Goal: Transaction & Acquisition: Purchase product/service

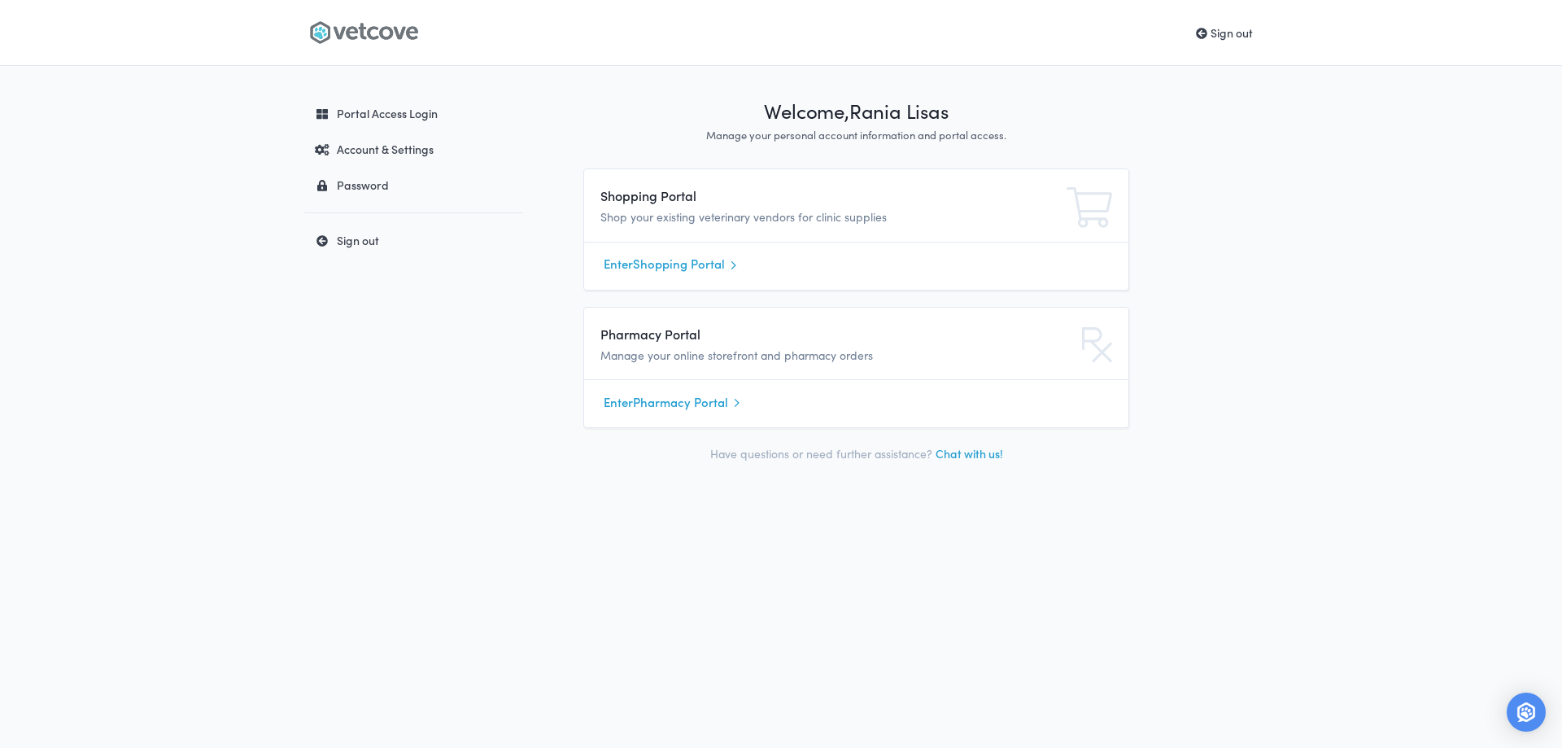
click at [679, 270] on link "Enter Shopping Portal" at bounding box center [856, 264] width 505 height 24
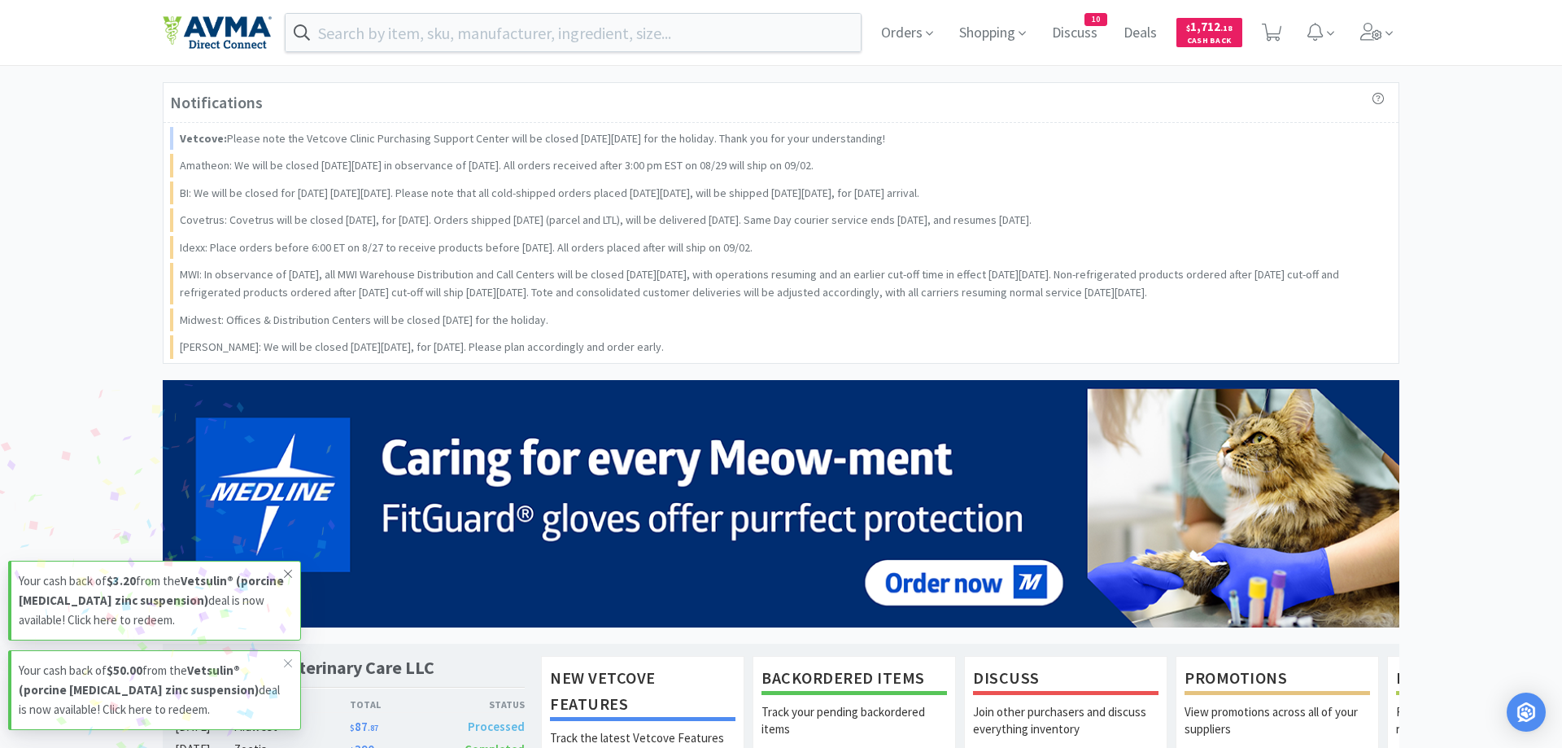
click at [286, 568] on icon at bounding box center [288, 573] width 10 height 13
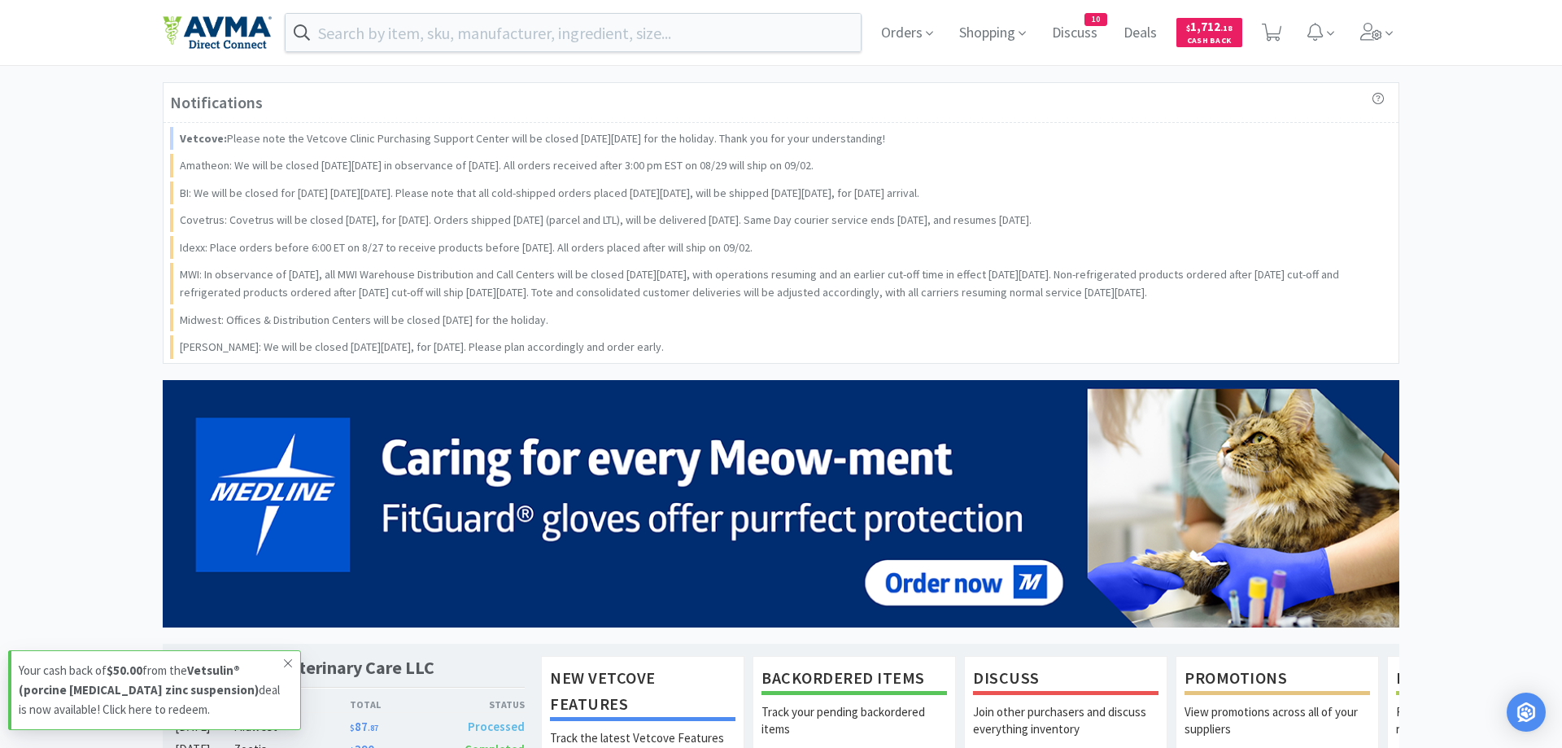
click at [285, 662] on icon at bounding box center [288, 663] width 10 height 13
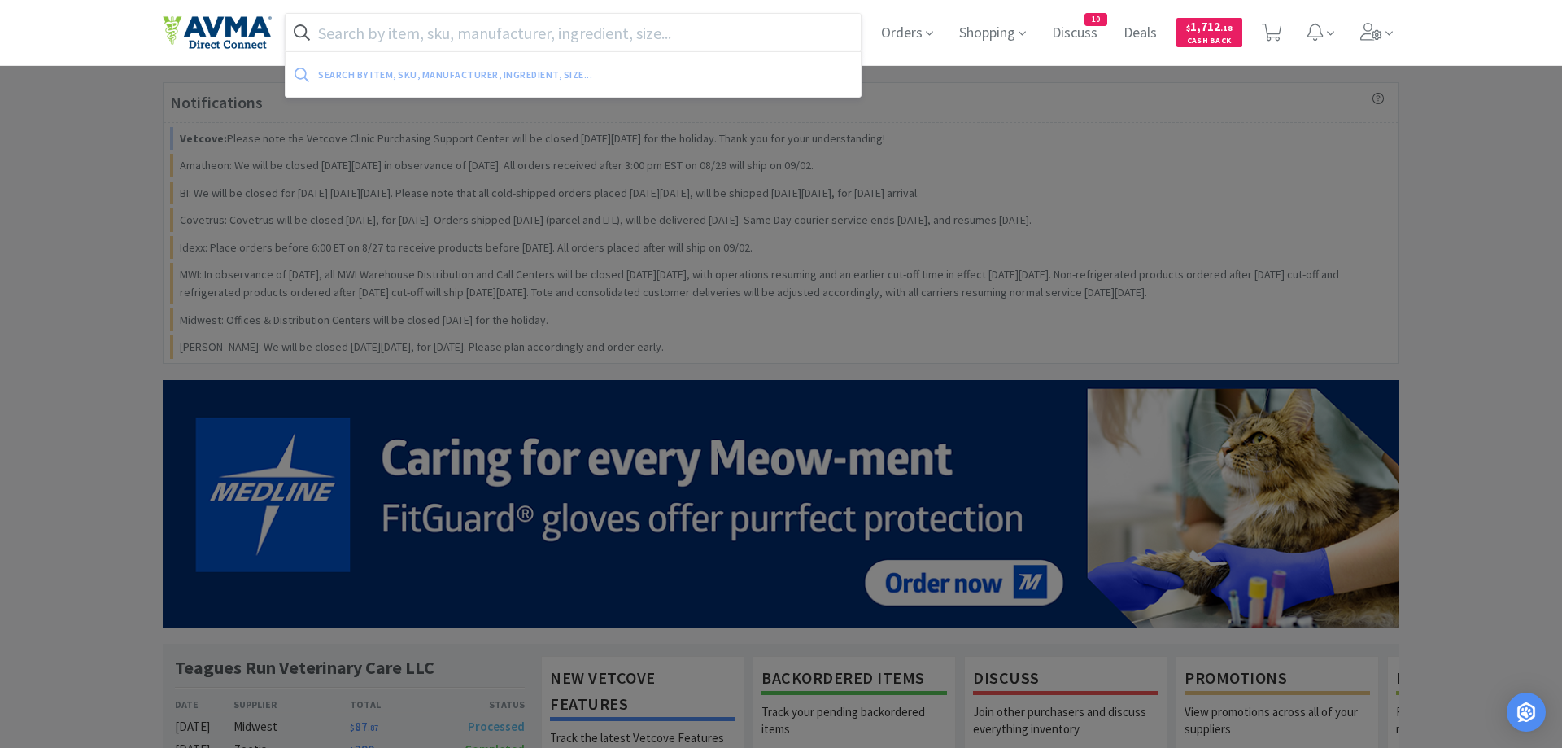
click at [383, 37] on input "text" at bounding box center [573, 32] width 575 height 37
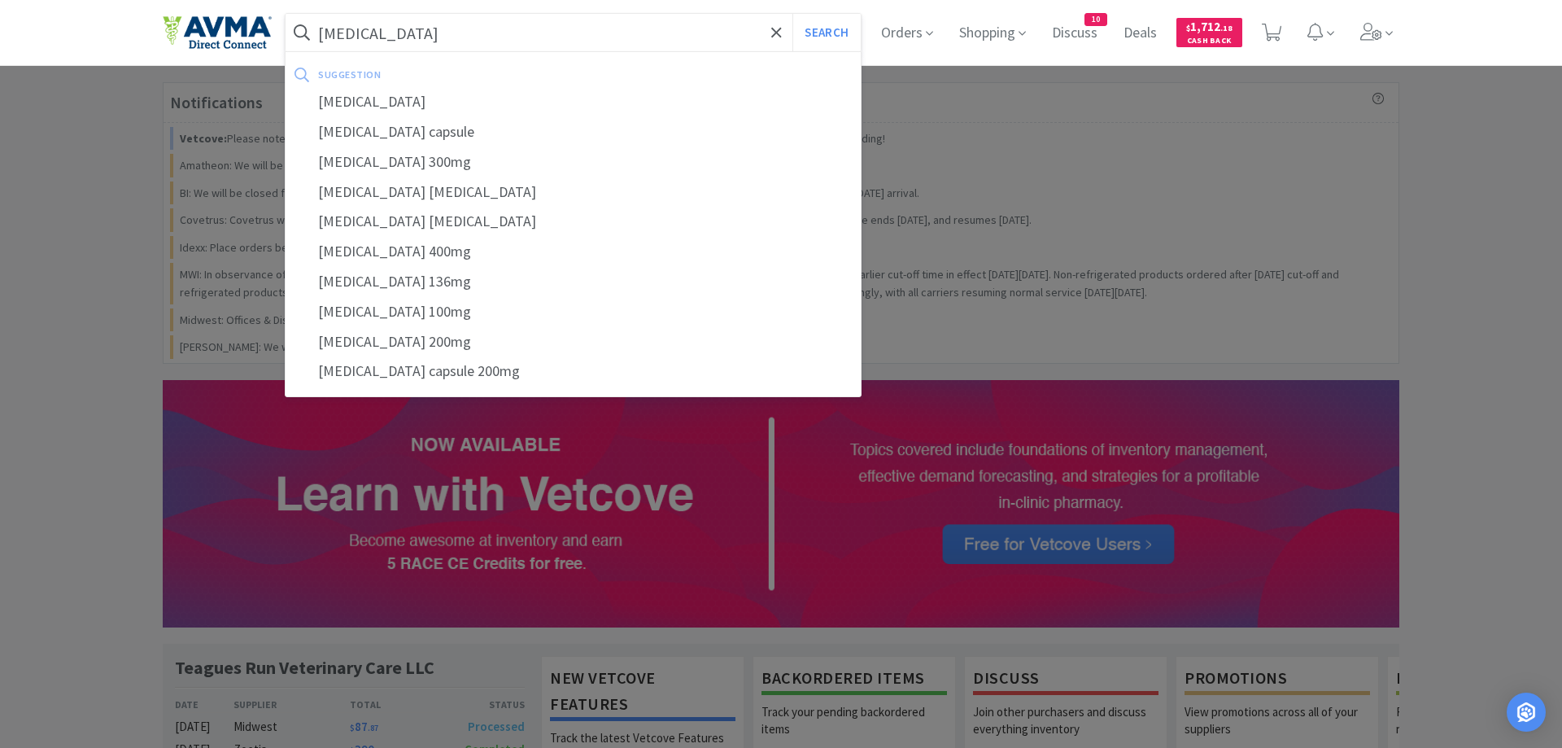
type input "enrofloxacin"
click at [793, 14] on button "Search" at bounding box center [827, 32] width 68 height 37
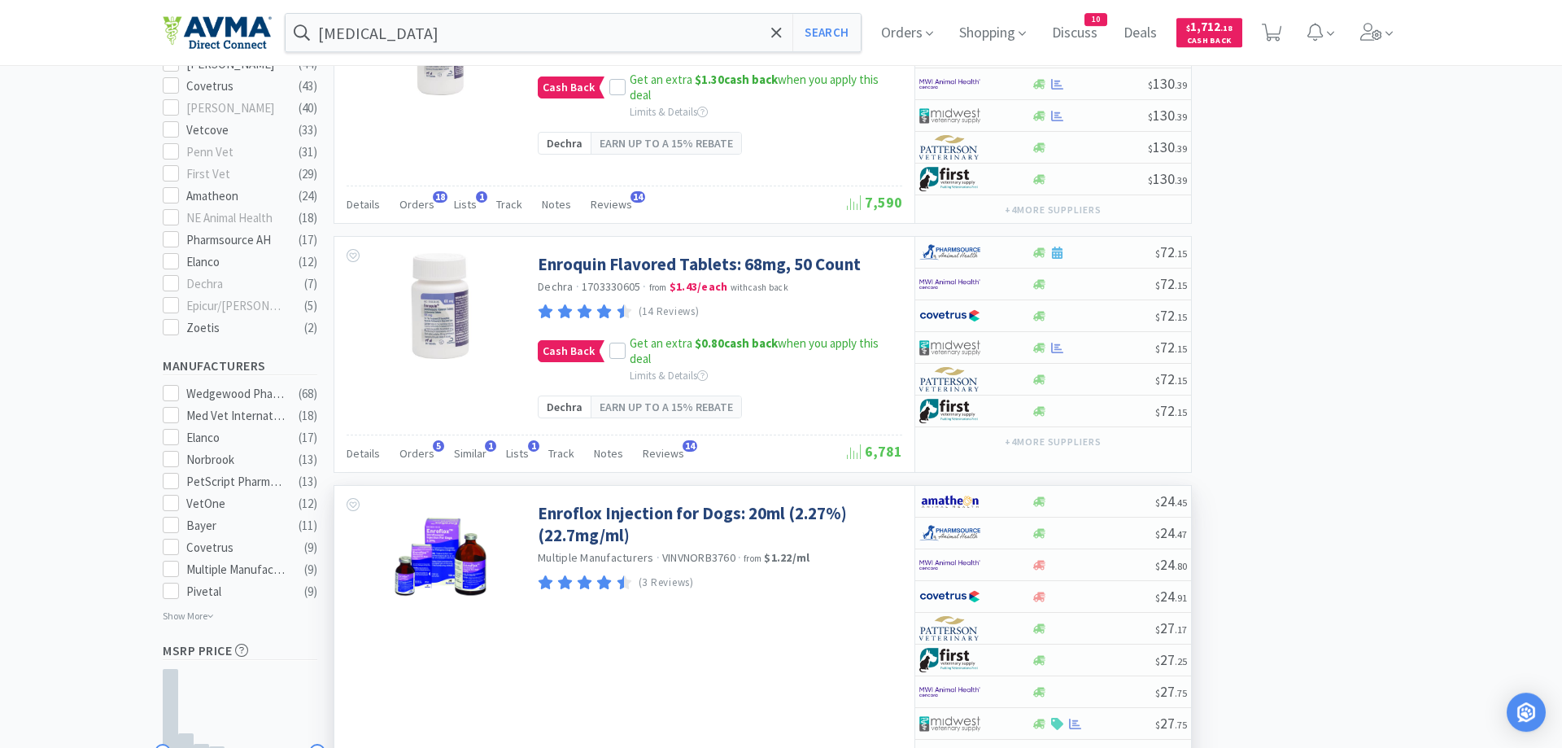
scroll to position [830, 0]
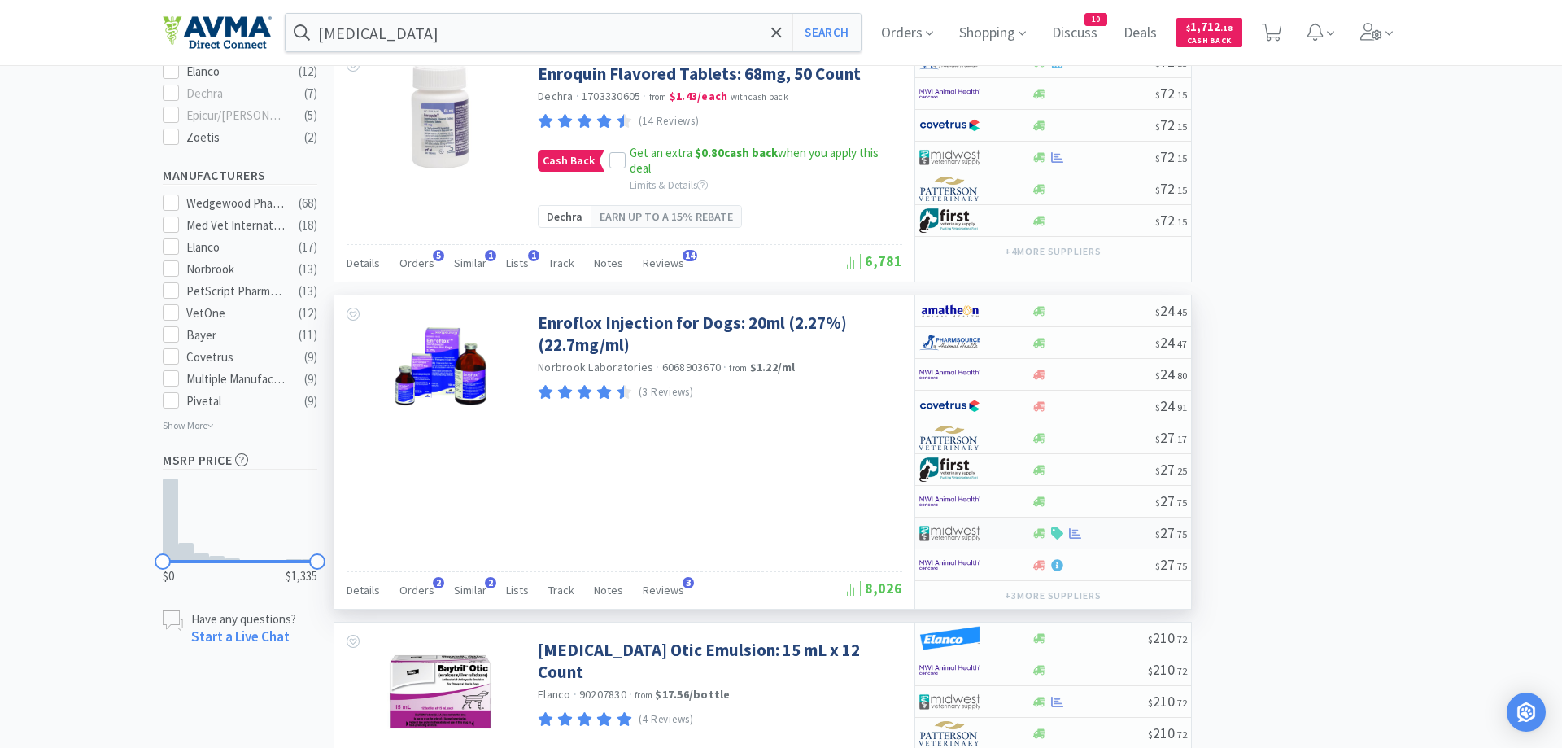
click at [1004, 534] on div at bounding box center [965, 533] width 90 height 28
select select "1"
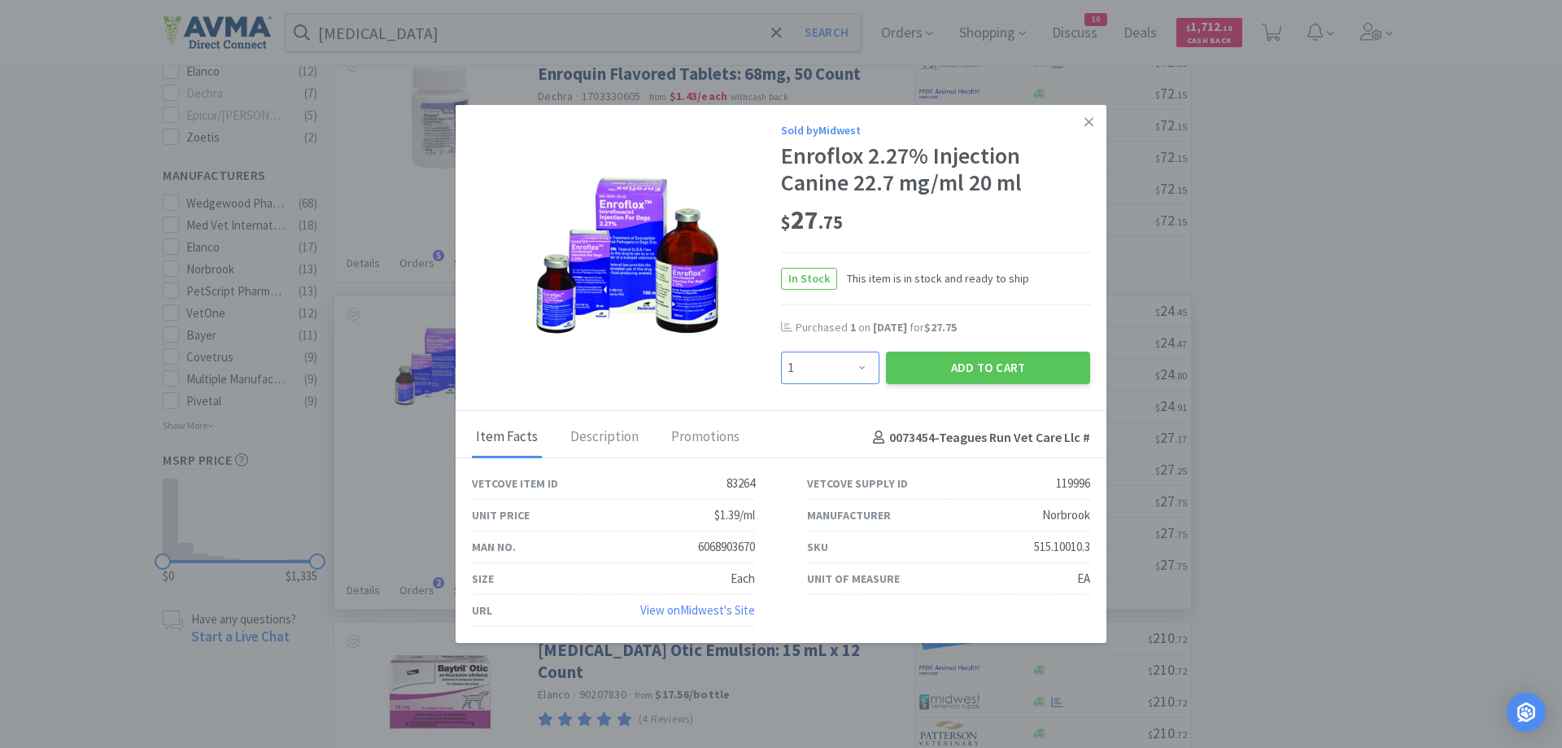
click at [781, 352] on select "Enter Quantity 1 2 3 4 5 6 7 8 9 10 11 12 13 14 15 16 17 18 19 20 Enter Quantity" at bounding box center [830, 368] width 98 height 33
click option "1" at bounding box center [0, 0] width 0 height 0
click at [958, 365] on button "Add to Cart" at bounding box center [988, 368] width 204 height 33
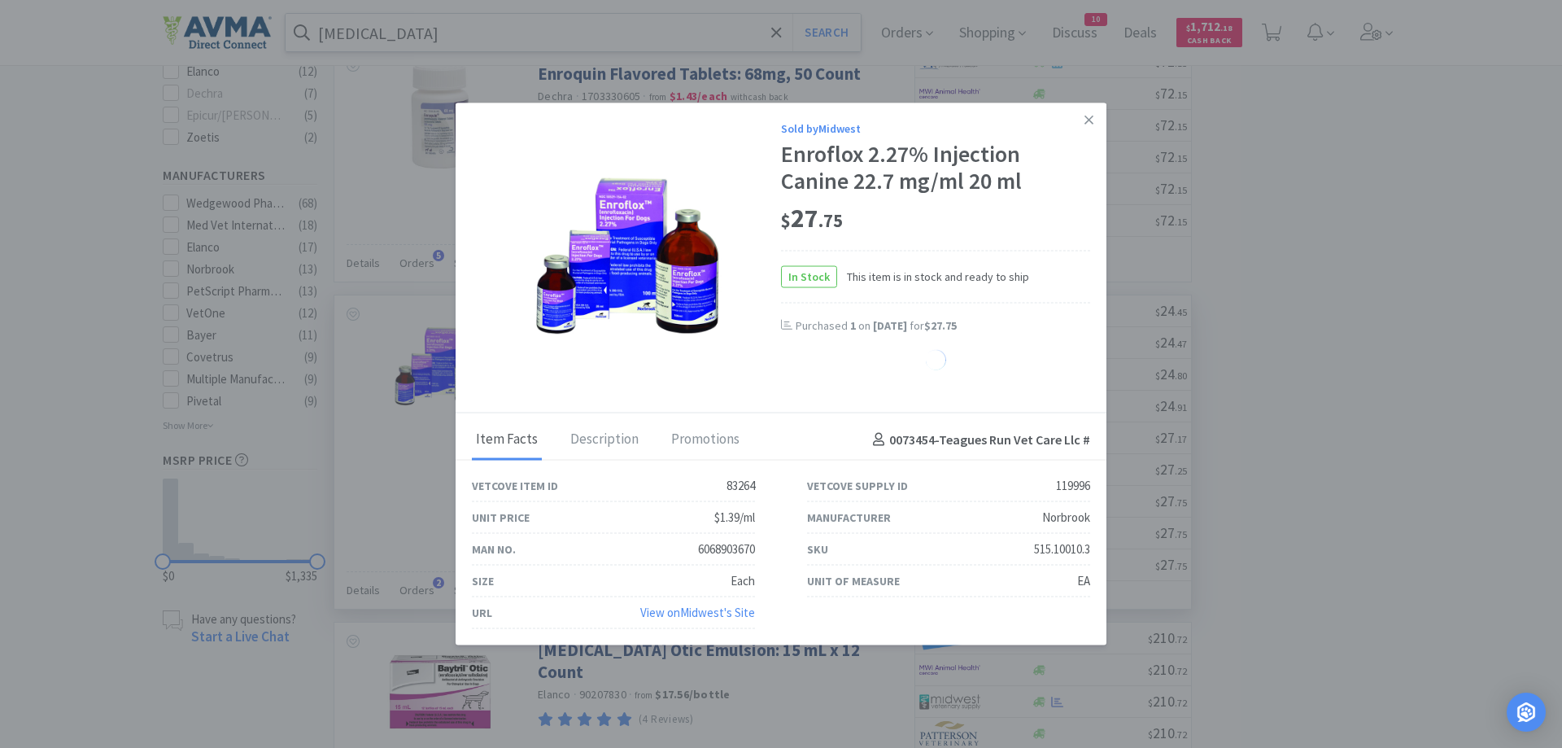
select select "1"
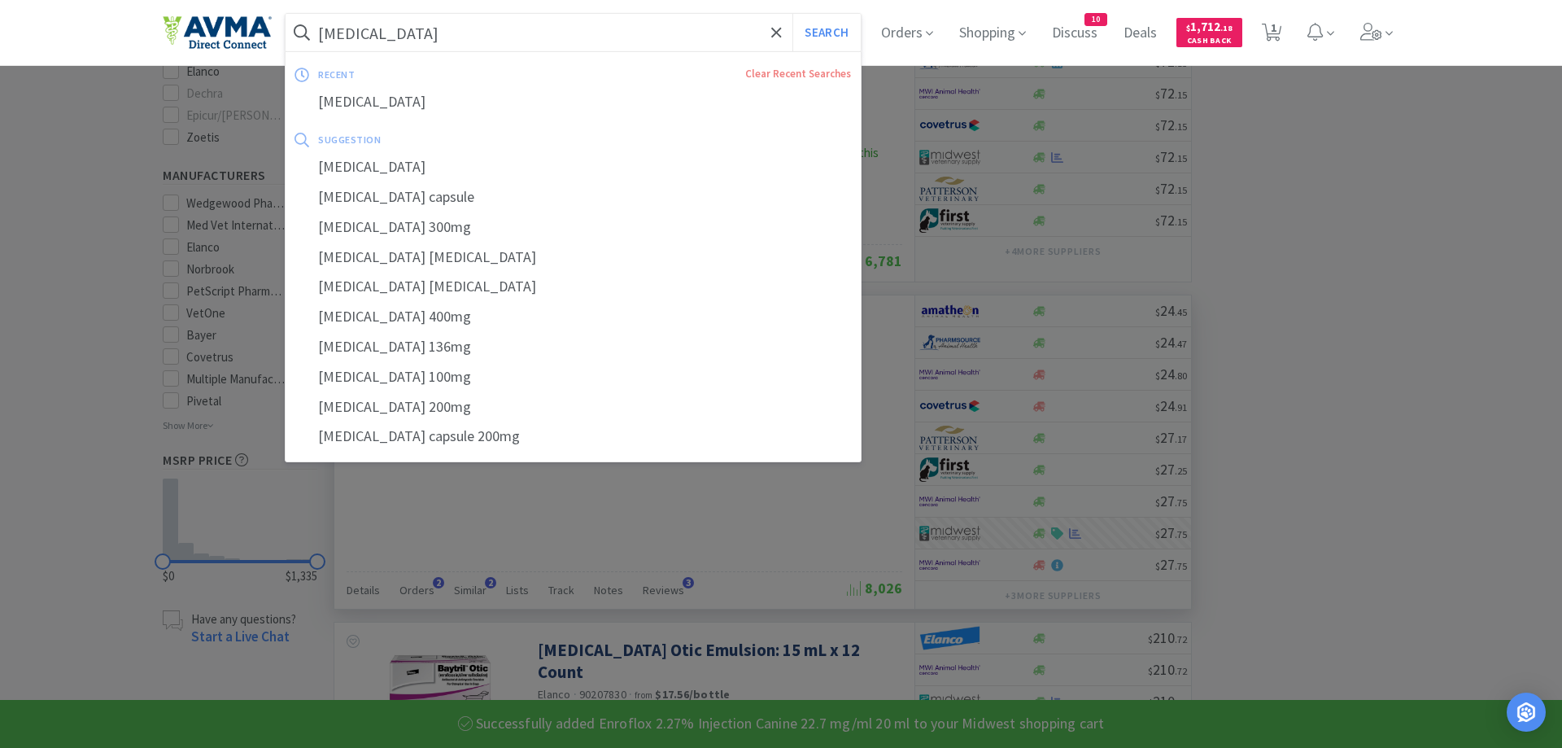
click at [424, 32] on input "enrofloxacin" at bounding box center [573, 32] width 575 height 37
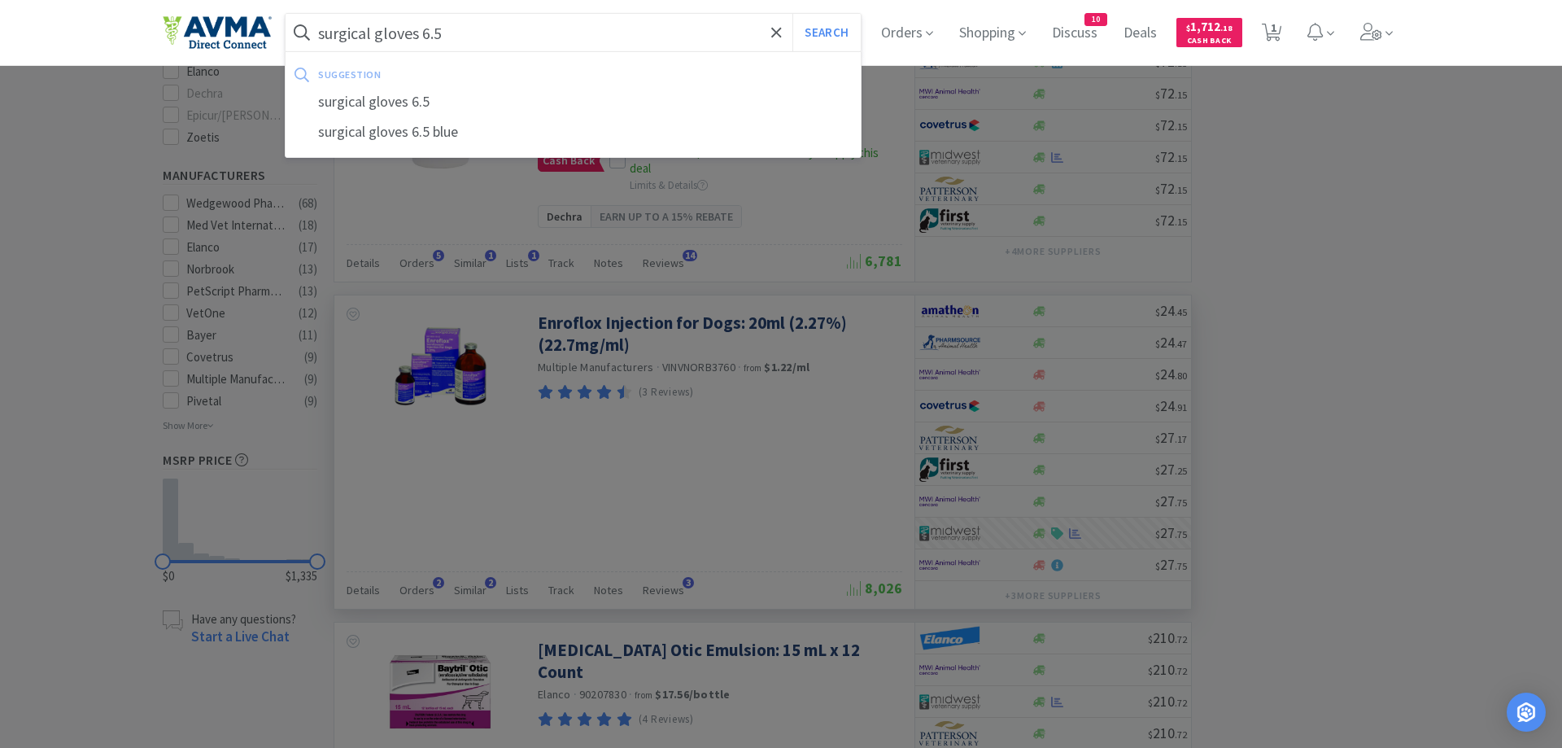
type input "surgical gloves 6.5"
click at [793, 14] on button "Search" at bounding box center [827, 32] width 68 height 37
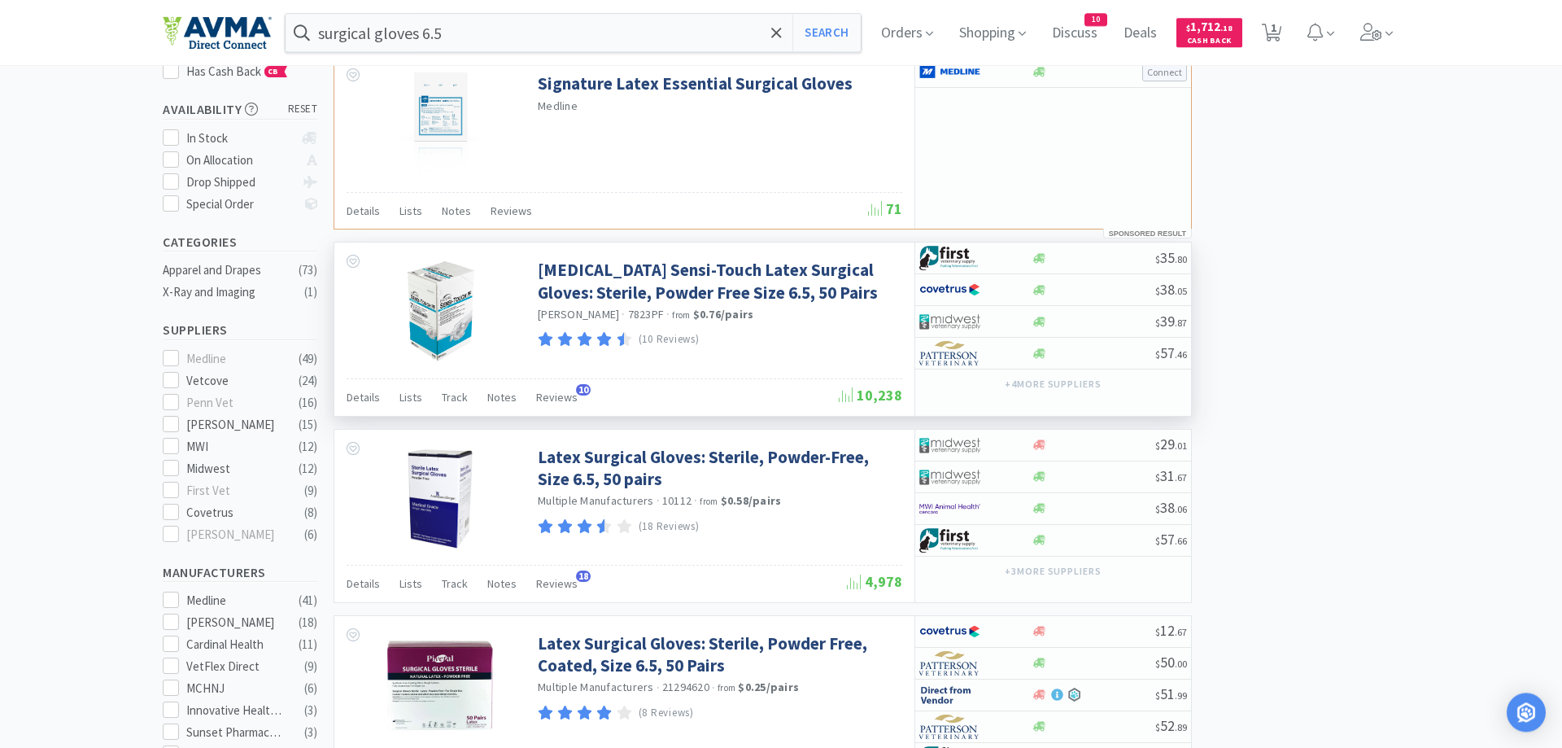
scroll to position [249, 0]
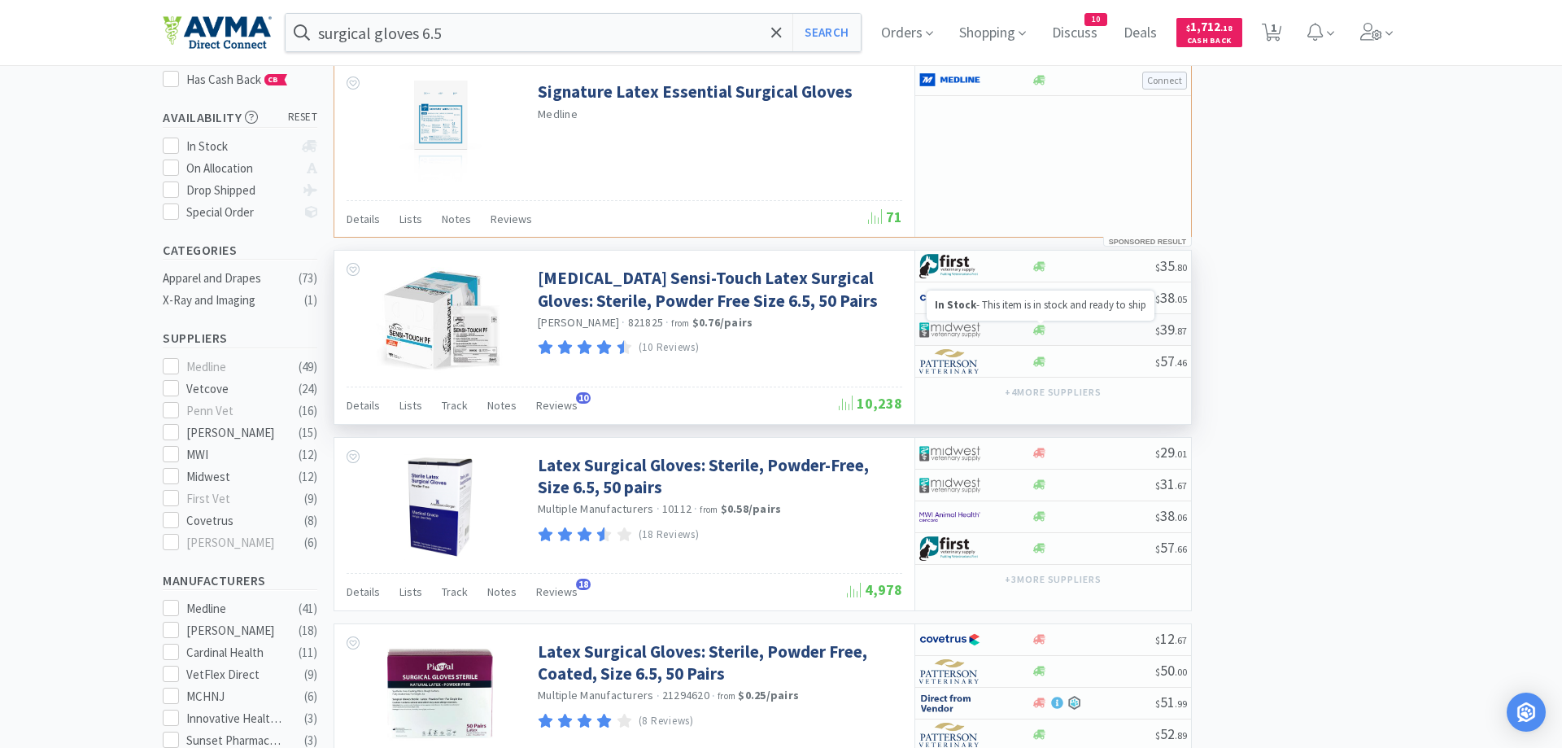
click at [1037, 332] on icon at bounding box center [1040, 330] width 12 height 10
select select "1"
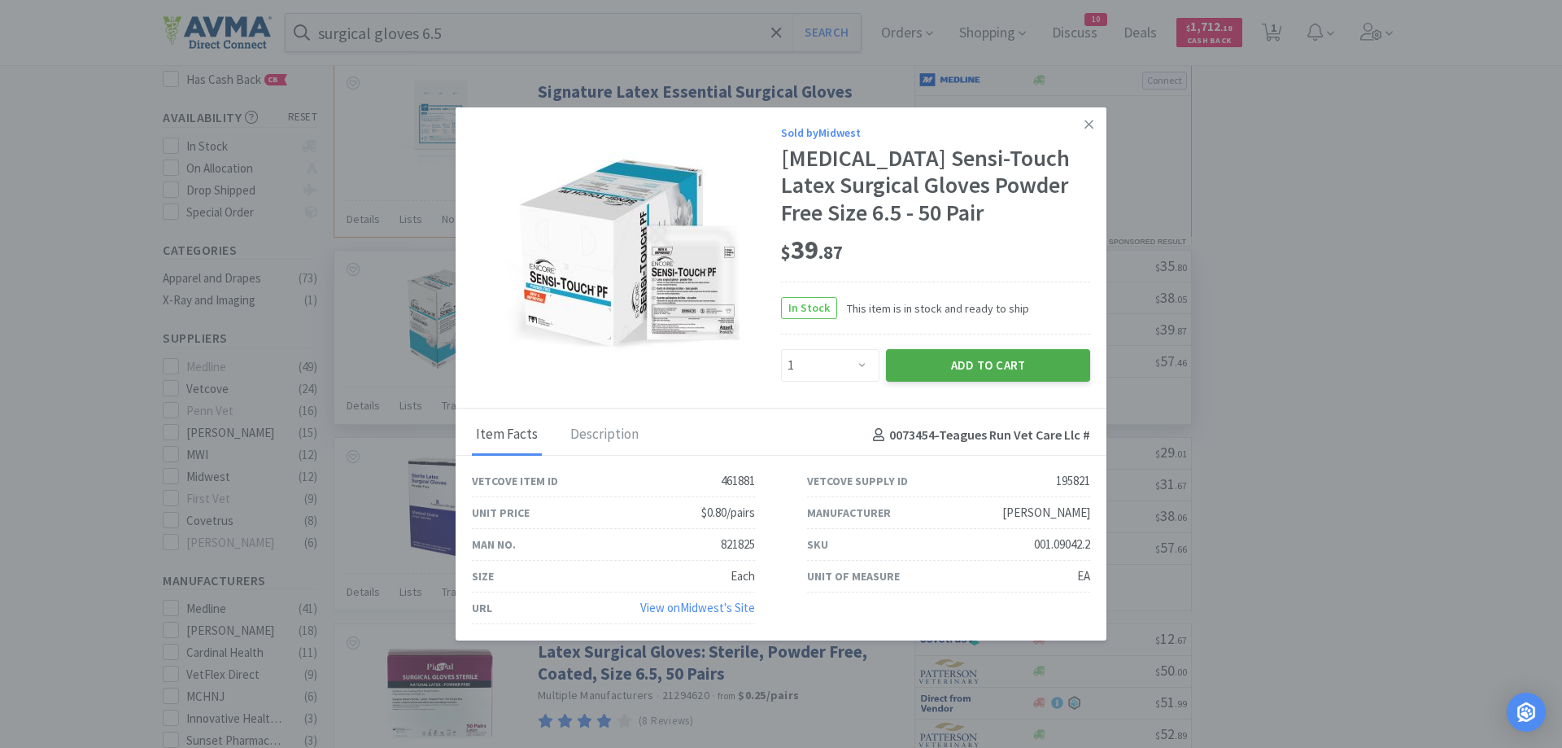
click at [1005, 362] on button "Add to Cart" at bounding box center [988, 365] width 204 height 33
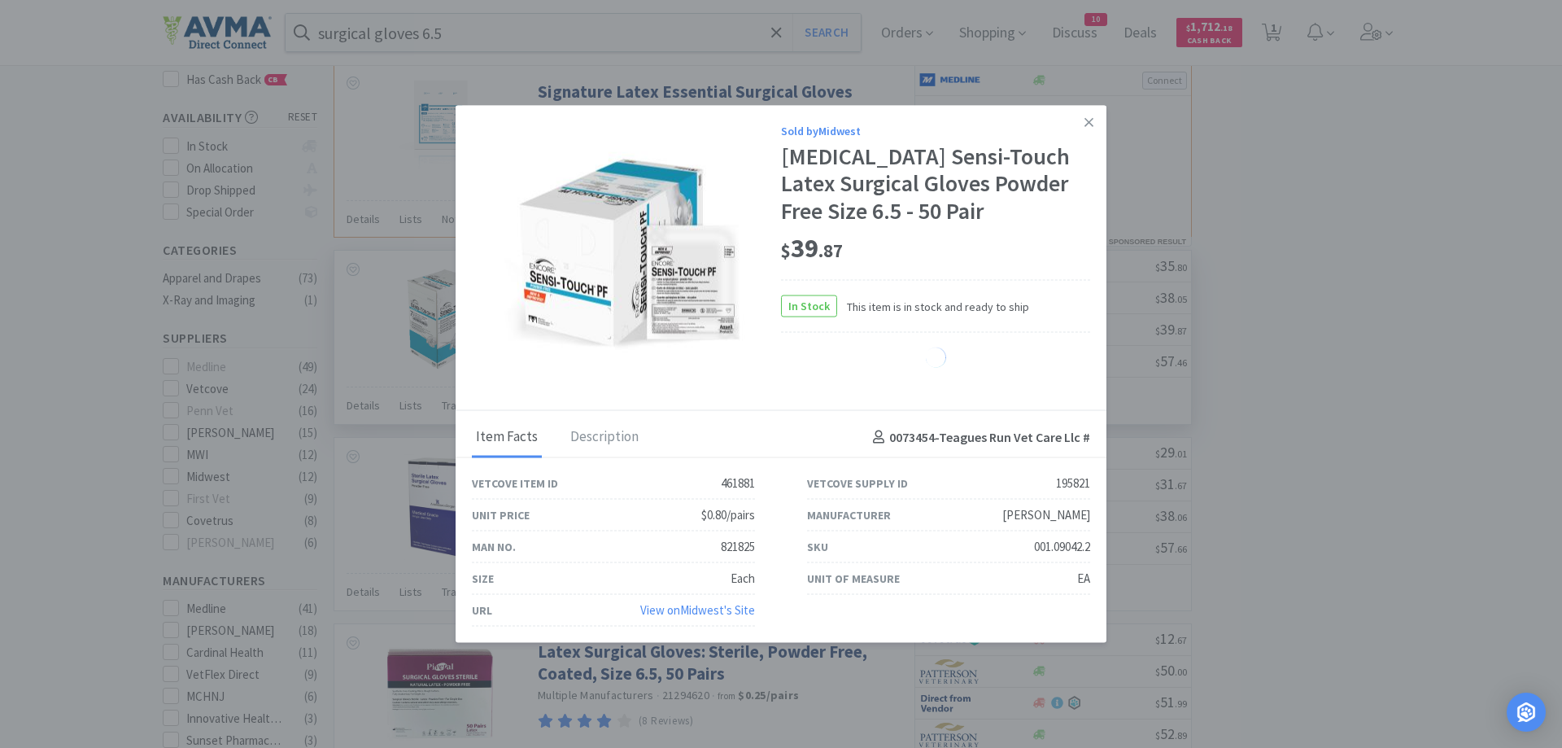
select select "1"
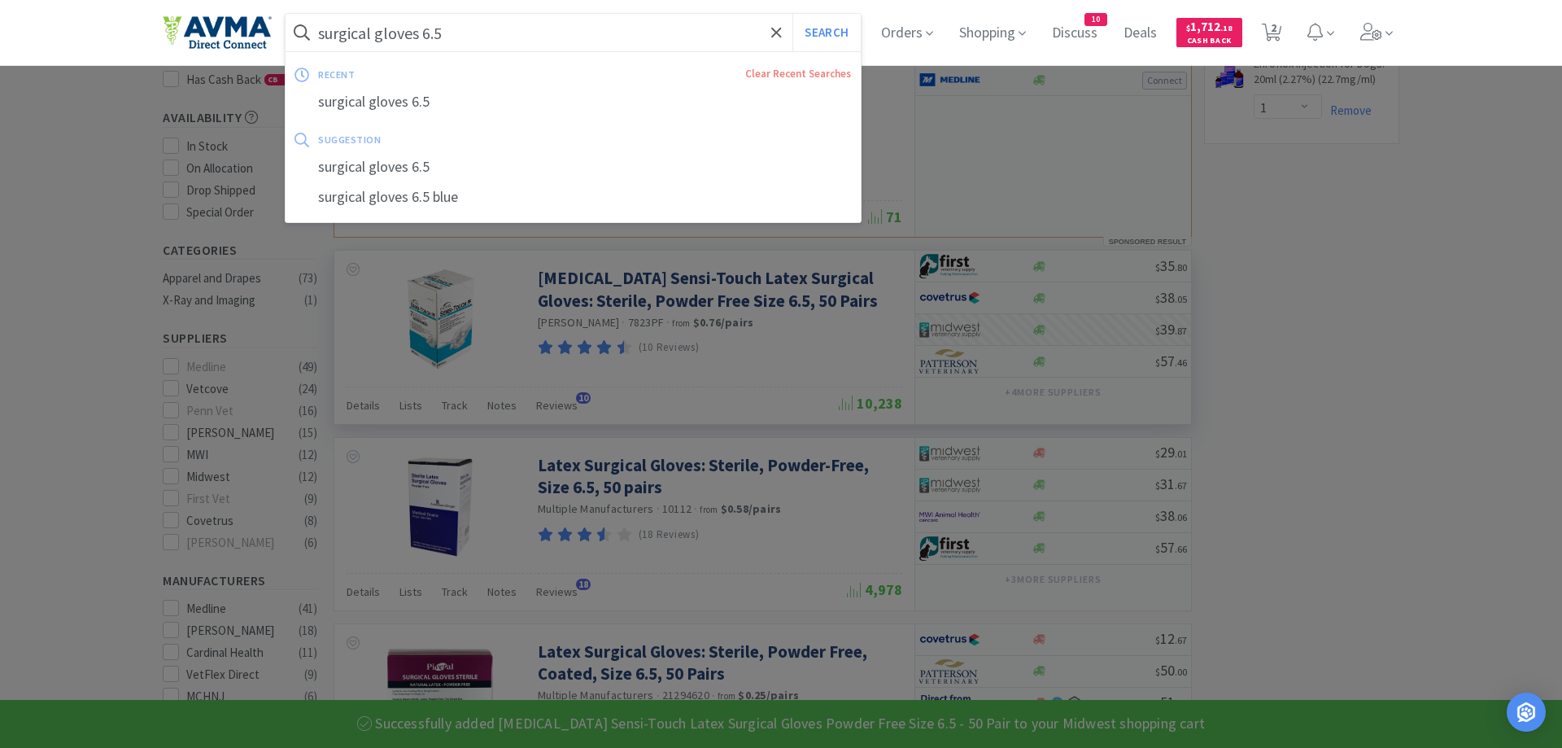
click at [456, 37] on input "surgical gloves 6.5" at bounding box center [573, 32] width 575 height 37
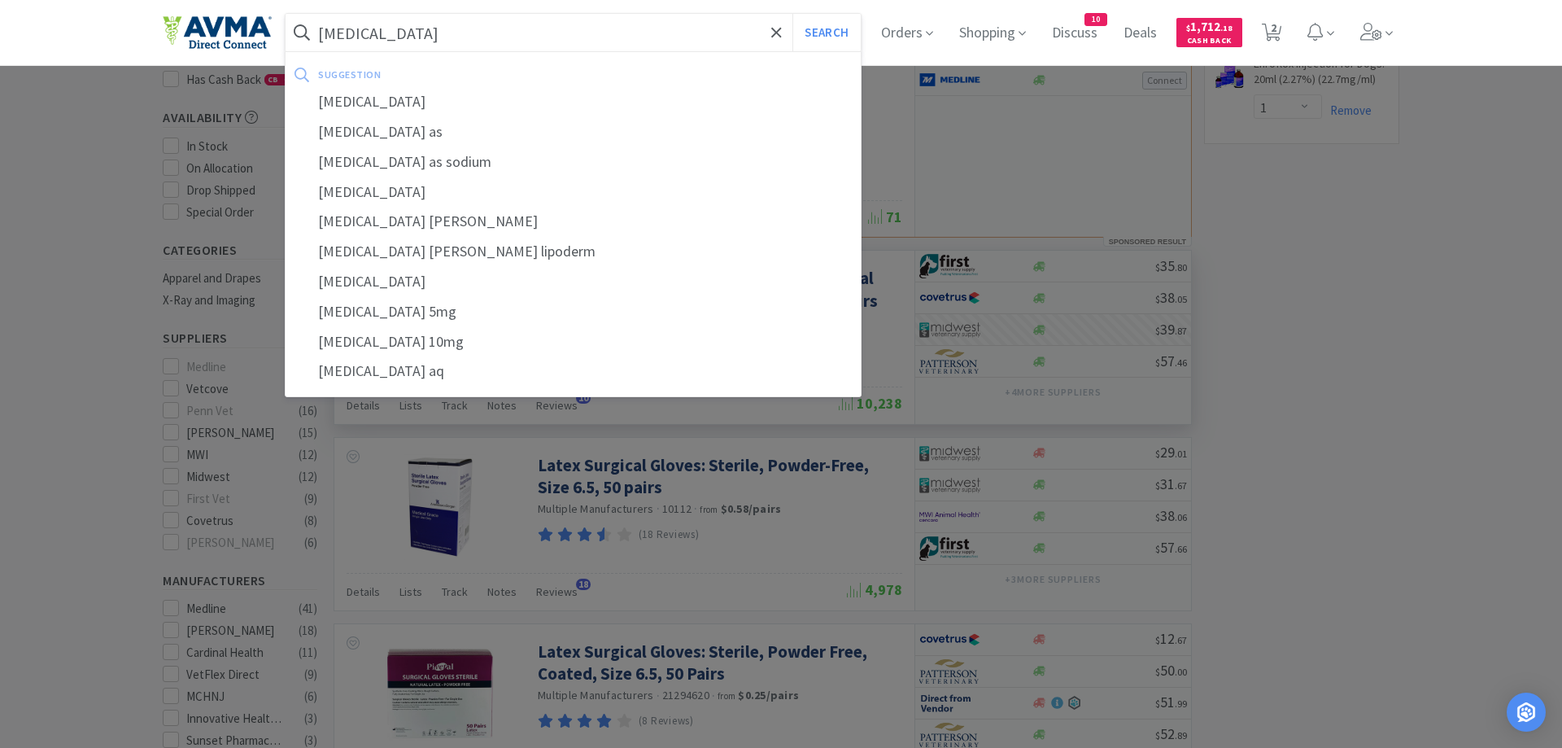
type input "prednisolone"
click at [793, 14] on button "Search" at bounding box center [827, 32] width 68 height 37
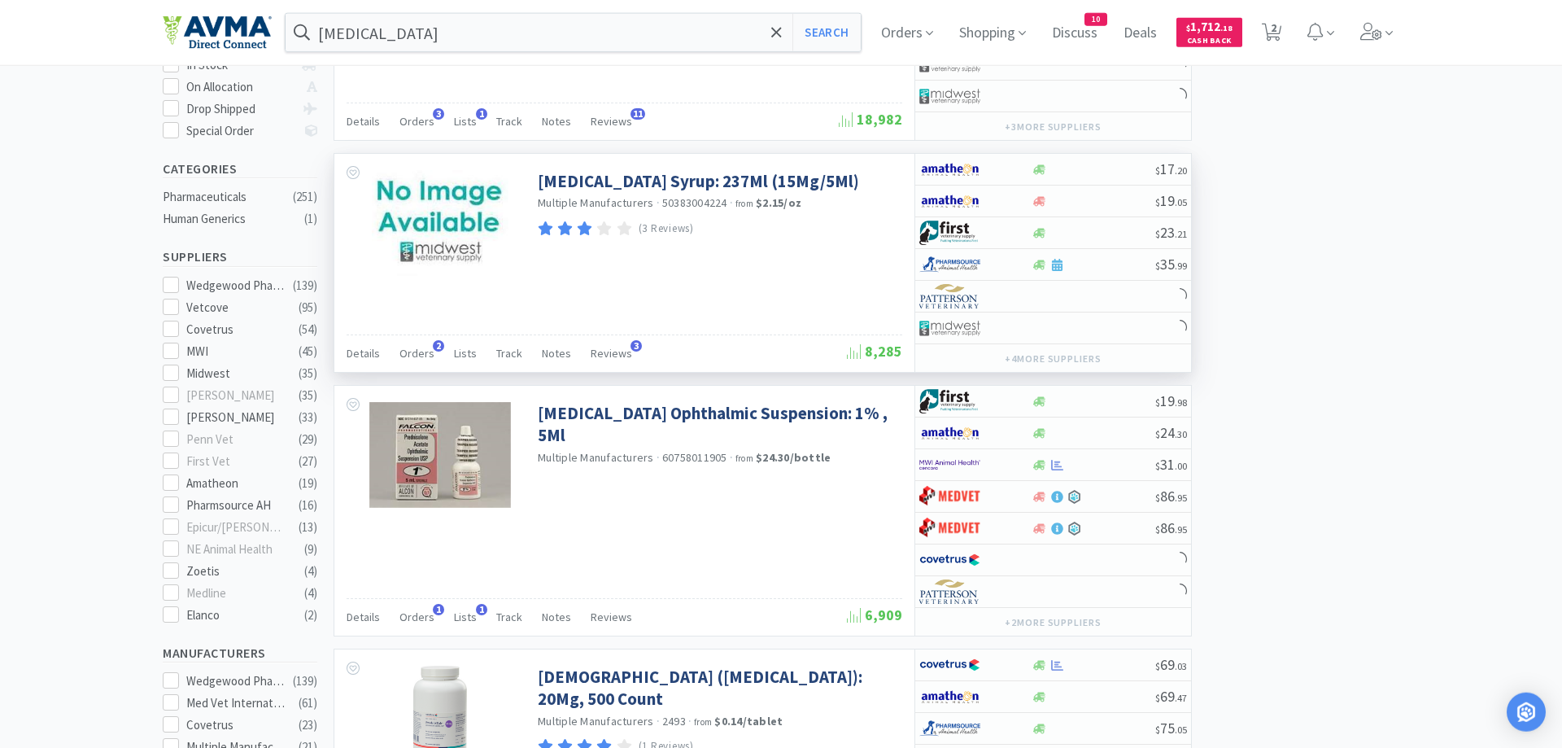
scroll to position [332, 0]
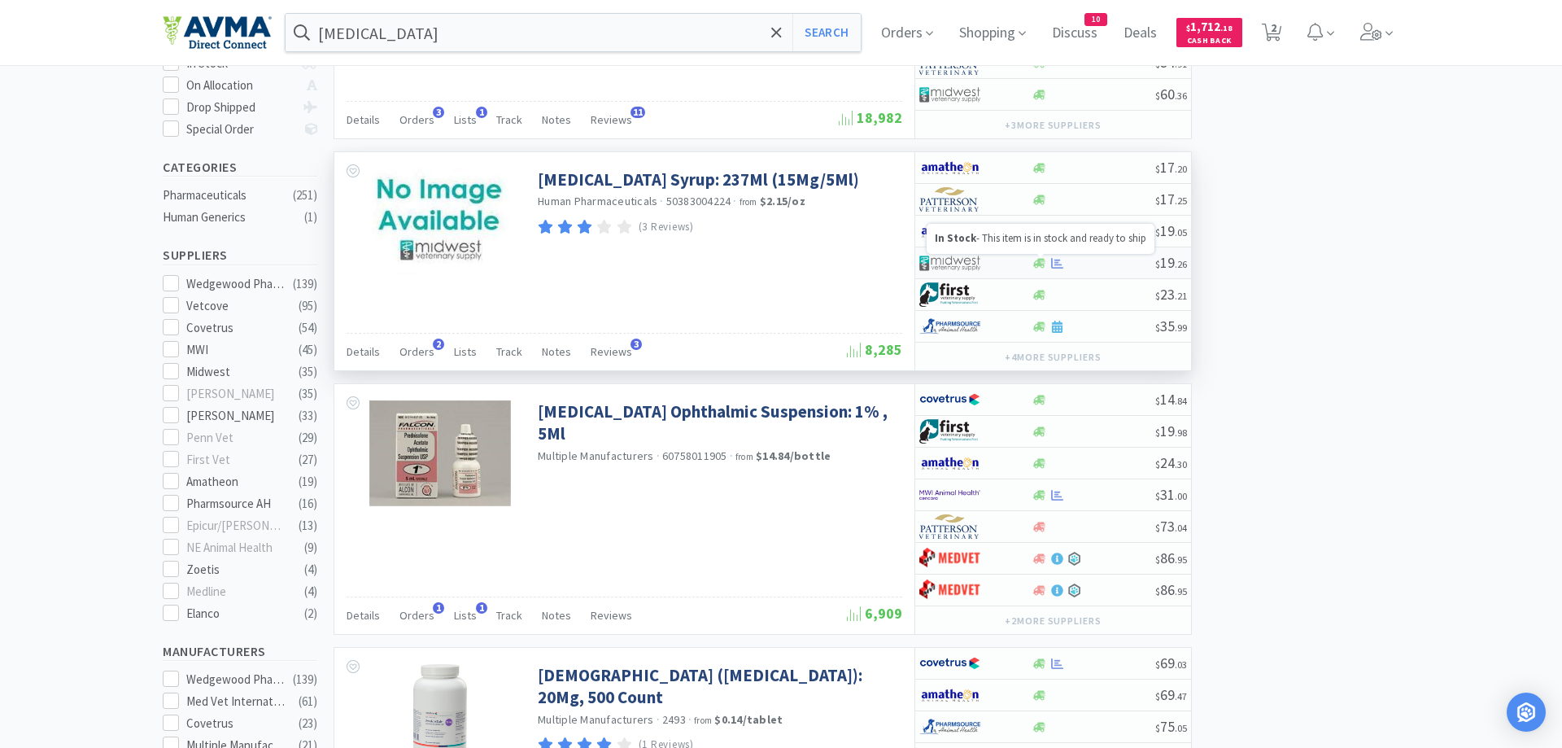
click at [1039, 263] on icon at bounding box center [1040, 263] width 12 height 10
select select "1"
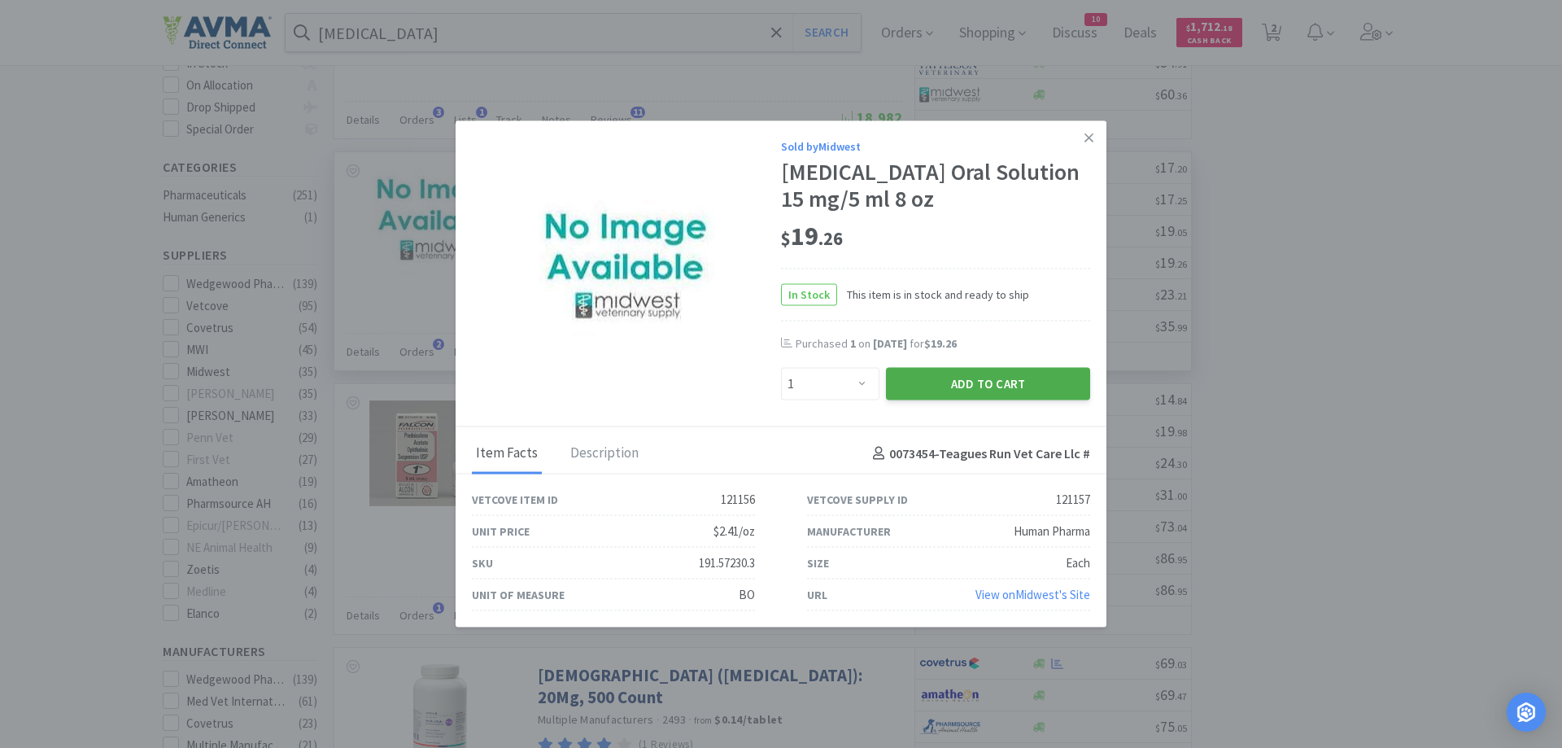
click at [968, 396] on button "Add to Cart" at bounding box center [988, 384] width 204 height 33
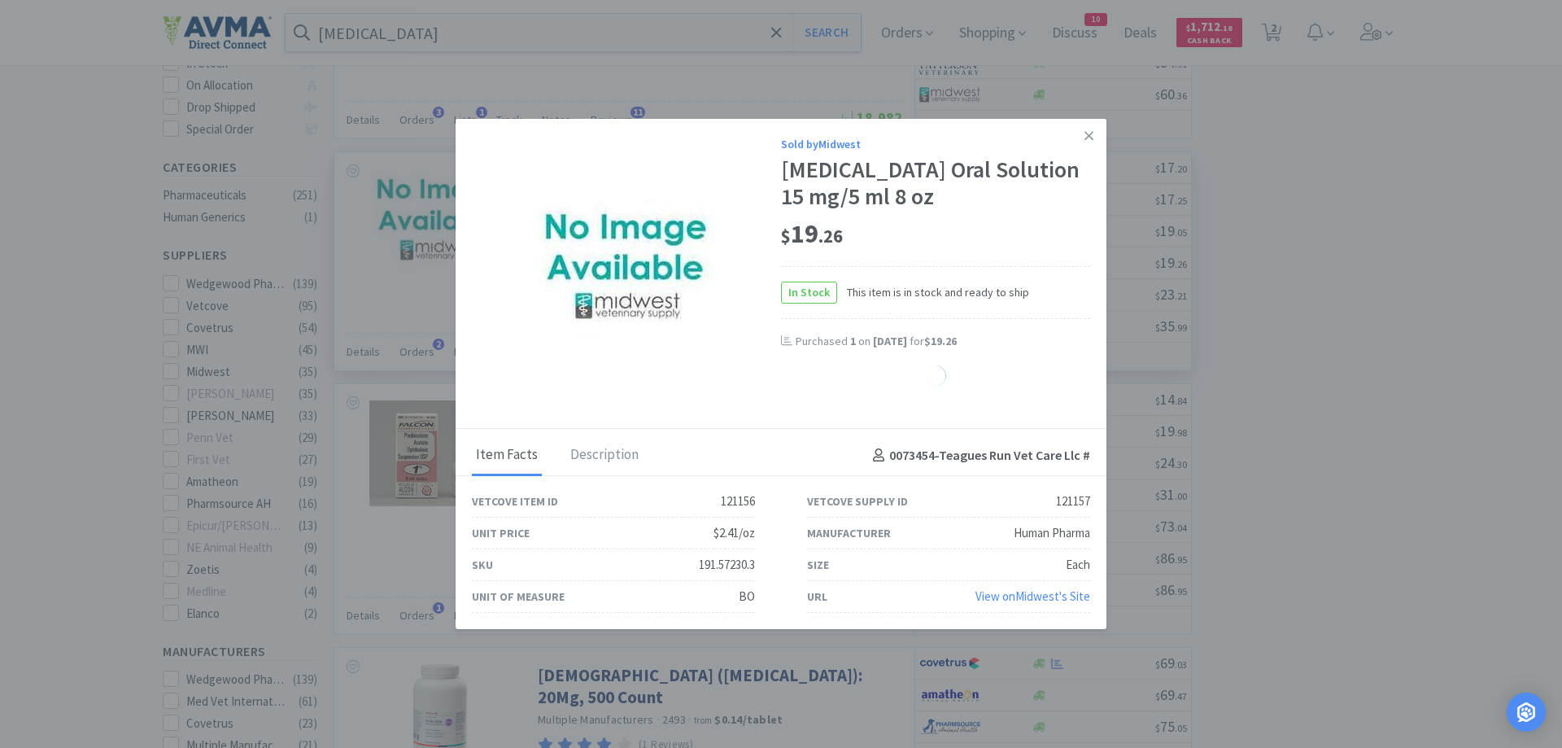
select select "1"
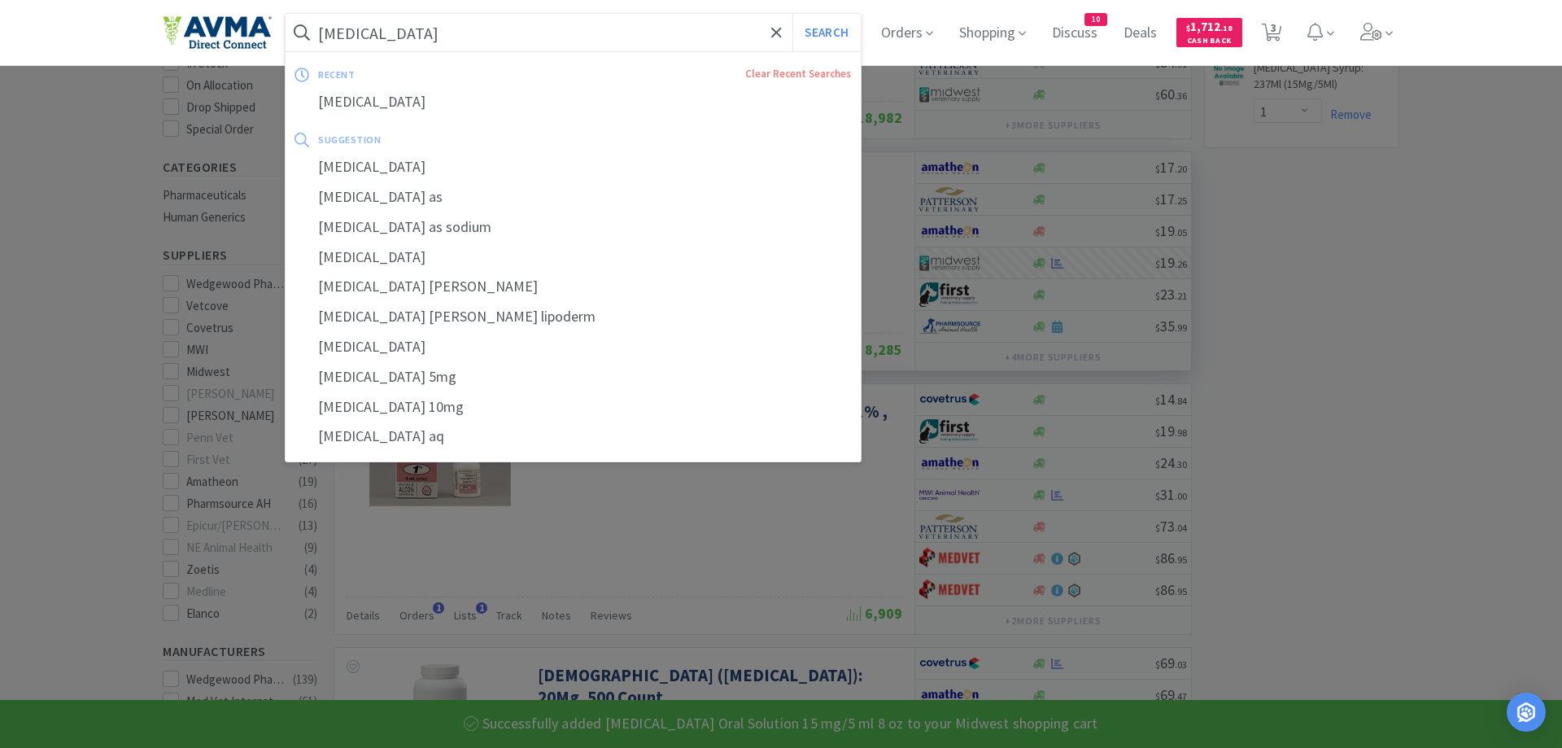
click at [427, 30] on input "prednisolone" at bounding box center [573, 32] width 575 height 37
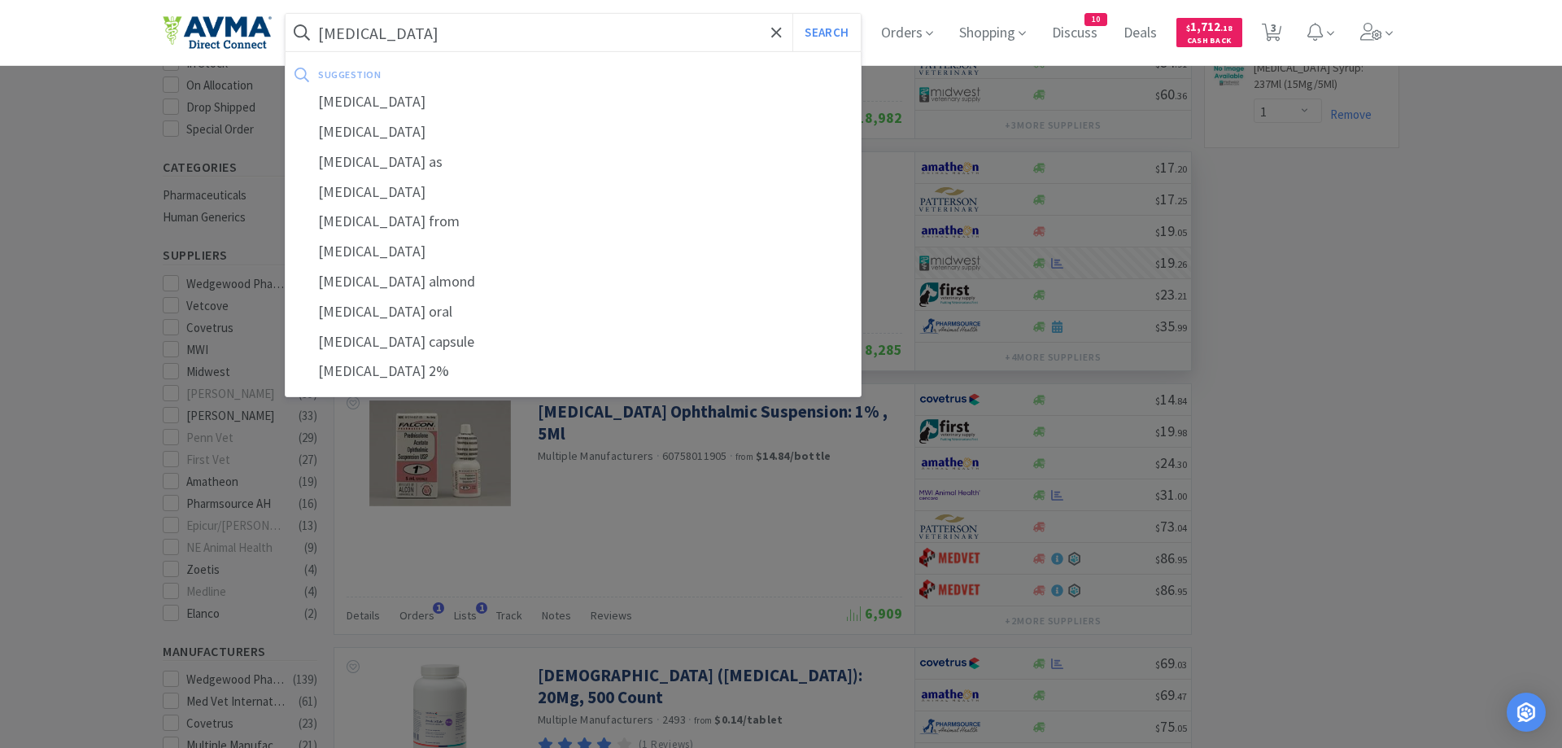
type input "erythromycin"
click at [793, 14] on button "Search" at bounding box center [827, 32] width 68 height 37
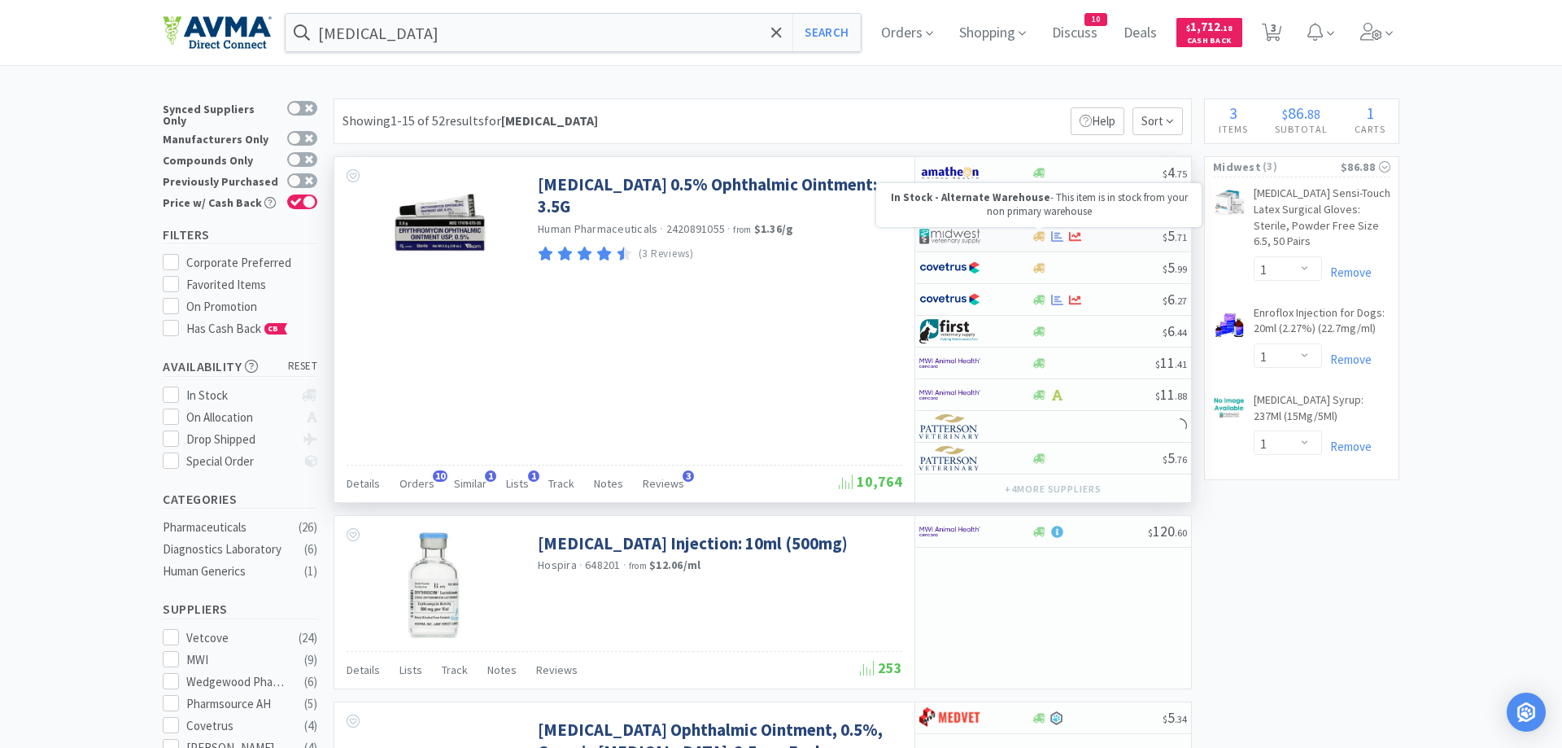
click at [1042, 237] on icon at bounding box center [1040, 236] width 12 height 12
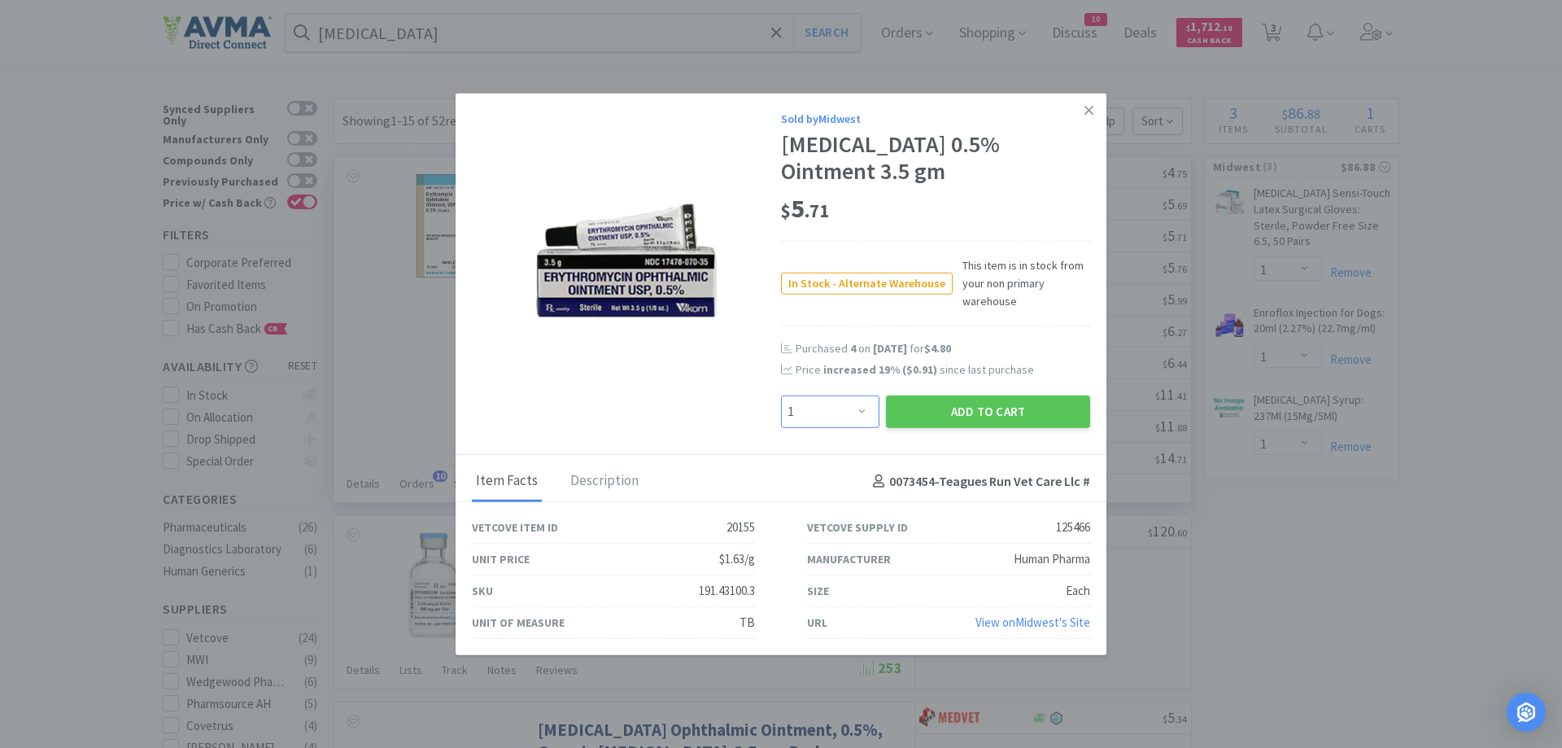
click at [781, 396] on select "Enter Quantity 1 2 3 4 5 6 7 8 9 10 11 12 13 14 15 16 17 18 19 20 Enter Quantity" at bounding box center [830, 412] width 98 height 33
select select "4"
click option "4" at bounding box center [0, 0] width 0 height 0
click at [931, 409] on button "Add to Cart" at bounding box center [988, 412] width 204 height 33
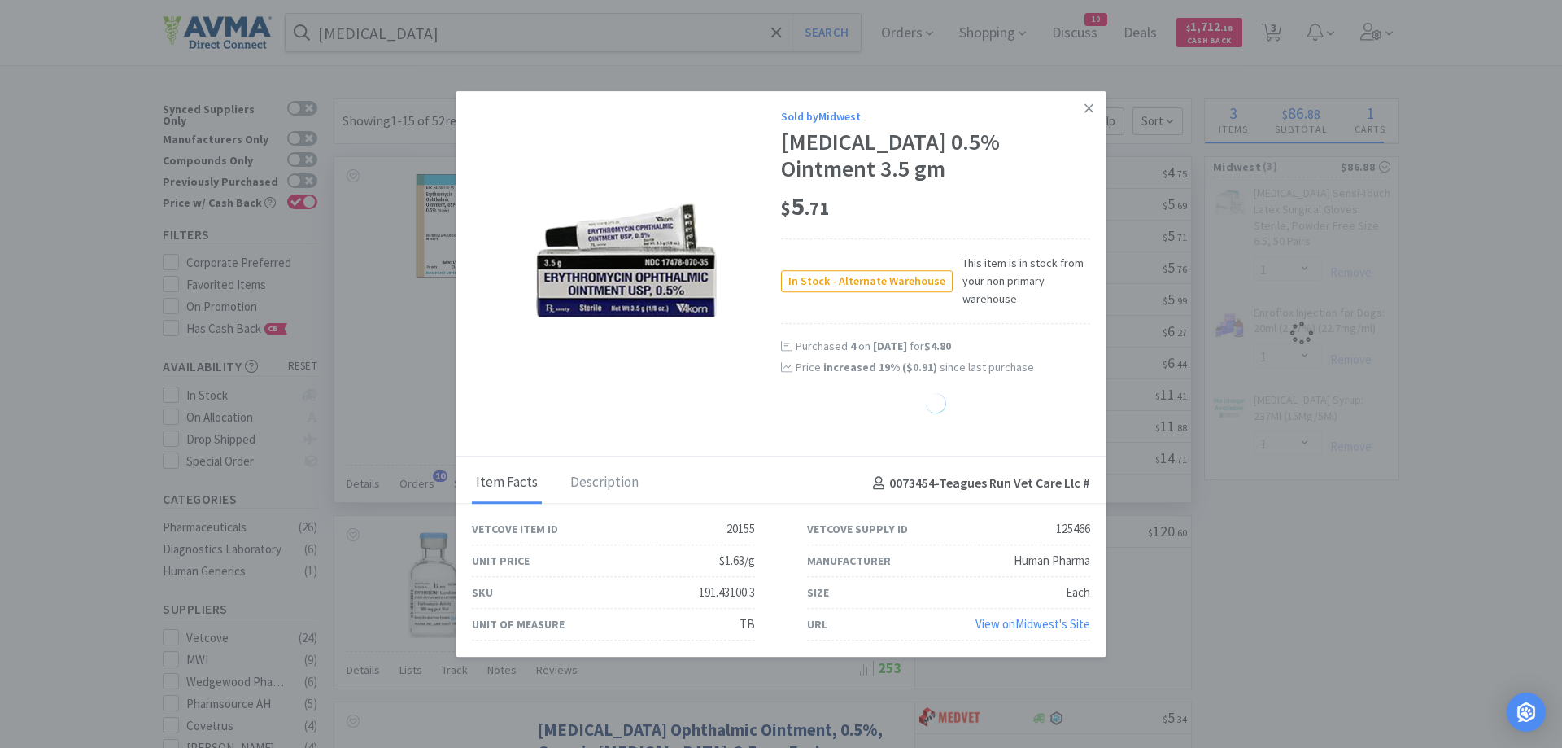
select select "4"
select select "1"
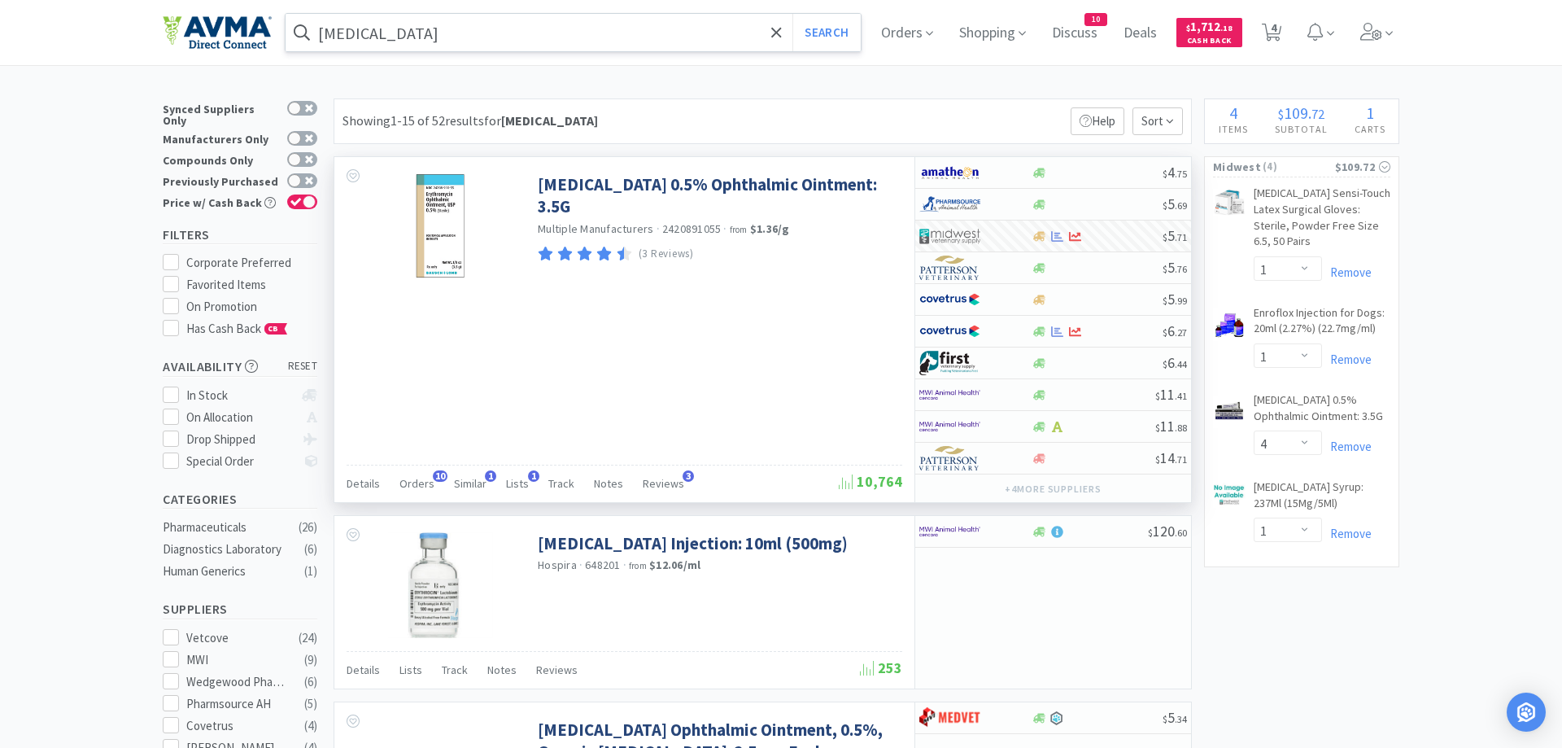
click at [429, 35] on input "erythromycin" at bounding box center [573, 32] width 575 height 37
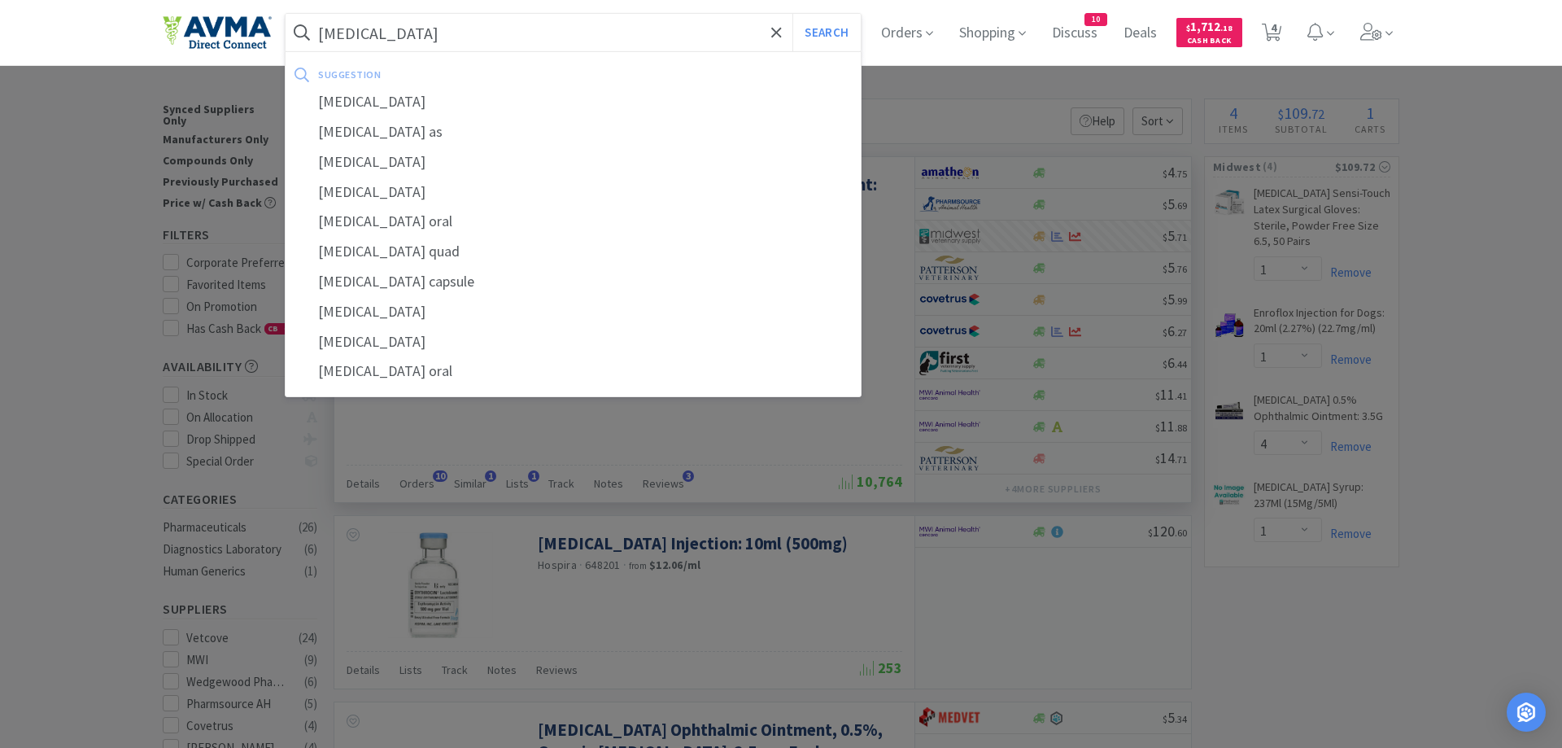
type input "doxycycline"
click at [793, 14] on button "Search" at bounding box center [827, 32] width 68 height 37
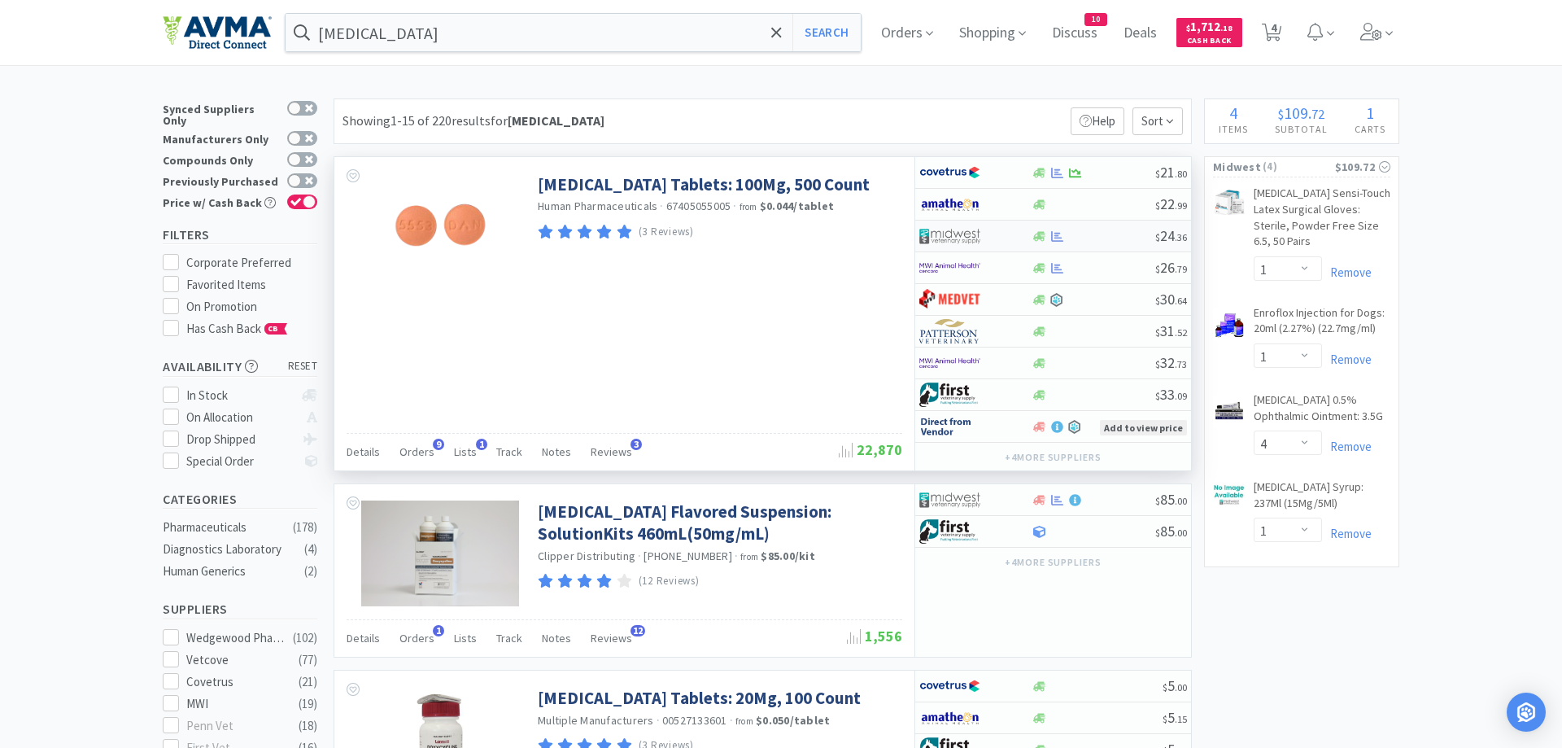
click at [1032, 231] on div at bounding box center [1039, 236] width 16 height 12
select select "1"
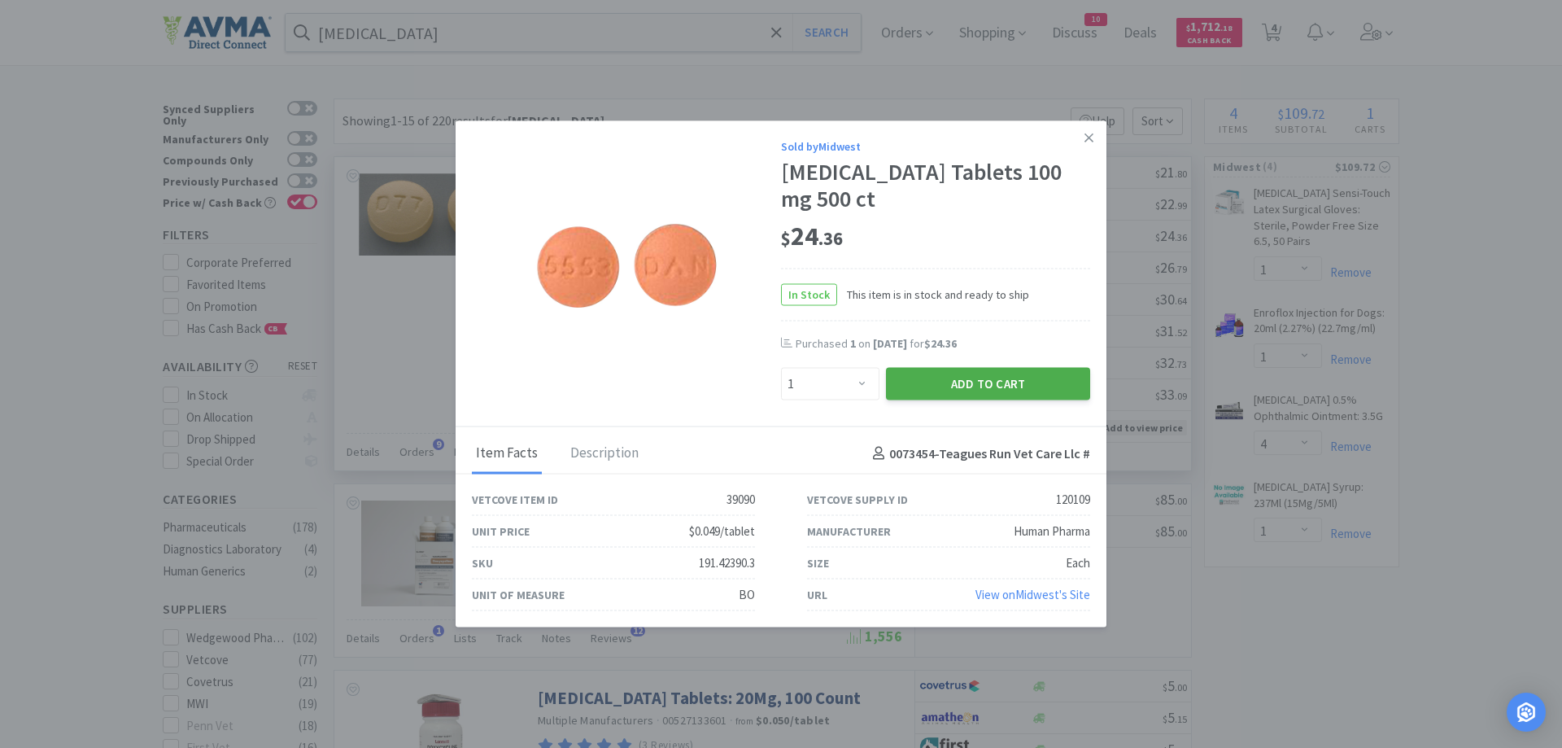
click at [913, 382] on button "Add to Cart" at bounding box center [988, 384] width 204 height 33
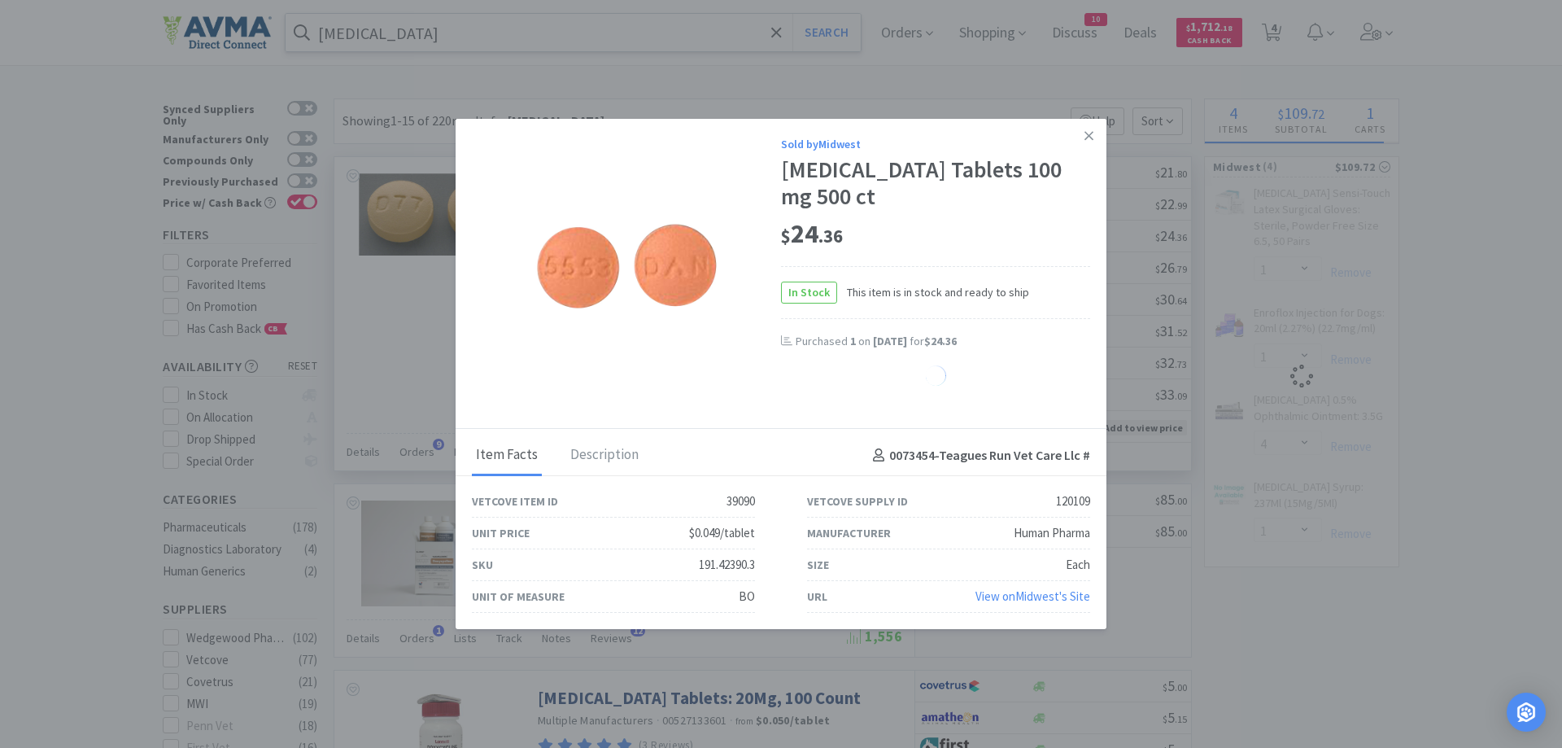
select select "1"
select select "4"
select select "1"
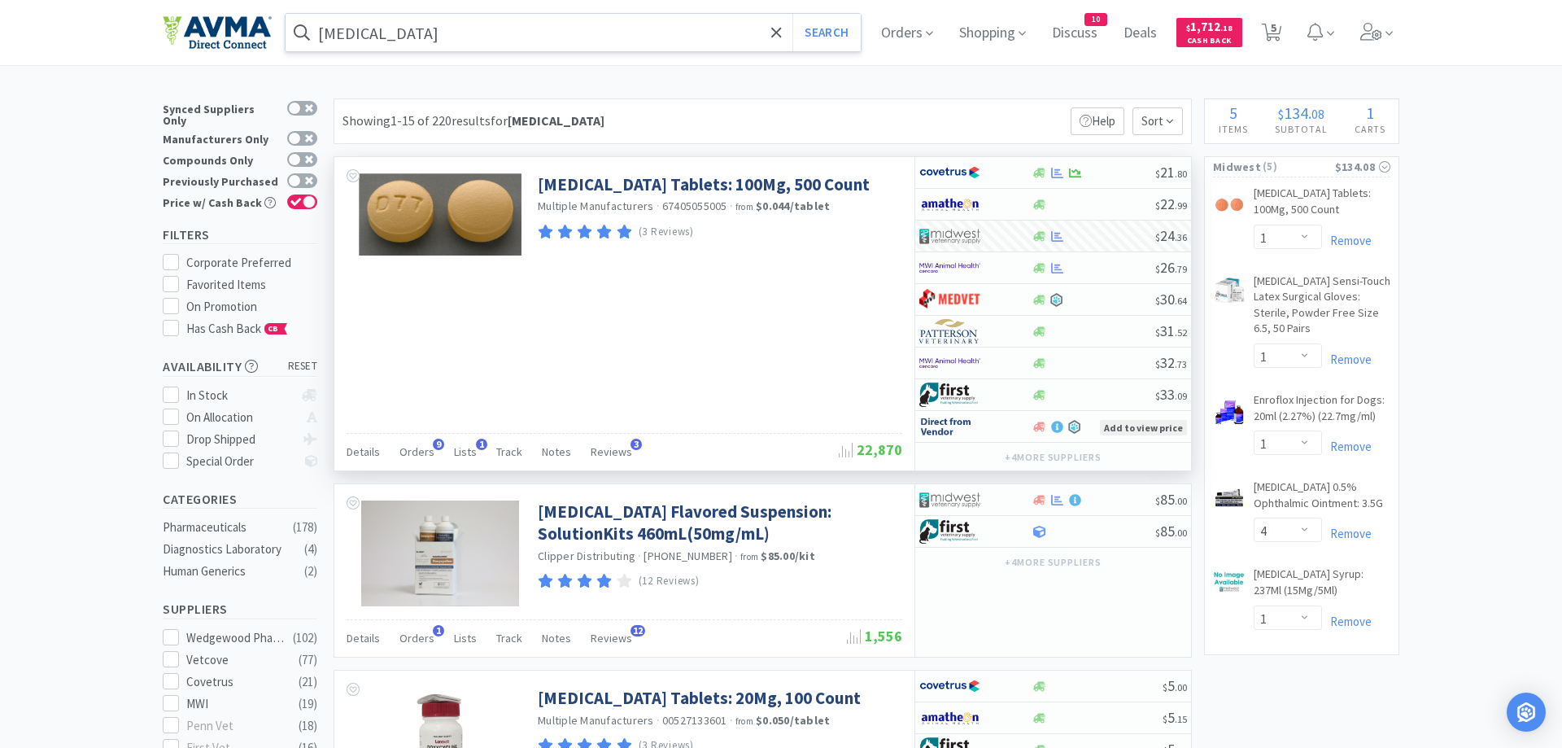
click at [424, 31] on input "doxycycline" at bounding box center [573, 32] width 575 height 37
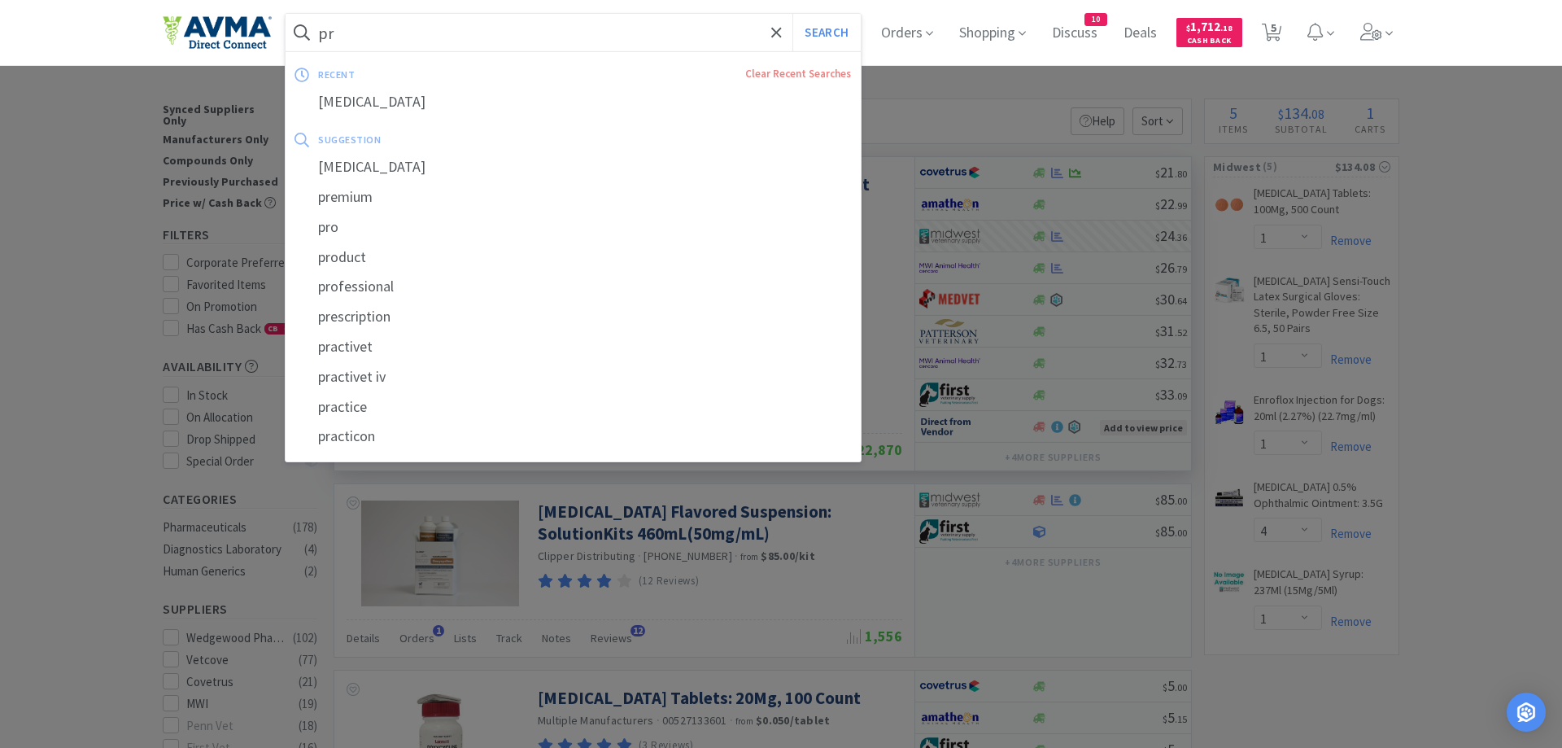
type input "p"
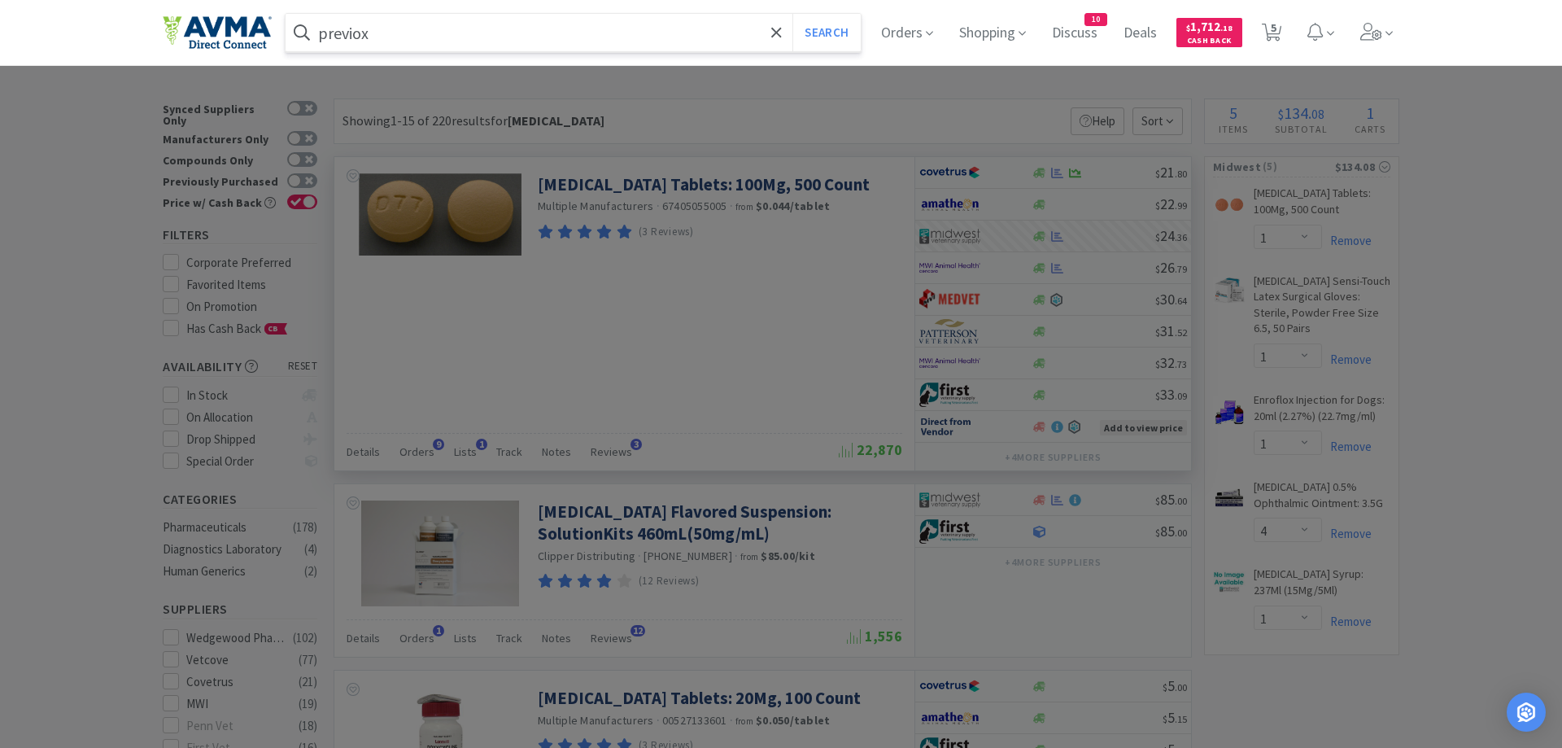
click at [793, 14] on button "Search" at bounding box center [827, 32] width 68 height 37
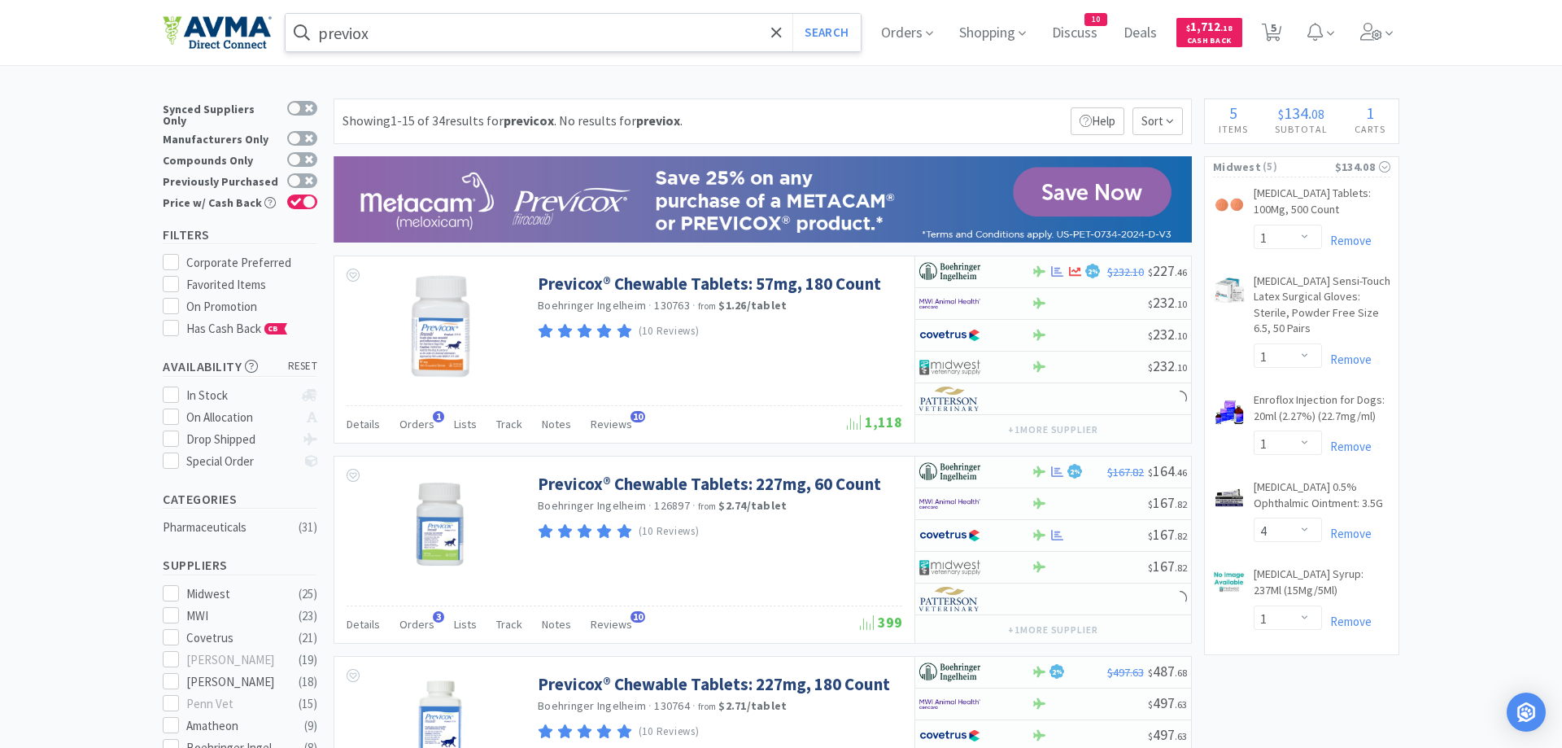
drag, startPoint x: 416, startPoint y: 28, endPoint x: 407, endPoint y: 35, distance: 11.6
click at [409, 33] on input "previox" at bounding box center [573, 32] width 575 height 37
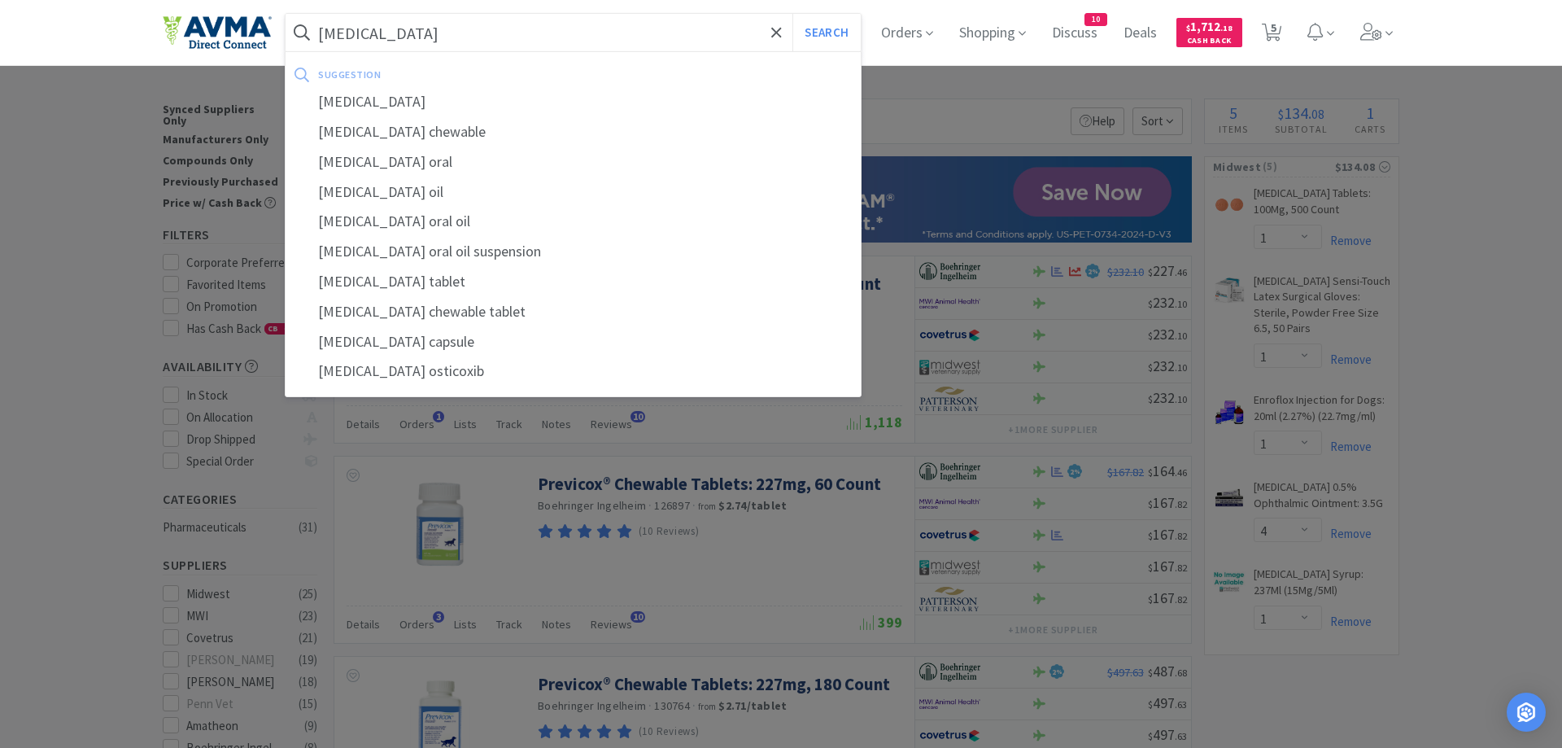
type input "firocoxib"
click at [793, 14] on button "Search" at bounding box center [827, 32] width 68 height 37
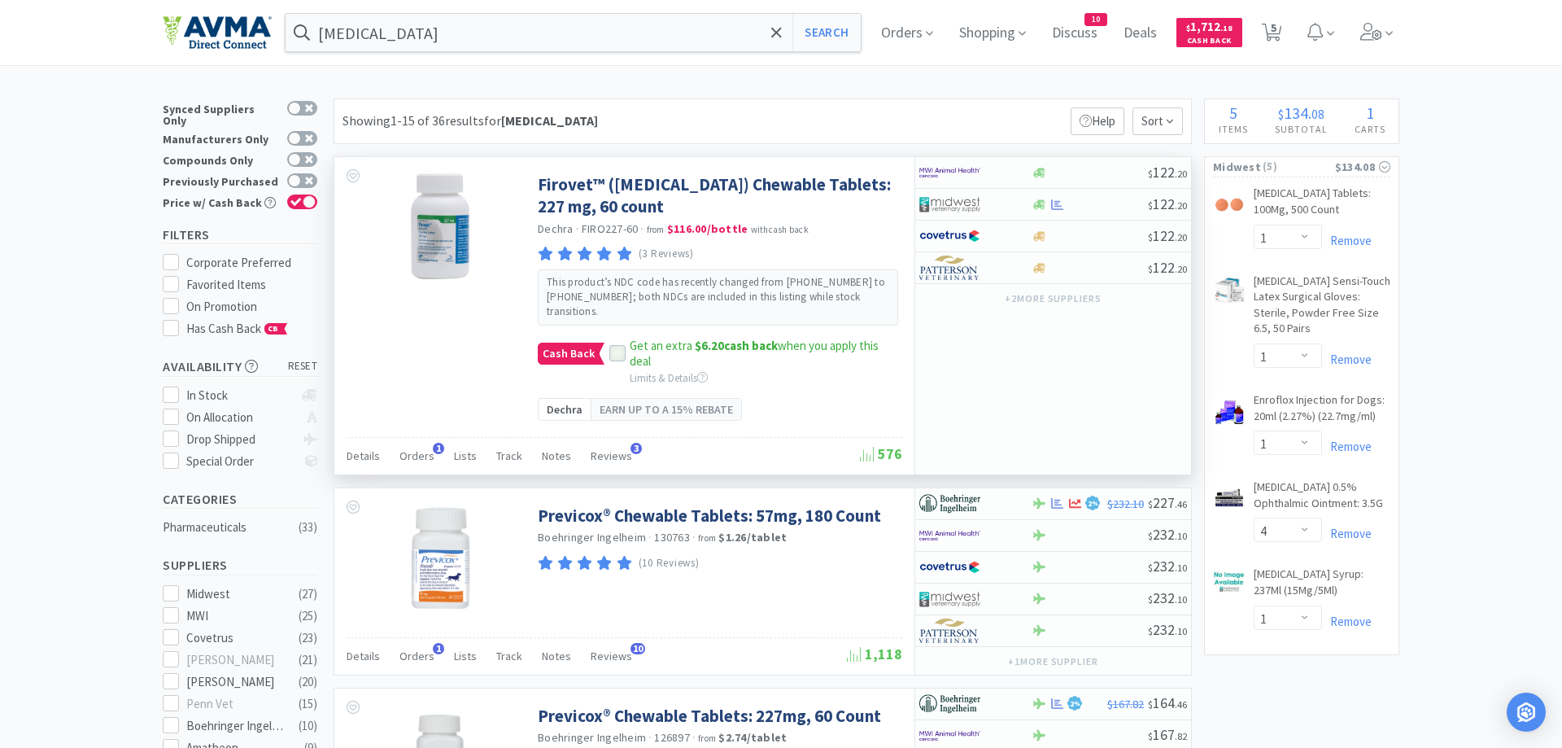
click at [618, 353] on icon at bounding box center [618, 354] width 11 height 8
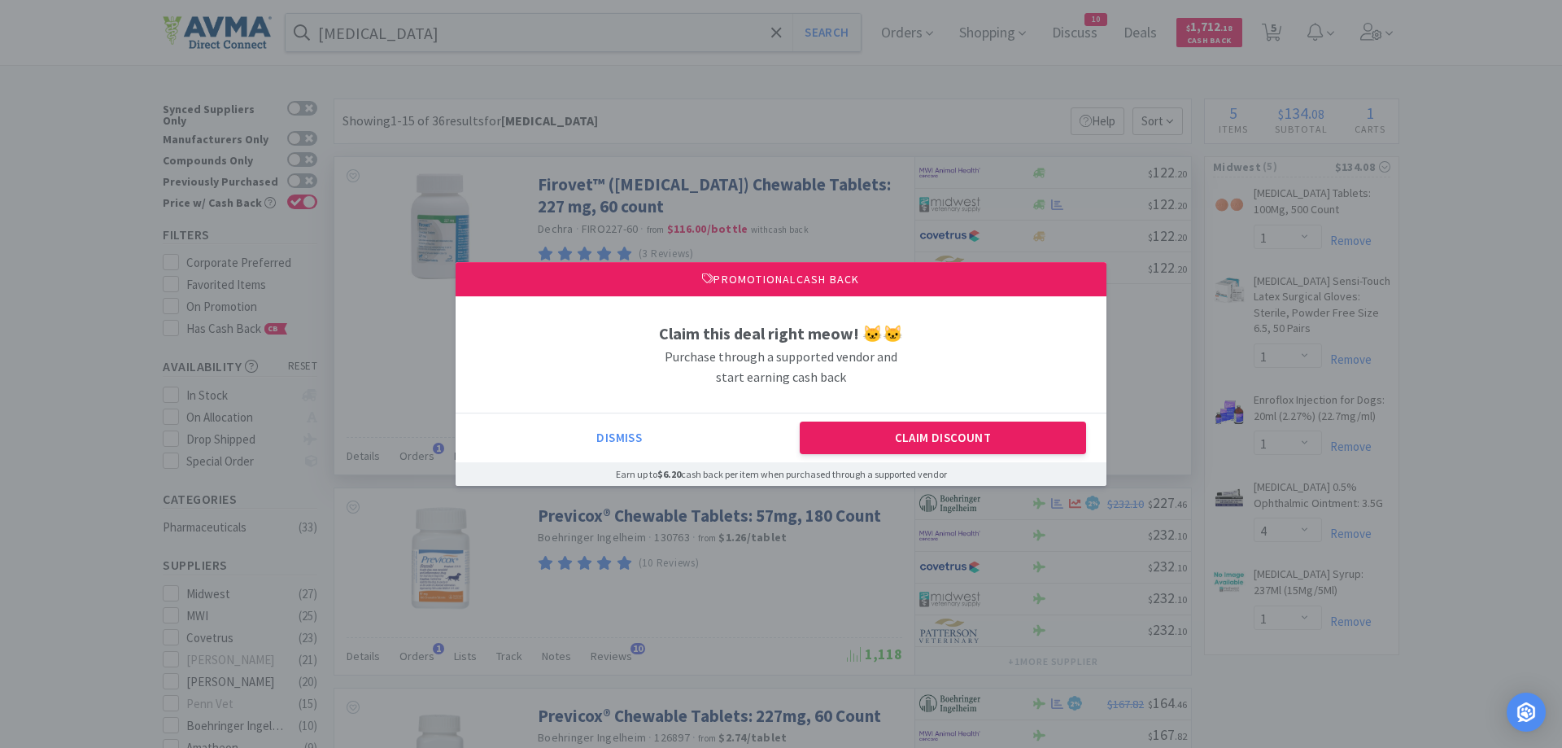
drag, startPoint x: 941, startPoint y: 445, endPoint x: 942, endPoint y: 429, distance: 16.4
click at [941, 444] on button "Claim Discount" at bounding box center [943, 438] width 287 height 33
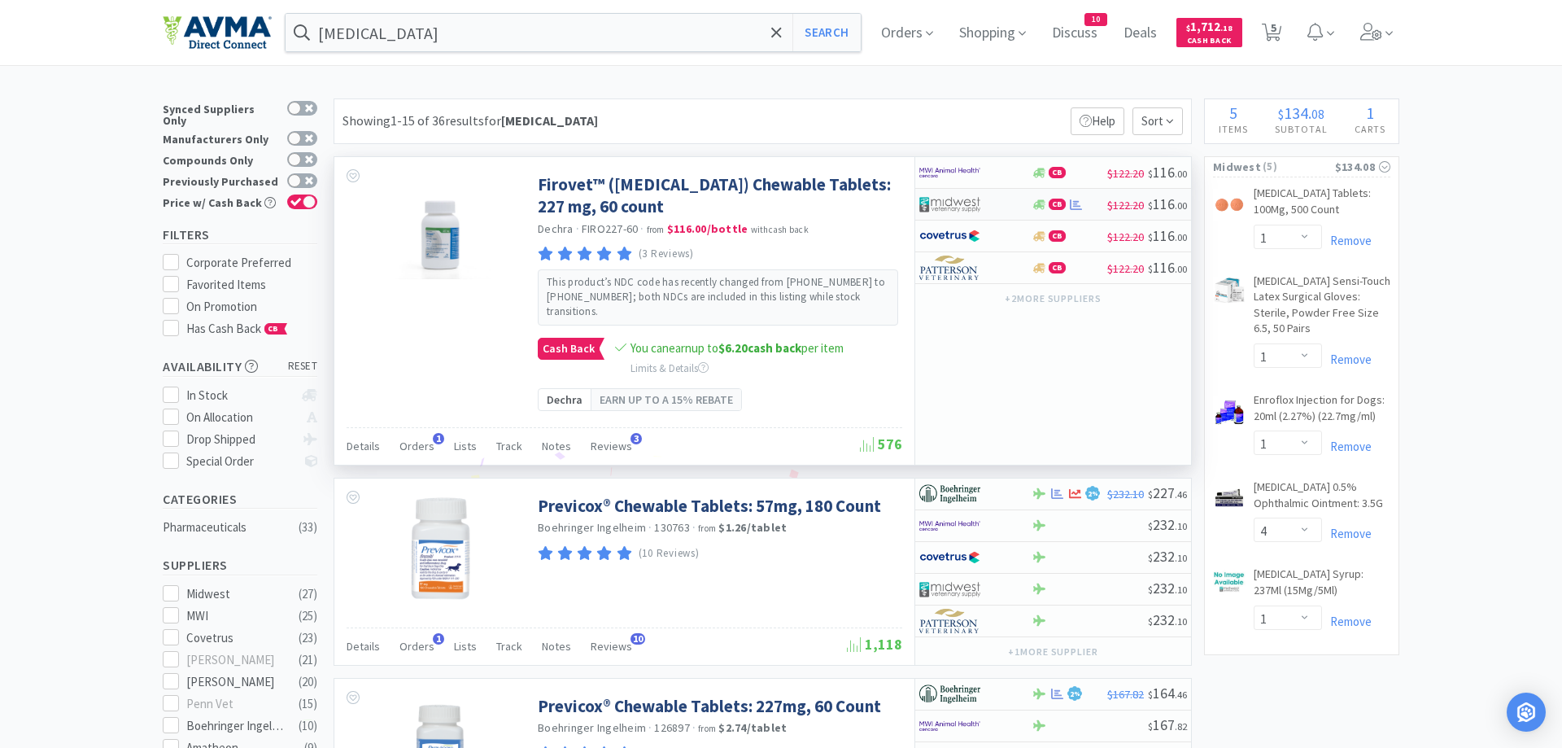
click at [1046, 204] on div at bounding box center [1039, 205] width 16 height 12
select select "1"
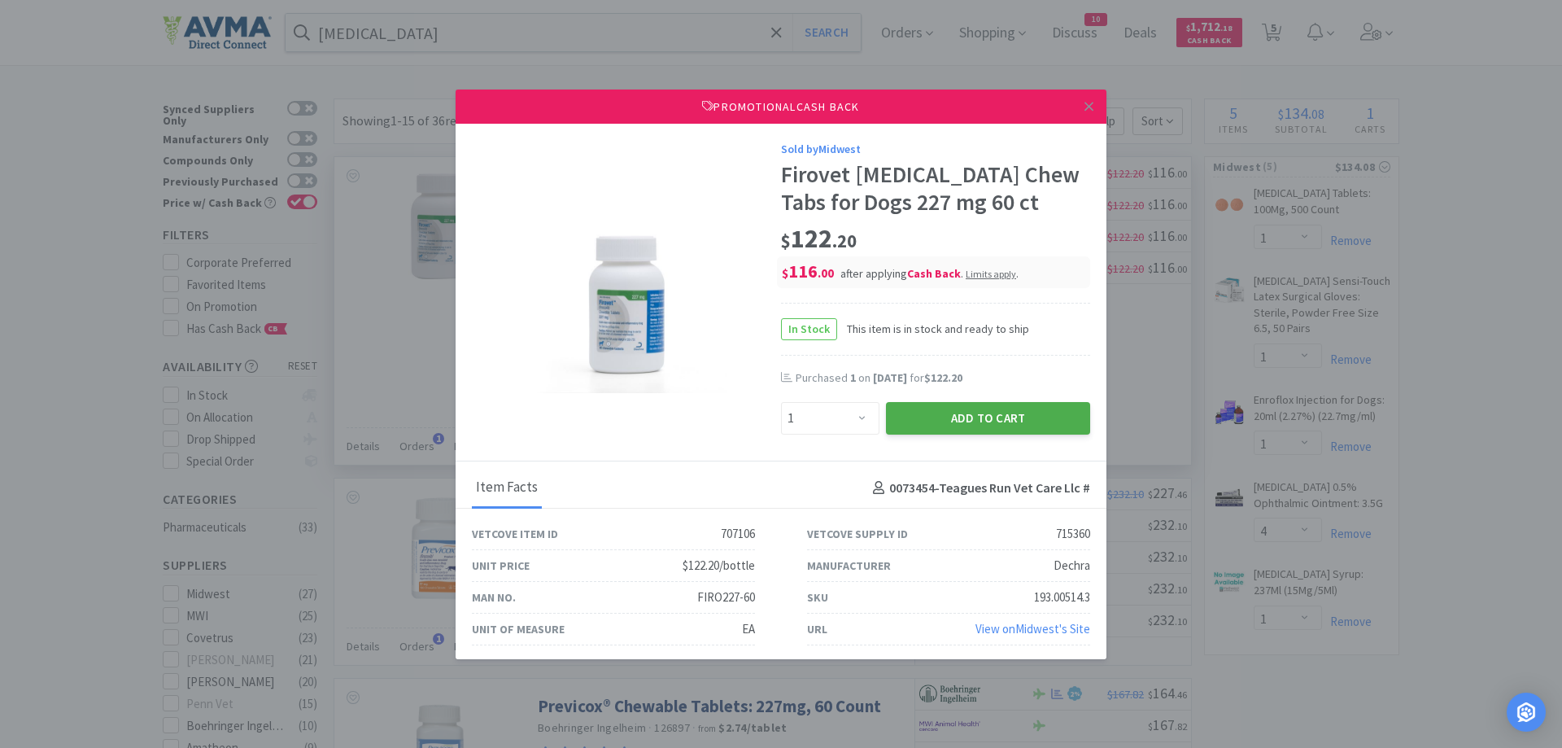
click at [977, 420] on button "Add to Cart" at bounding box center [988, 418] width 204 height 33
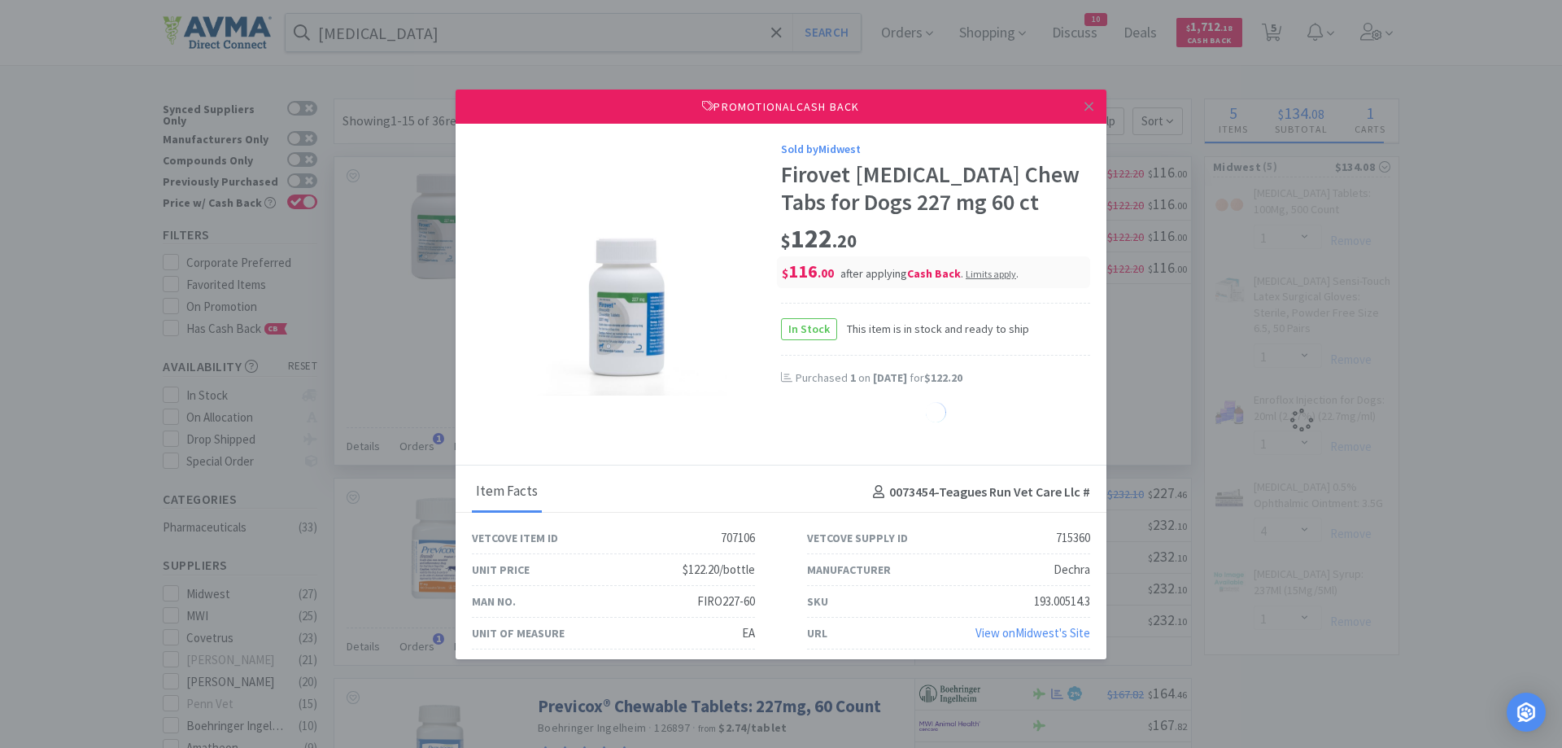
select select "1"
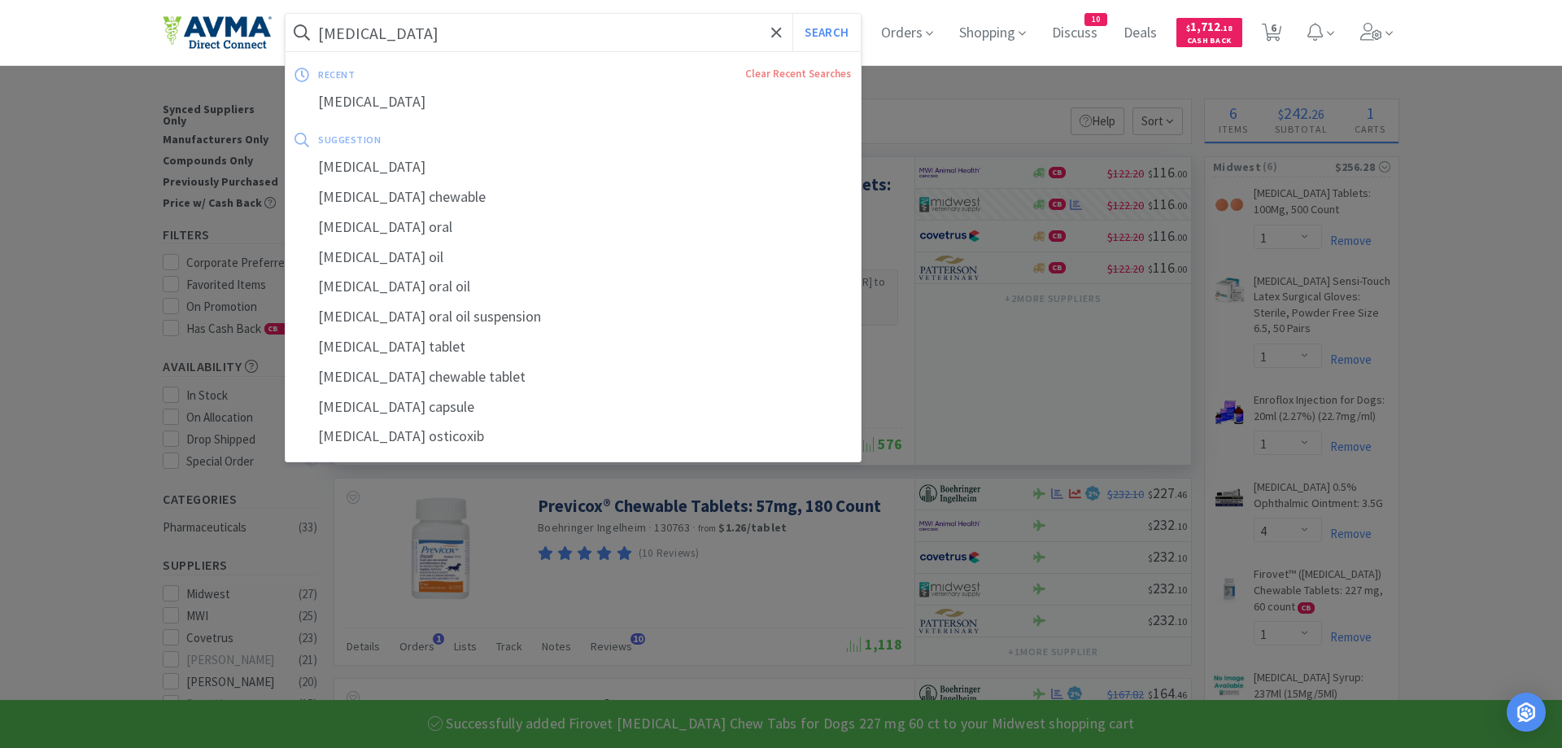
click at [399, 27] on input "firocoxib" at bounding box center [573, 32] width 575 height 37
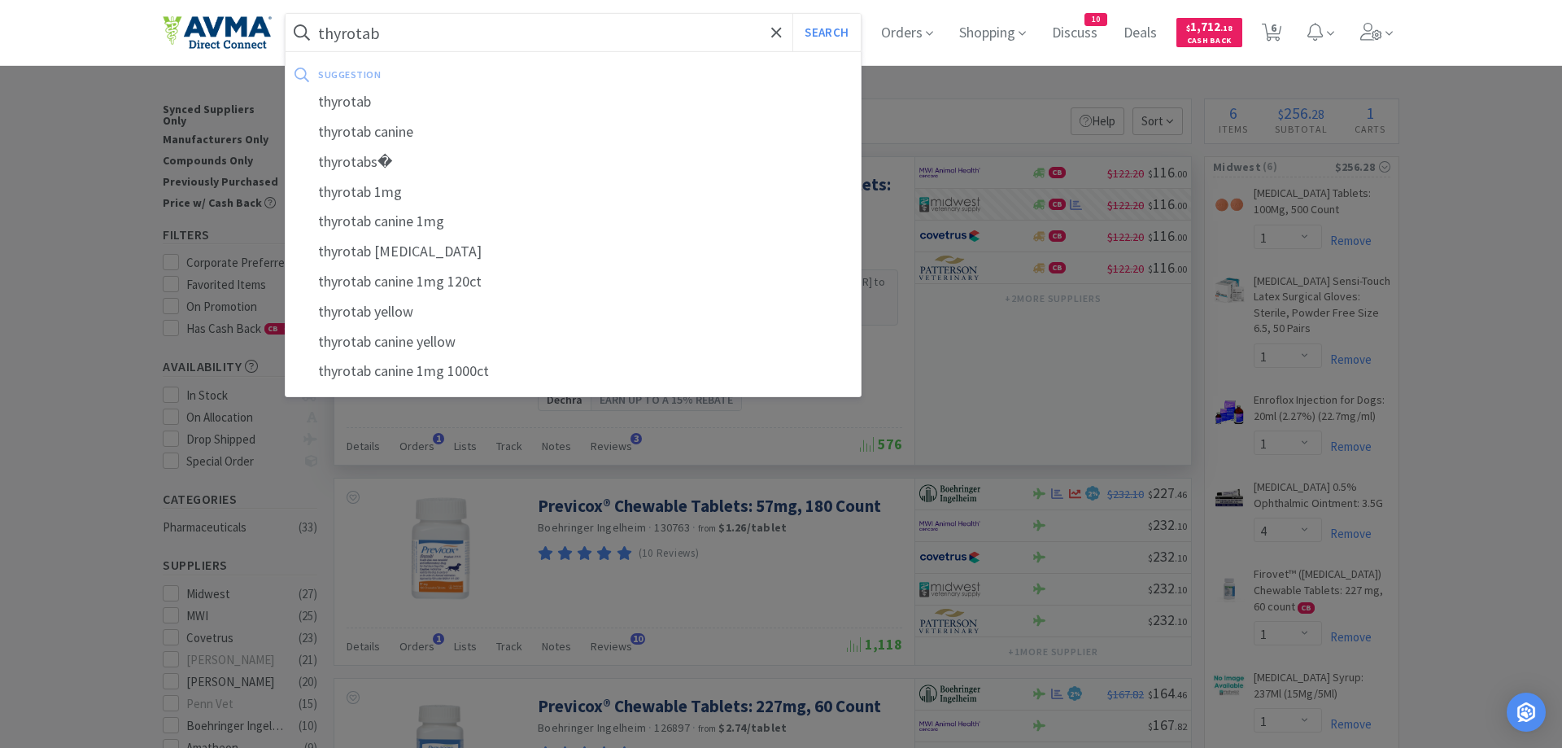
type input "thyrotab"
click at [793, 14] on button "Search" at bounding box center [827, 32] width 68 height 37
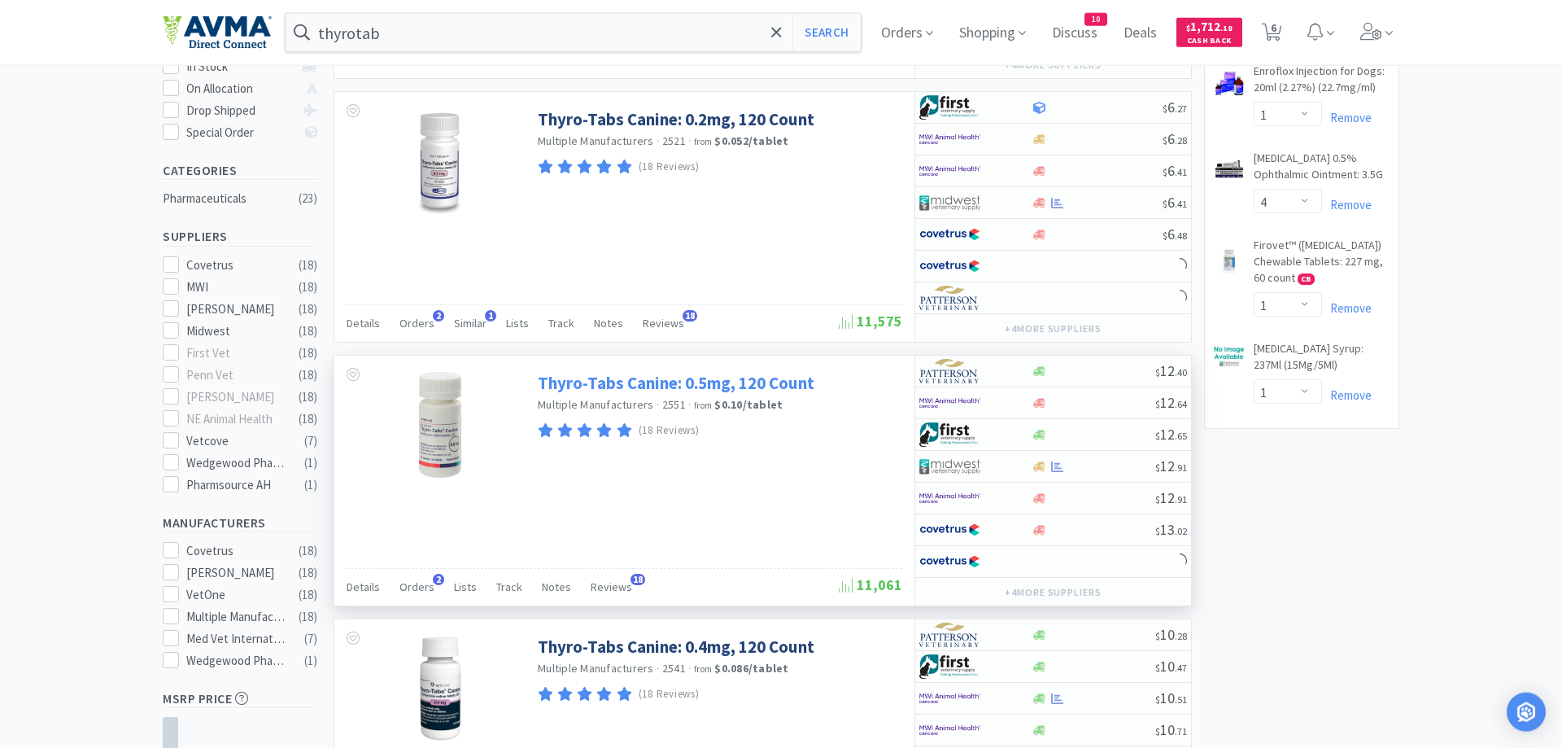
scroll to position [332, 0]
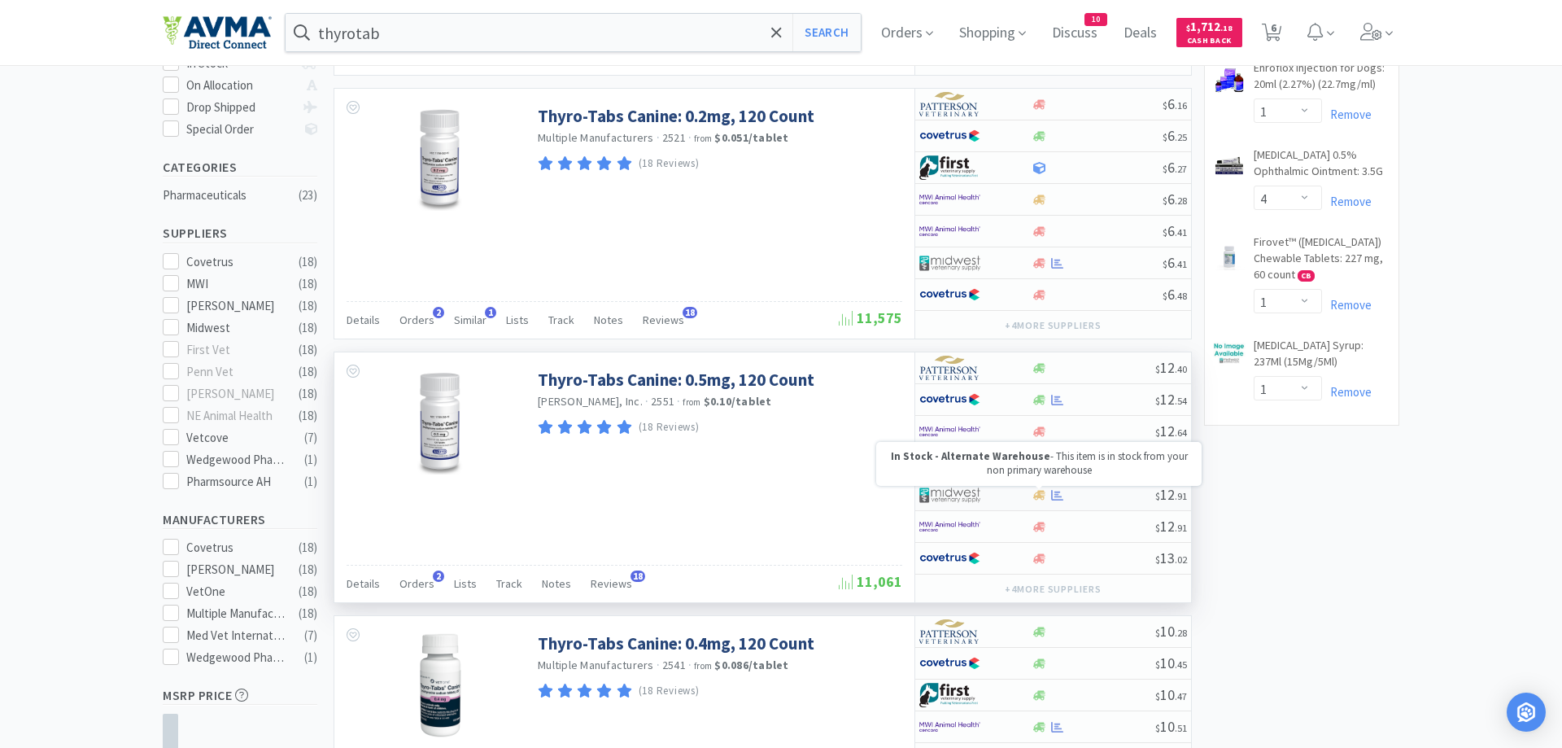
click at [1044, 495] on icon at bounding box center [1040, 495] width 12 height 10
select select "1"
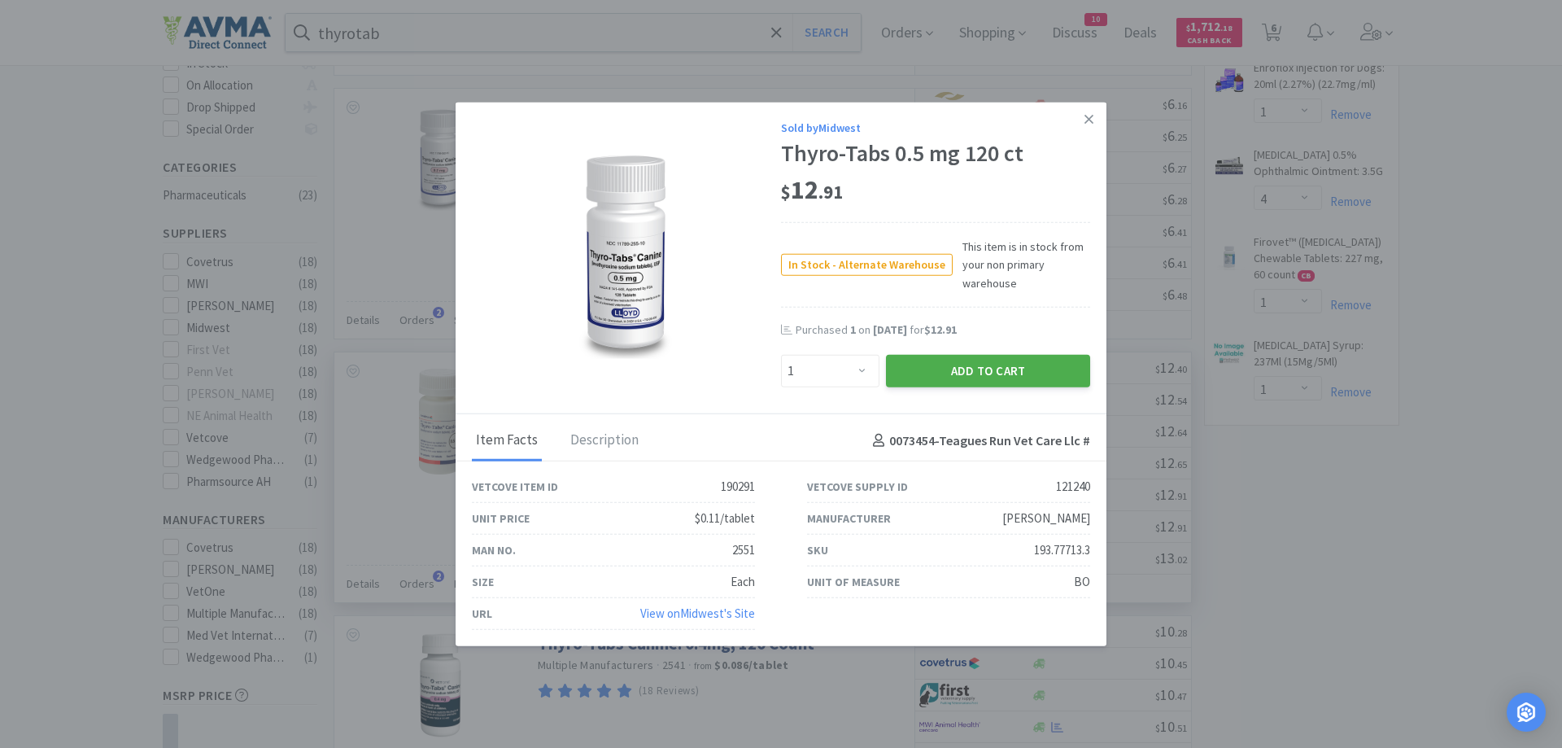
click at [983, 370] on button "Add to Cart" at bounding box center [988, 371] width 204 height 33
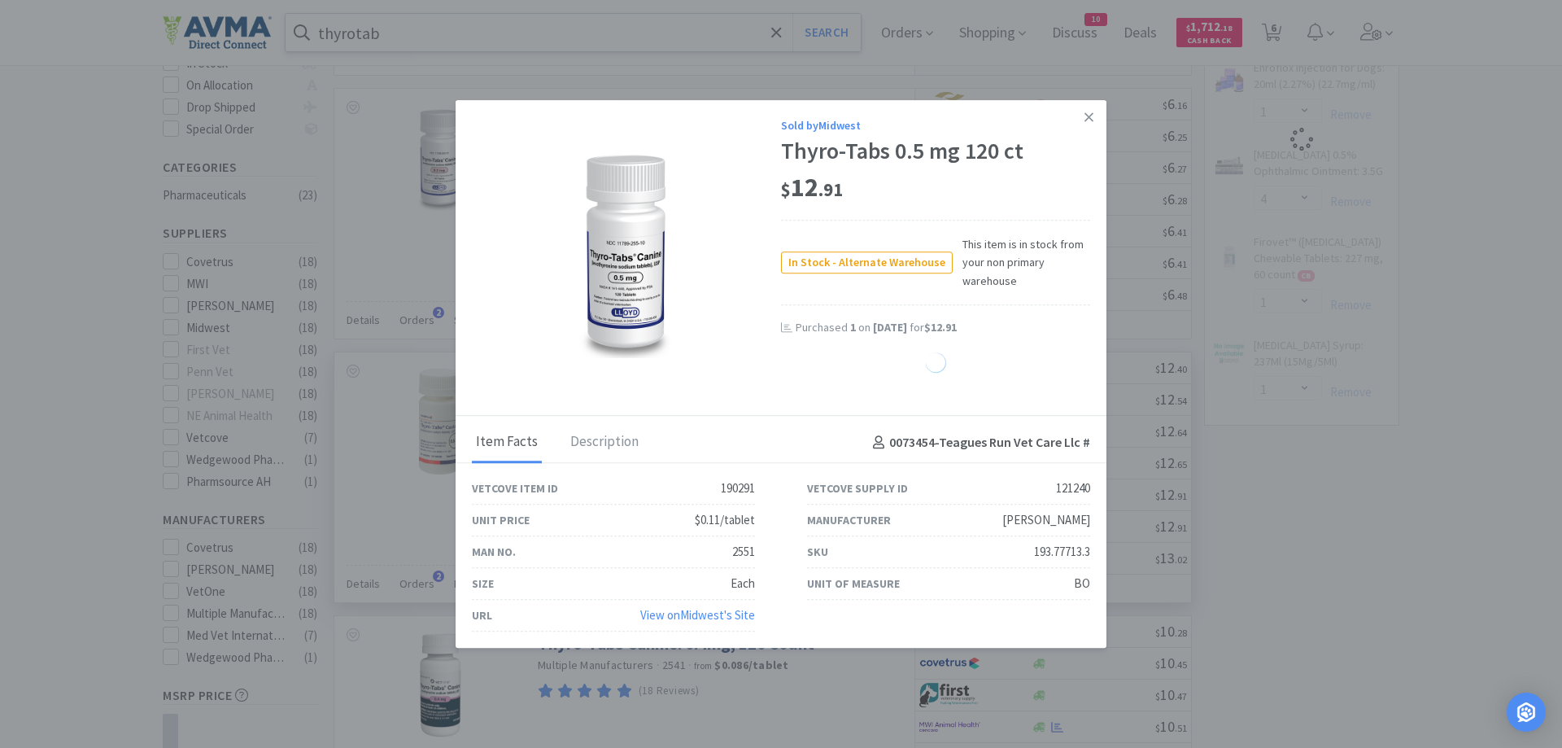
select select "1"
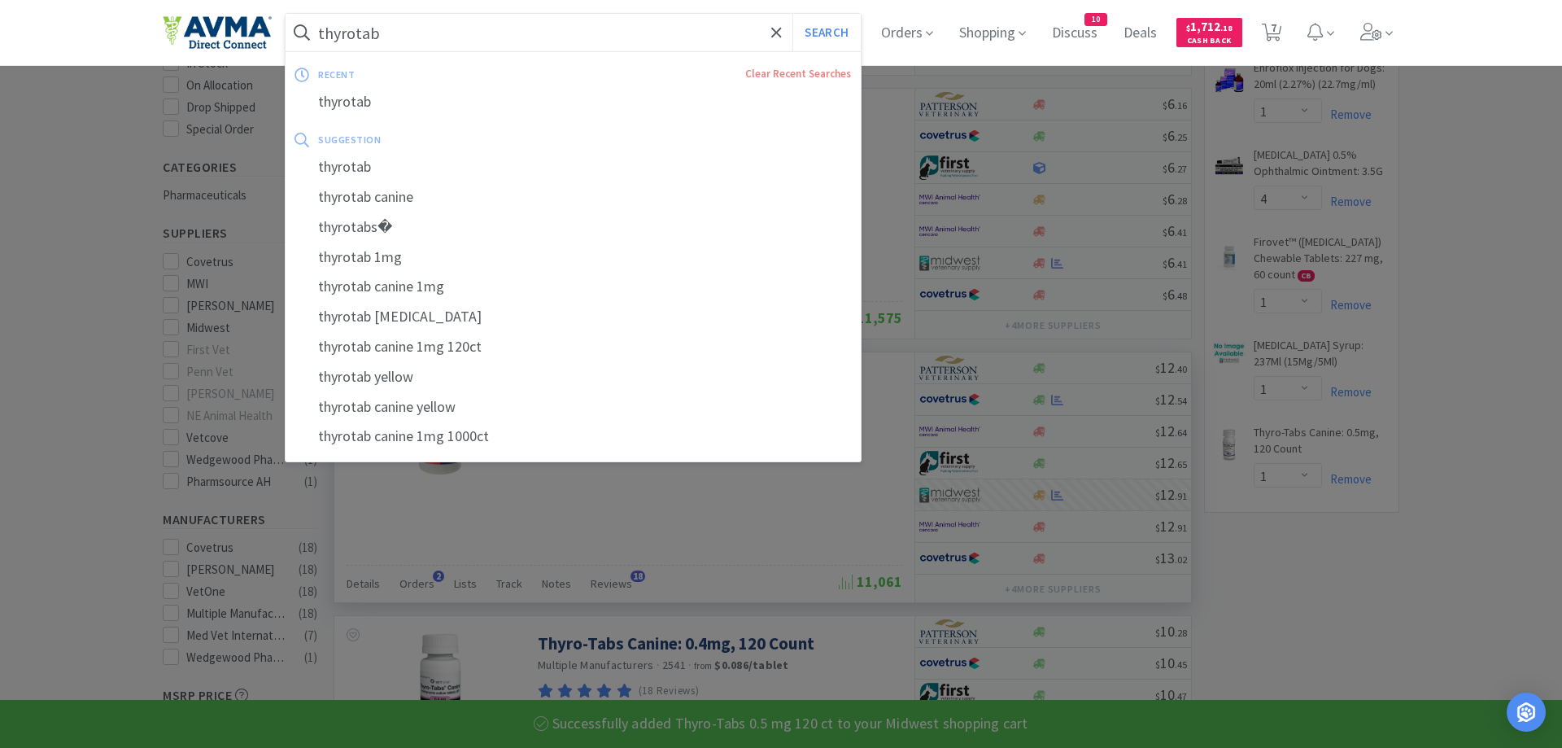
click at [395, 28] on input "thyrotab" at bounding box center [573, 32] width 575 height 37
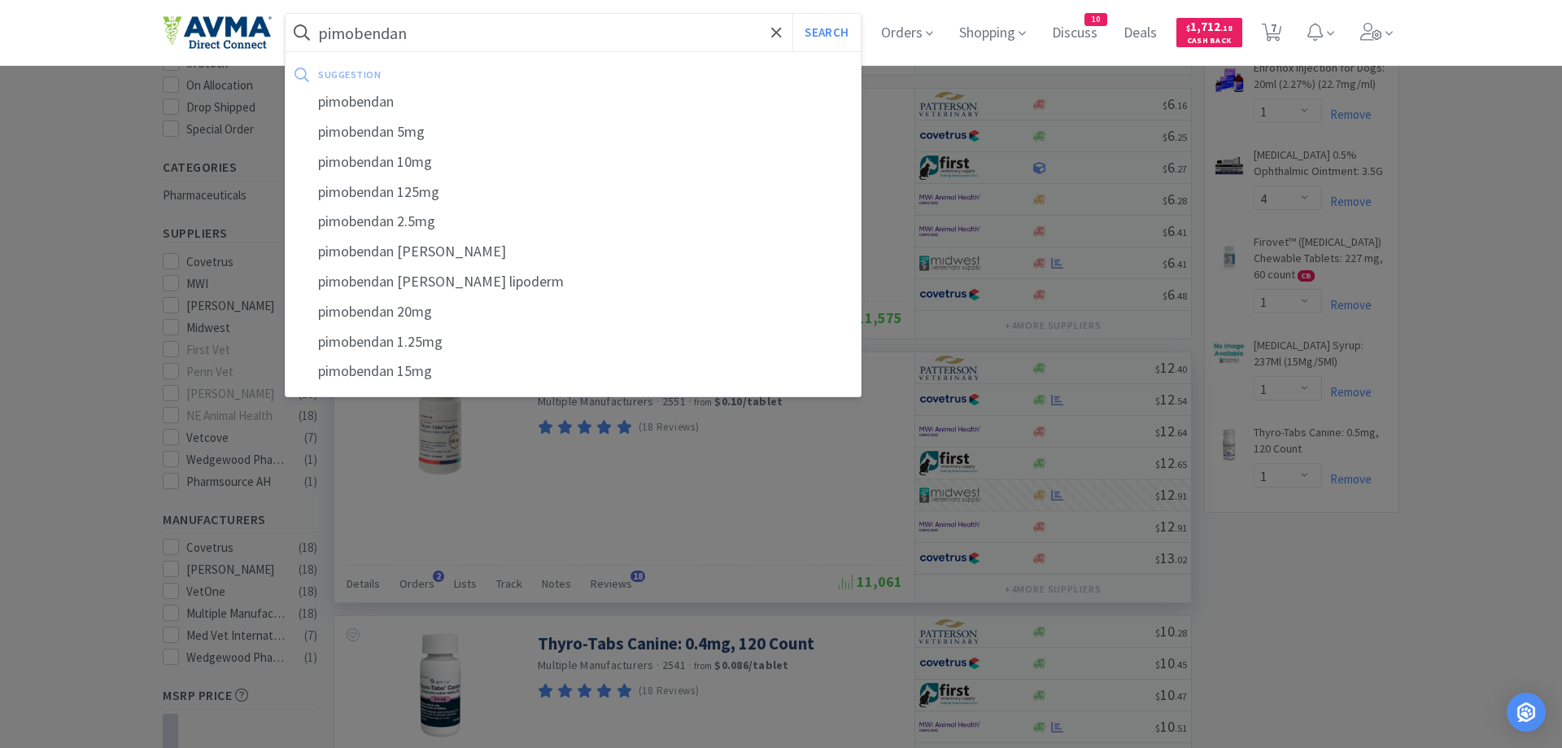
type input "pimobendan"
click at [793, 14] on button "Search" at bounding box center [827, 32] width 68 height 37
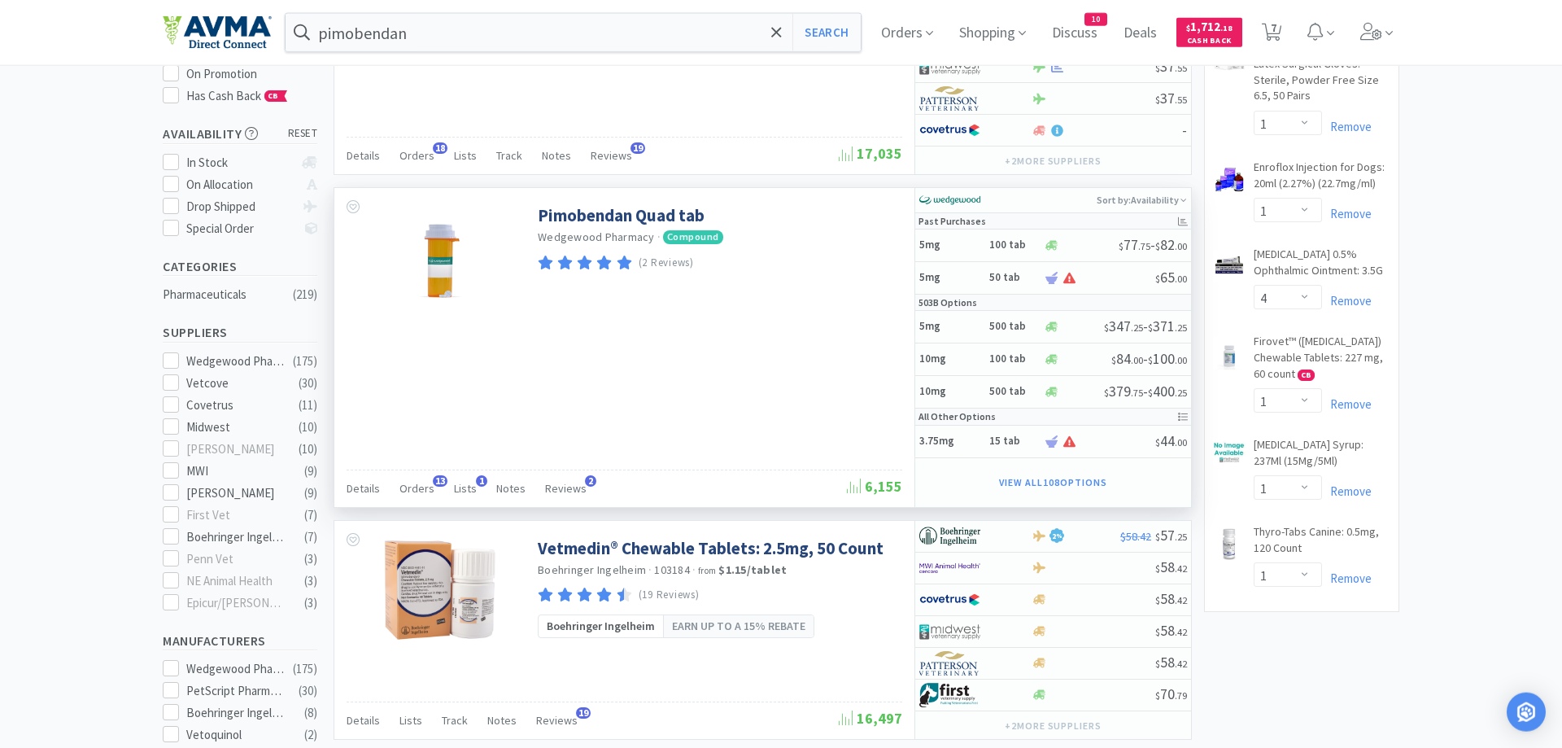
scroll to position [249, 0]
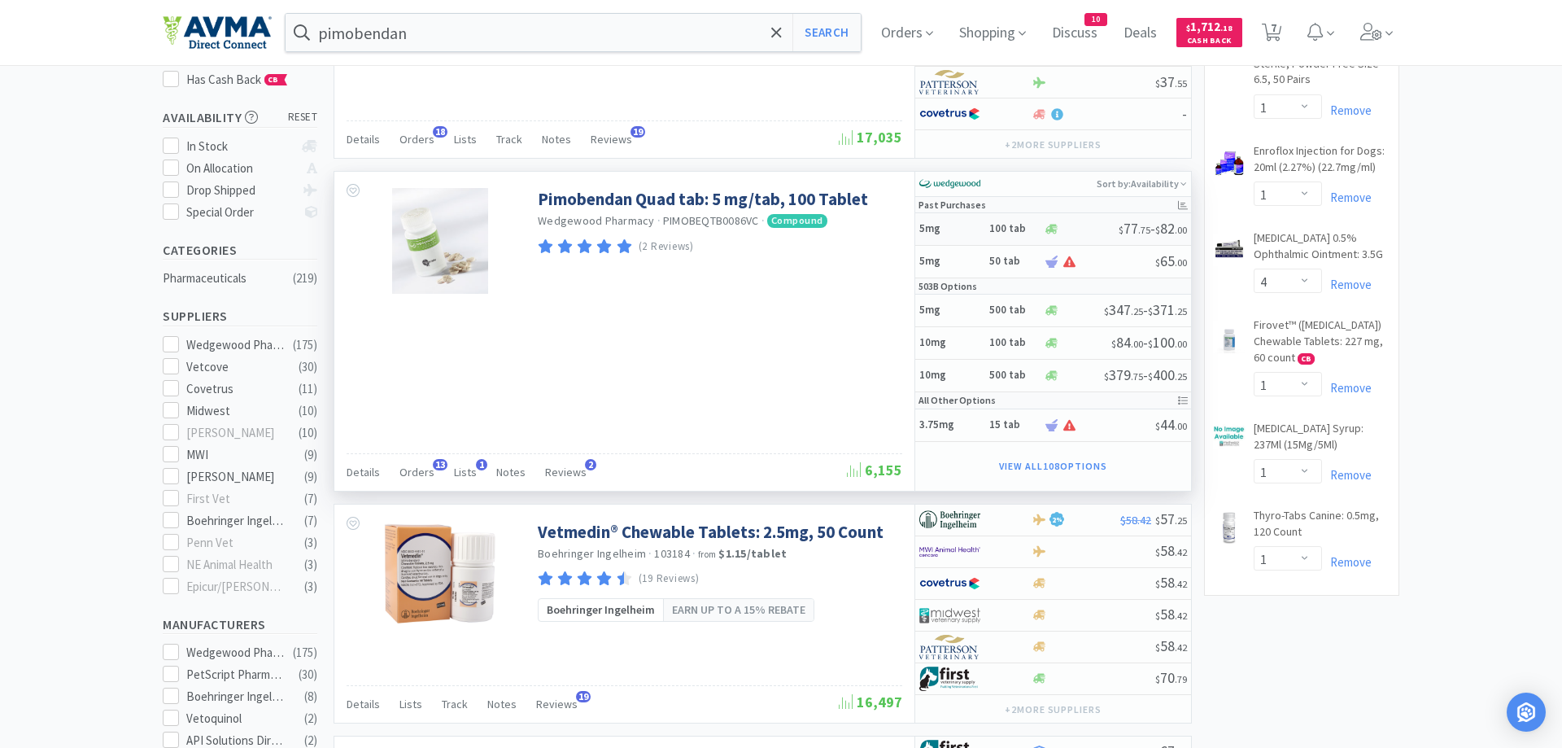
click at [1022, 226] on h6 "100 tab" at bounding box center [1014, 229] width 49 height 14
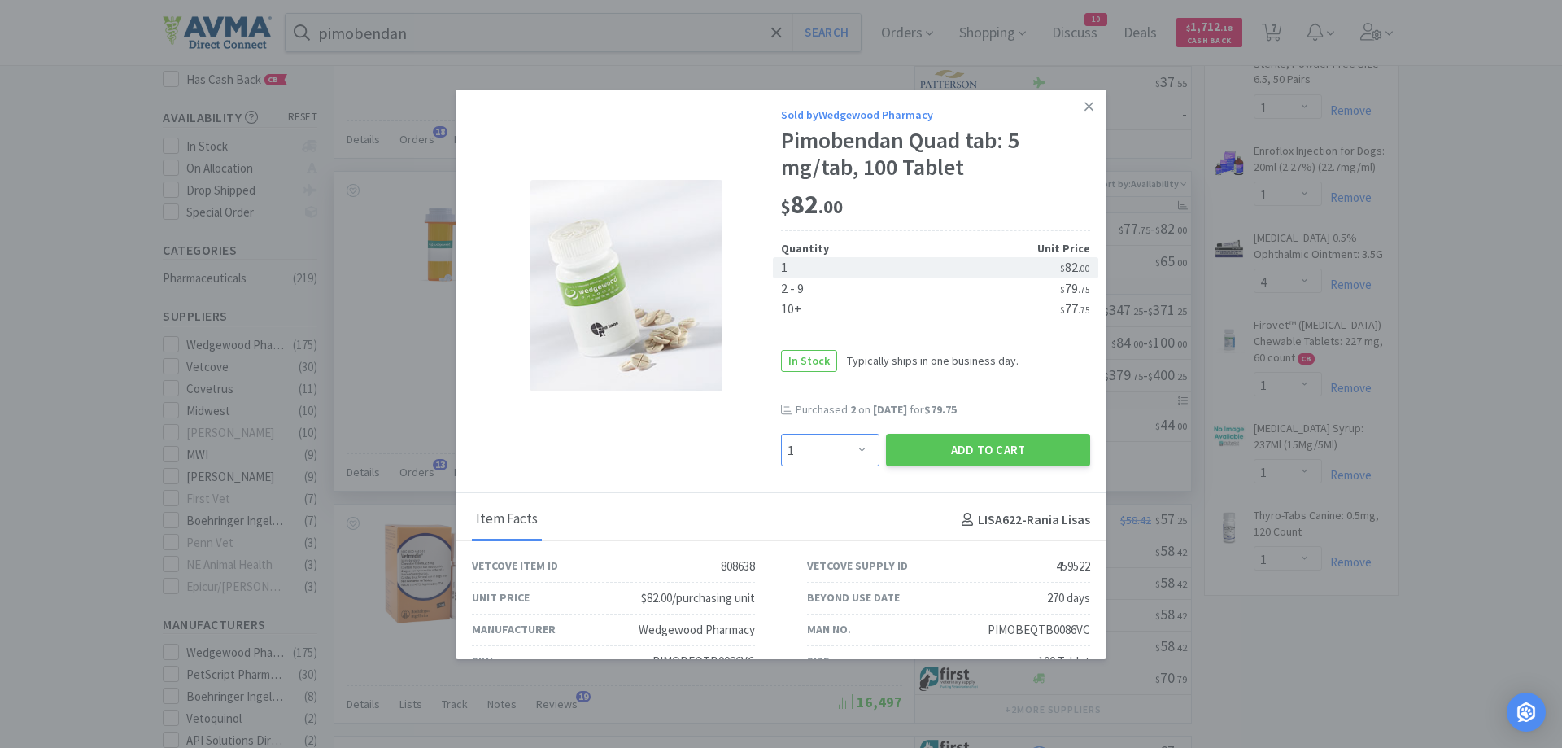
click at [781, 434] on select "Enter Quantity 1 2 3 4 5 6 7 8 9 10 11 12 13 14 15 16 17 18 19 20 Enter Quantity" at bounding box center [830, 450] width 98 height 33
select select "2"
click option "2" at bounding box center [0, 0] width 0 height 0
click at [971, 450] on button "Add to Cart" at bounding box center [988, 450] width 204 height 33
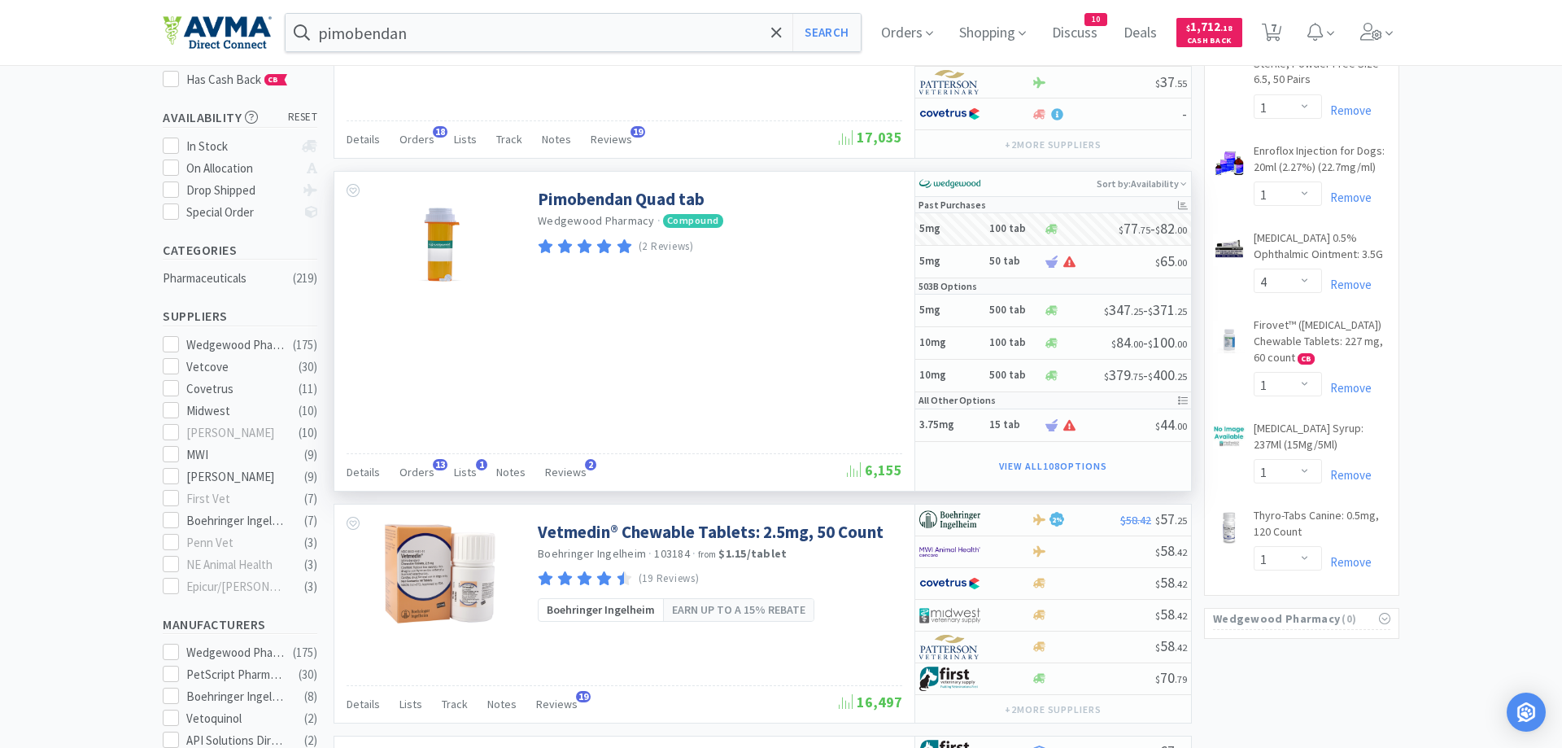
select select "2"
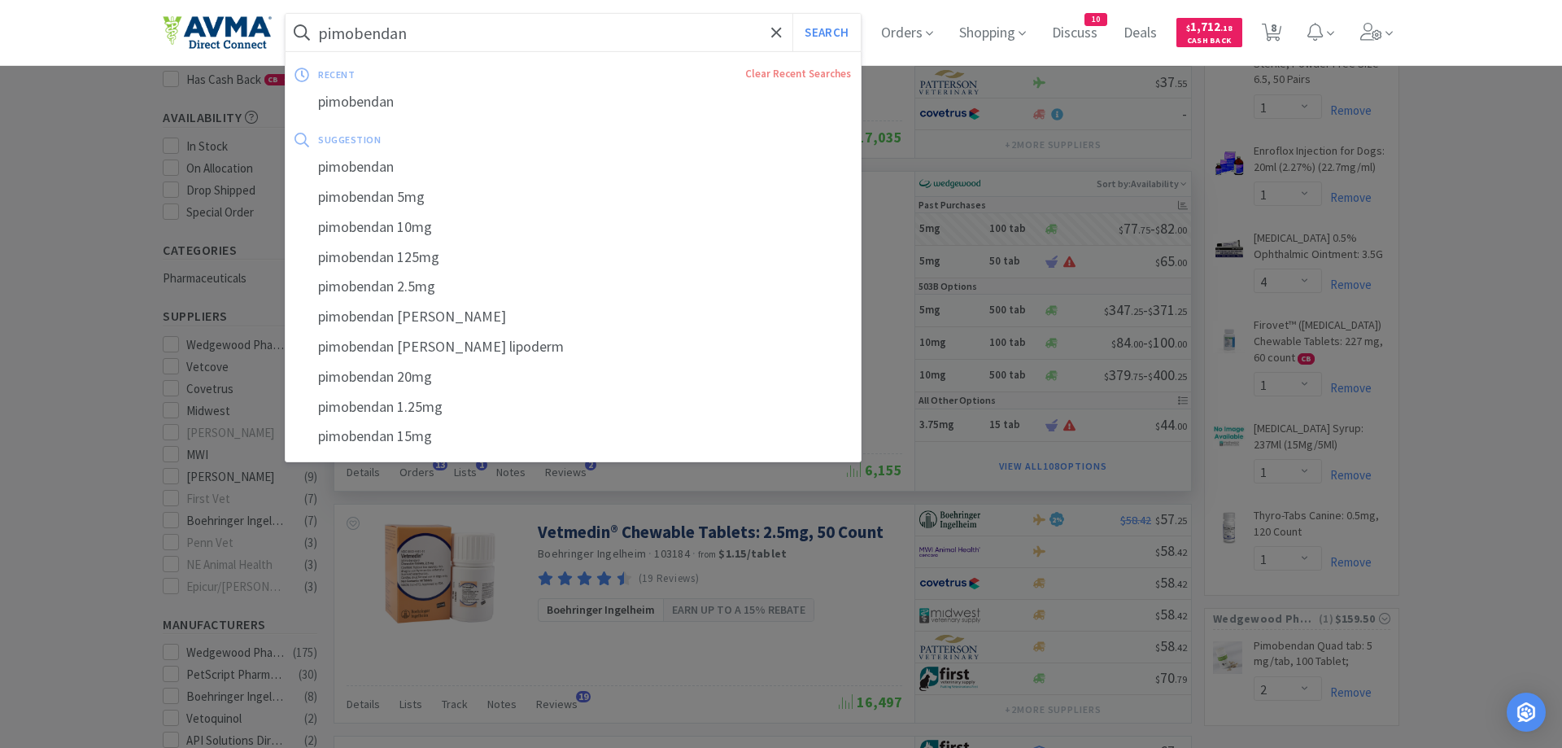
click at [471, 42] on input "pimobendan" at bounding box center [573, 32] width 575 height 37
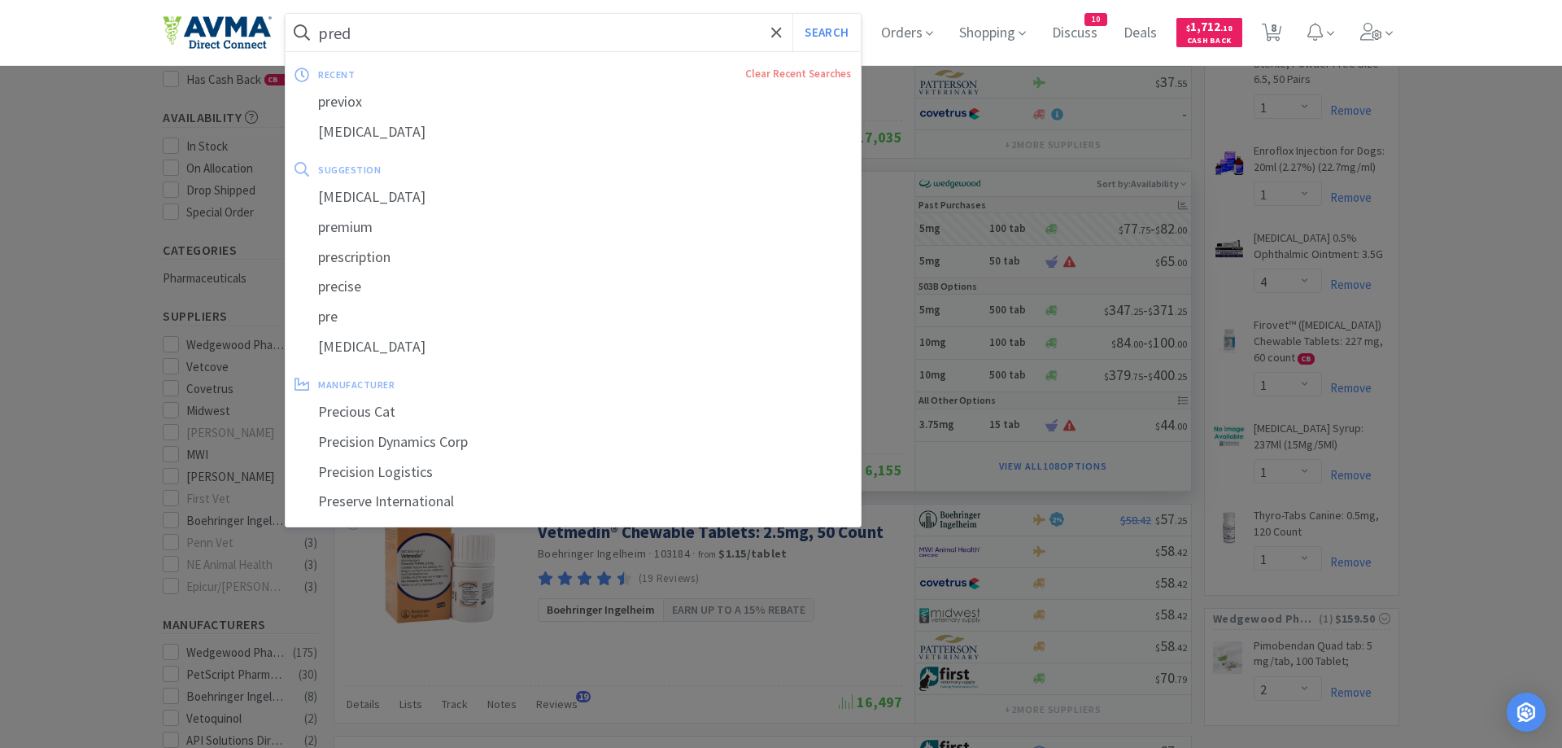
type input "pred"
click at [793, 14] on button "Search" at bounding box center [827, 32] width 68 height 37
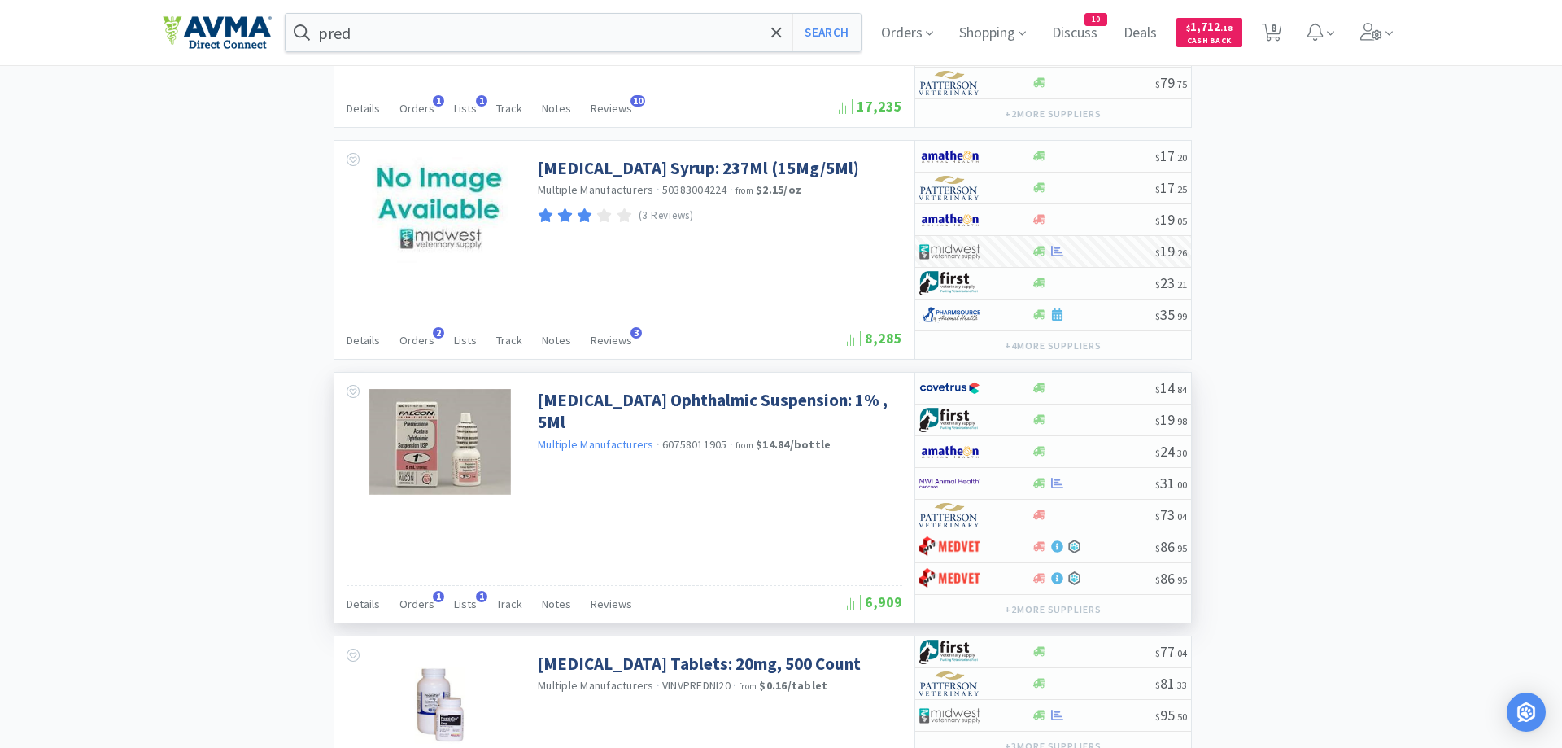
scroll to position [1494, 0]
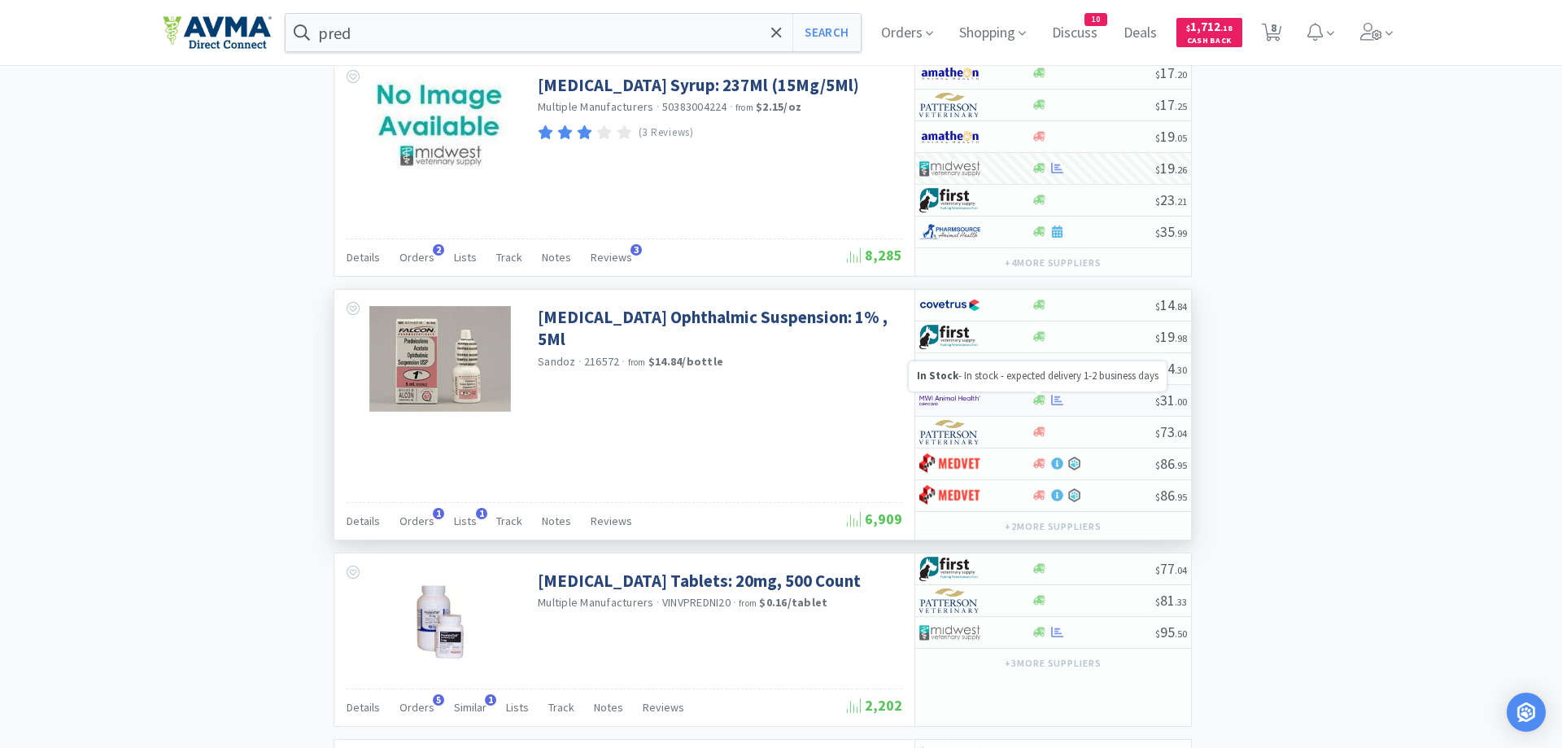
click at [1042, 400] on icon at bounding box center [1040, 401] width 12 height 10
select select "1"
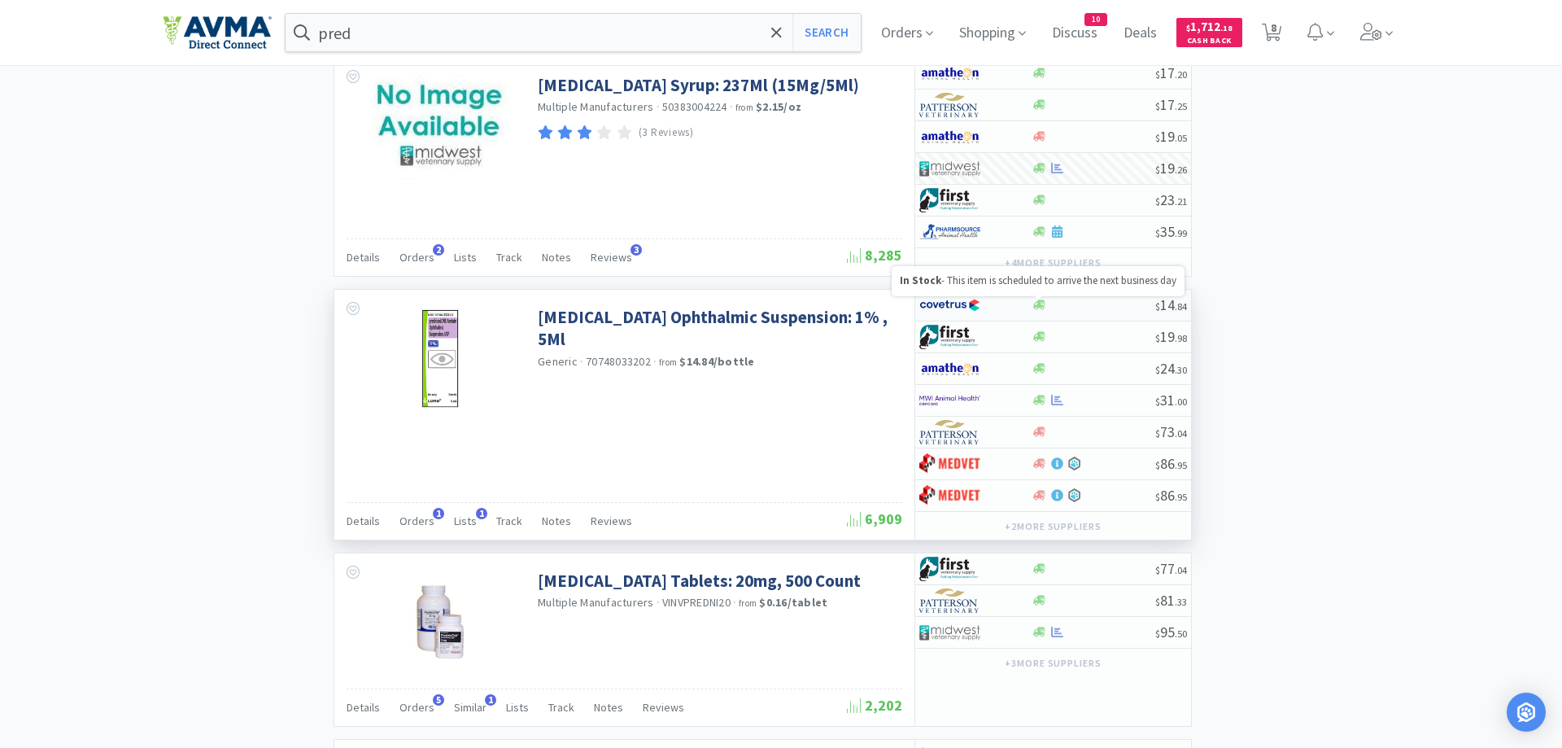
click at [1038, 308] on icon at bounding box center [1040, 305] width 12 height 10
select select "1"
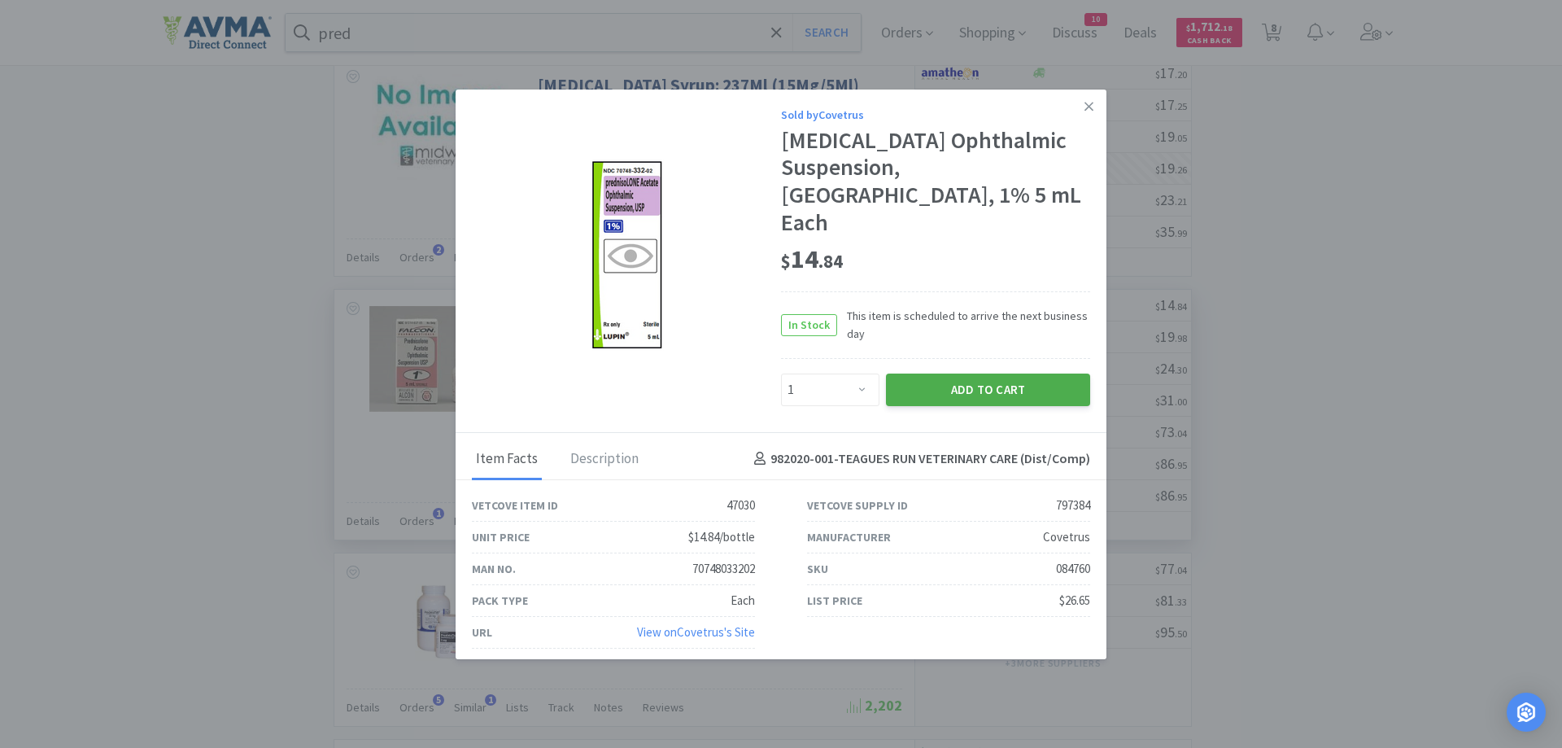
click at [1002, 374] on button "Add to Cart" at bounding box center [988, 390] width 204 height 33
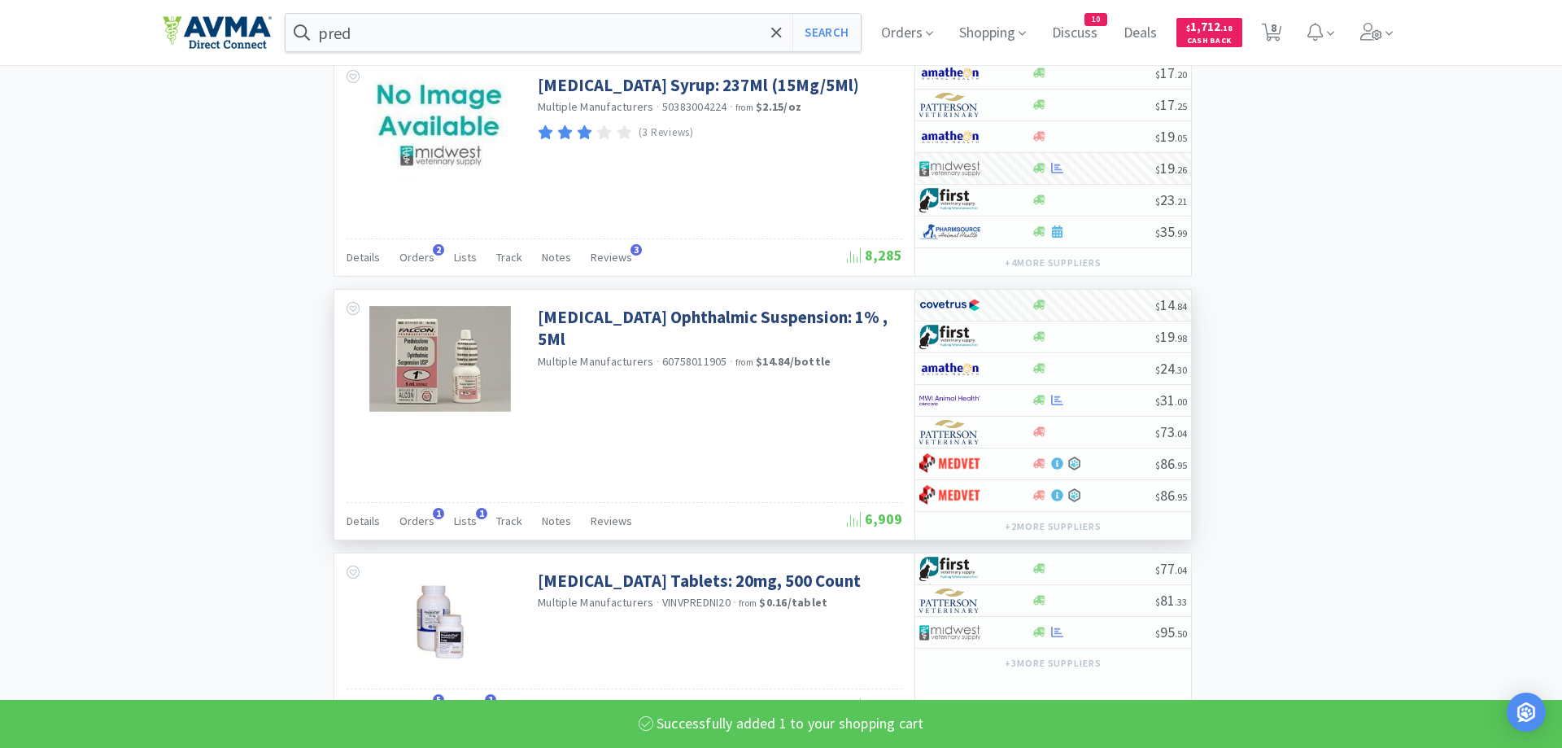
select select "1"
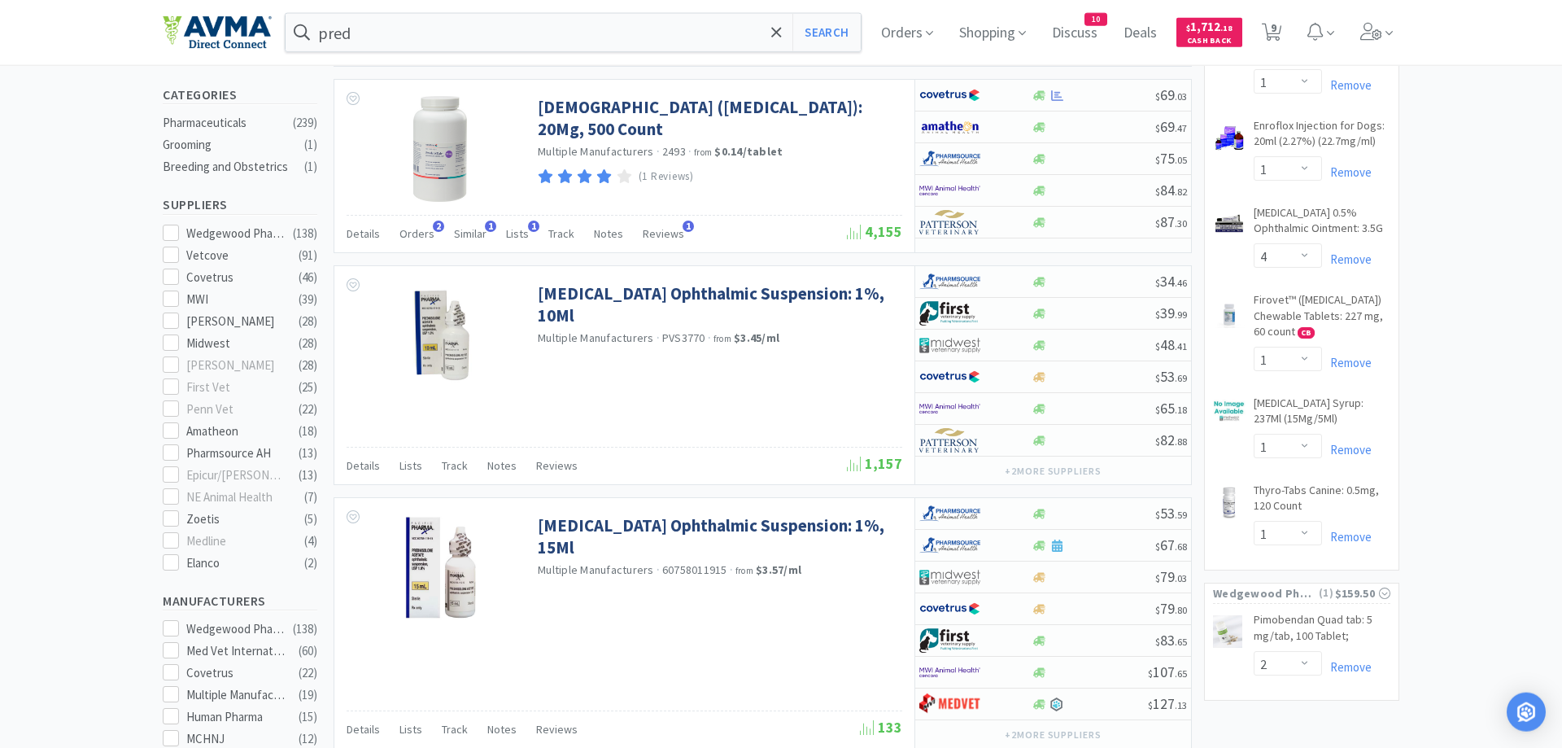
scroll to position [415, 0]
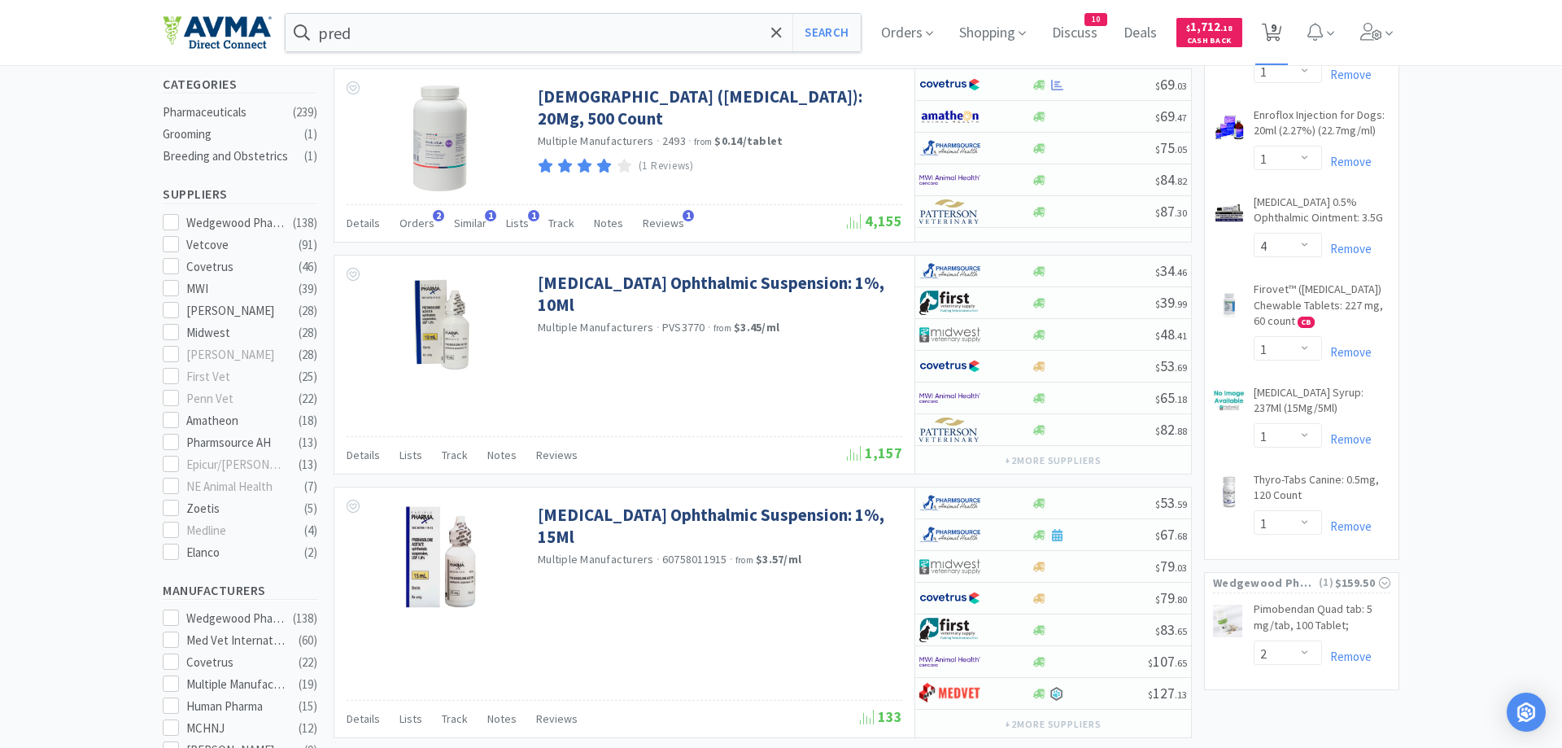
click at [1276, 32] on span "9" at bounding box center [1274, 27] width 6 height 65
select select "2"
select select "1"
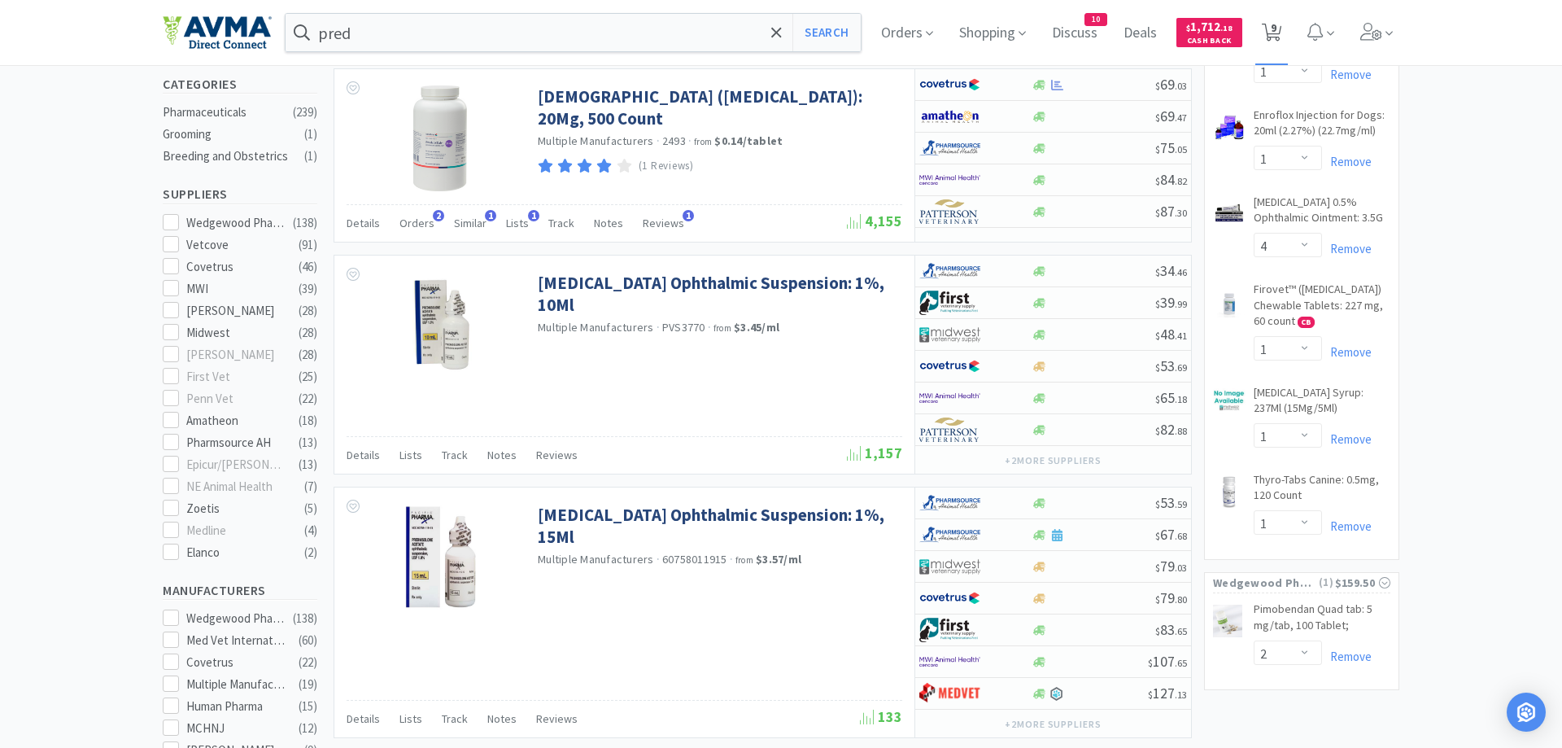
select select "1"
select select "4"
select select "1"
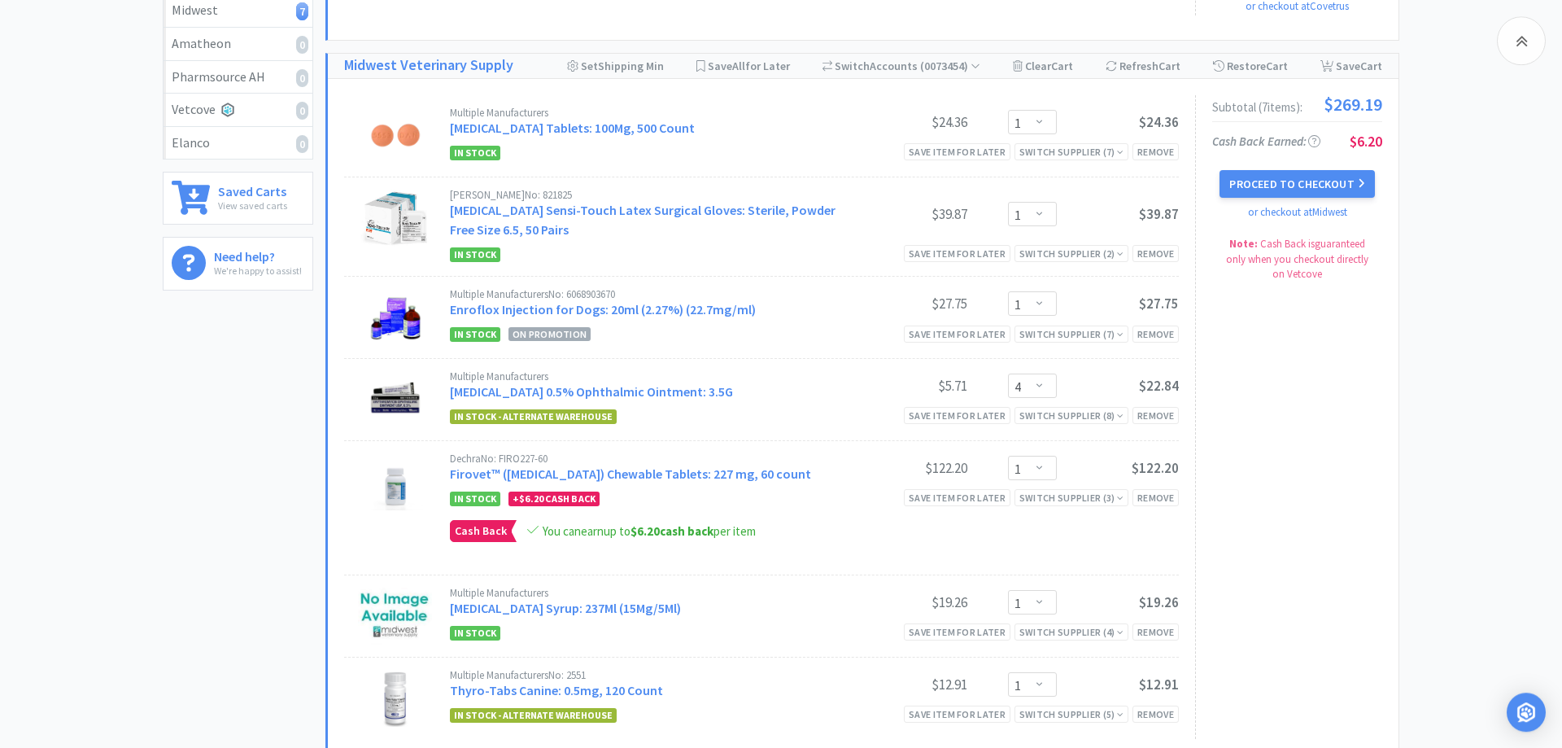
scroll to position [581, 0]
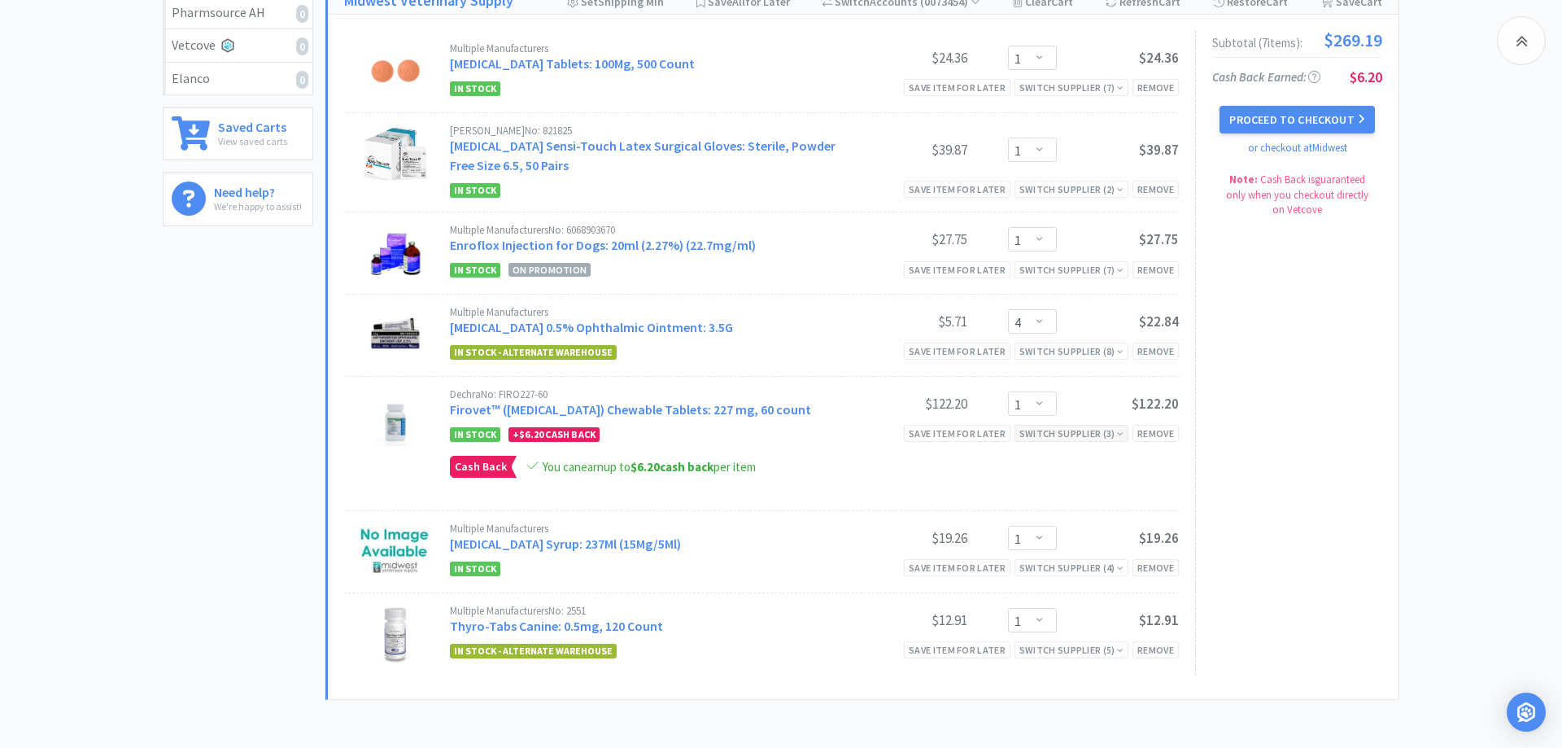
click at [1071, 433] on div "Switch Supplier ( 3 )" at bounding box center [1072, 433] width 104 height 15
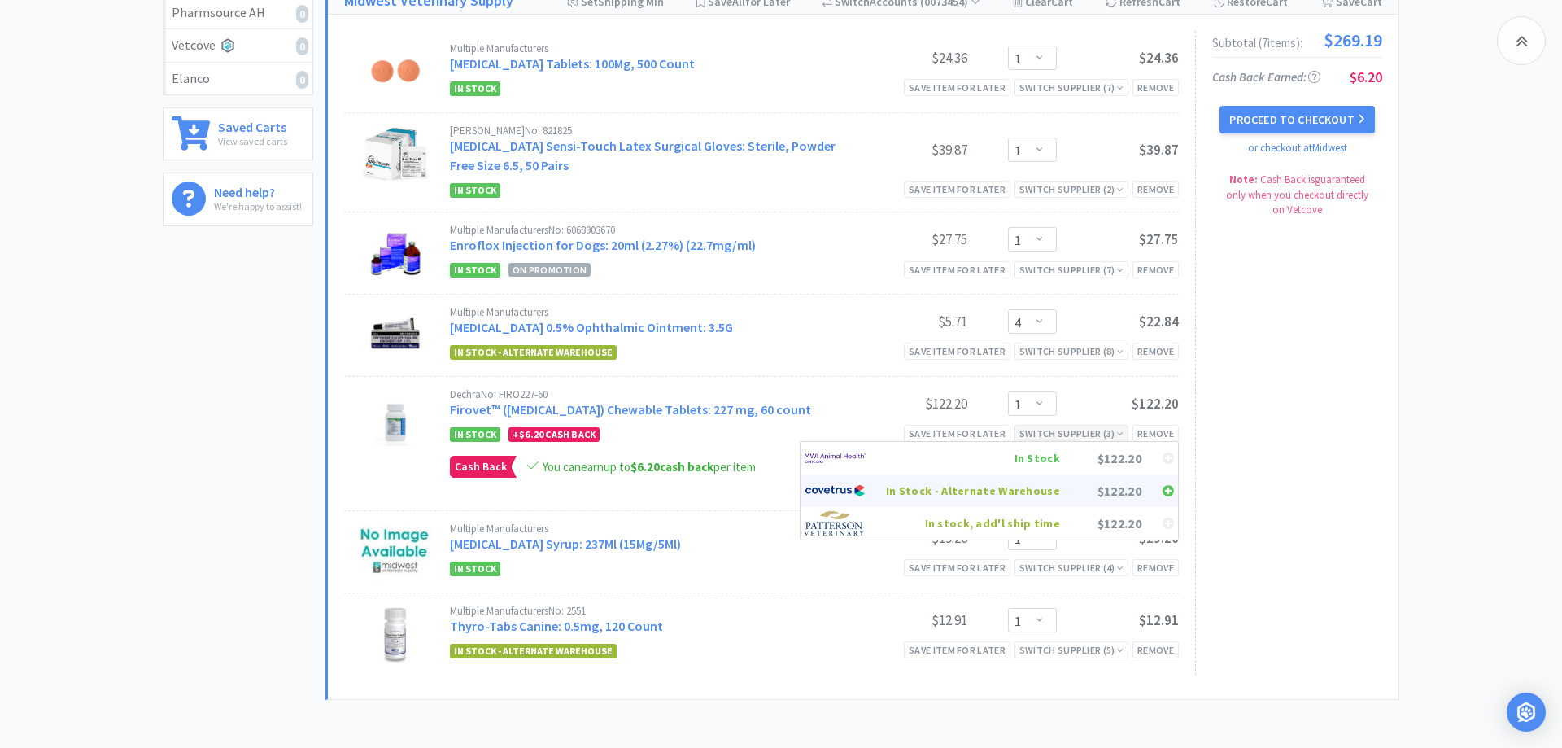
click at [950, 494] on div "In Stock - Alternate Warehouse" at bounding box center [973, 491] width 174 height 24
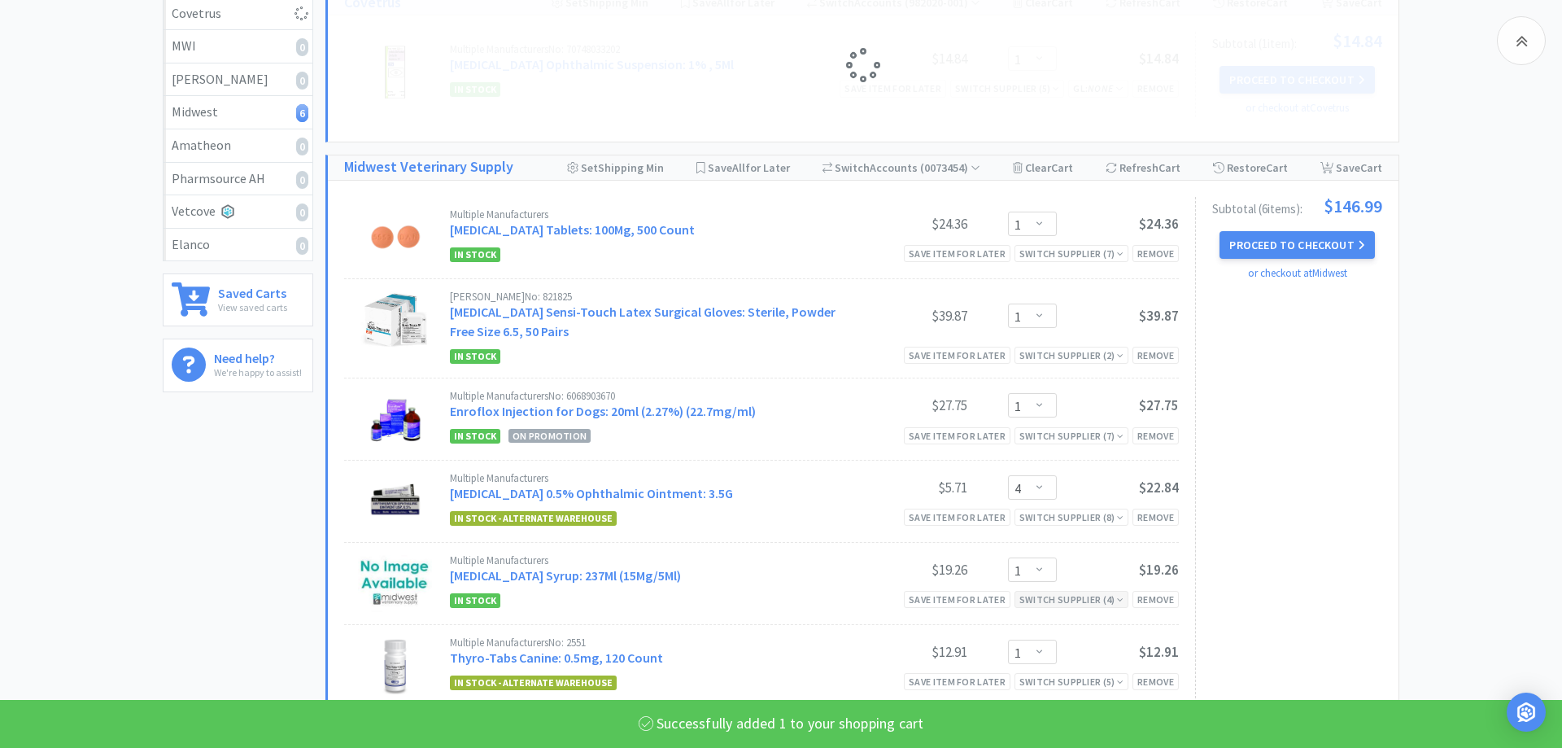
select select "1"
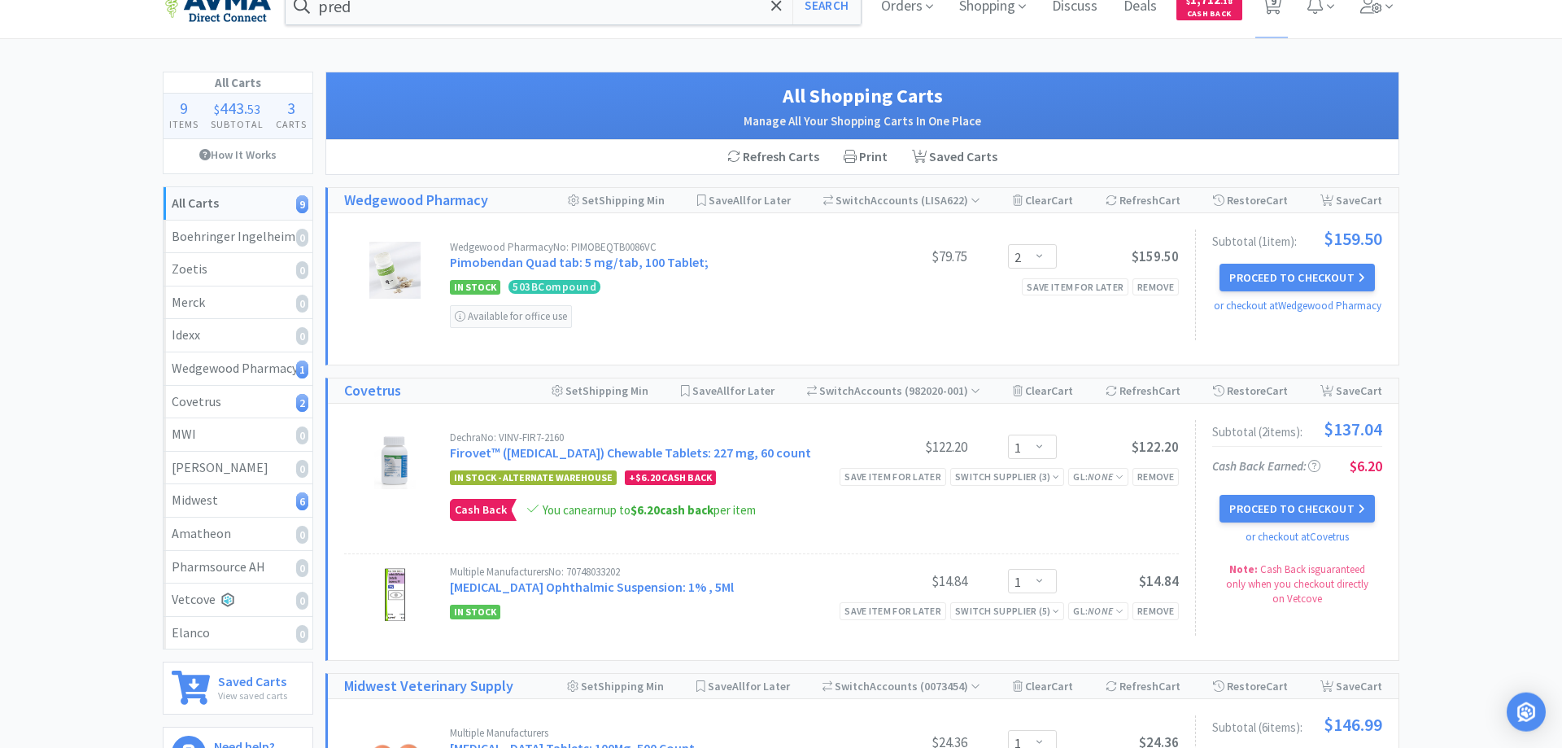
scroll to position [0, 0]
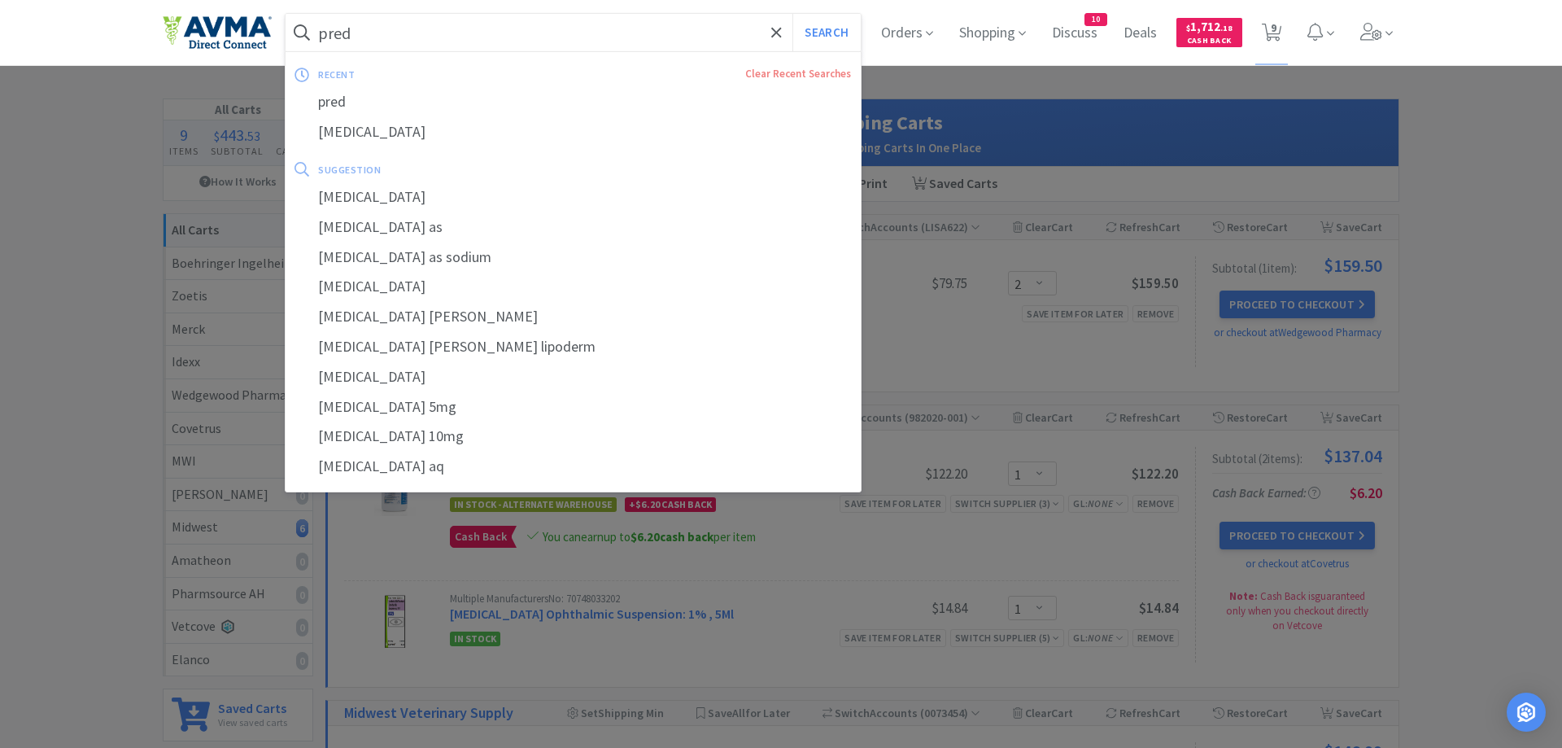
click at [366, 21] on input "pred" at bounding box center [573, 32] width 575 height 37
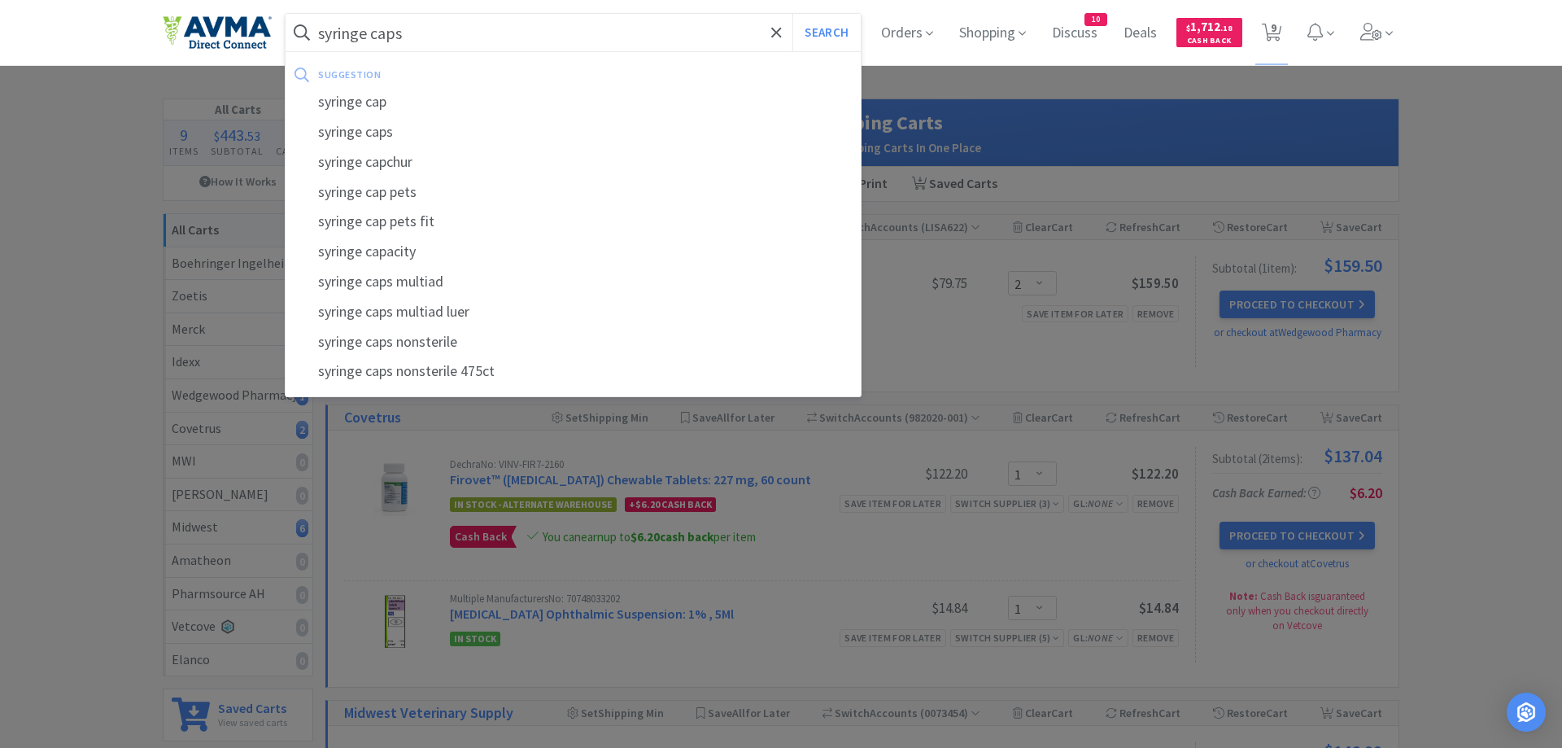
type input "syringe caps"
click at [793, 14] on button "Search" at bounding box center [827, 32] width 68 height 37
select select "1"
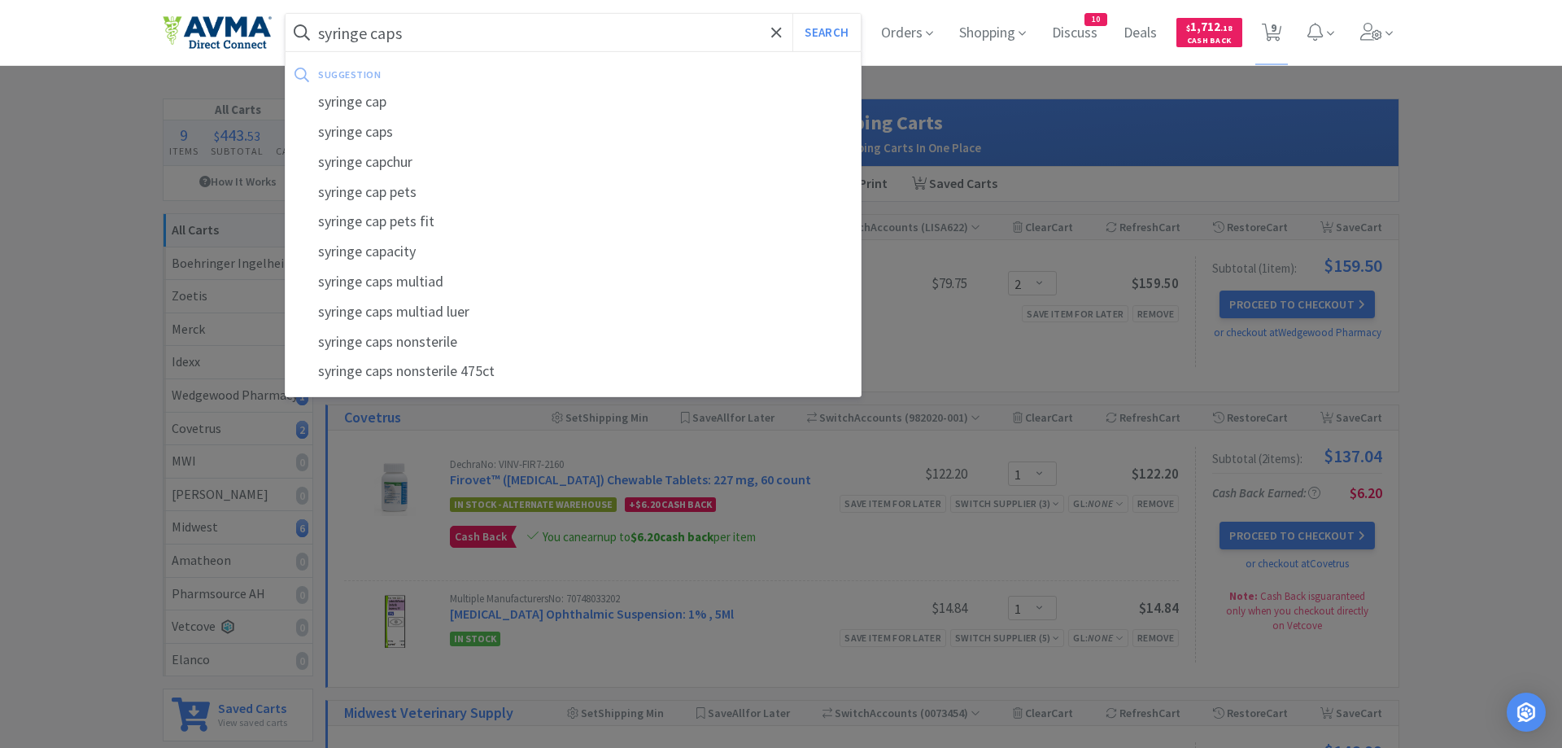
select select "1"
select select "4"
select select "1"
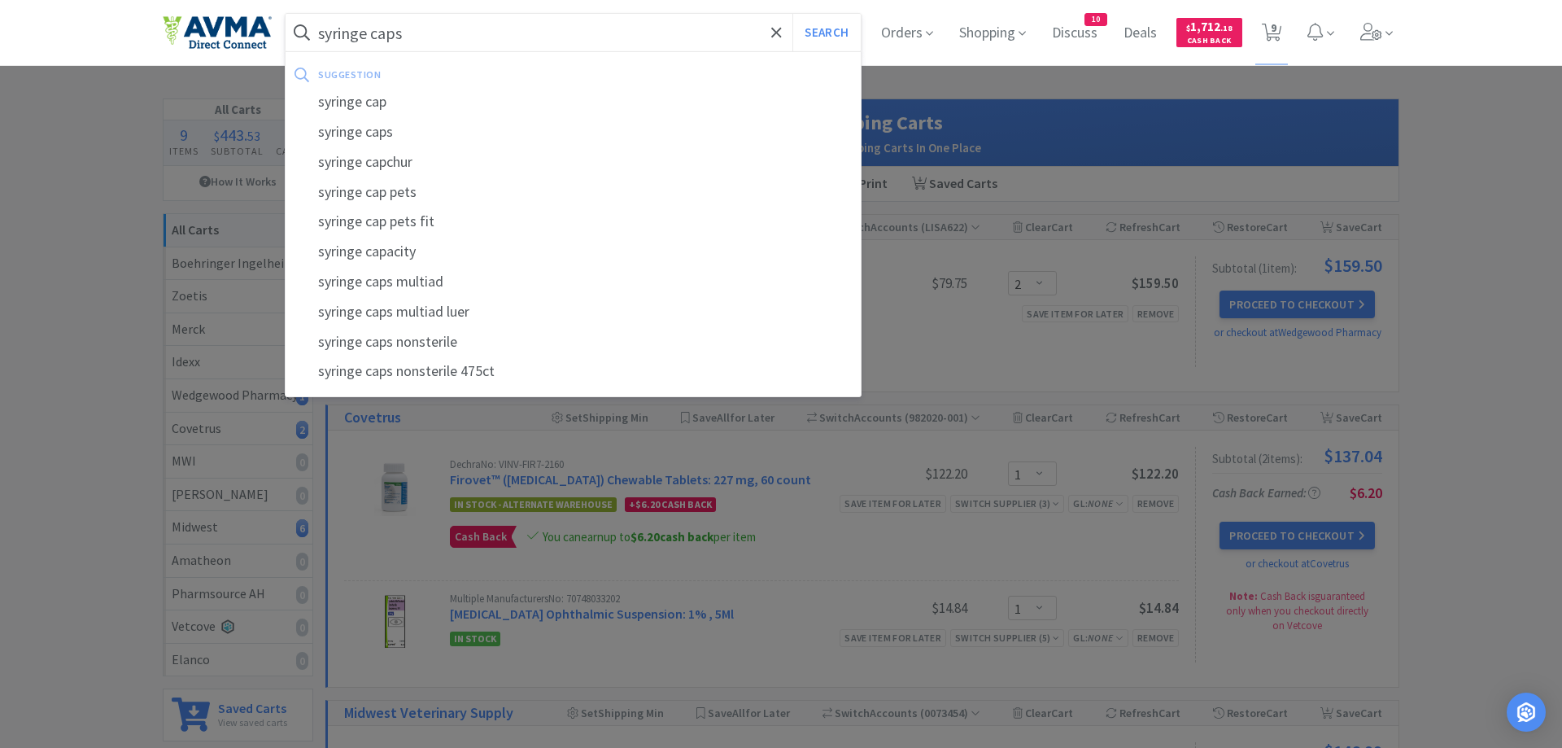
select select "2"
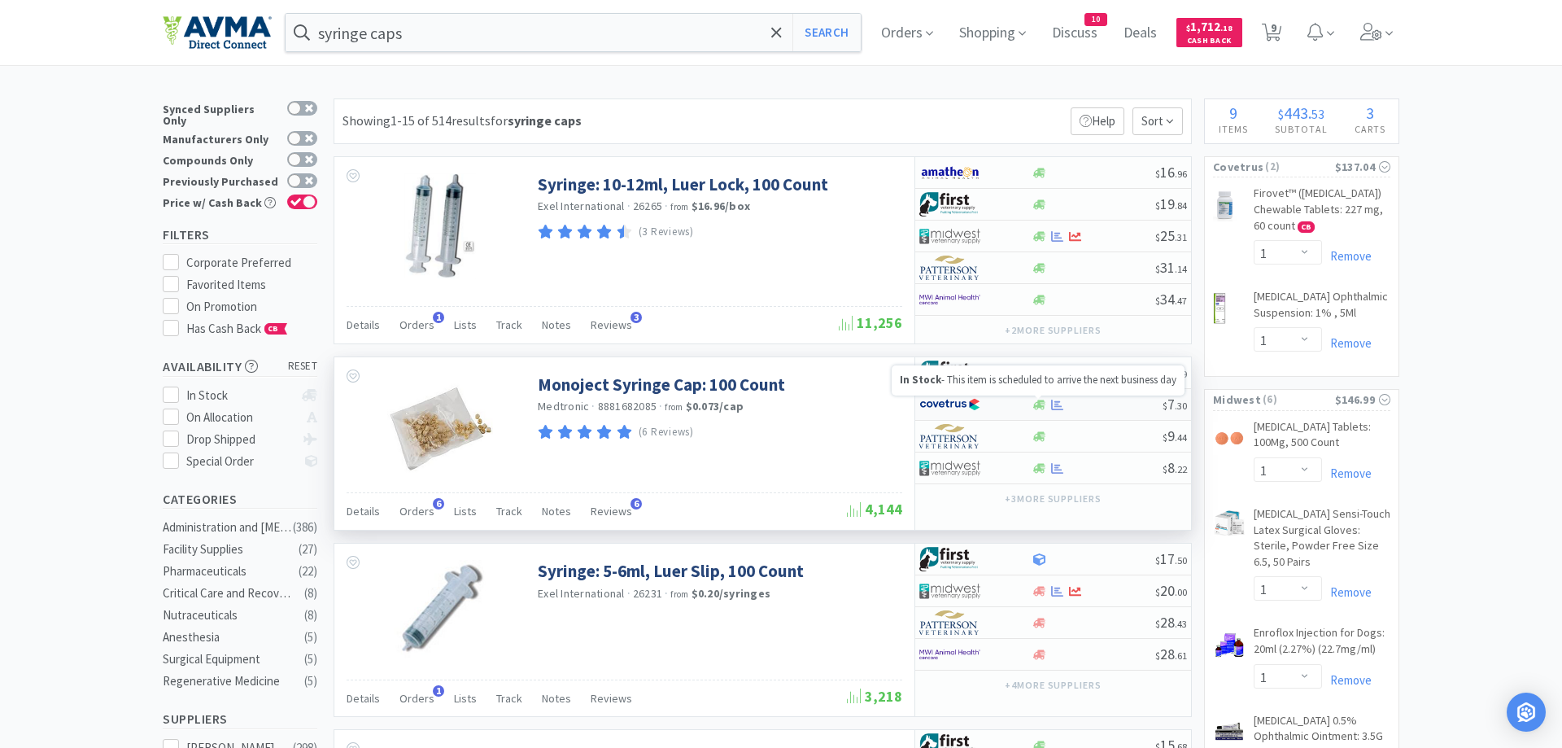
click at [1045, 408] on icon at bounding box center [1040, 405] width 12 height 12
select select "1"
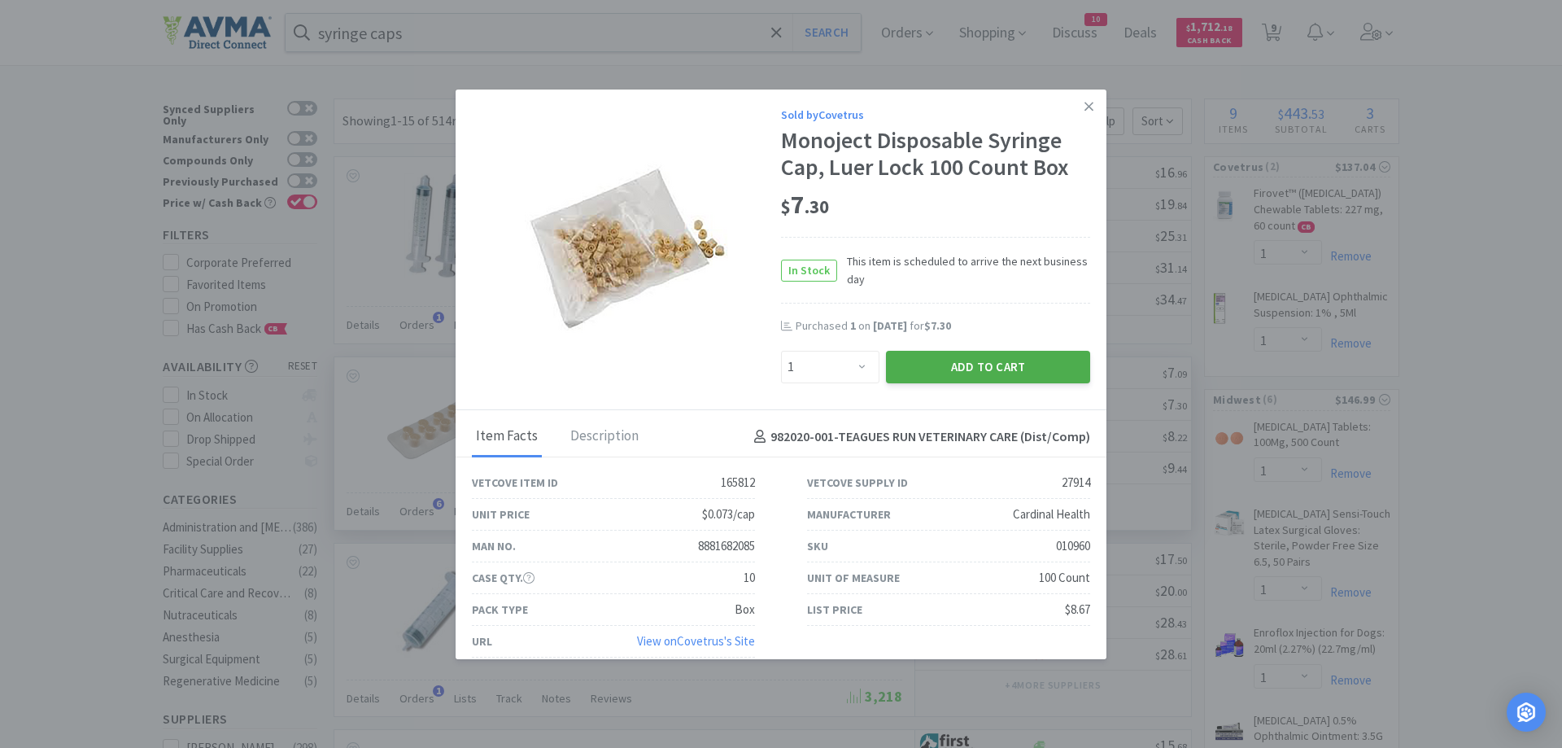
click at [999, 365] on button "Add to Cart" at bounding box center [988, 367] width 204 height 33
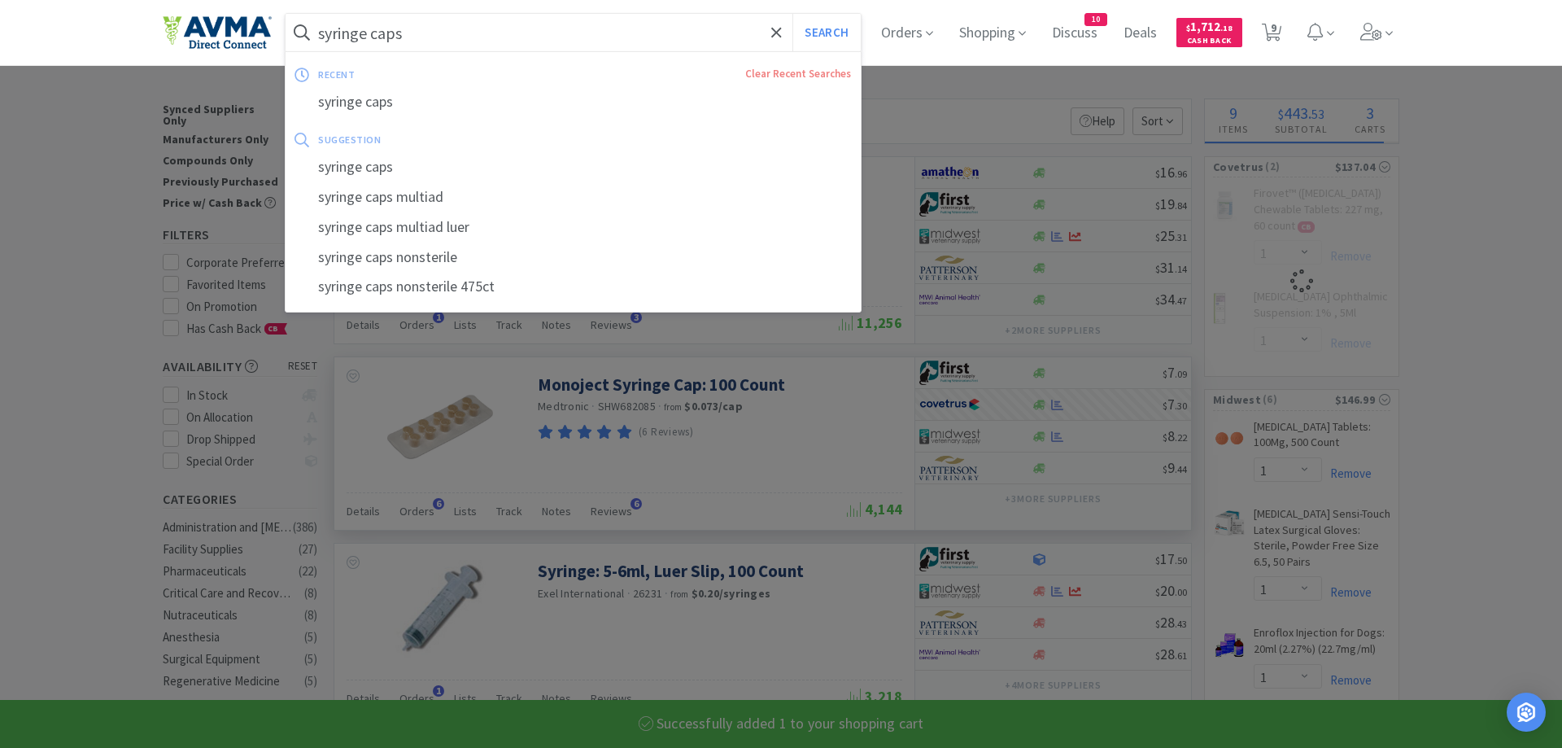
drag, startPoint x: 396, startPoint y: 37, endPoint x: 289, endPoint y: 56, distance: 109.2
click at [289, 51] on input "syringe caps" at bounding box center [573, 32] width 575 height 37
select select "1"
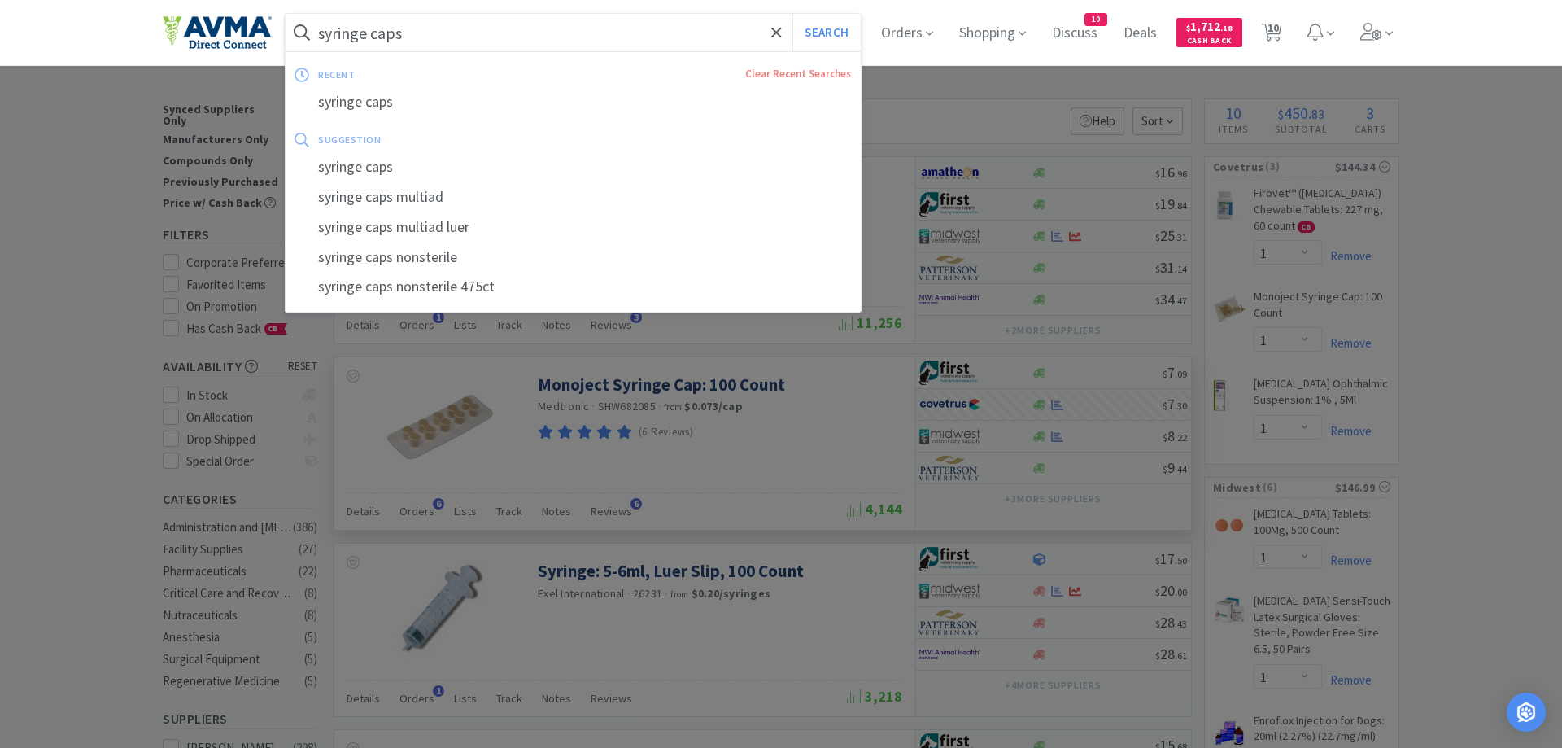
drag, startPoint x: 411, startPoint y: 31, endPoint x: 307, endPoint y: 46, distance: 105.3
click at [307, 46] on input "syringe caps" at bounding box center [573, 32] width 575 height 37
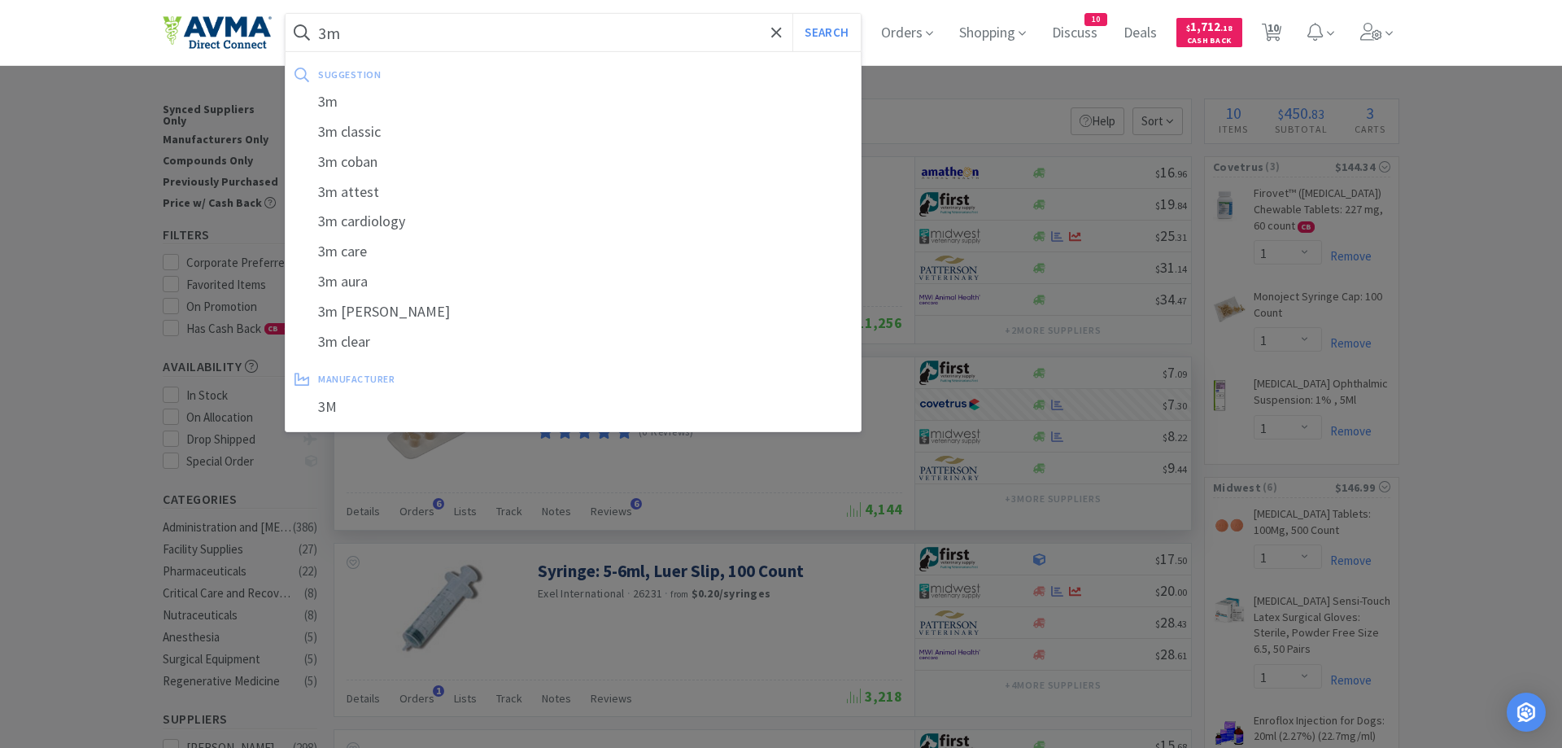
type input "3"
type input "3m"
click at [793, 14] on button "Search" at bounding box center [827, 32] width 68 height 37
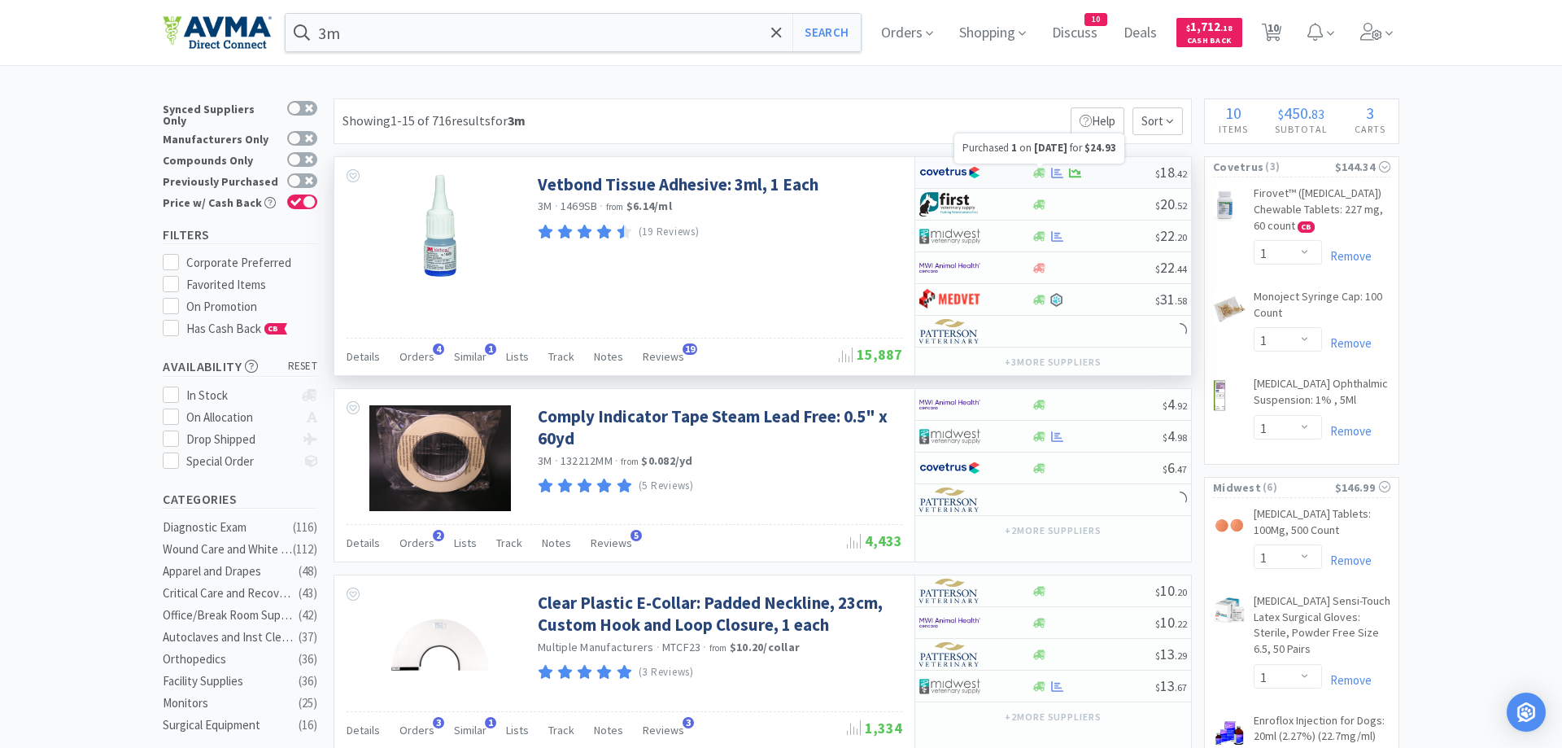
click at [1057, 173] on icon at bounding box center [1057, 172] width 12 height 11
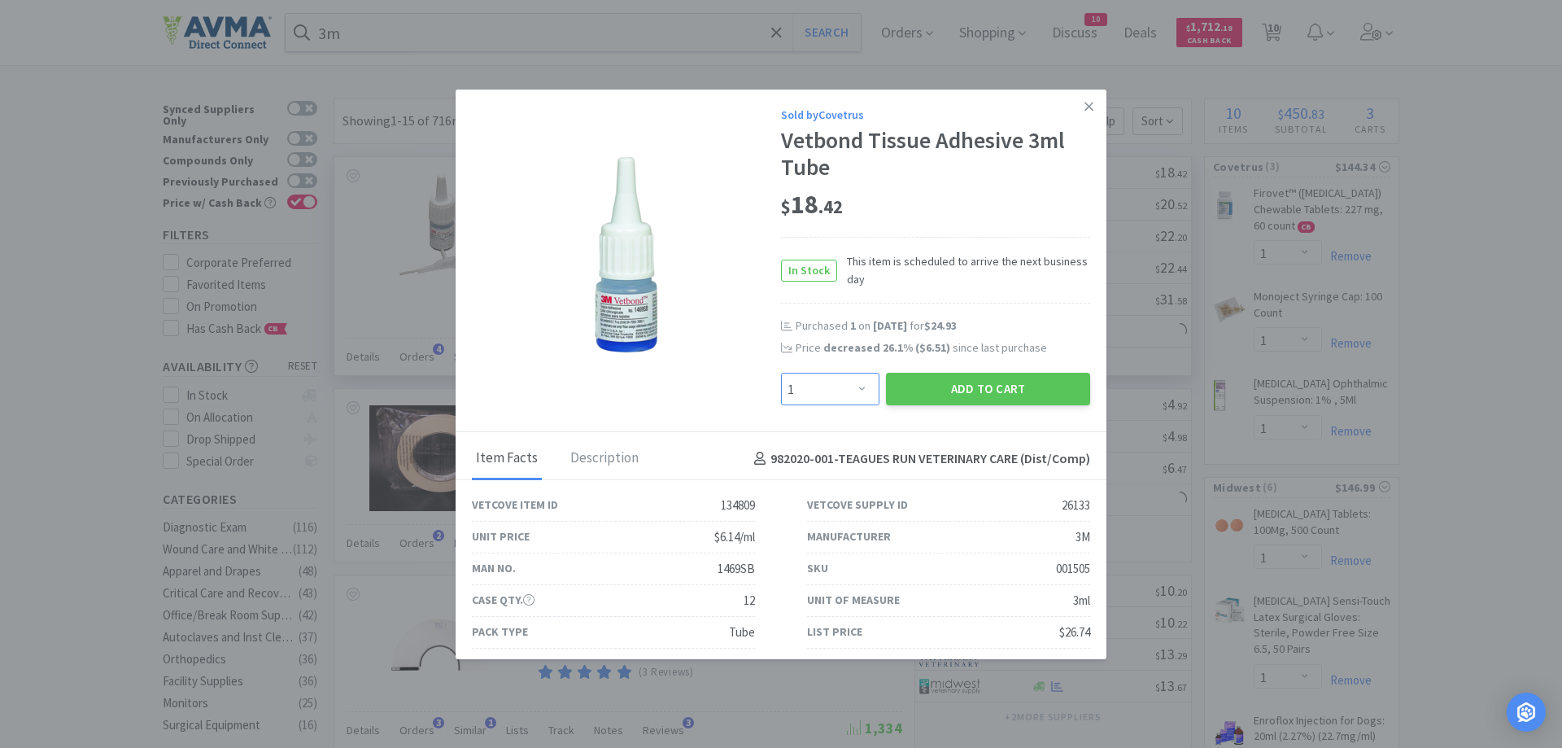
click at [781, 373] on select "Enter Quantity 1 2 3 4 5 6 7 8 9 10 11 12 13 14 15 16 17 18 19 20 Enter Quantity" at bounding box center [830, 389] width 98 height 33
select select "2"
click option "2" at bounding box center [0, 0] width 0 height 0
click at [963, 394] on button "Add to Cart" at bounding box center [988, 389] width 204 height 33
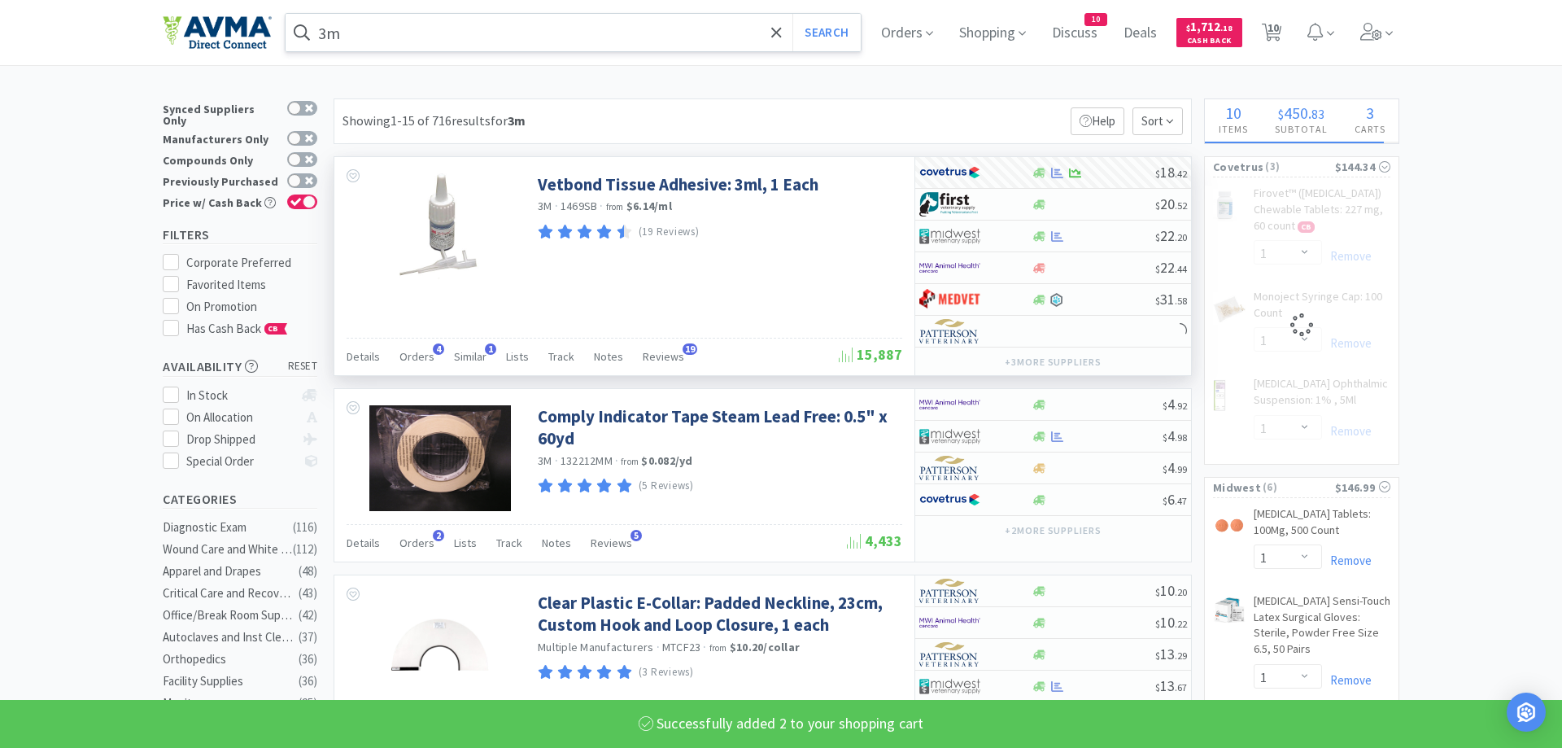
select select "2"
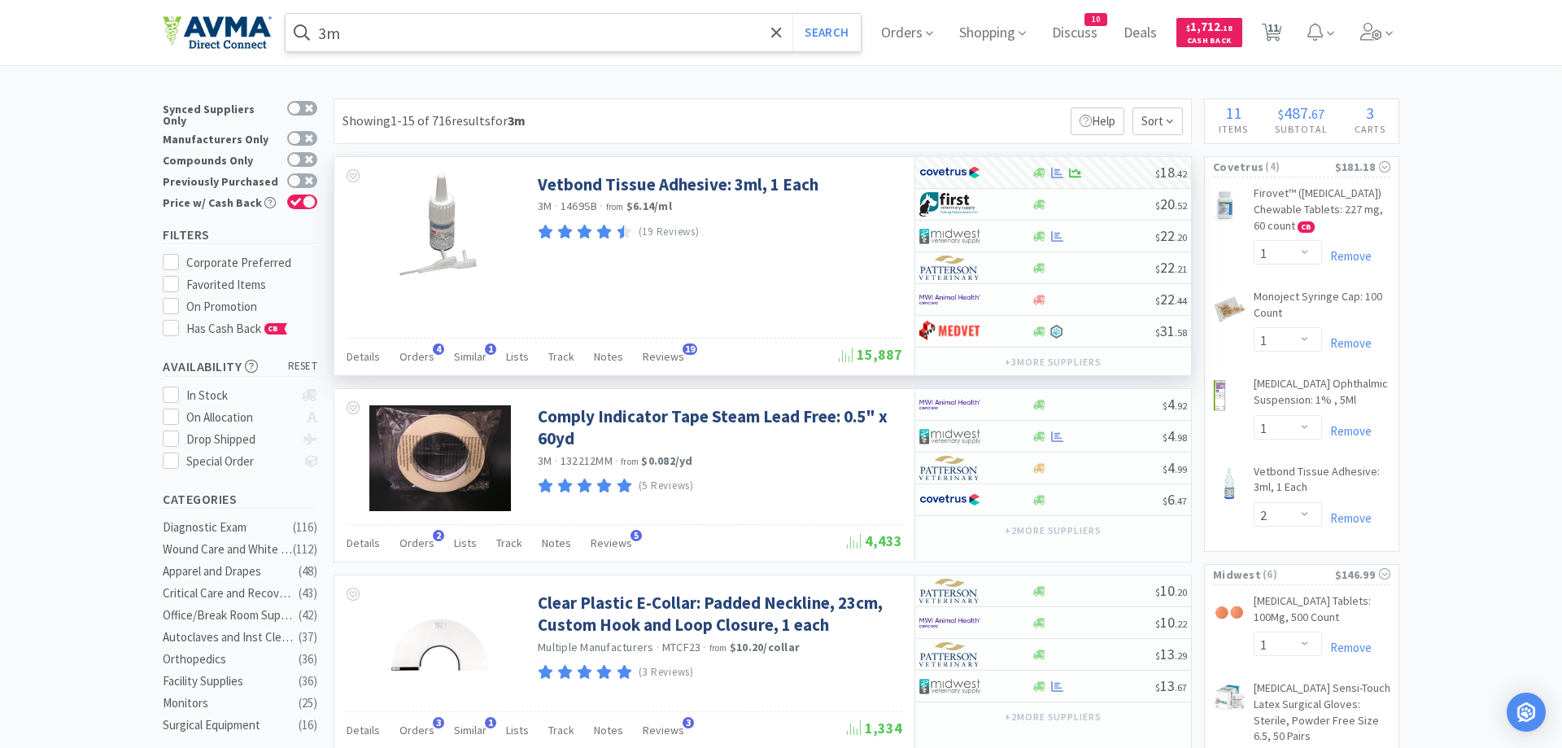
click at [387, 33] on input "3m" at bounding box center [573, 32] width 575 height 37
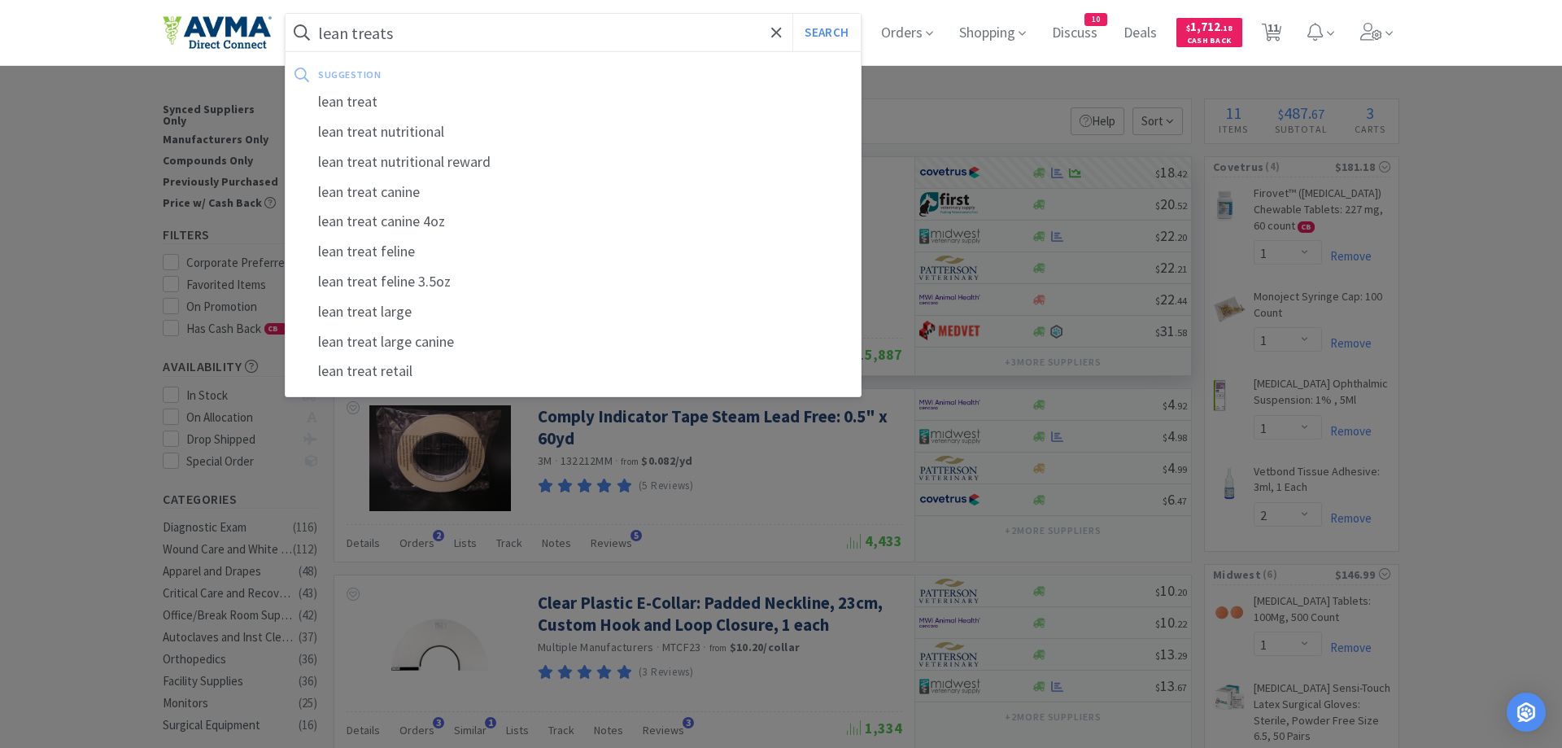
type input "lean treats"
click at [793, 14] on button "Search" at bounding box center [827, 32] width 68 height 37
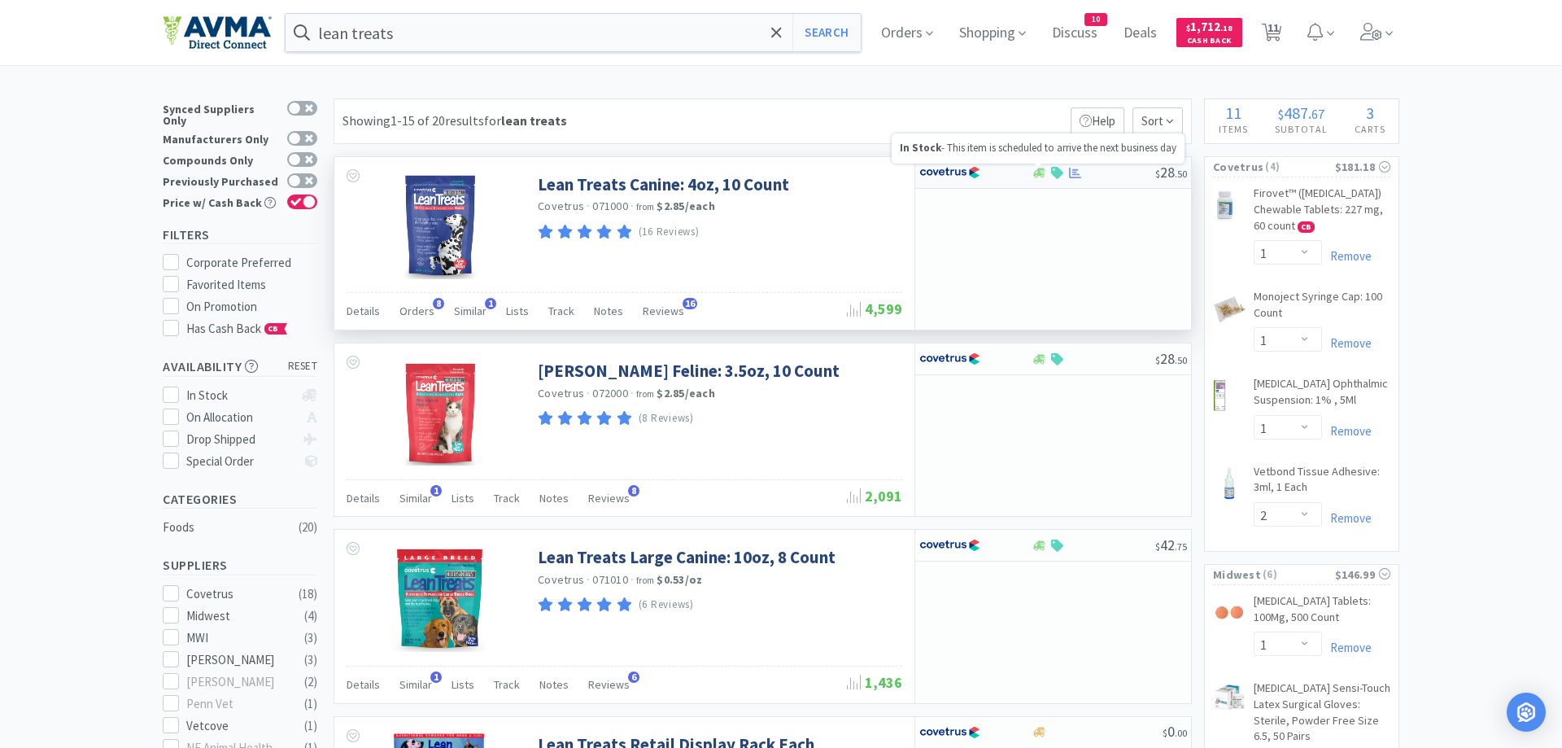
click at [1043, 175] on icon at bounding box center [1040, 173] width 12 height 10
select select "1"
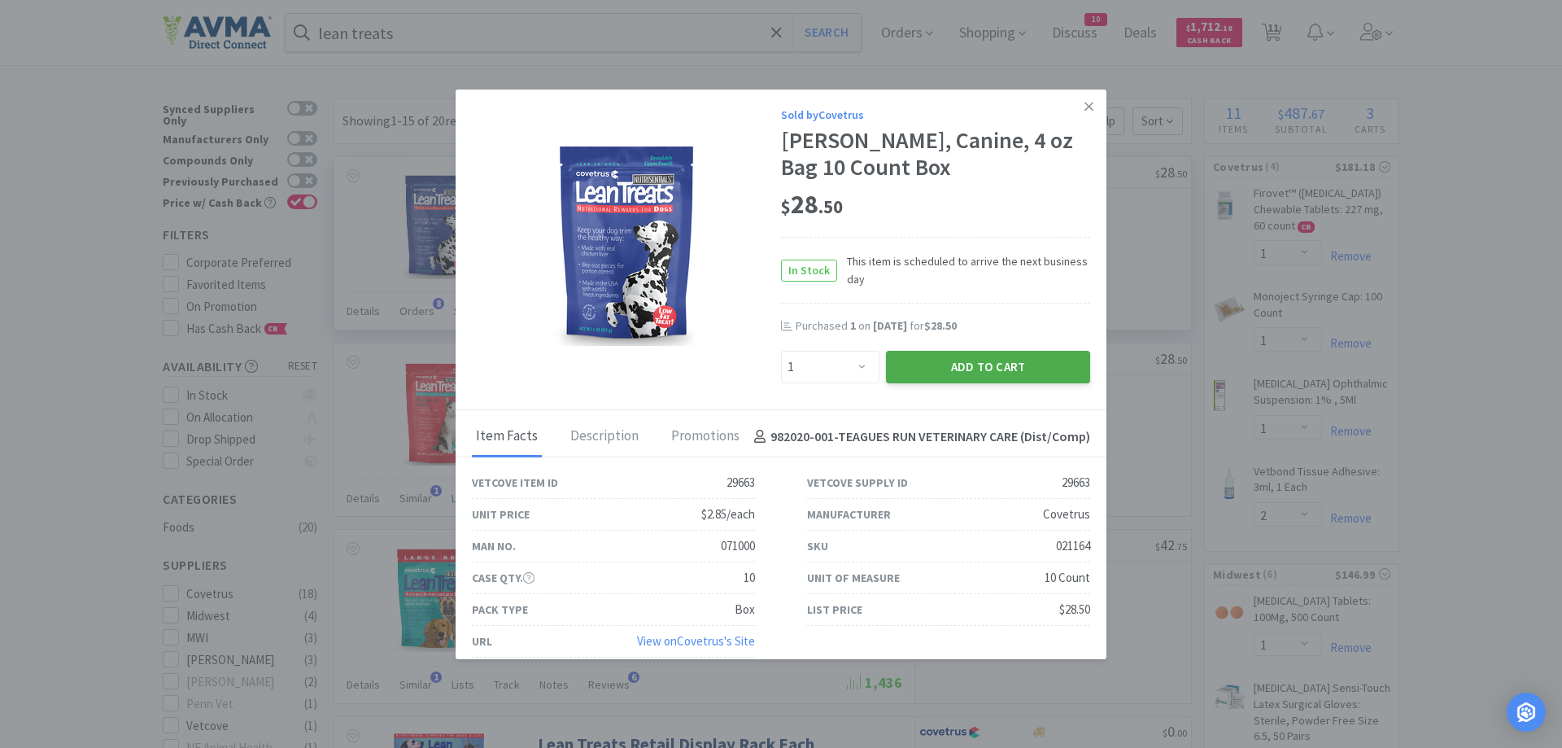
click at [1012, 367] on button "Add to Cart" at bounding box center [988, 367] width 204 height 33
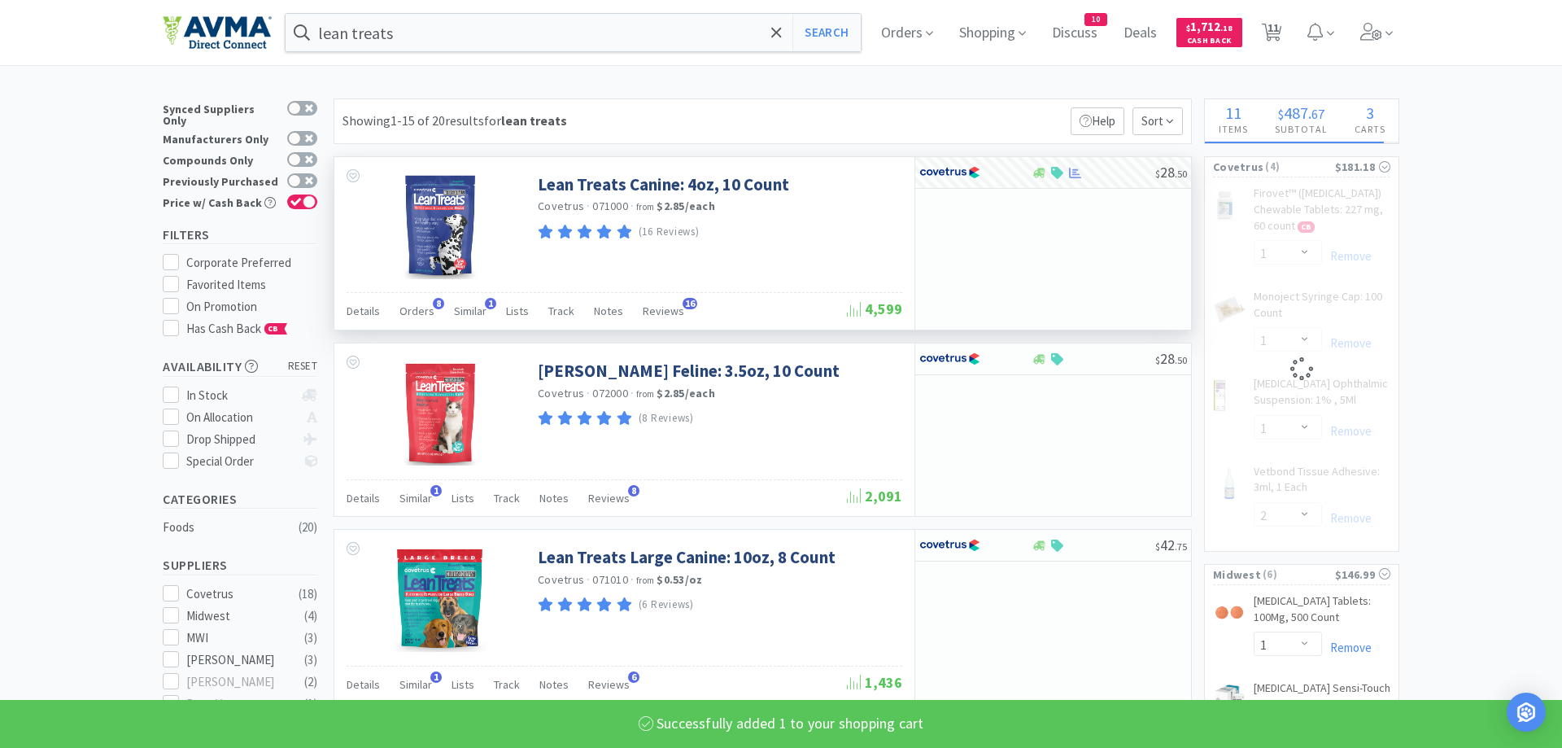
select select "1"
select select "2"
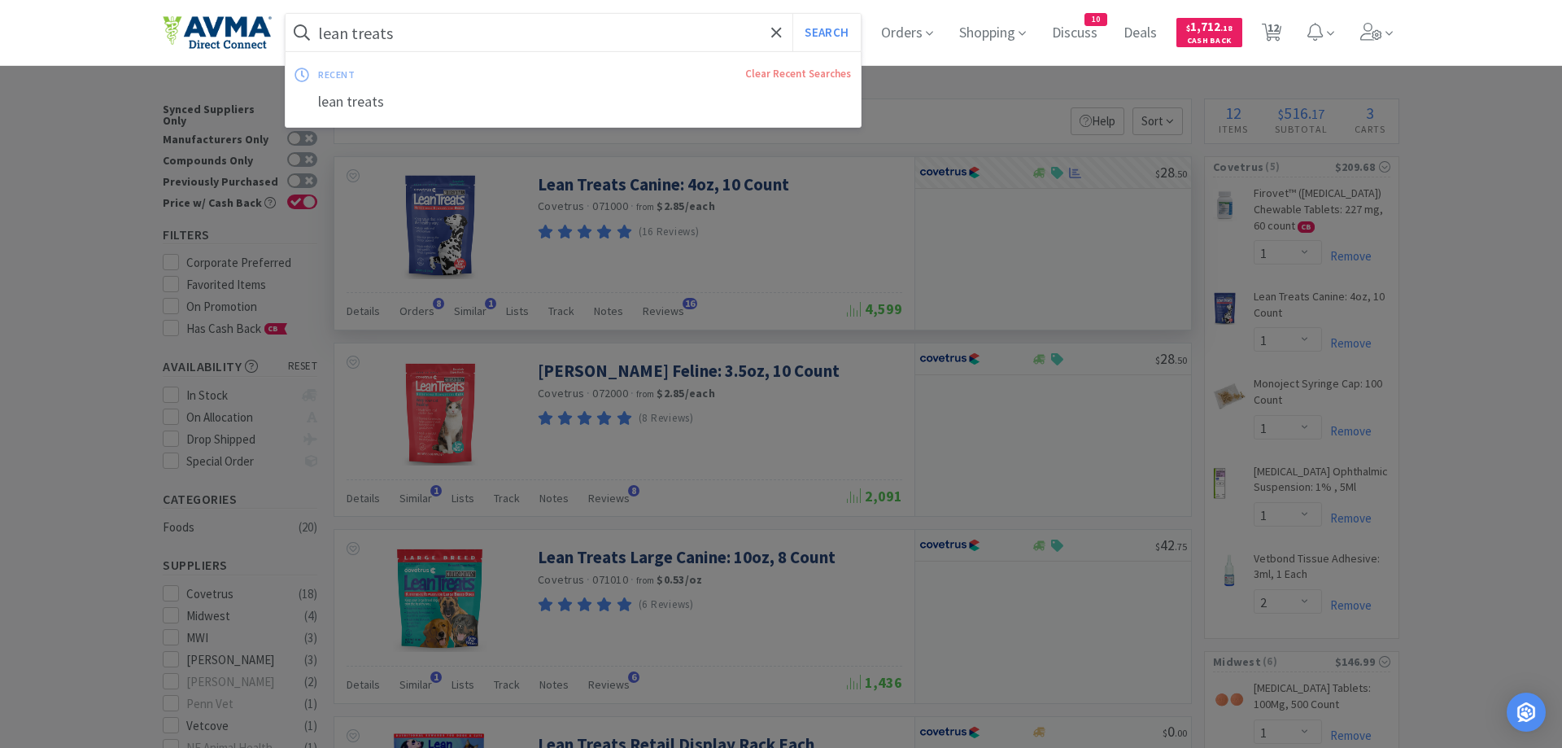
click at [435, 37] on input "lean treats" at bounding box center [573, 32] width 575 height 37
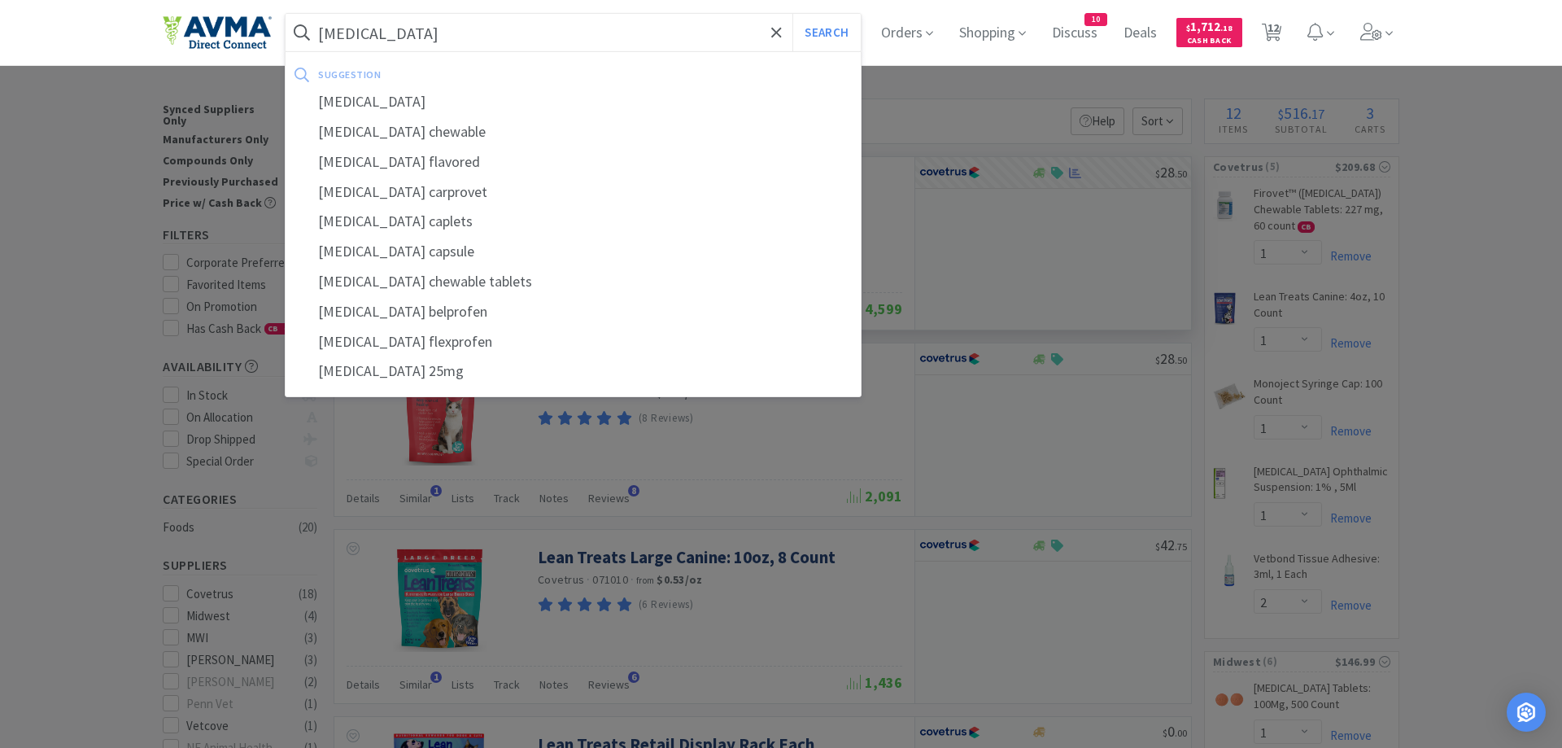
type input "carprofen"
click at [793, 14] on button "Search" at bounding box center [827, 32] width 68 height 37
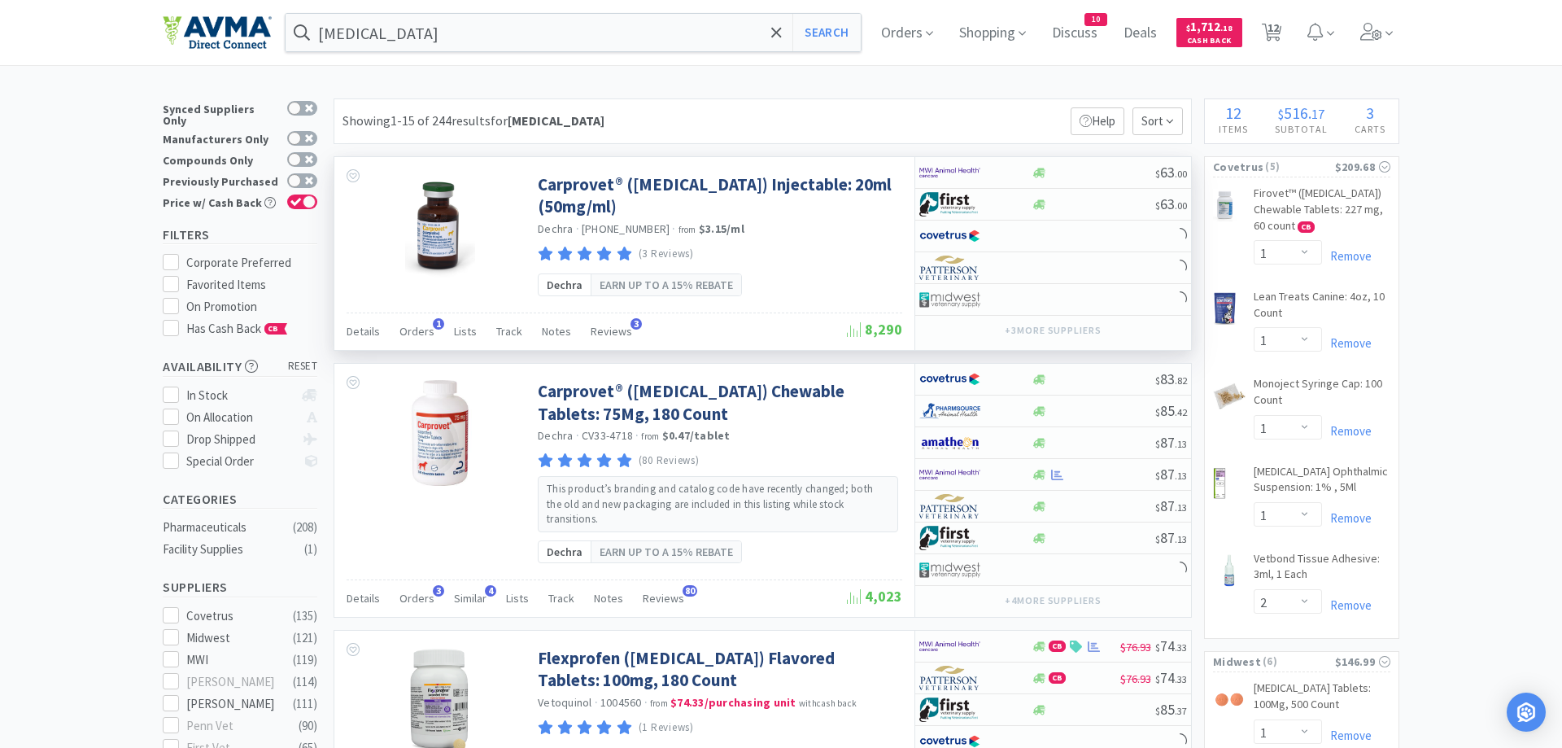
scroll to position [332, 0]
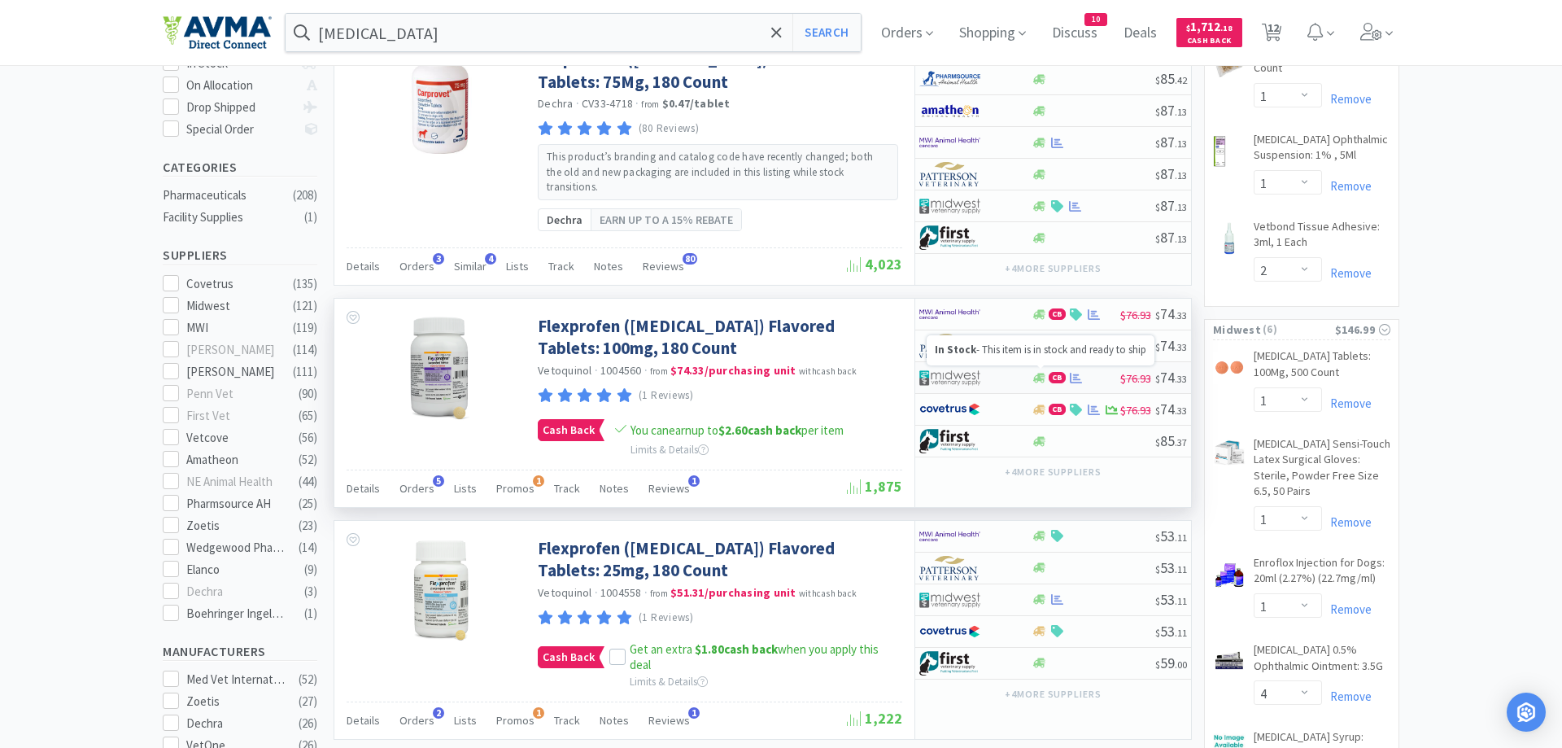
click at [1035, 372] on icon at bounding box center [1040, 378] width 12 height 12
select select "1"
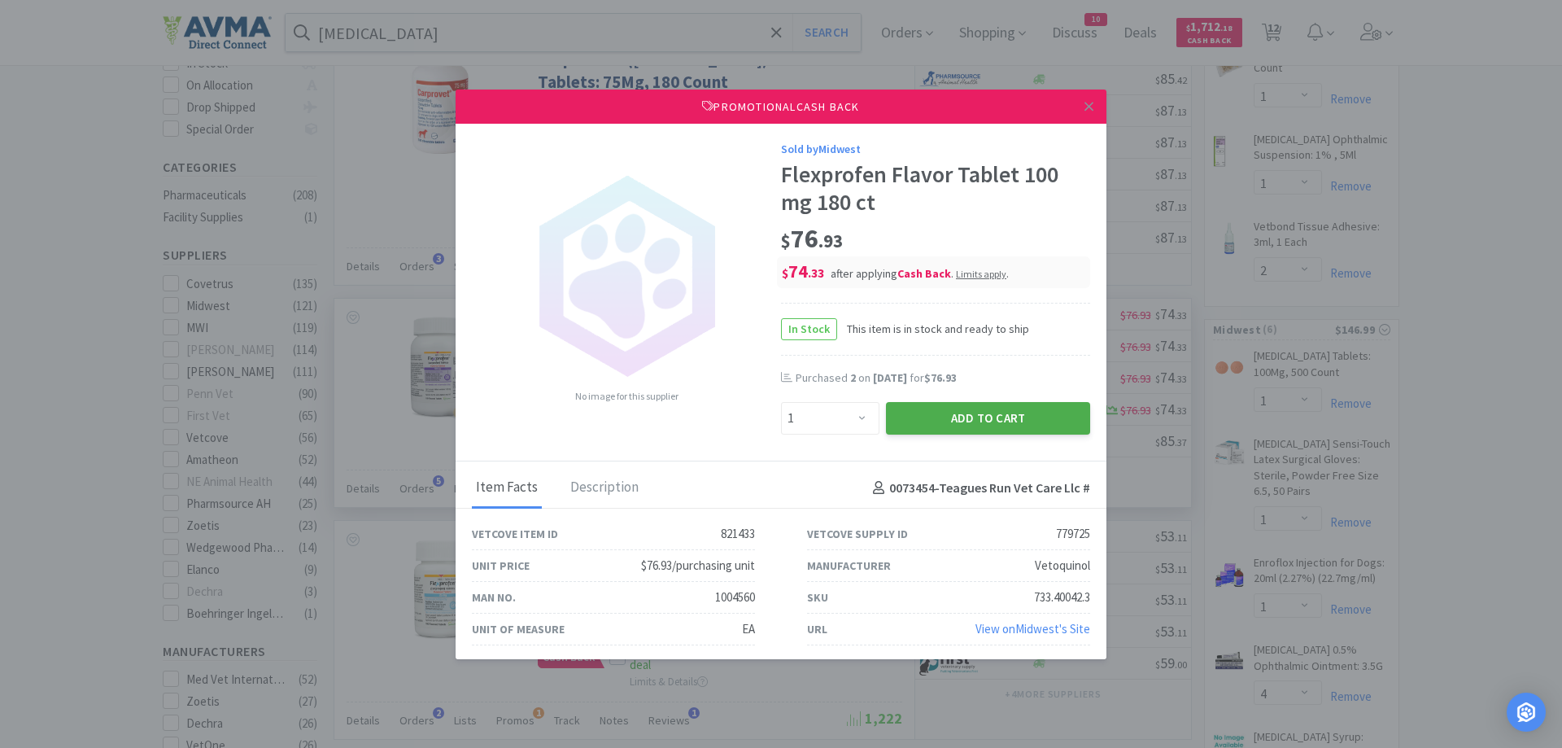
click at [1021, 419] on button "Add to Cart" at bounding box center [988, 418] width 204 height 33
select select "1"
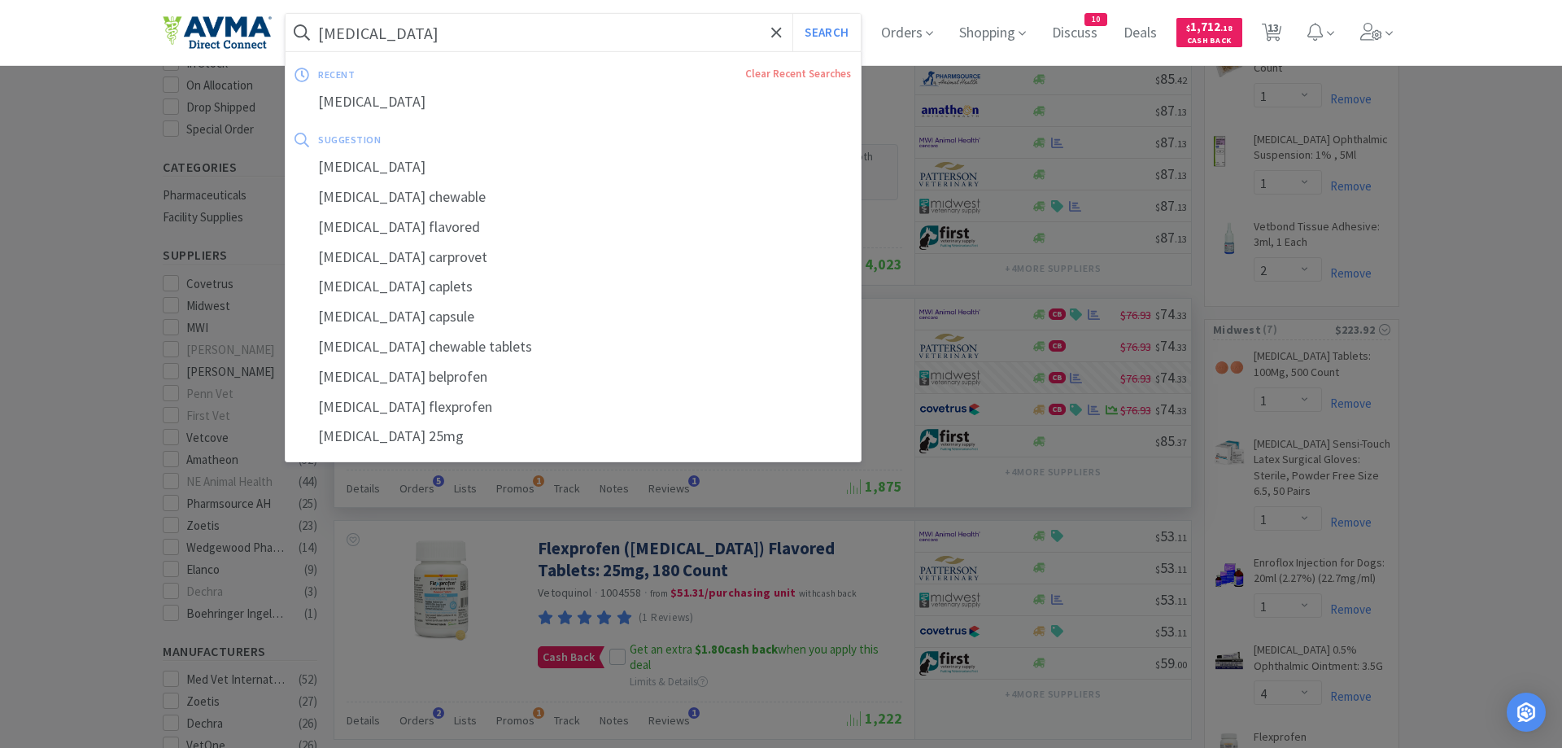
click at [444, 27] on input "carprofen" at bounding box center [573, 32] width 575 height 37
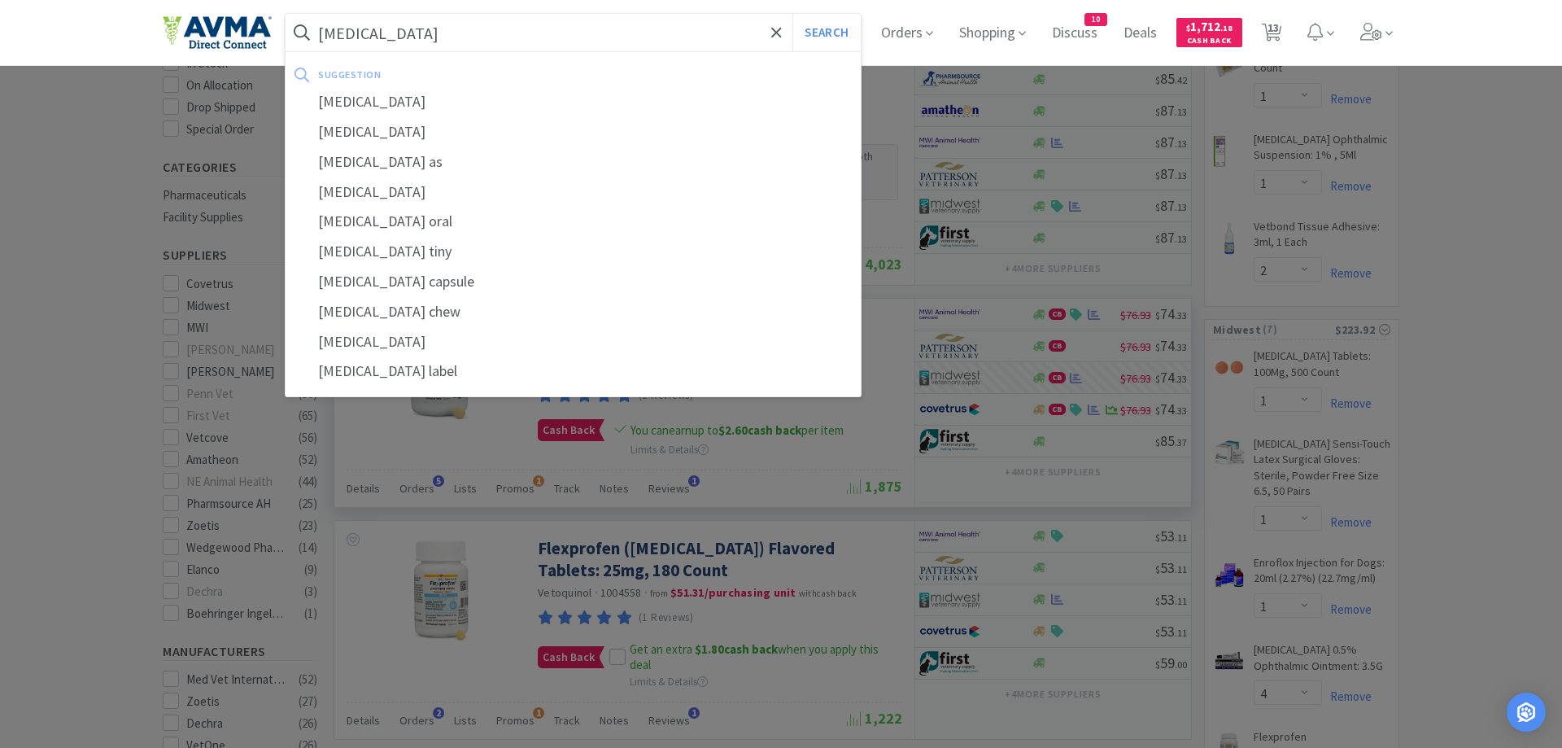
type input "butorphanol"
click at [793, 14] on button "Search" at bounding box center [827, 32] width 68 height 37
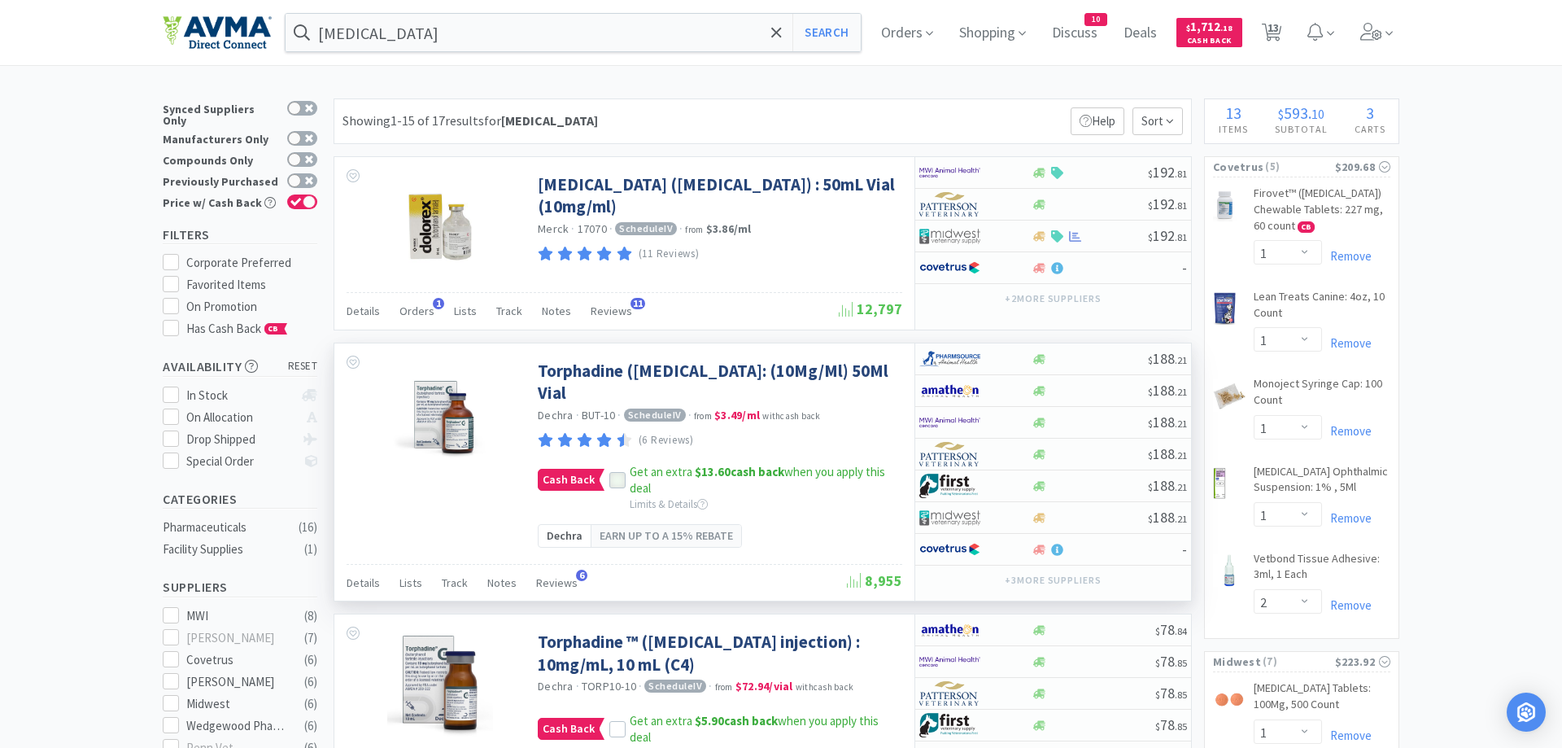
click at [612, 483] on icon at bounding box center [617, 480] width 11 height 11
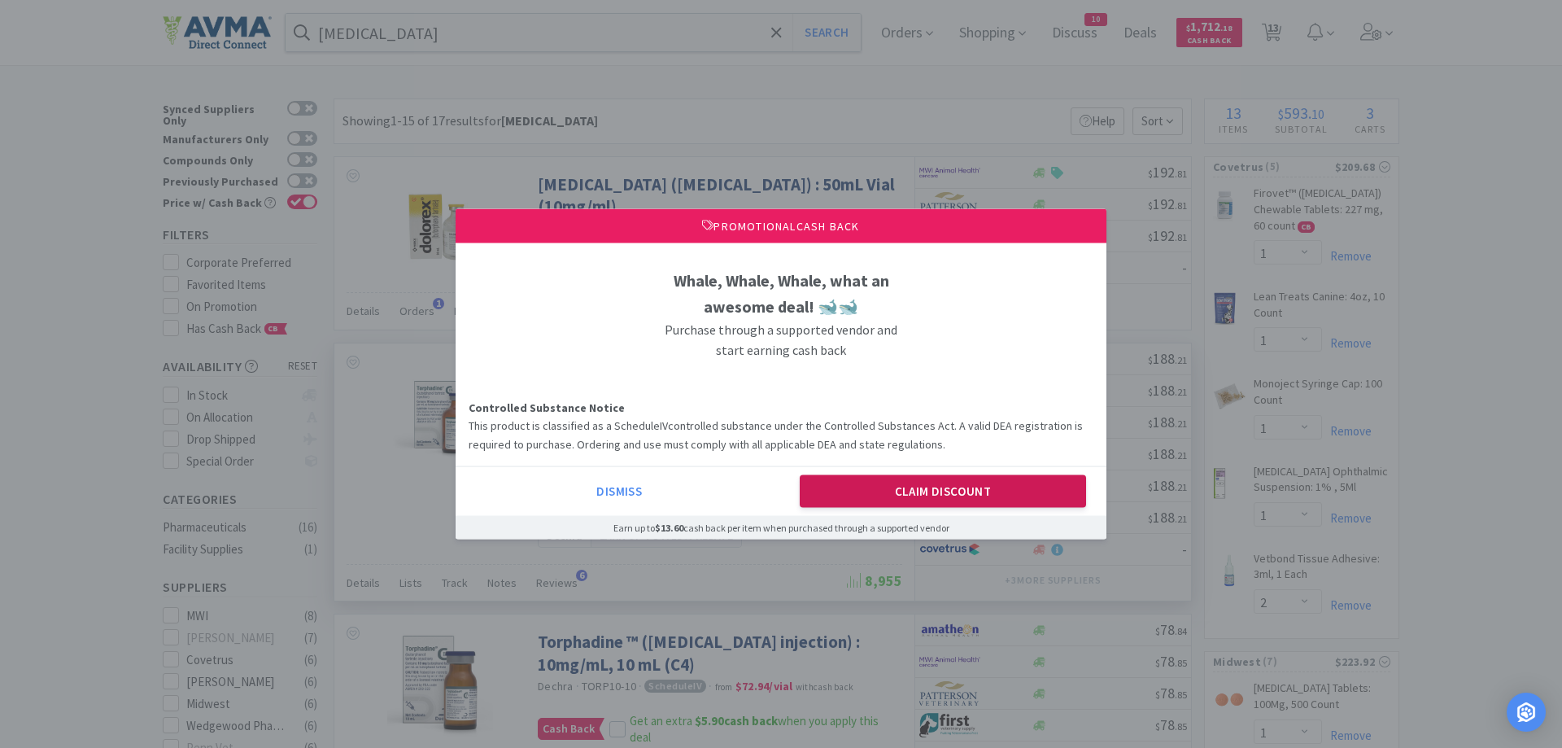
click at [964, 489] on button "Claim Discount" at bounding box center [943, 491] width 287 height 33
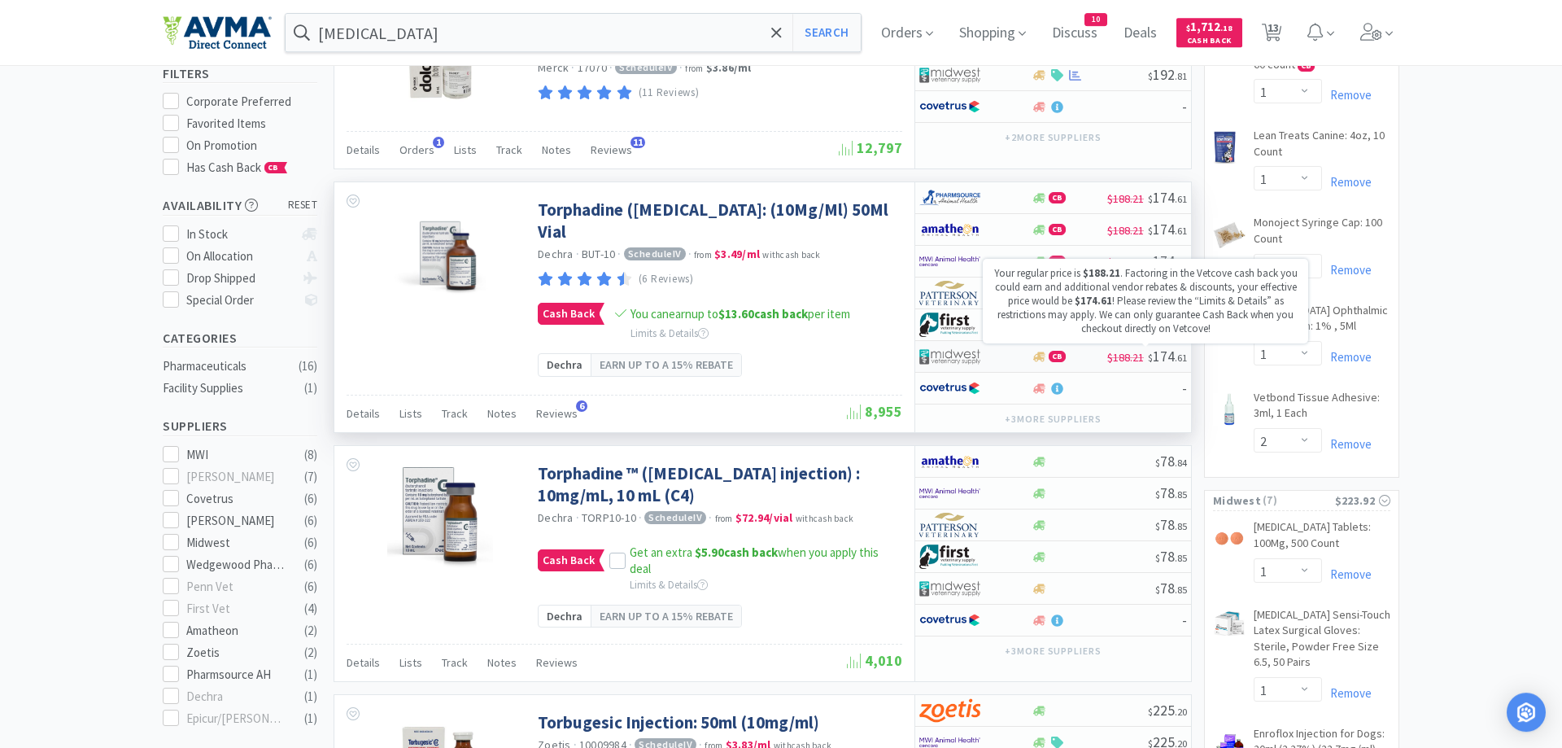
scroll to position [166, 0]
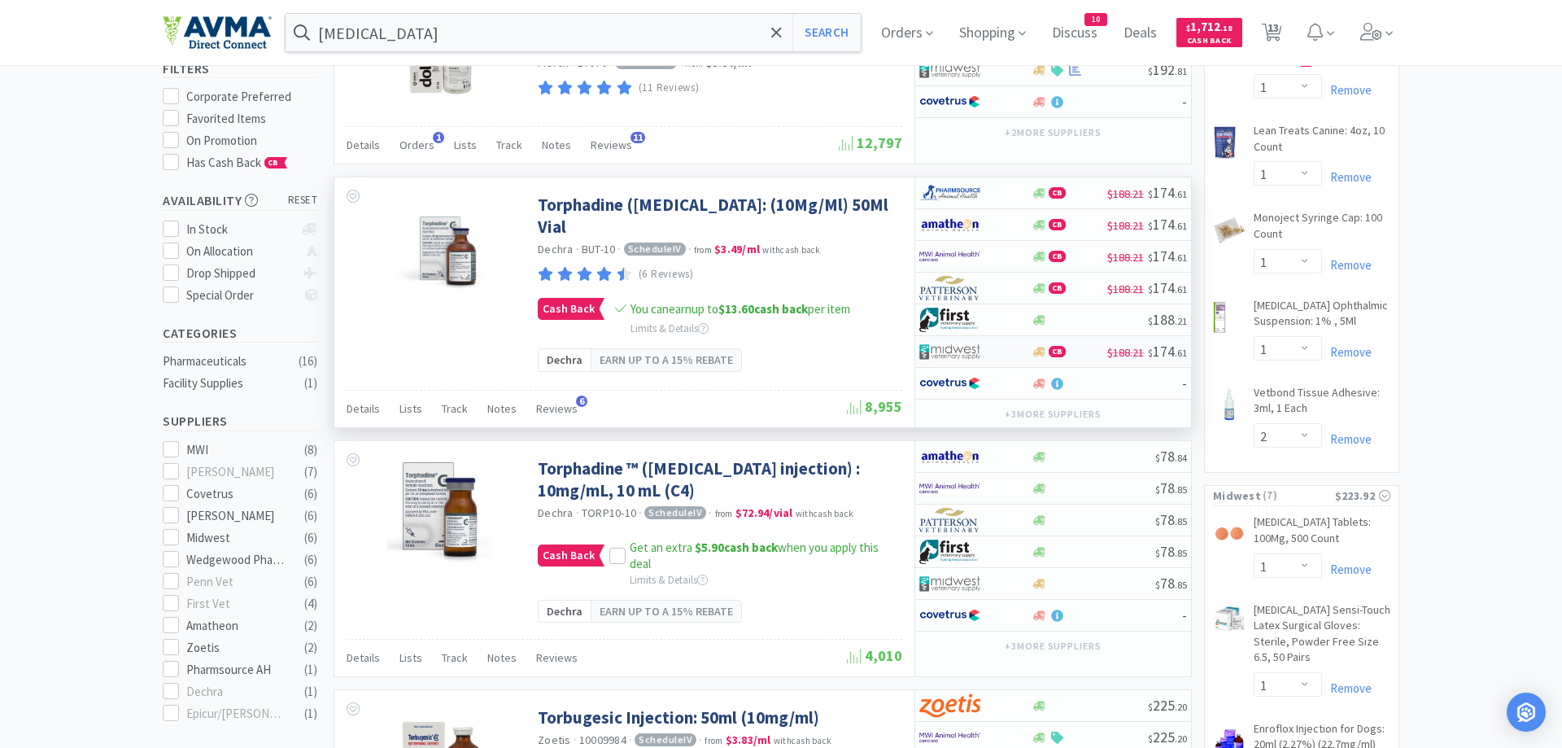
click at [1008, 352] on div at bounding box center [965, 352] width 90 height 28
select select "1"
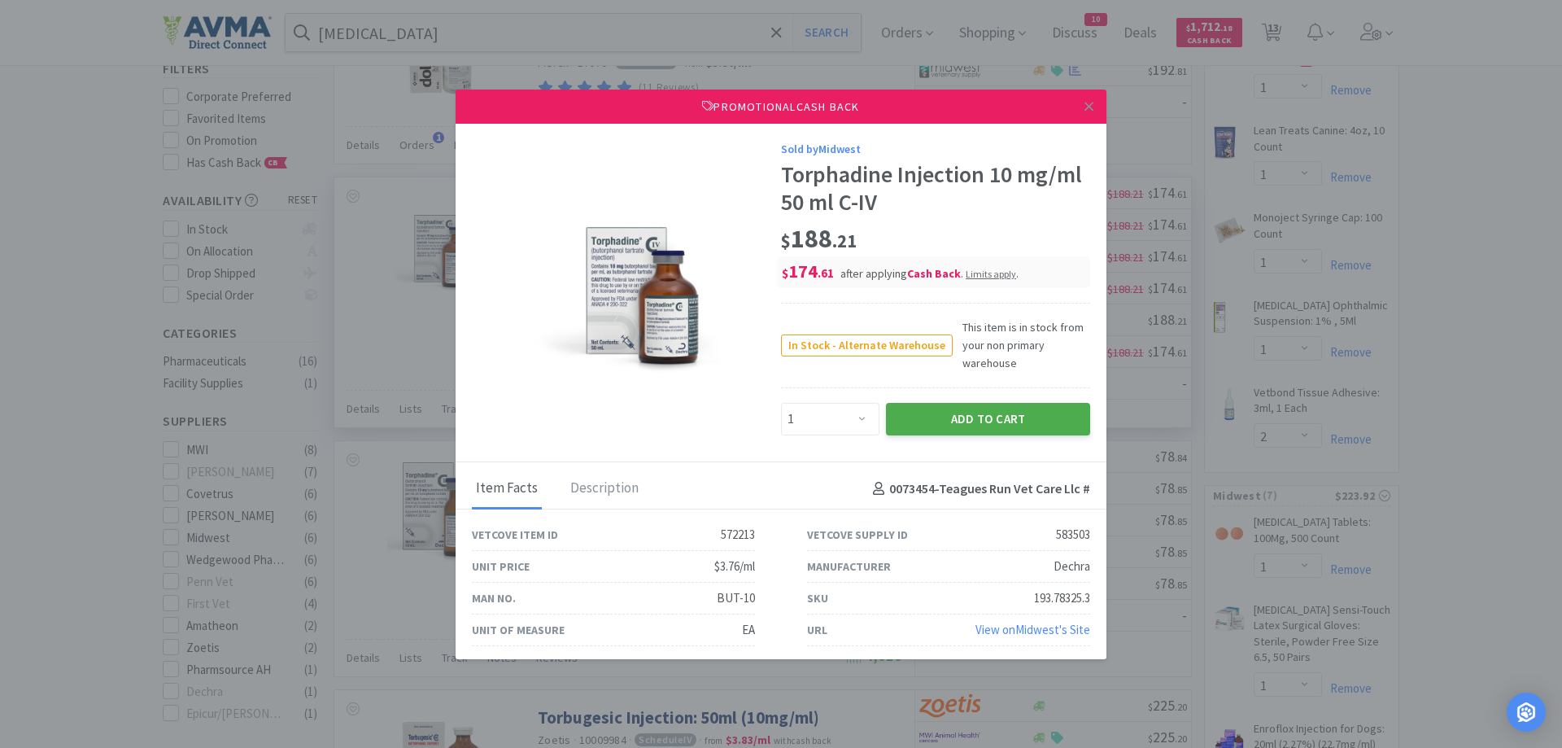
click at [924, 409] on button "Add to Cart" at bounding box center [988, 419] width 204 height 33
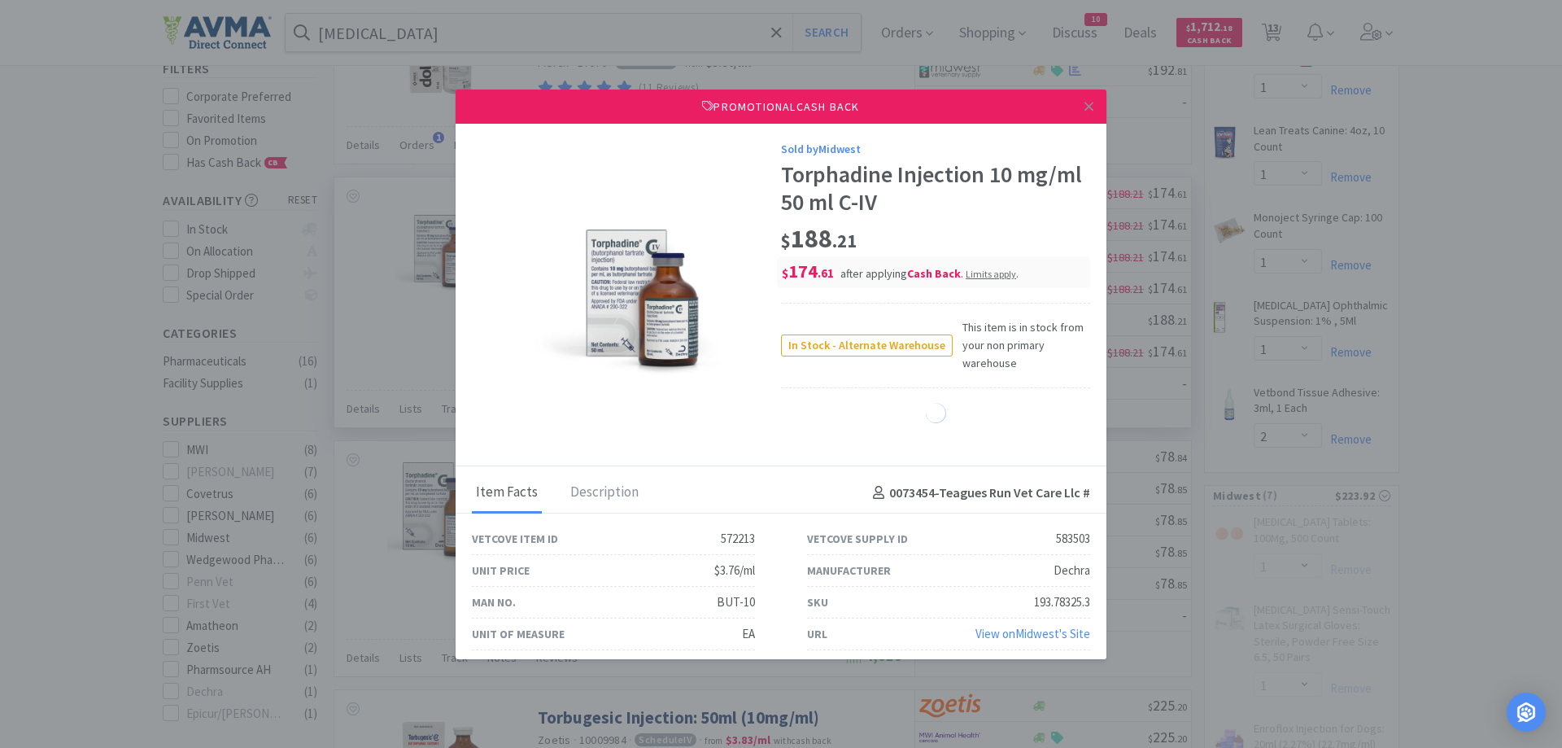
select select "1"
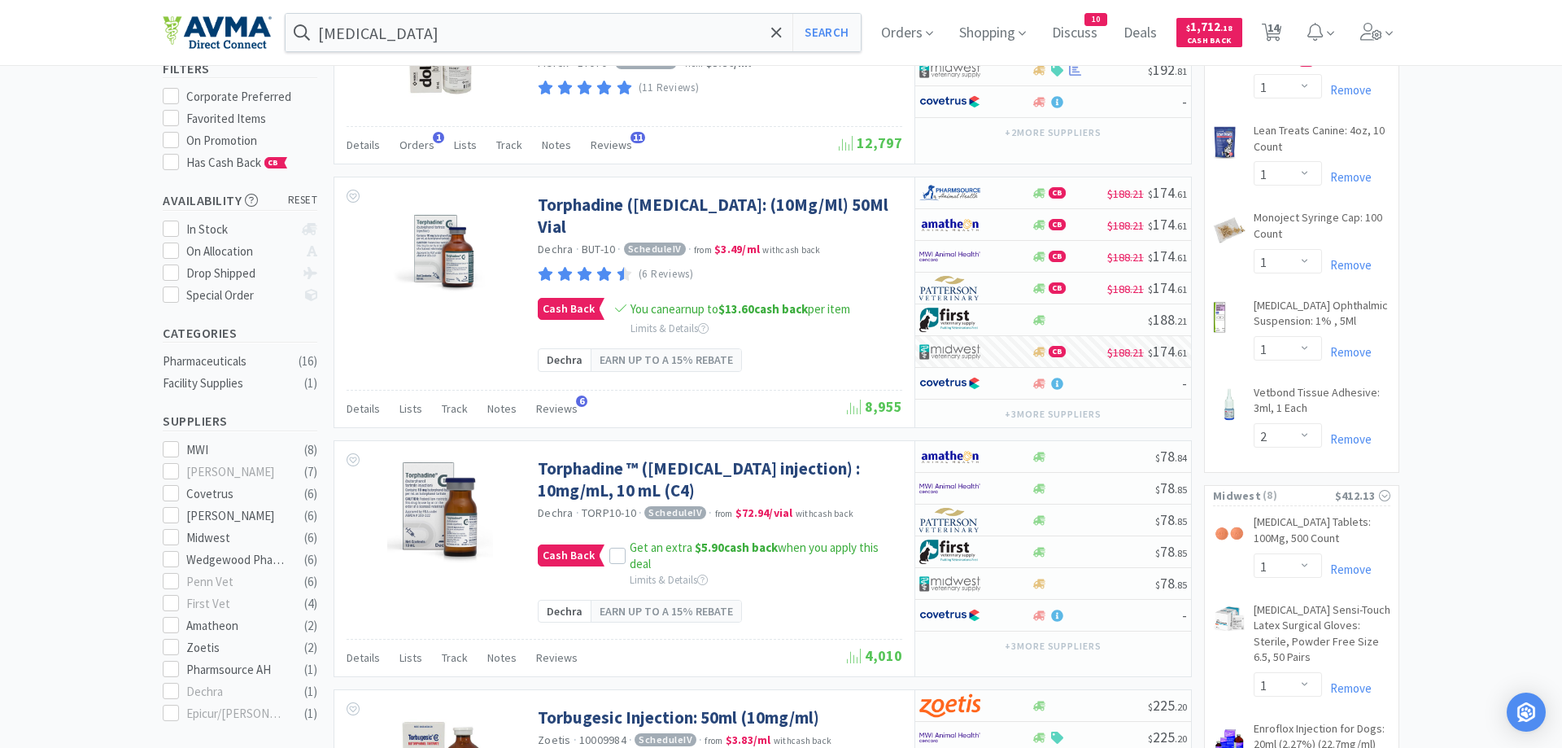
scroll to position [0, 0]
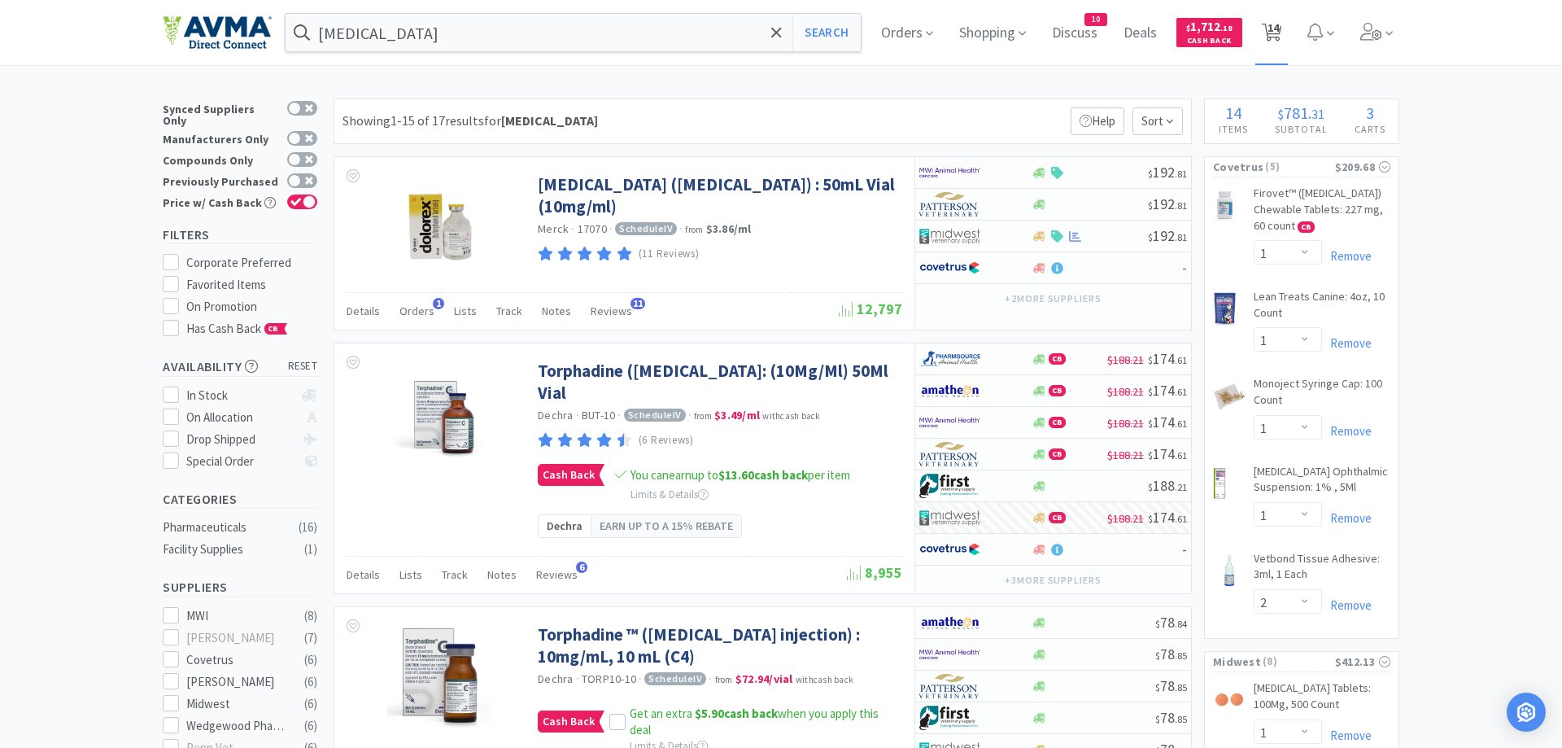
click at [1270, 28] on span "14" at bounding box center [1273, 27] width 11 height 65
select select "2"
select select "1"
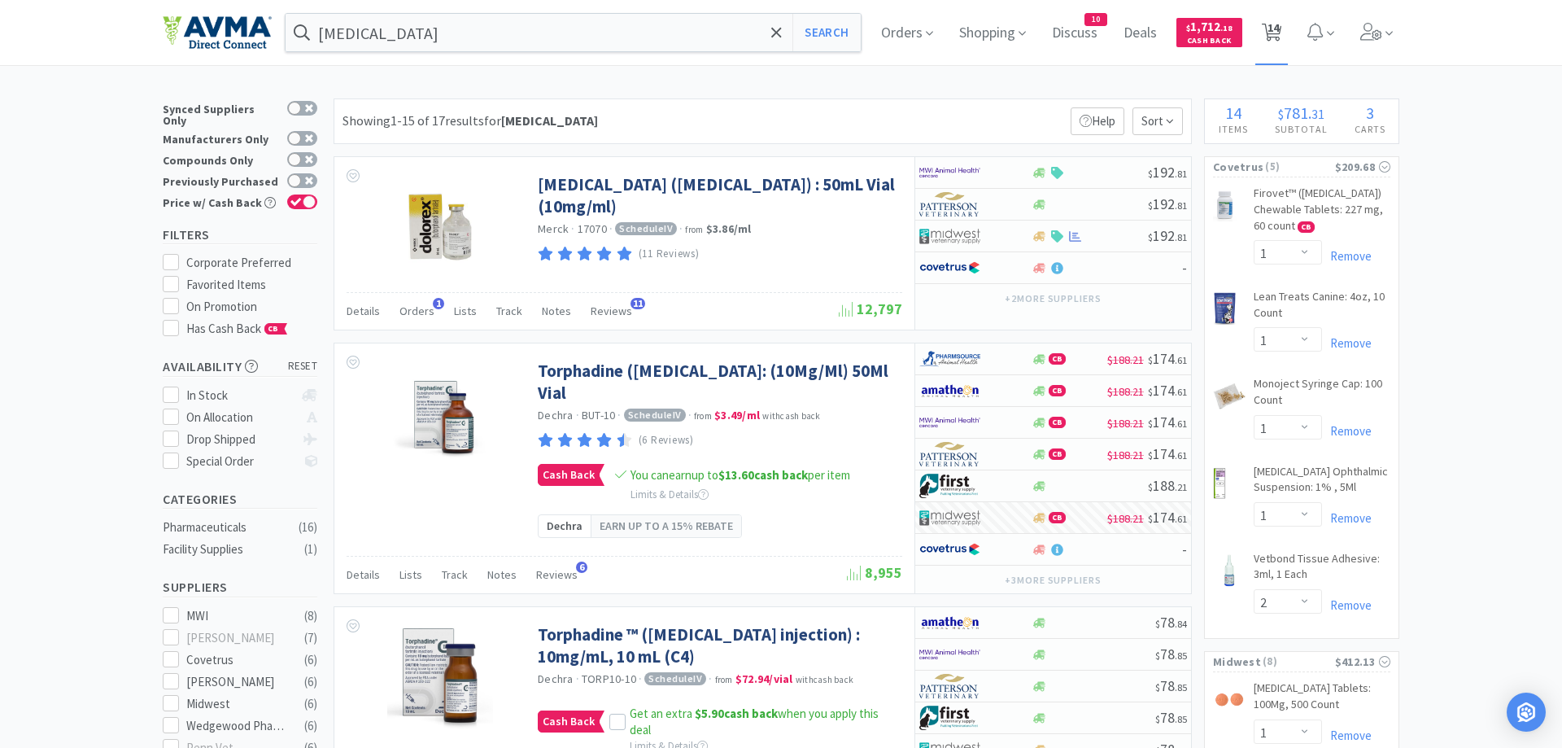
select select "1"
select select "2"
select select "1"
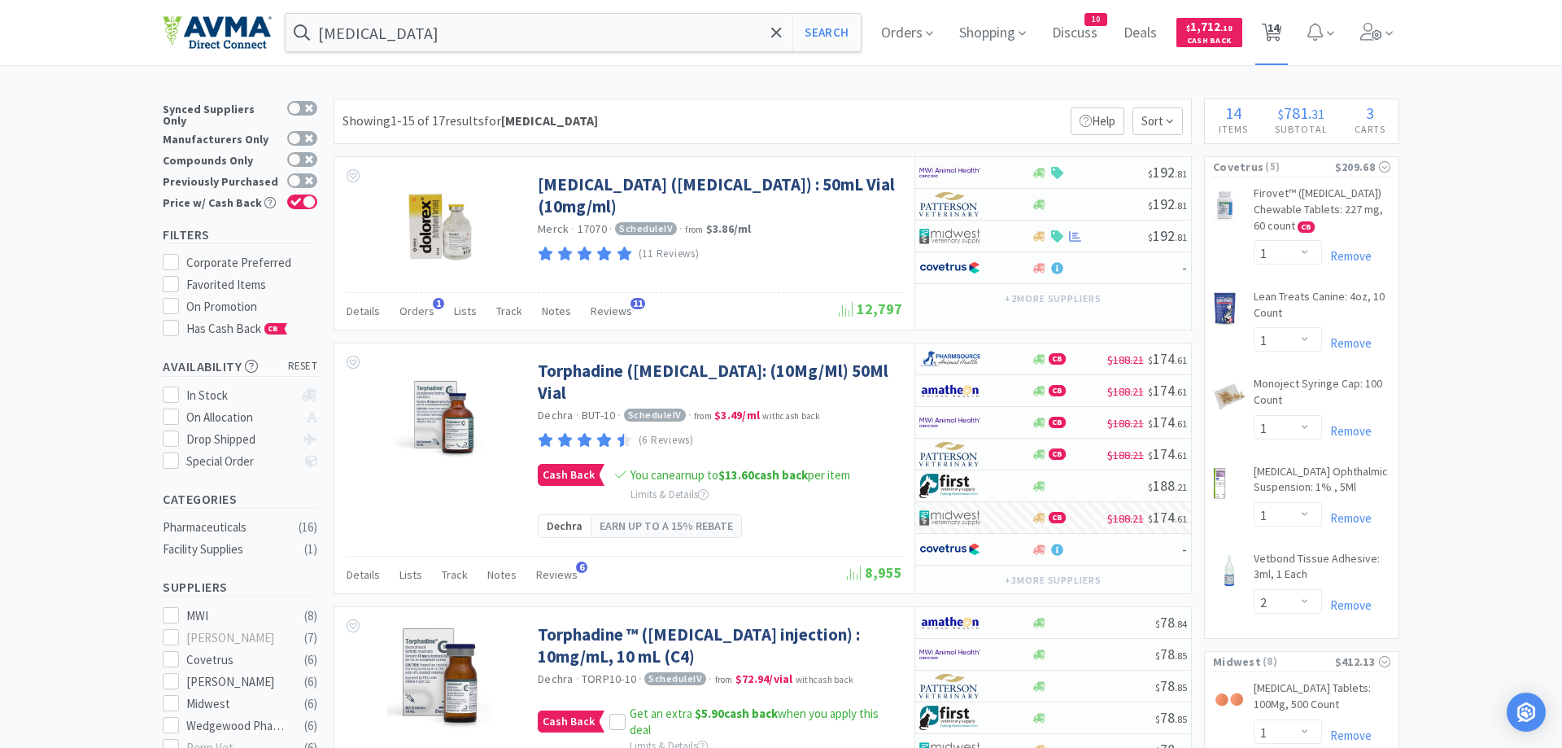
select select "4"
select select "1"
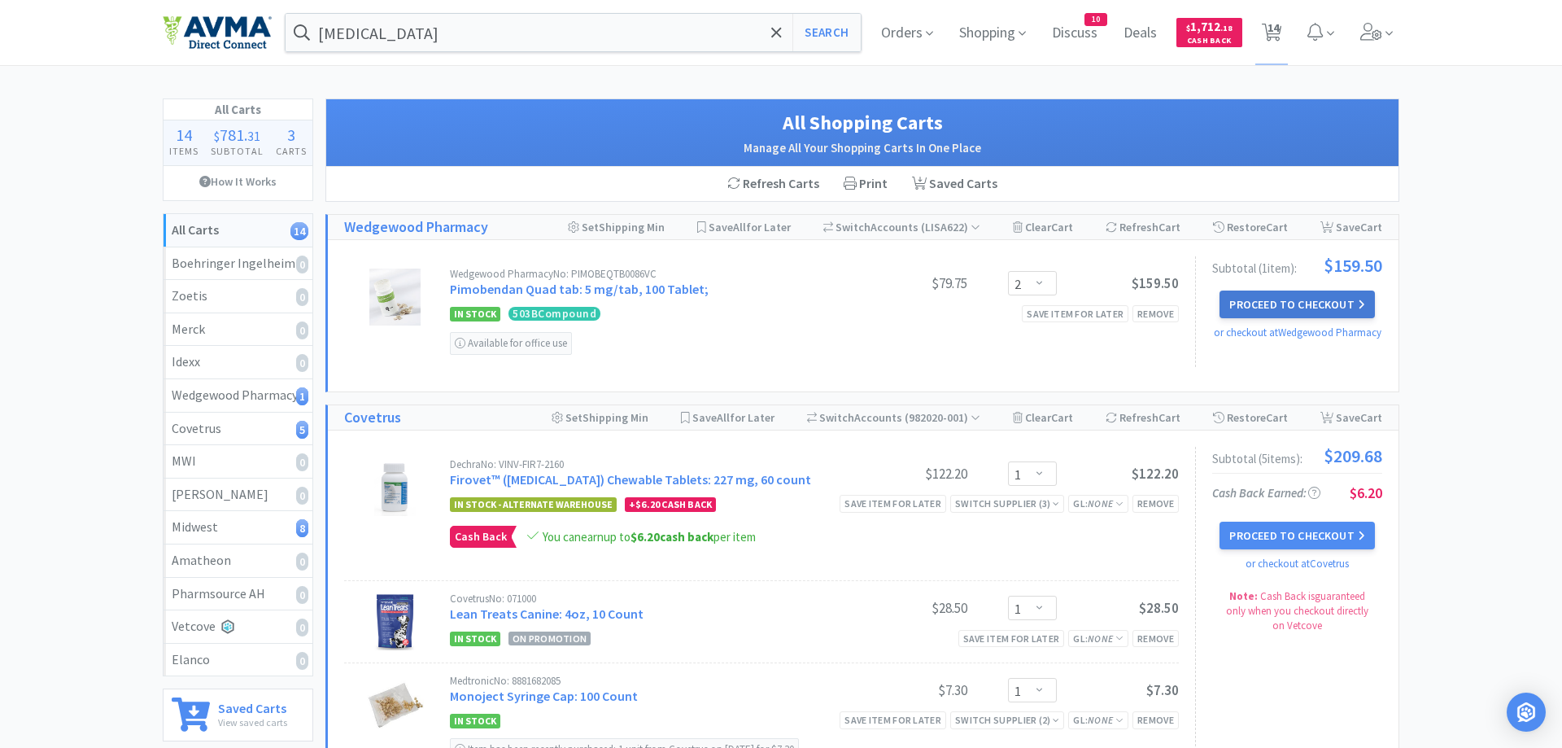
click at [1306, 304] on button "Proceed to Checkout" at bounding box center [1297, 305] width 155 height 28
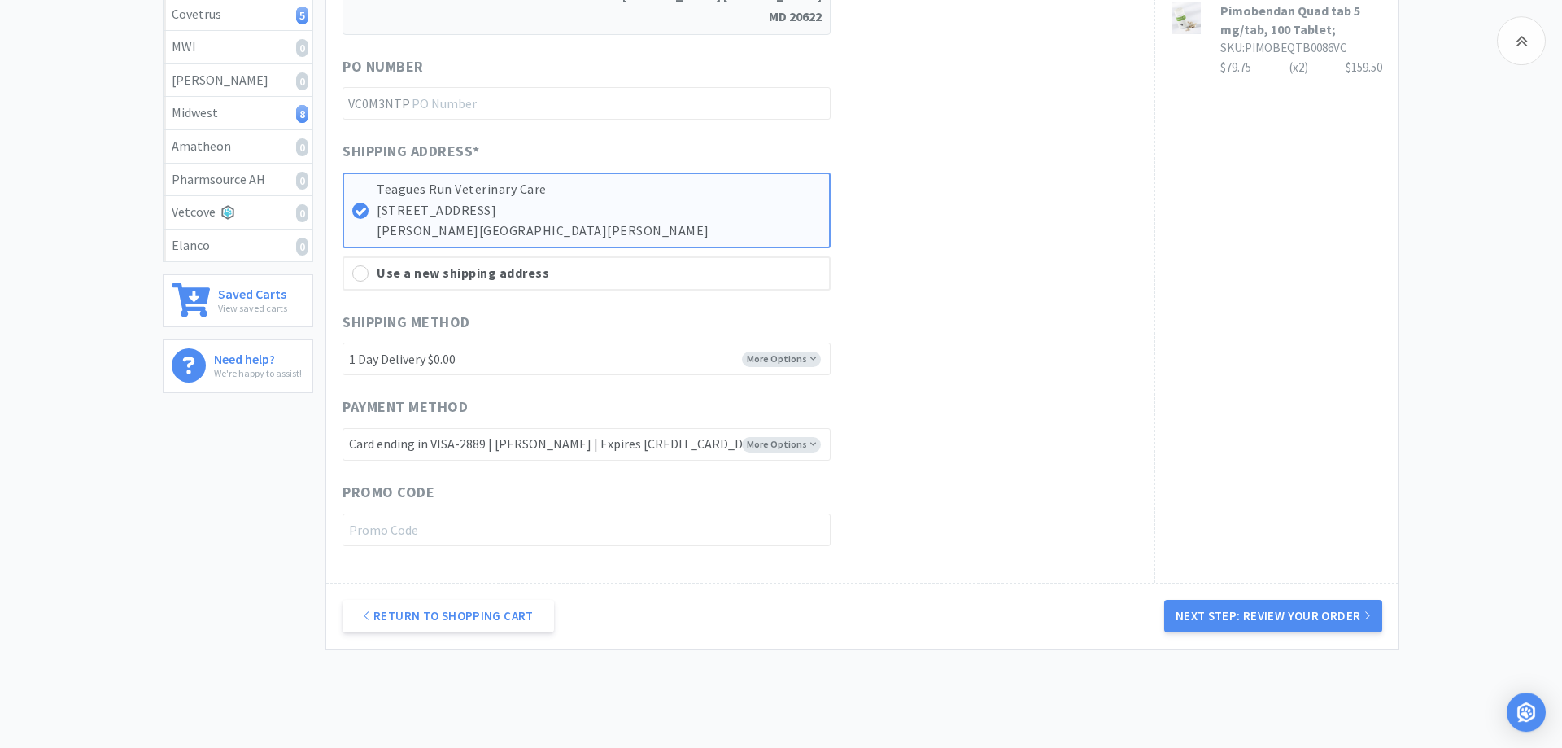
scroll to position [415, 0]
click at [1325, 617] on button "Next Step: Review Your Order" at bounding box center [1274, 615] width 218 height 33
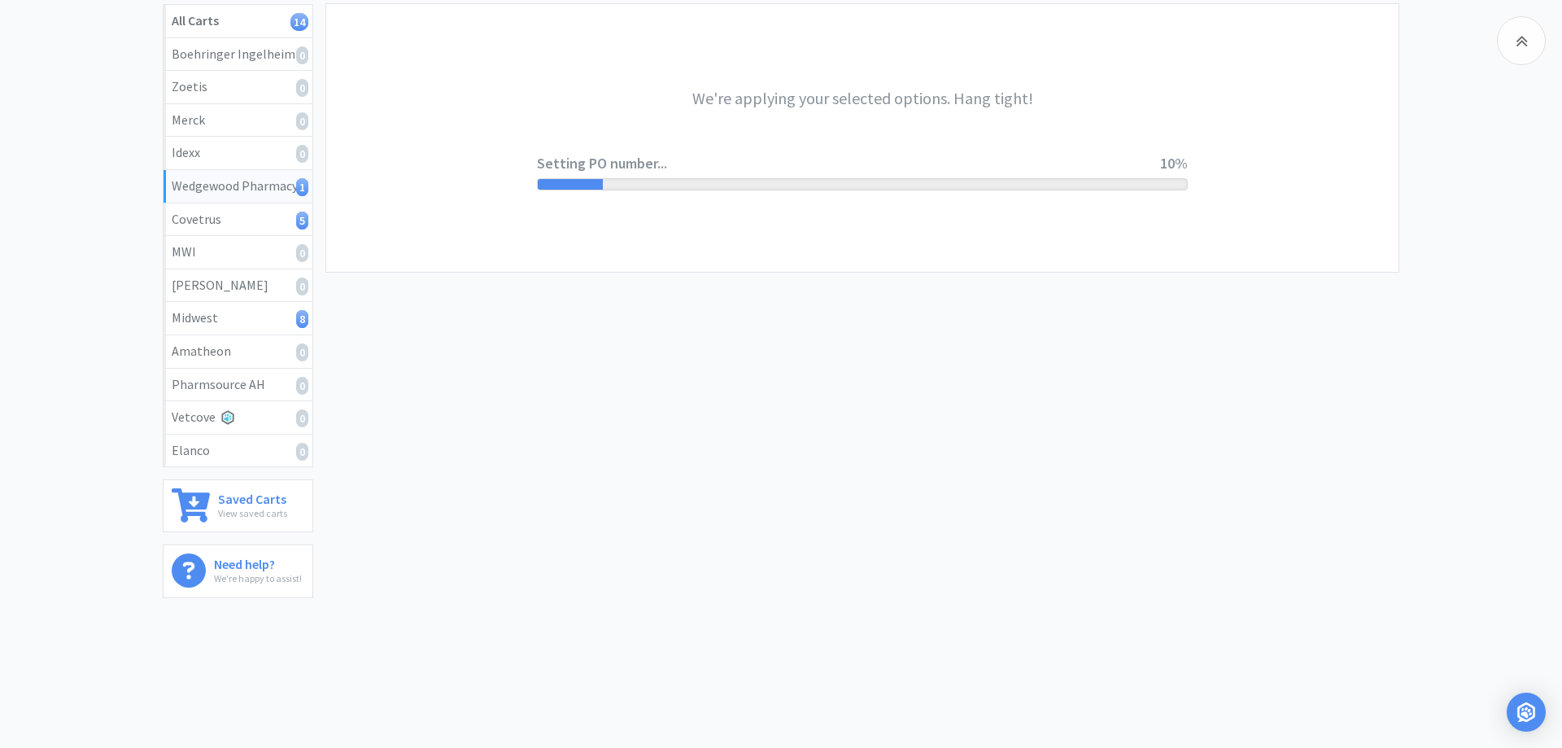
scroll to position [0, 0]
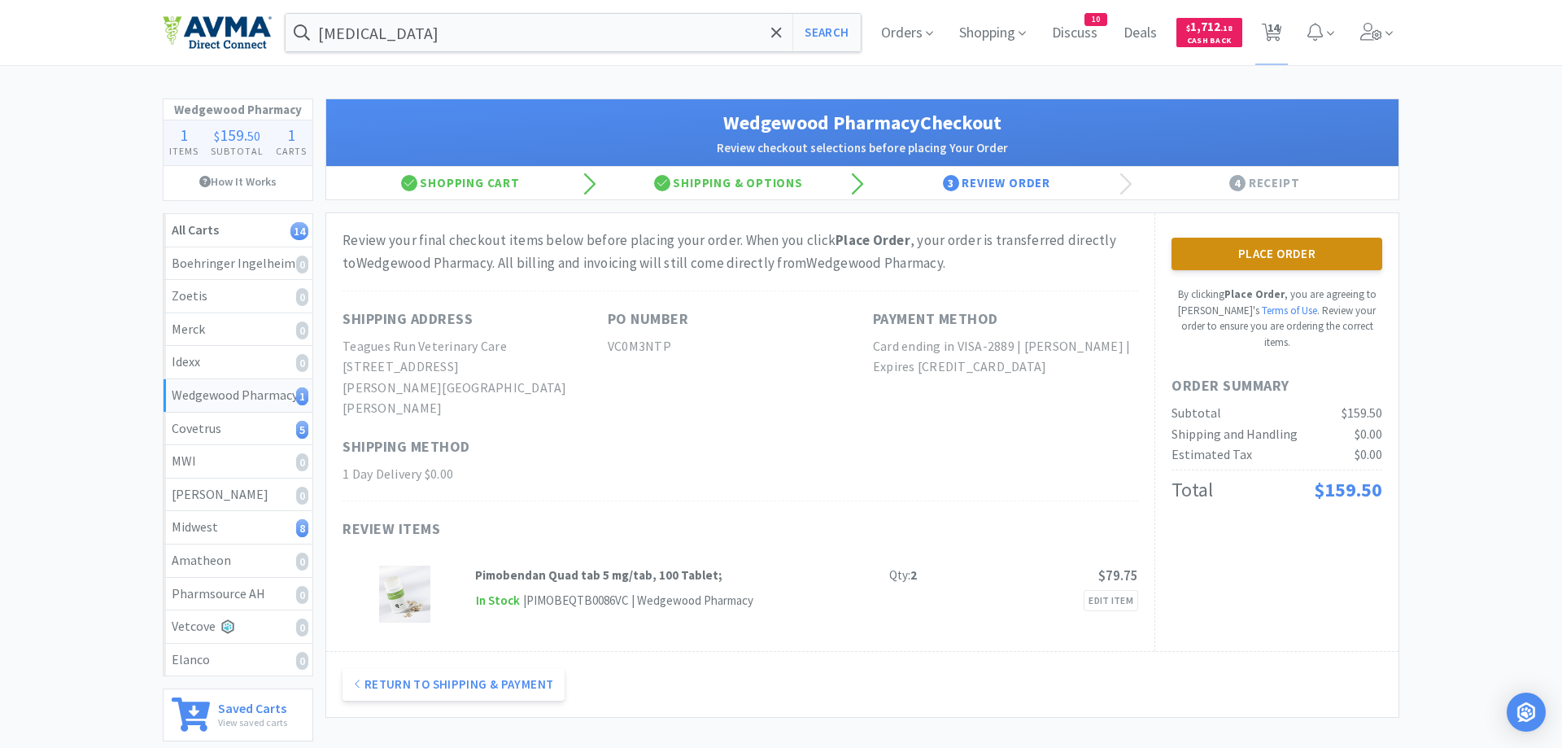
click at [1225, 246] on button "Place Order" at bounding box center [1277, 254] width 211 height 33
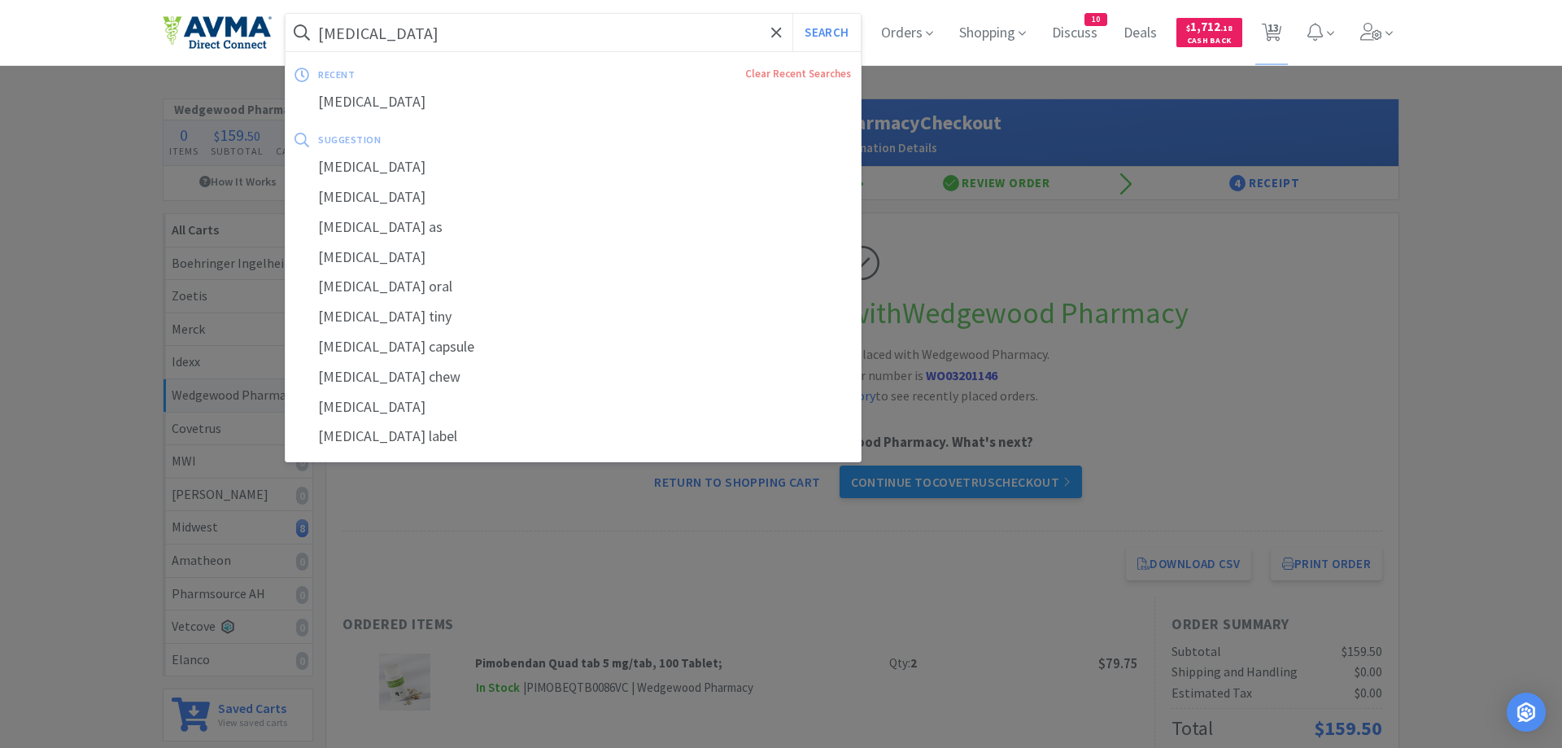
click at [431, 31] on input "butorphanol" at bounding box center [573, 32] width 575 height 37
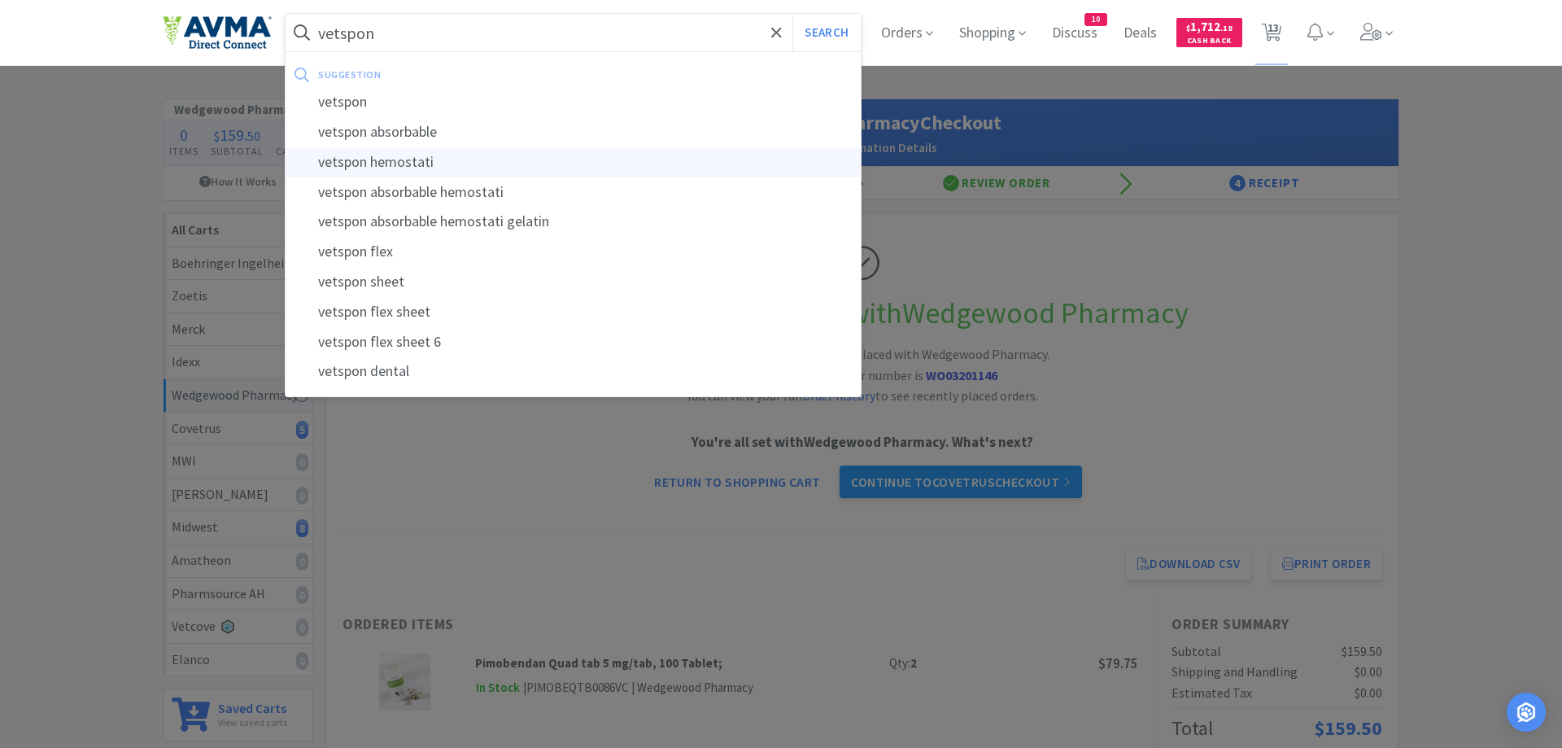
type input "vetspon"
click at [793, 14] on button "Search" at bounding box center [827, 32] width 68 height 37
select select "1"
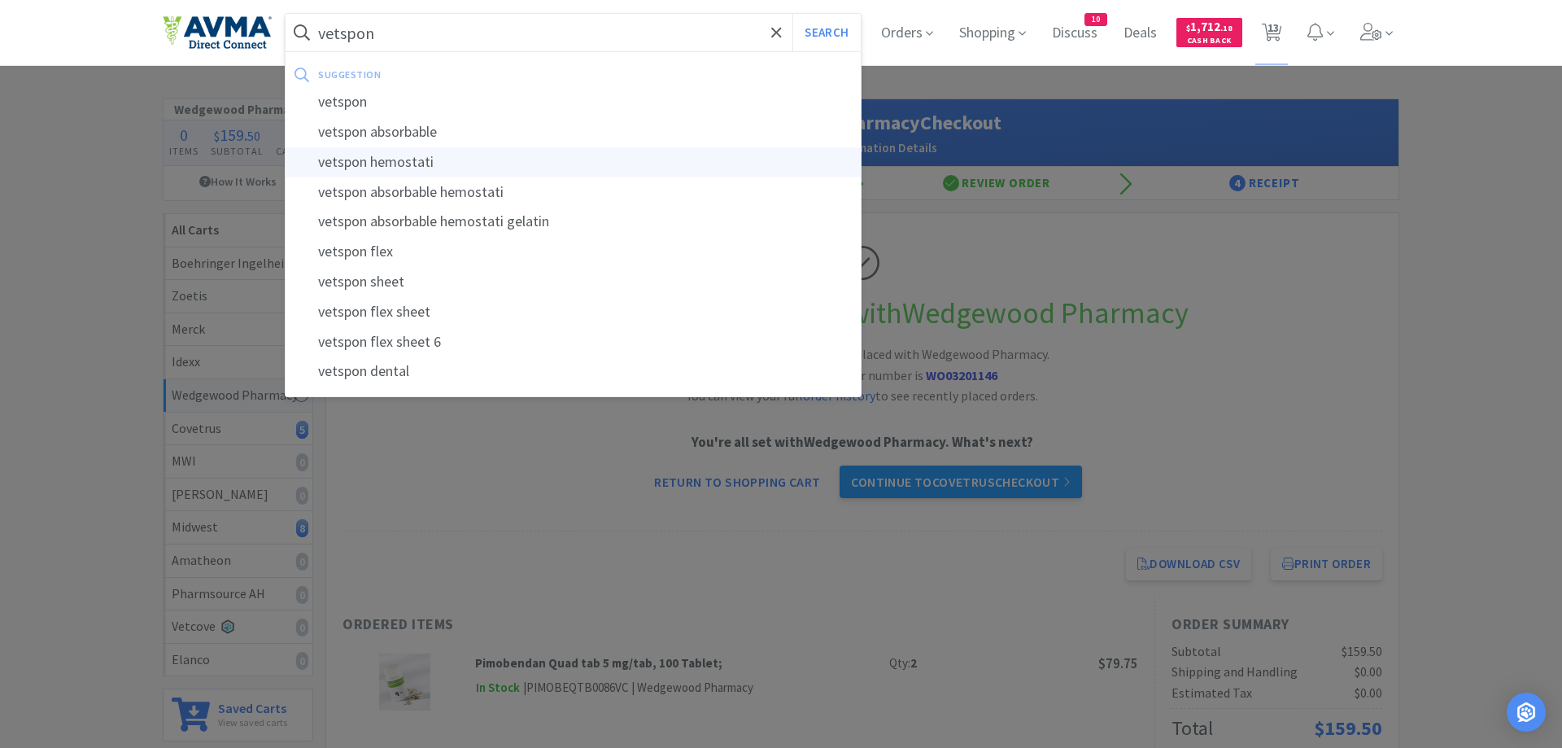
select select "1"
select select "2"
select select "1"
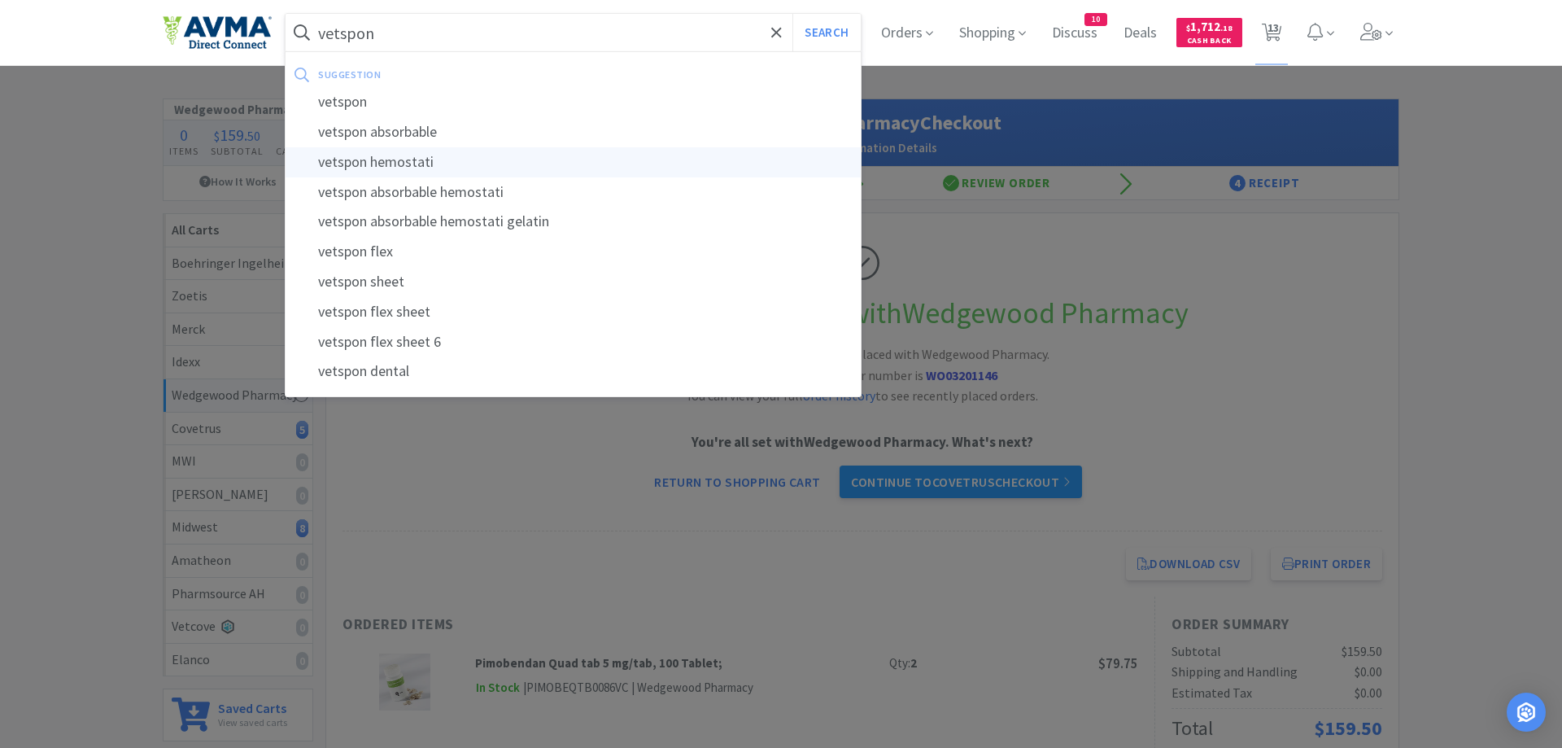
select select "4"
select select "1"
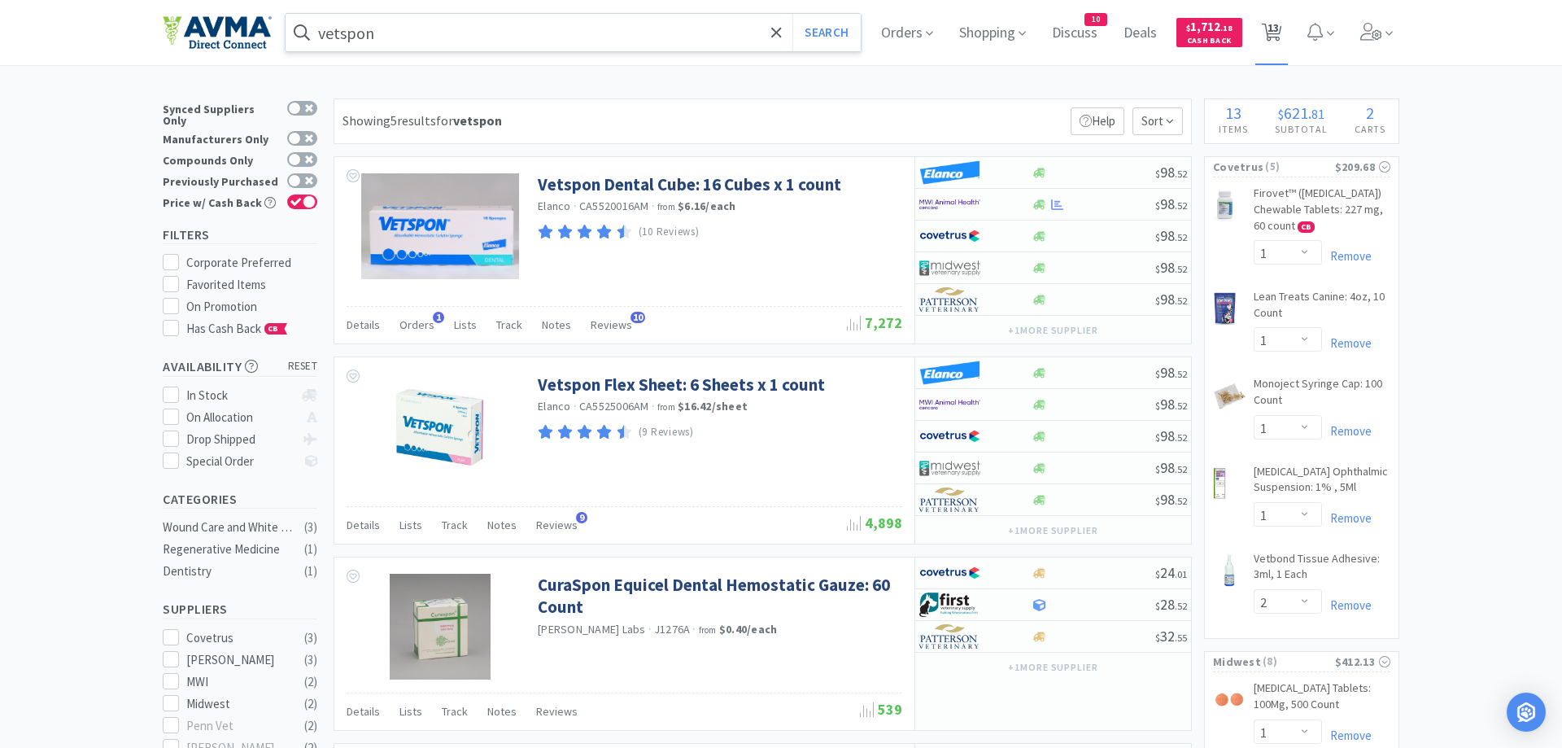
click at [1277, 26] on span "13" at bounding box center [1273, 27] width 11 height 65
select select "1"
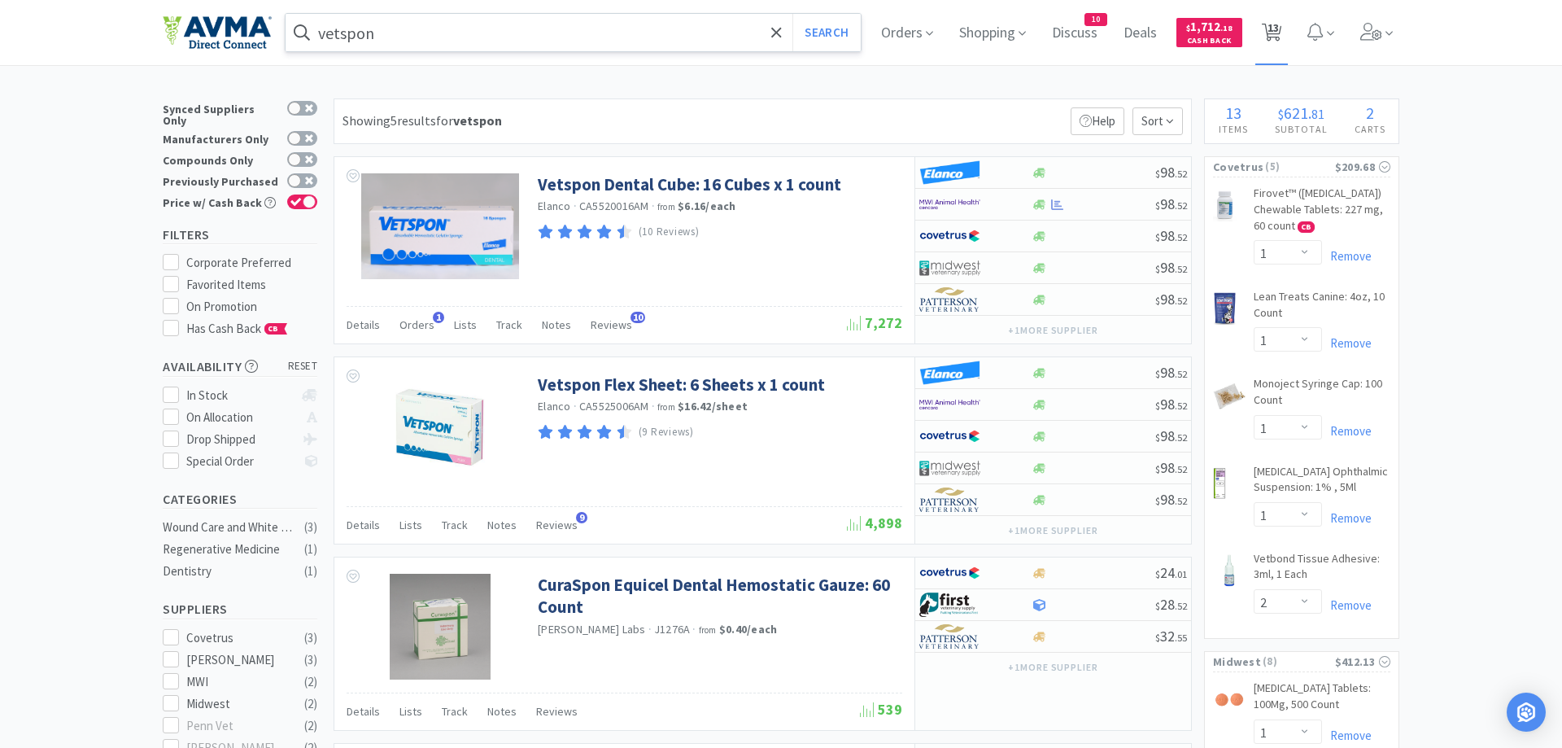
select select "2"
select select "1"
select select "4"
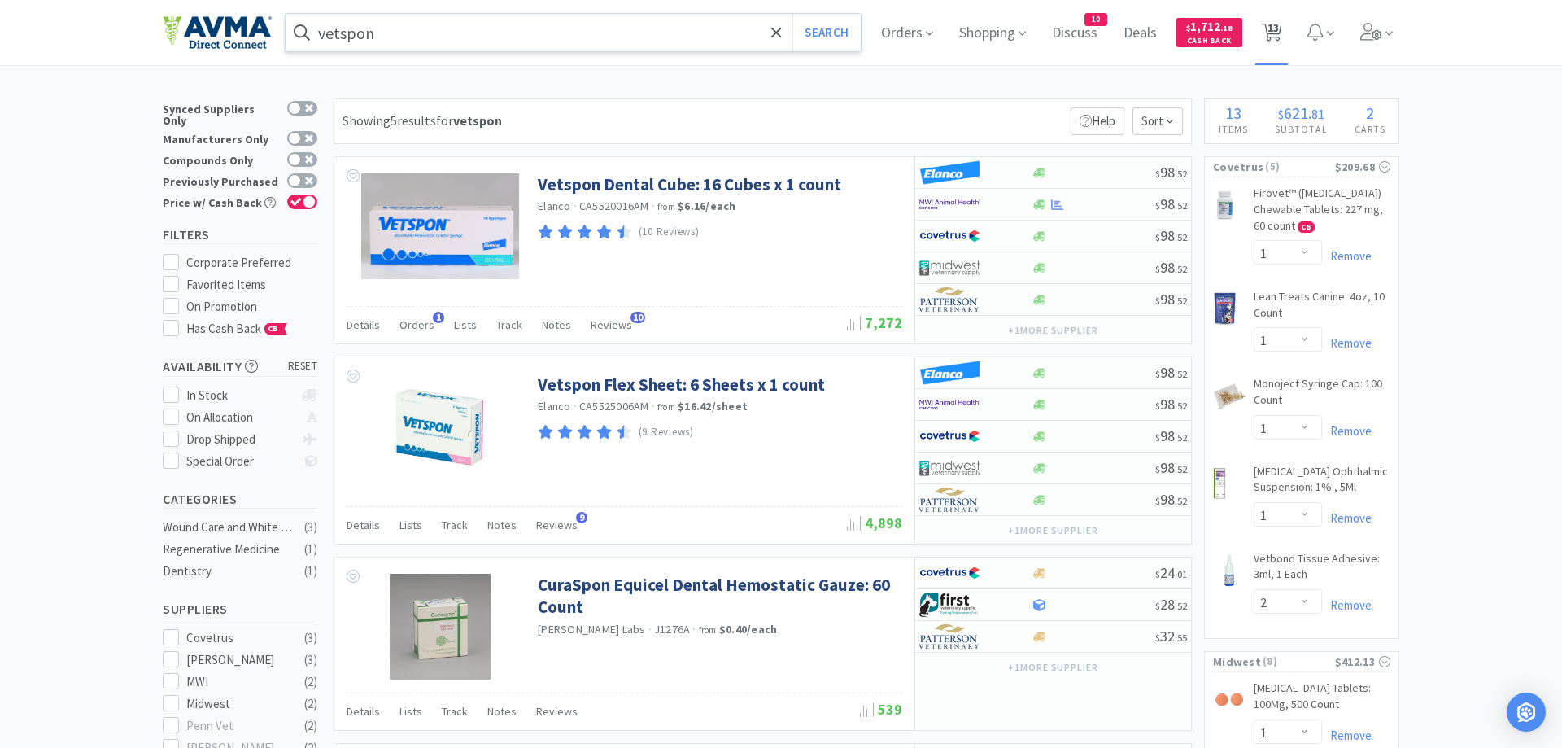
select select "1"
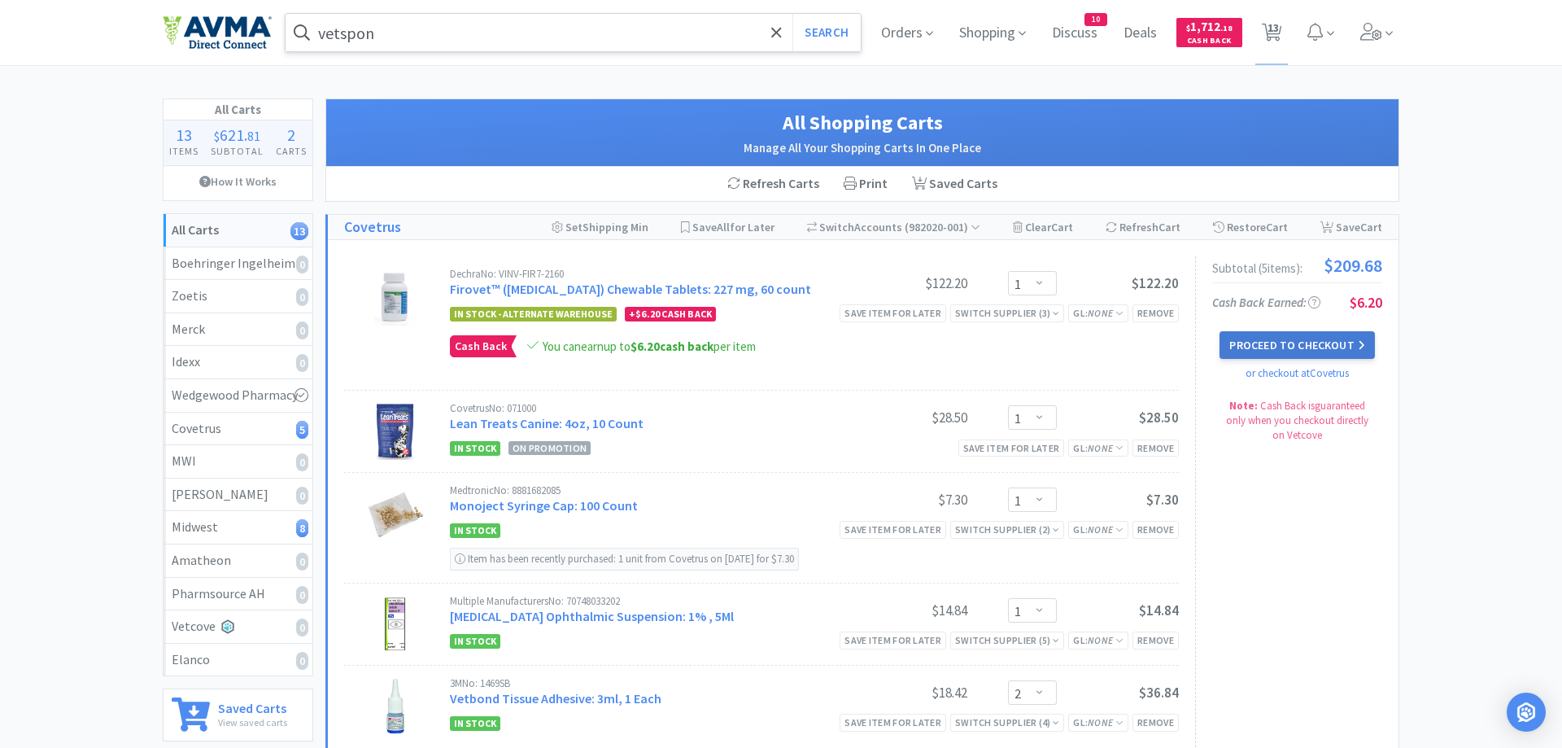
click at [1283, 346] on button "Proceed to Checkout" at bounding box center [1297, 345] width 155 height 28
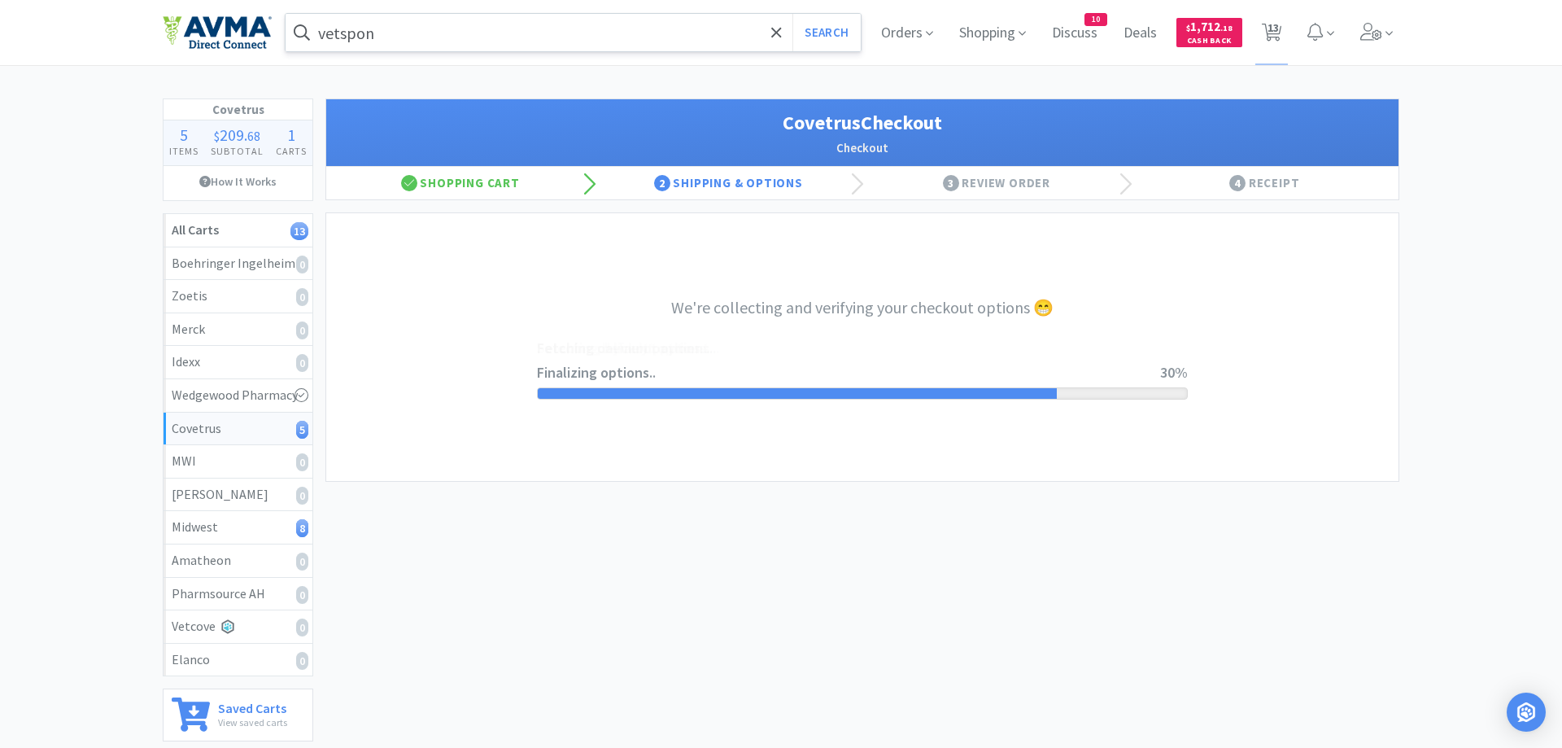
select select "ACCOUNT"
select select "cvt-standard-net"
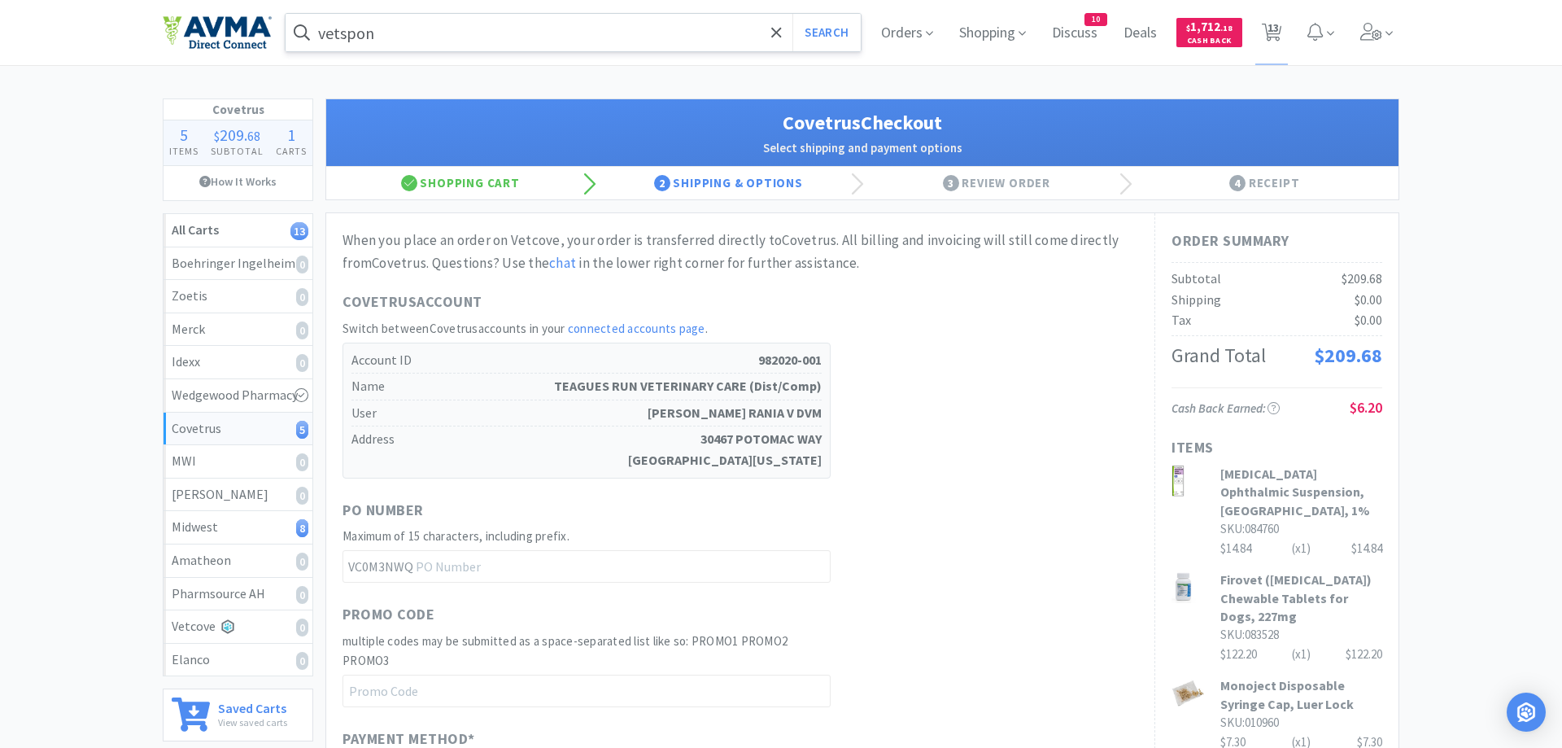
drag, startPoint x: 935, startPoint y: 321, endPoint x: 974, endPoint y: 339, distance: 43.3
click at [947, 326] on div "Covetrus Account Switch between Covetrus accounts in your connected accounts pa…" at bounding box center [741, 385] width 796 height 188
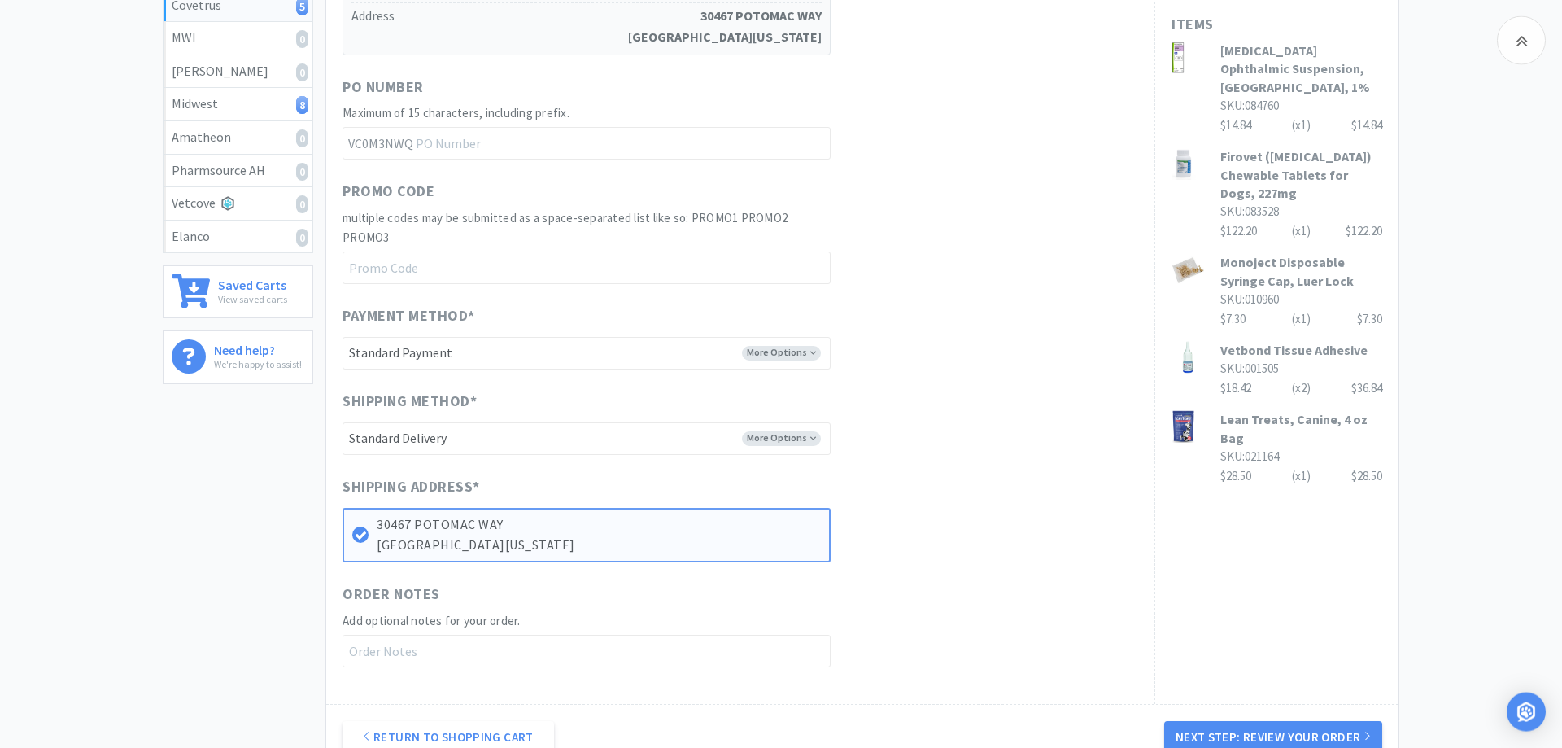
scroll to position [613, 0]
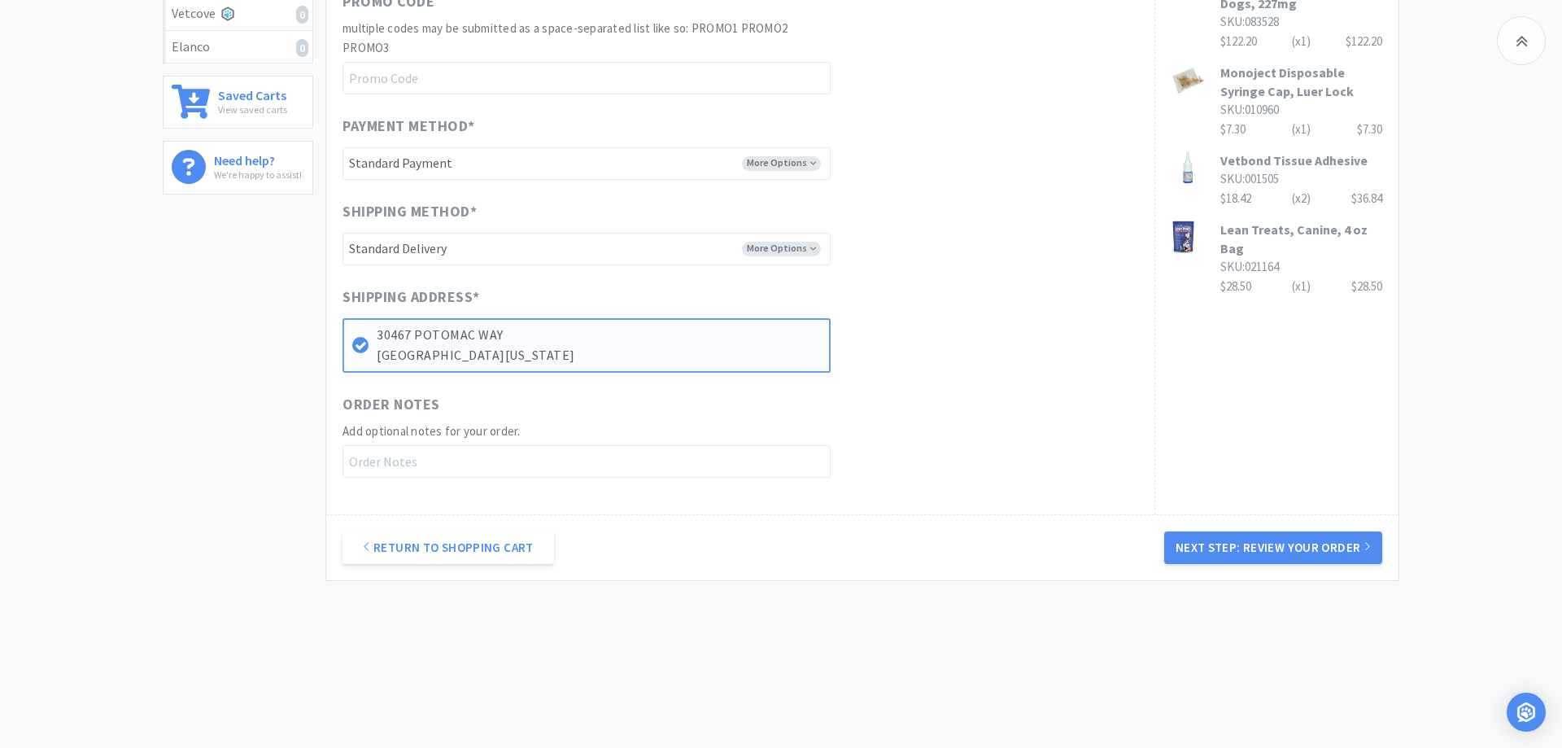
drag, startPoint x: 1330, startPoint y: 554, endPoint x: 1326, endPoint y: 540, distance: 15.2
click at [1327, 552] on button "Next Step: Review Your Order" at bounding box center [1274, 547] width 218 height 33
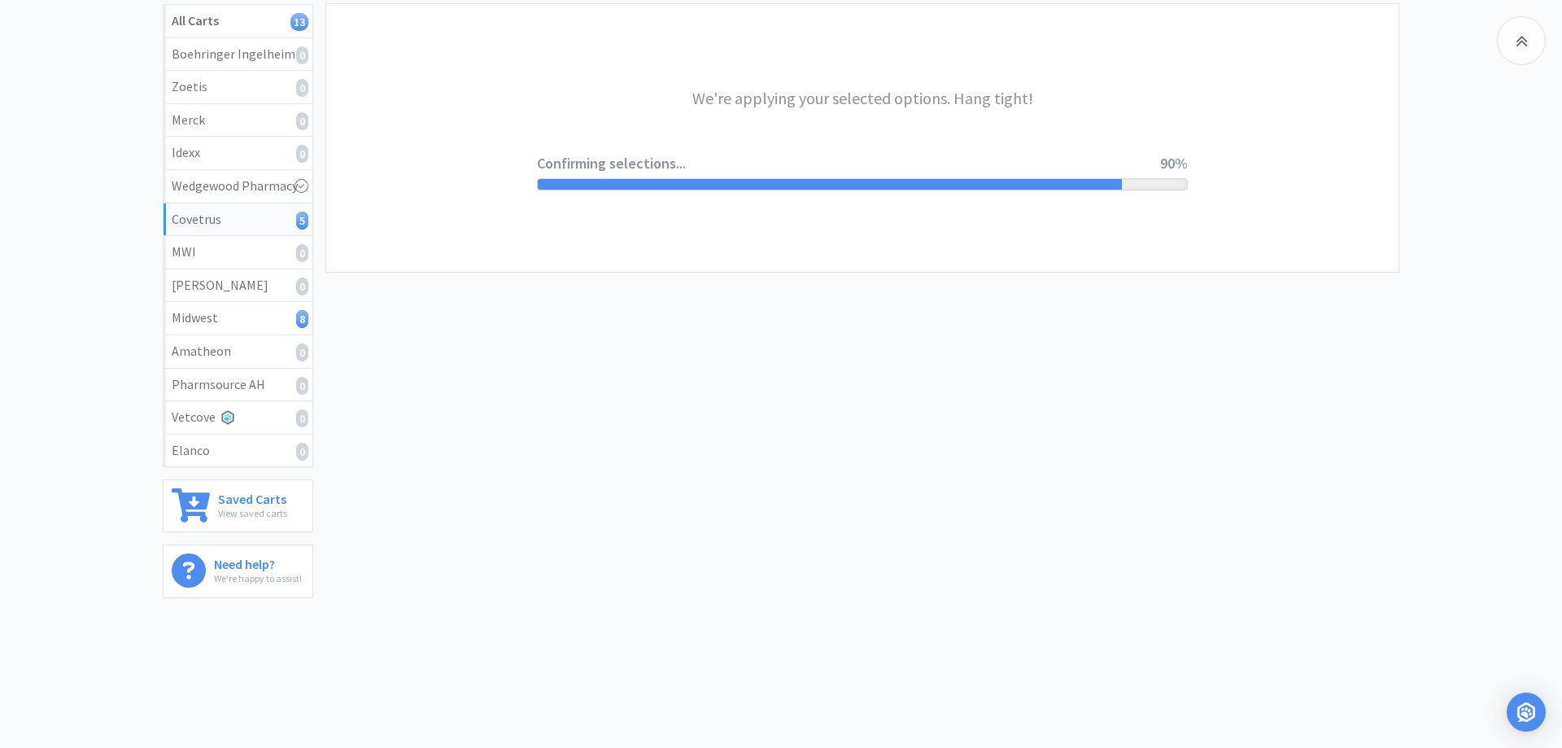
scroll to position [0, 0]
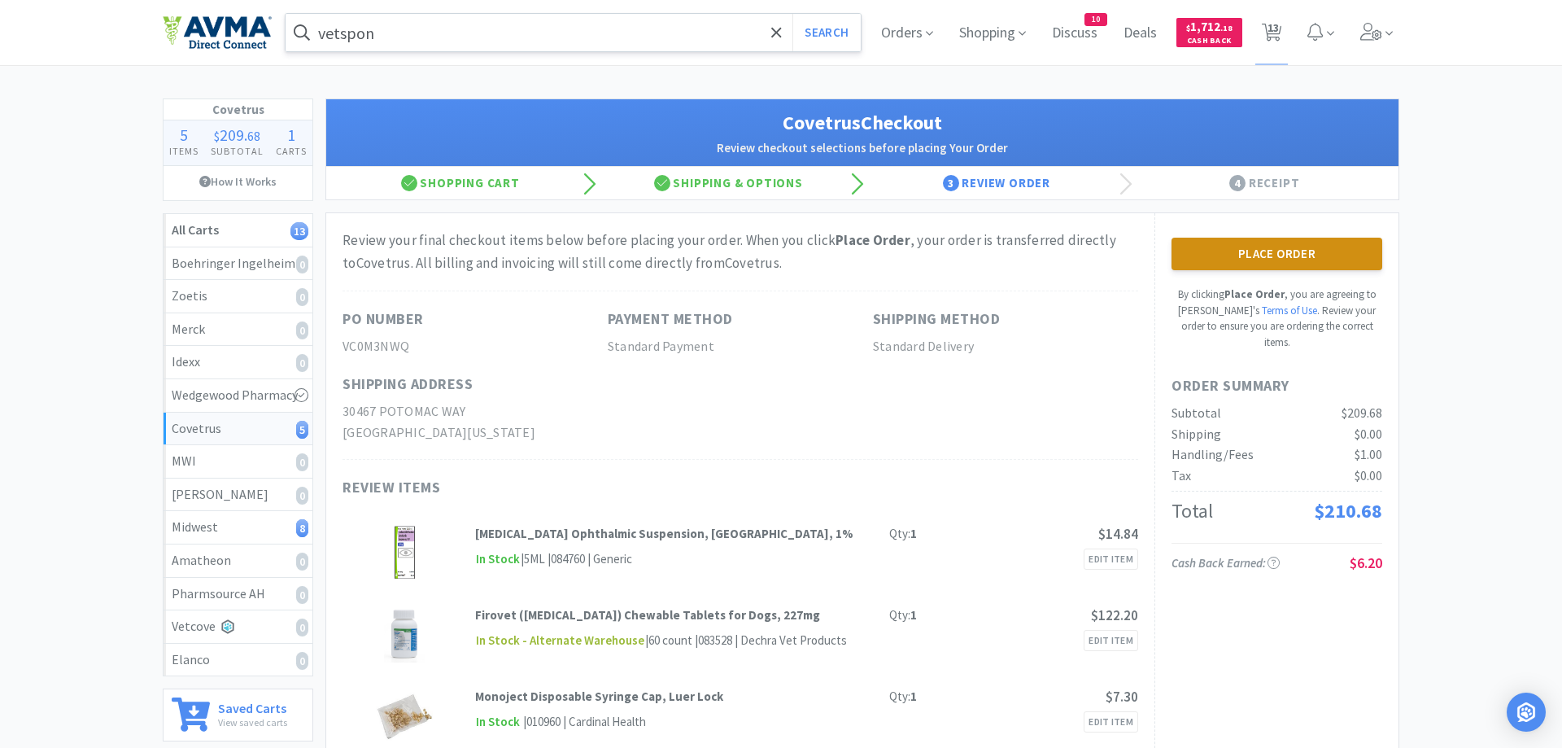
click at [1238, 258] on button "Place Order" at bounding box center [1277, 254] width 211 height 33
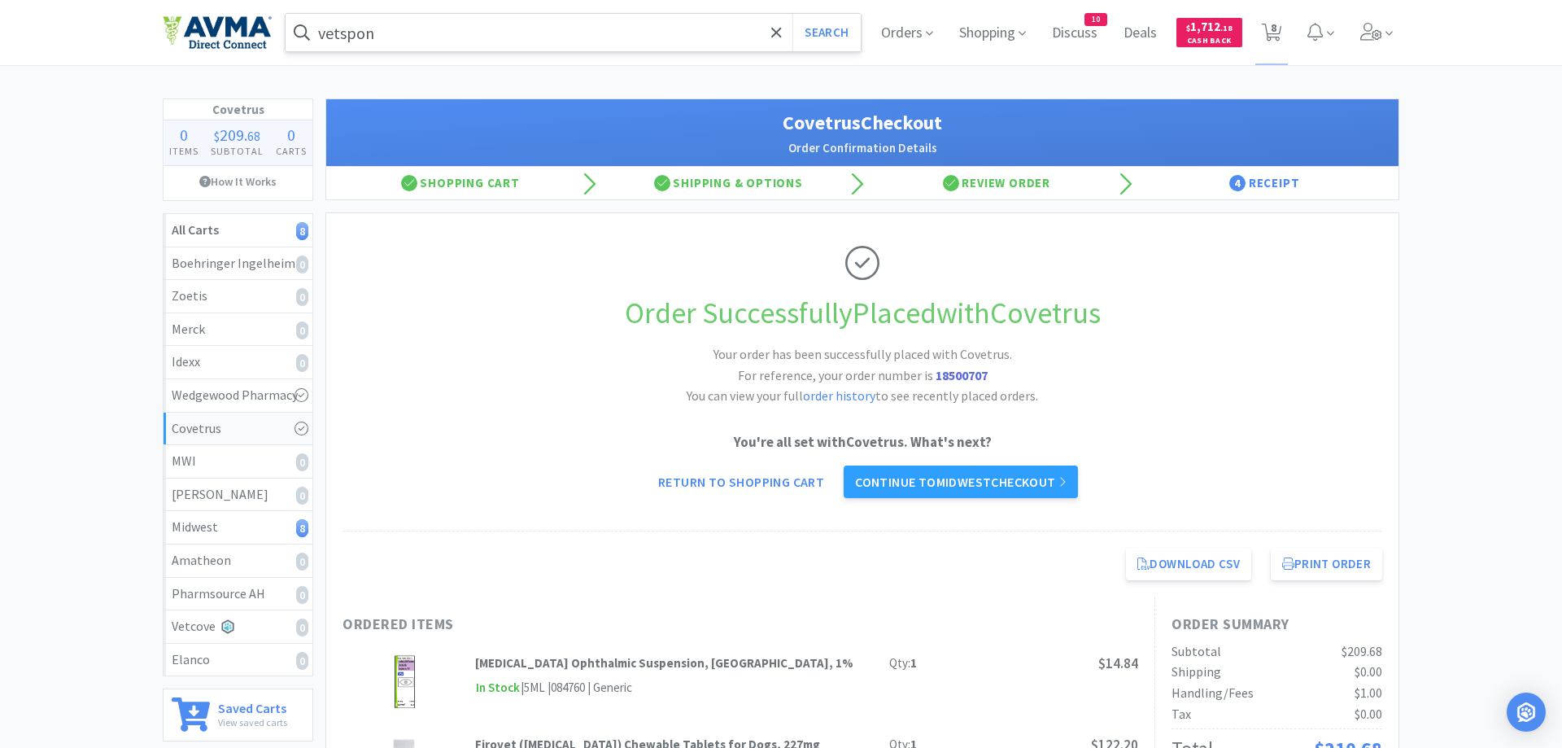
click at [956, 487] on link "Continue to Midwest checkout" at bounding box center [961, 481] width 234 height 33
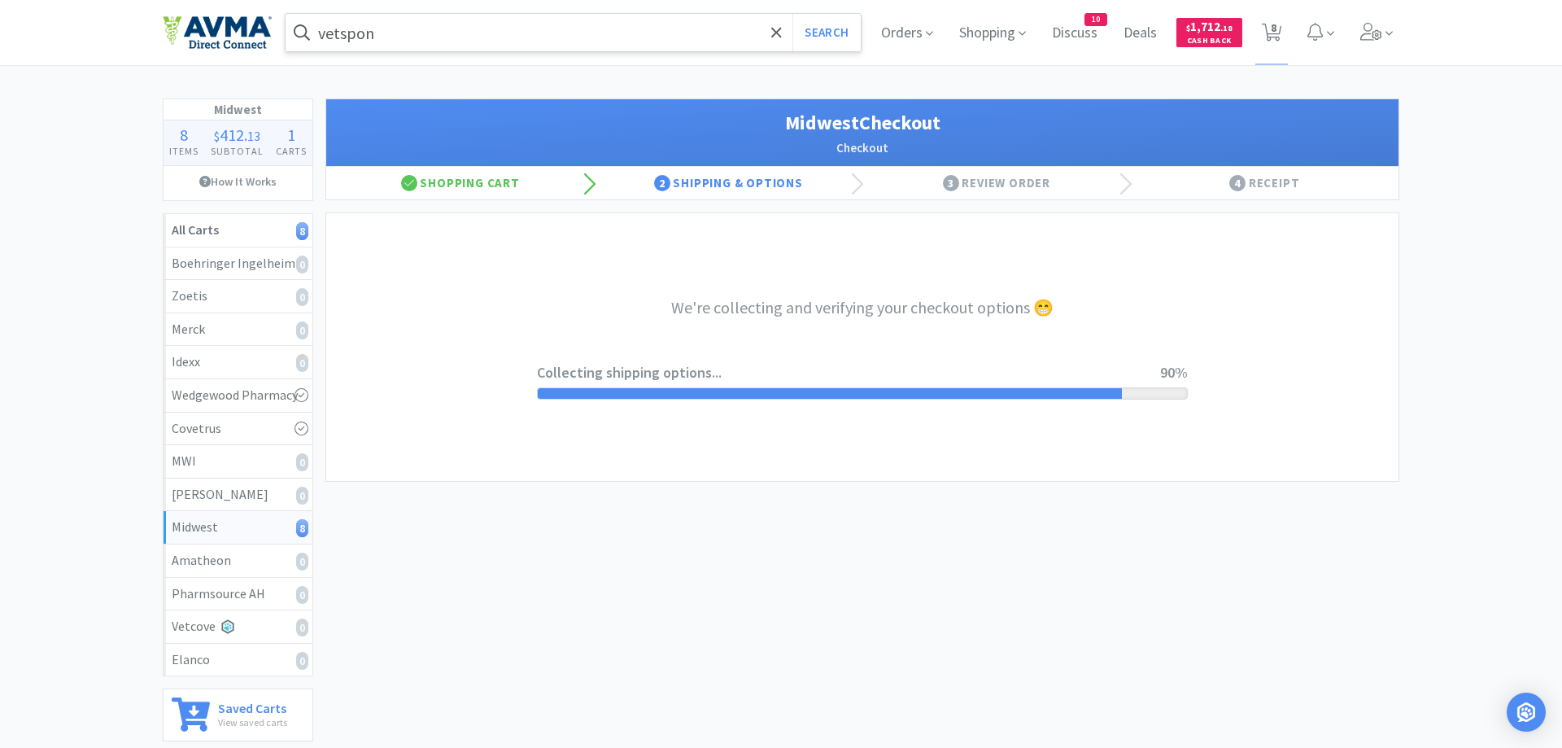
select select "0"
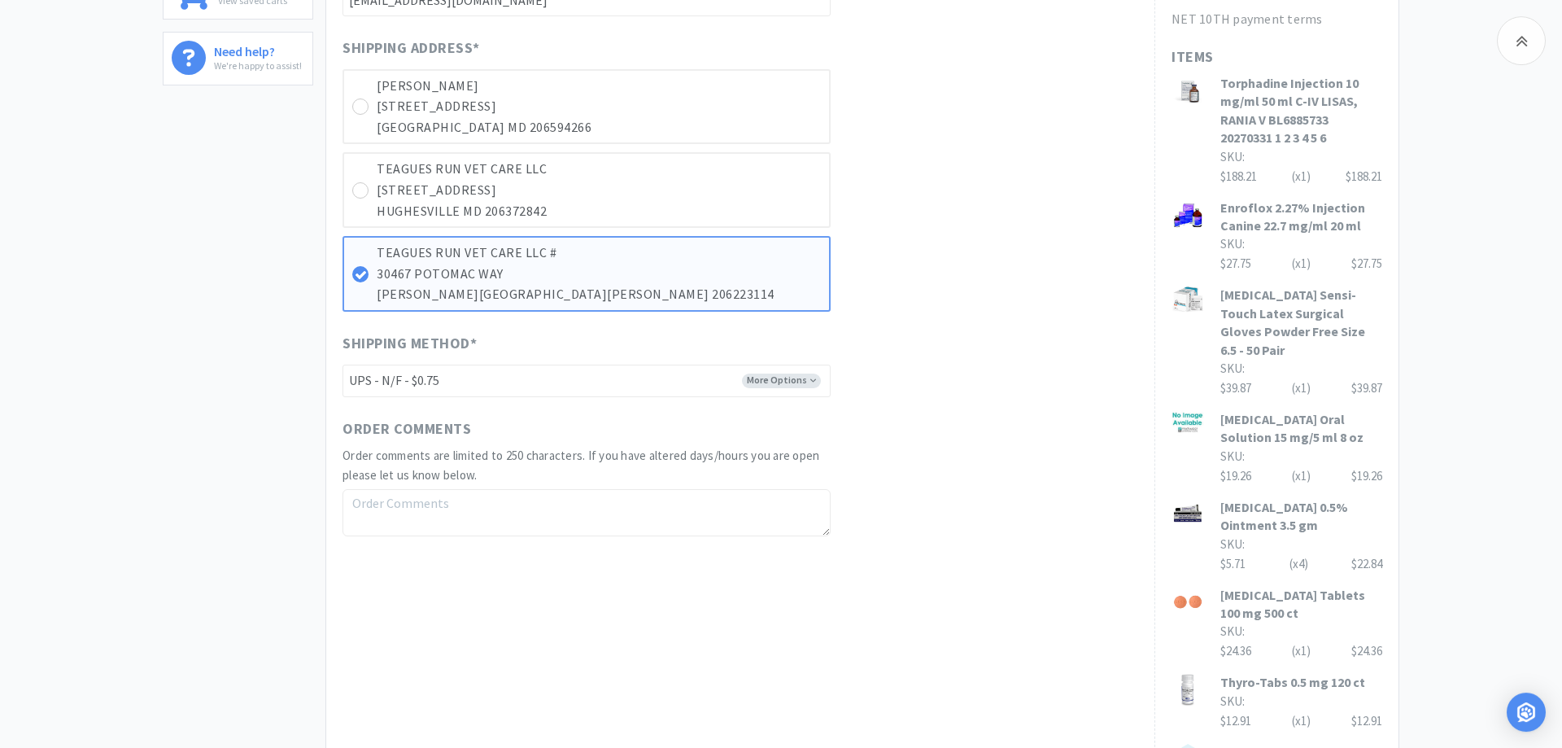
scroll to position [996, 0]
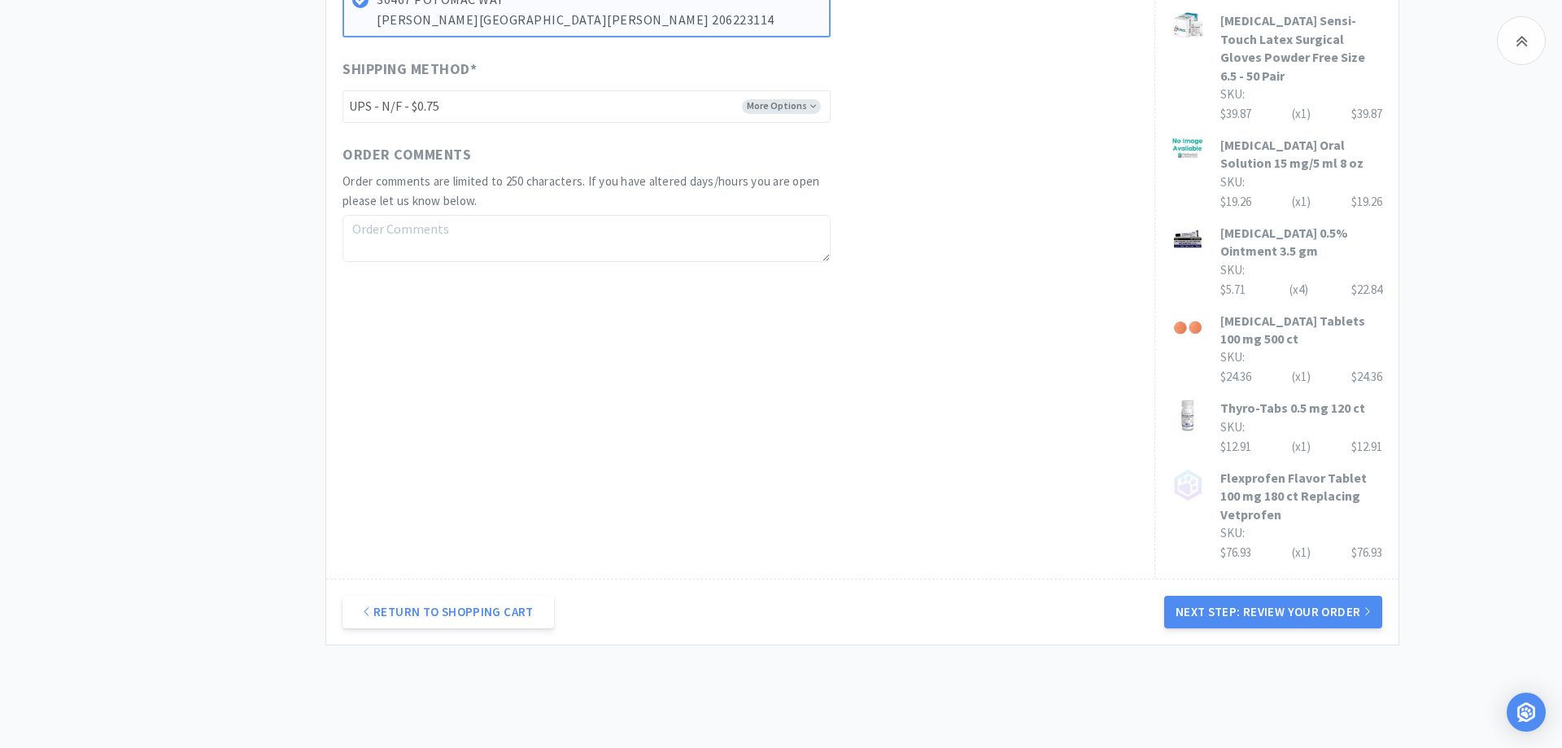
drag, startPoint x: 1318, startPoint y: 570, endPoint x: 1307, endPoint y: 570, distance: 10.6
click at [1313, 596] on button "Next Step: Review Your Order" at bounding box center [1274, 612] width 218 height 33
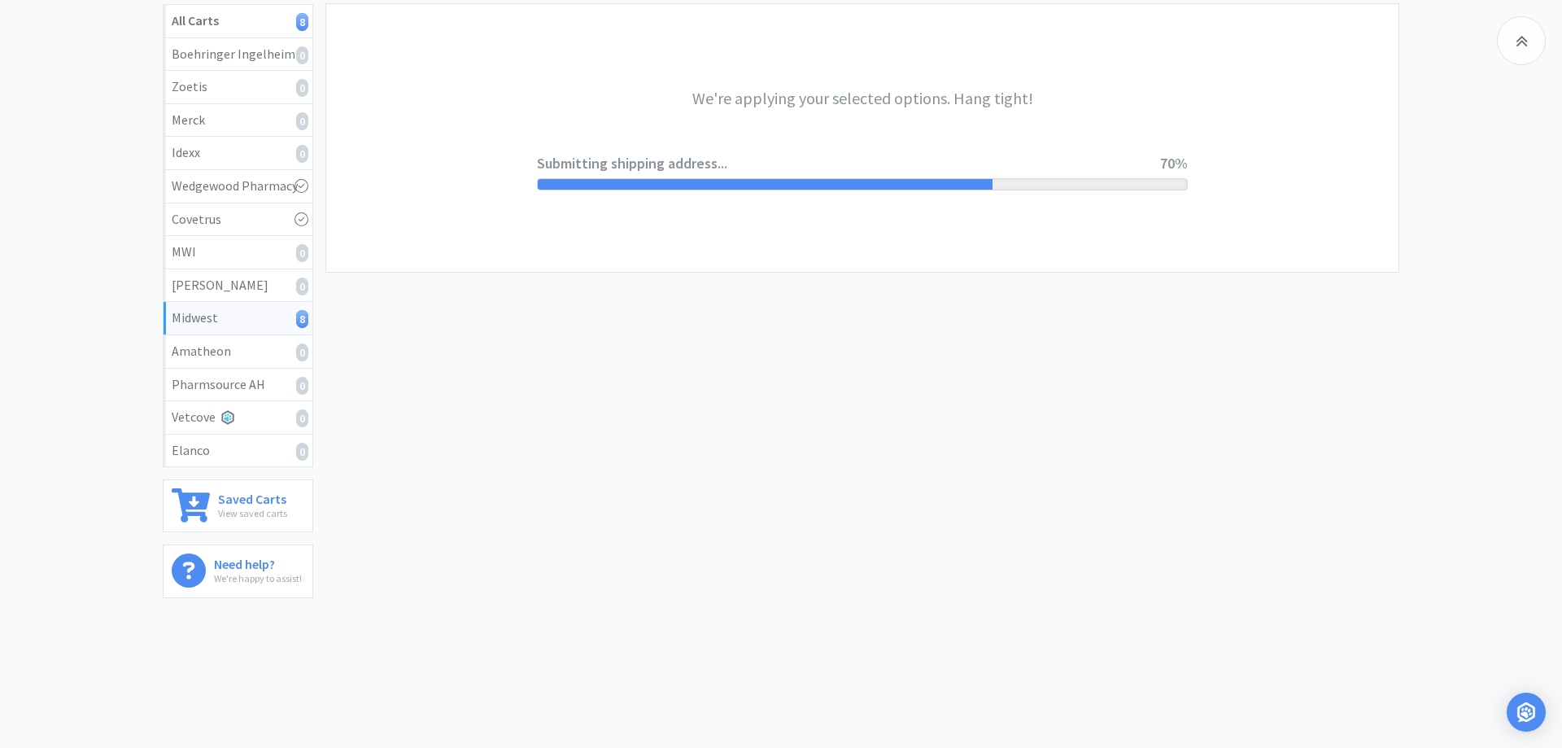
scroll to position [0, 0]
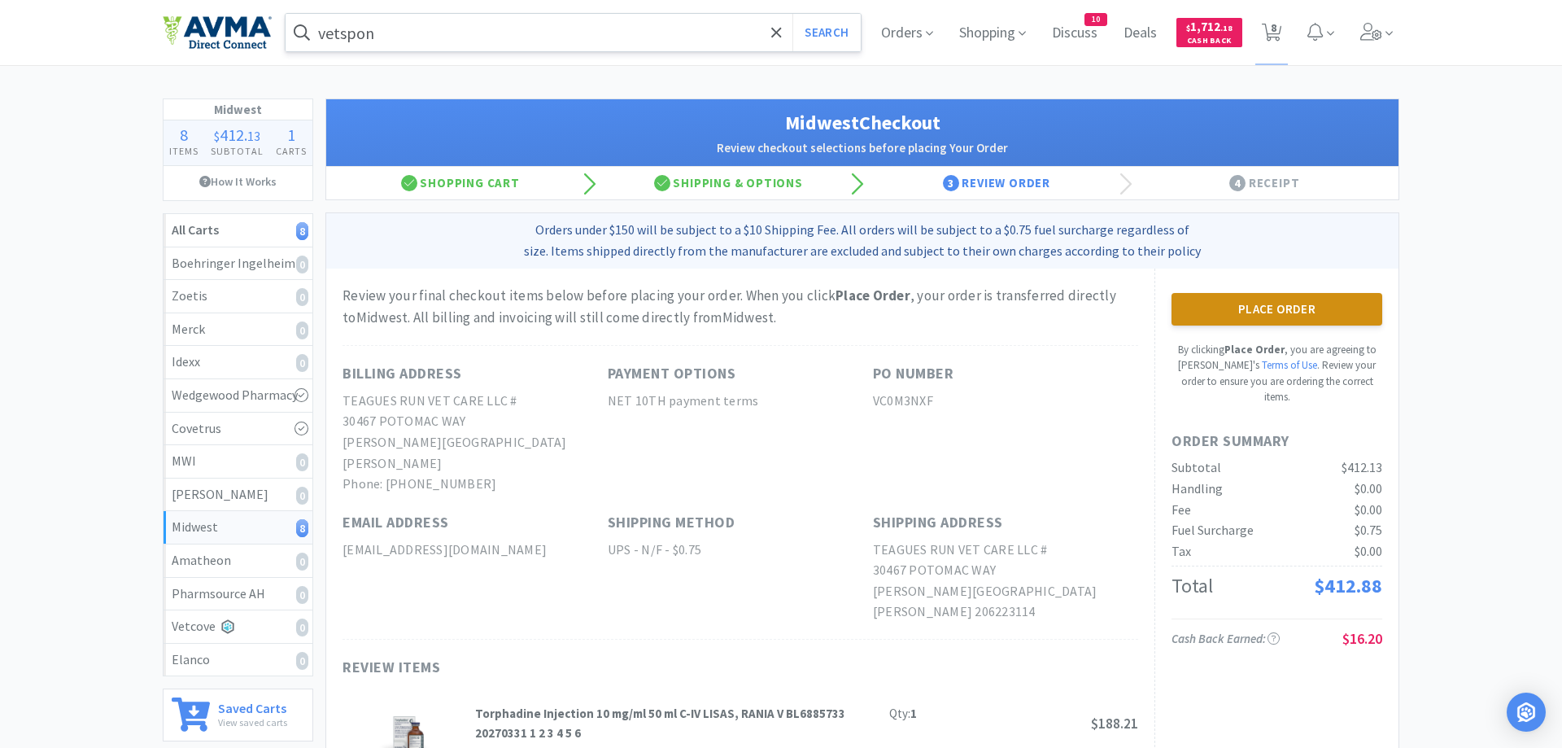
click at [1262, 313] on button "Place Order" at bounding box center [1277, 309] width 211 height 33
